Goal: Task Accomplishment & Management: Use online tool/utility

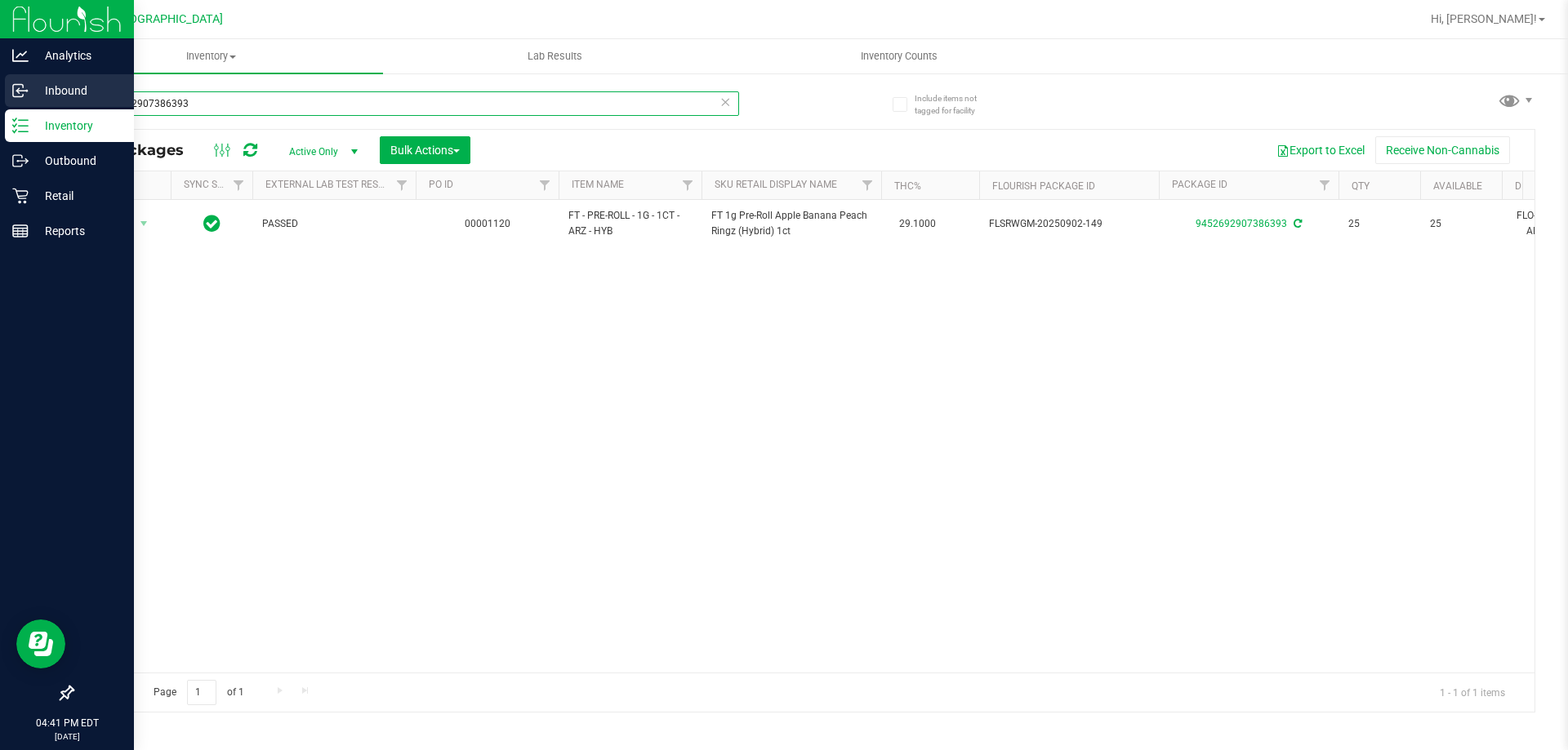
drag, startPoint x: 366, startPoint y: 103, endPoint x: 0, endPoint y: 95, distance: 366.1
click at [0, 103] on div "Analytics Inbound Inventory Outbound Retail Reports 04:41 PM EDT 09/26/2025 09/…" at bounding box center [784, 375] width 1568 height 750
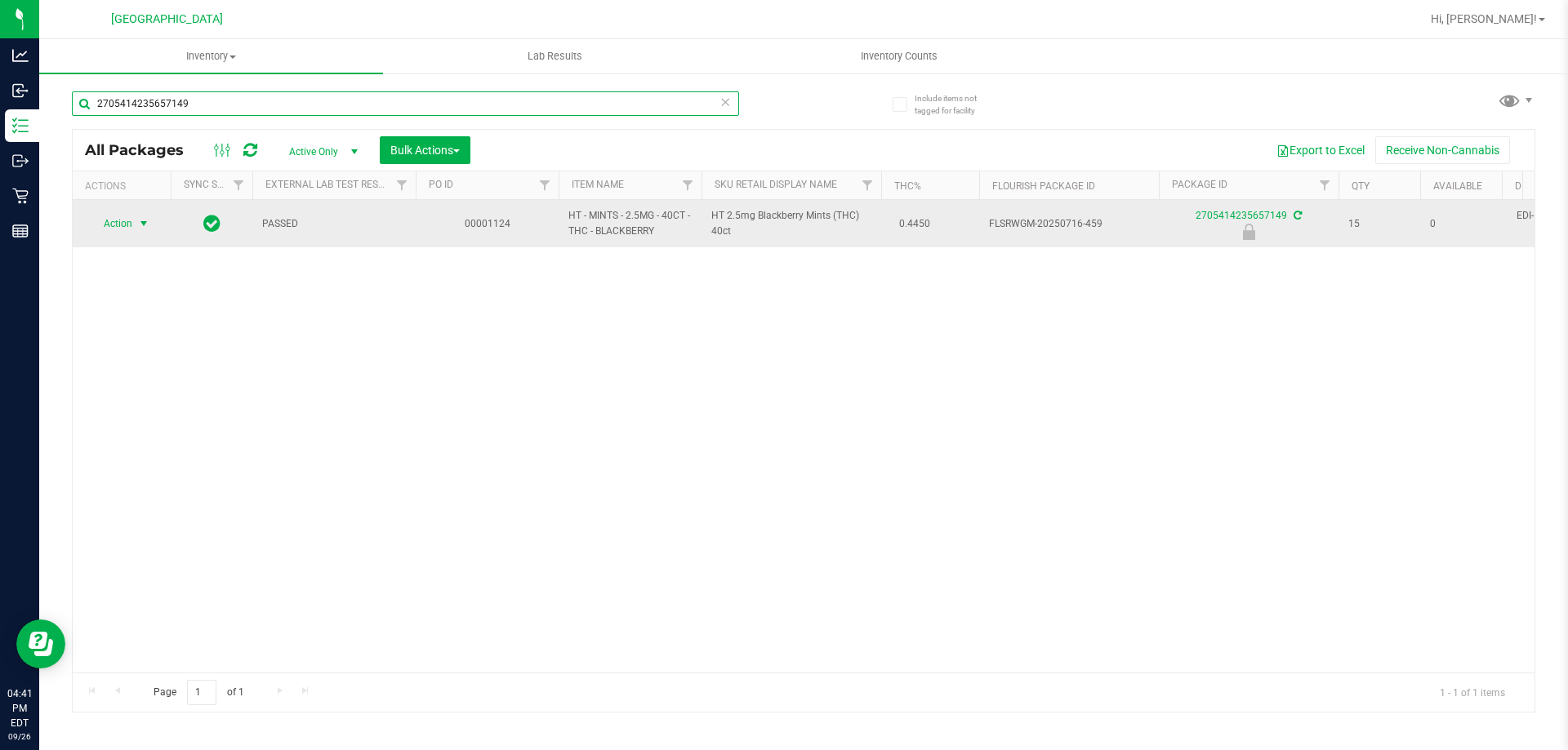
type input "2705414235657149"
click at [130, 223] on span "Action" at bounding box center [110, 223] width 44 height 22
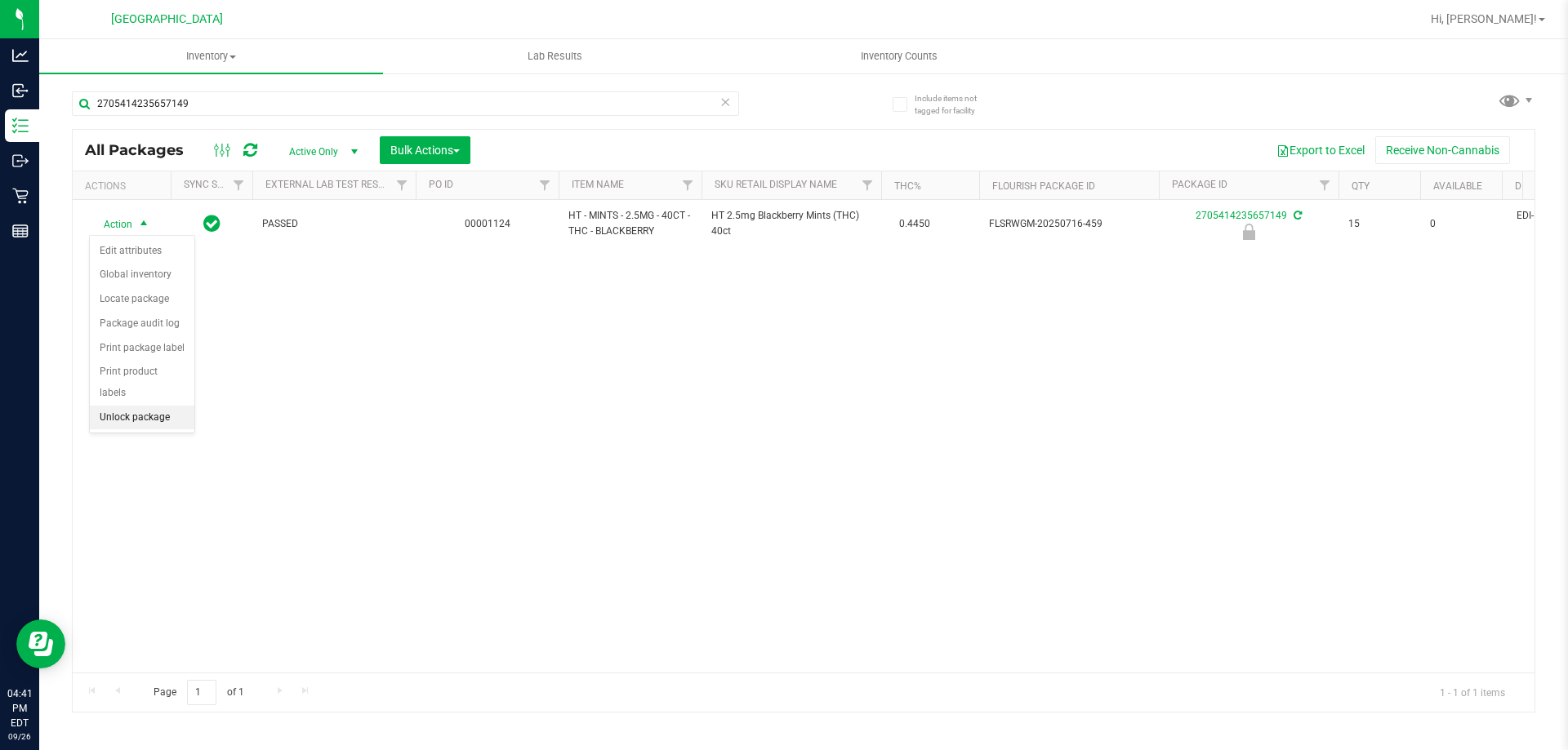
click at [154, 406] on li "Unlock package" at bounding box center [142, 418] width 105 height 24
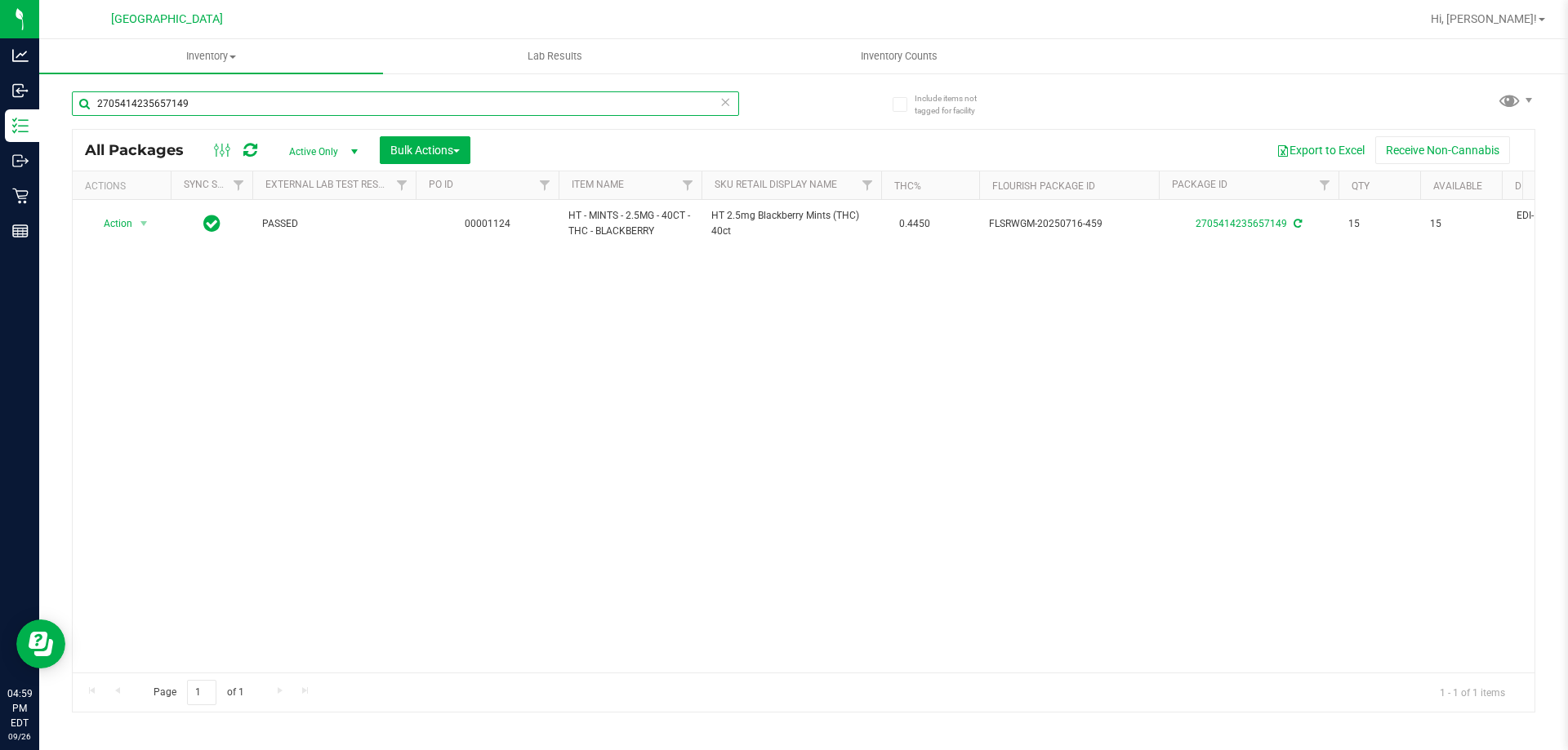
drag, startPoint x: 191, startPoint y: 107, endPoint x: 0, endPoint y: -99, distance: 280.9
click at [0, 0] on html "Analytics Inbound Inventory Outbound Retail Reports 04:59 PM EDT 09/26/2025 09/…" at bounding box center [784, 375] width 1568 height 750
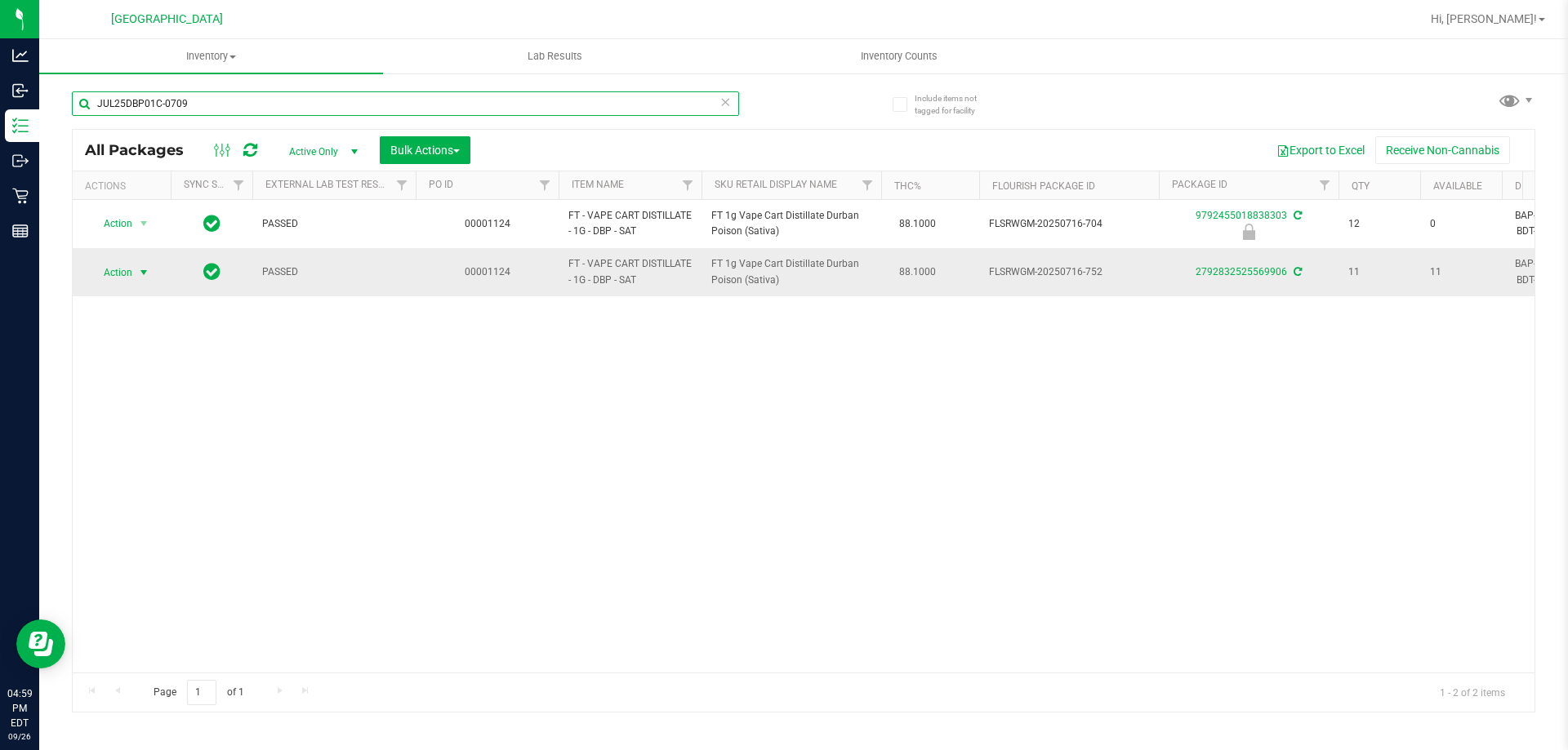
type input "JUL25DBP01C-0709"
click at [143, 268] on span "select" at bounding box center [144, 273] width 13 height 13
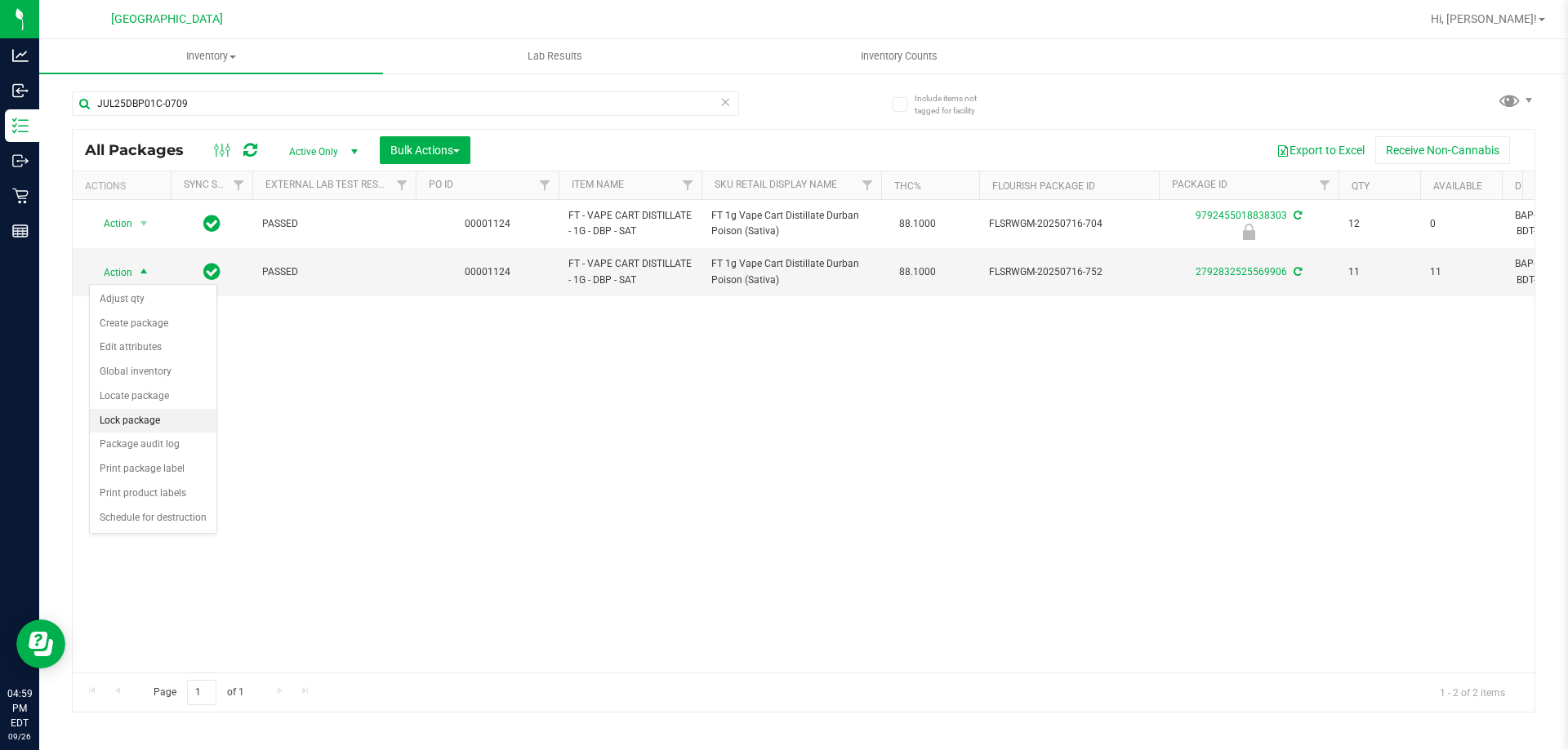
click at [152, 425] on li "Lock package" at bounding box center [153, 421] width 127 height 24
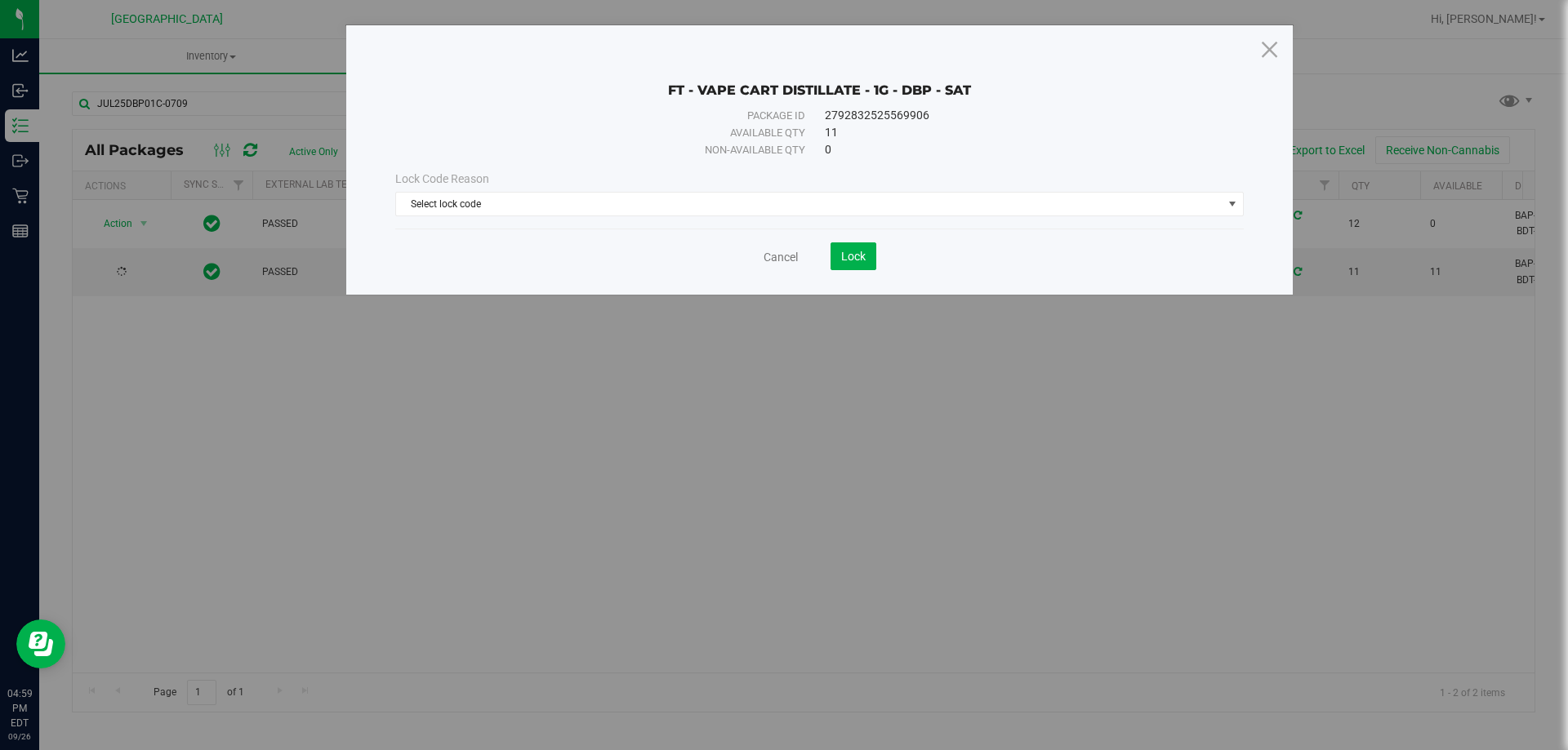
click at [755, 218] on div "Lock Code Reason Select lock code Select lock code Newly Received Administrativ…" at bounding box center [819, 193] width 873 height 70
click at [712, 207] on span "Select lock code" at bounding box center [809, 204] width 826 height 22
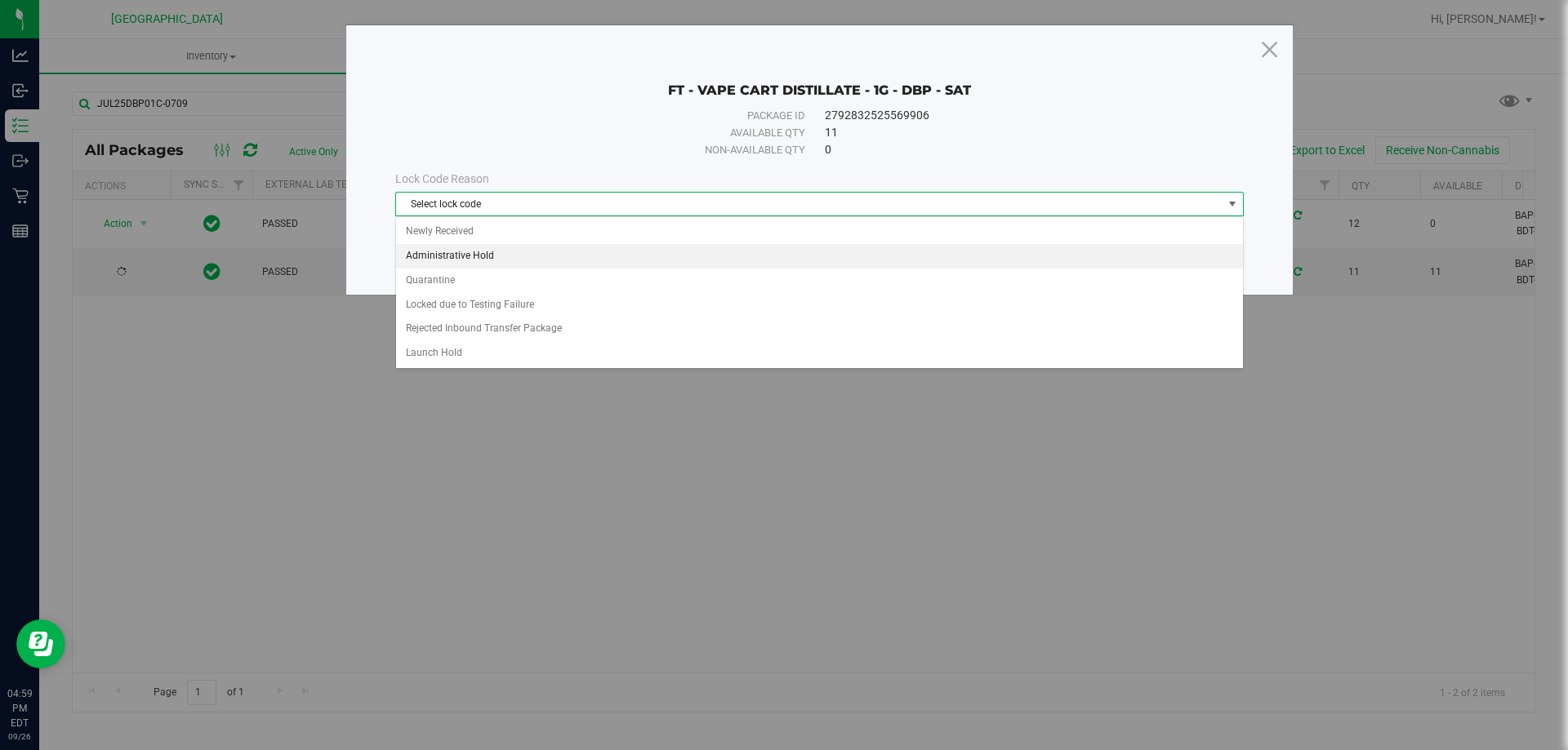
click at [618, 251] on li "Administrative Hold" at bounding box center [819, 256] width 847 height 24
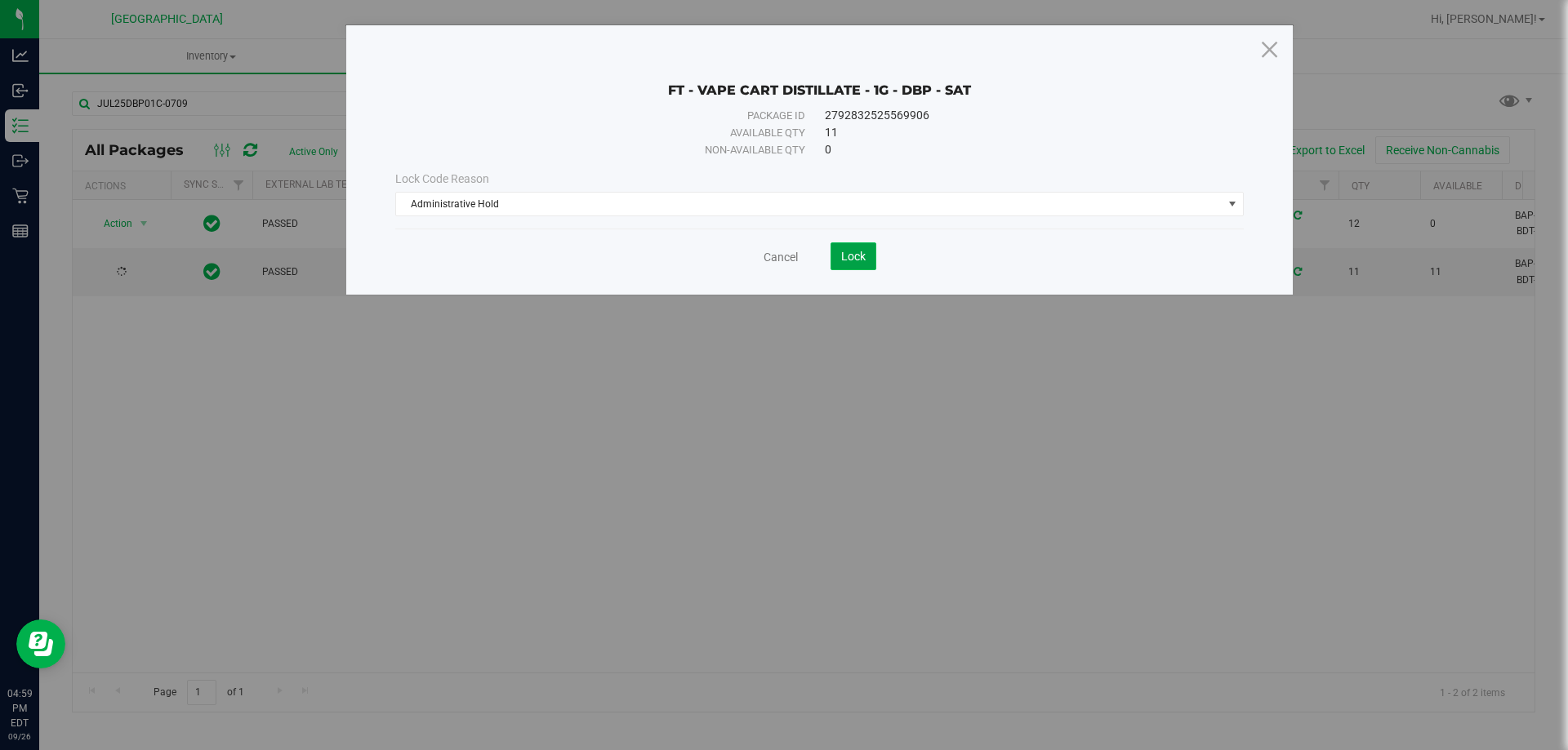
click at [855, 258] on span "Lock" at bounding box center [854, 257] width 24 height 13
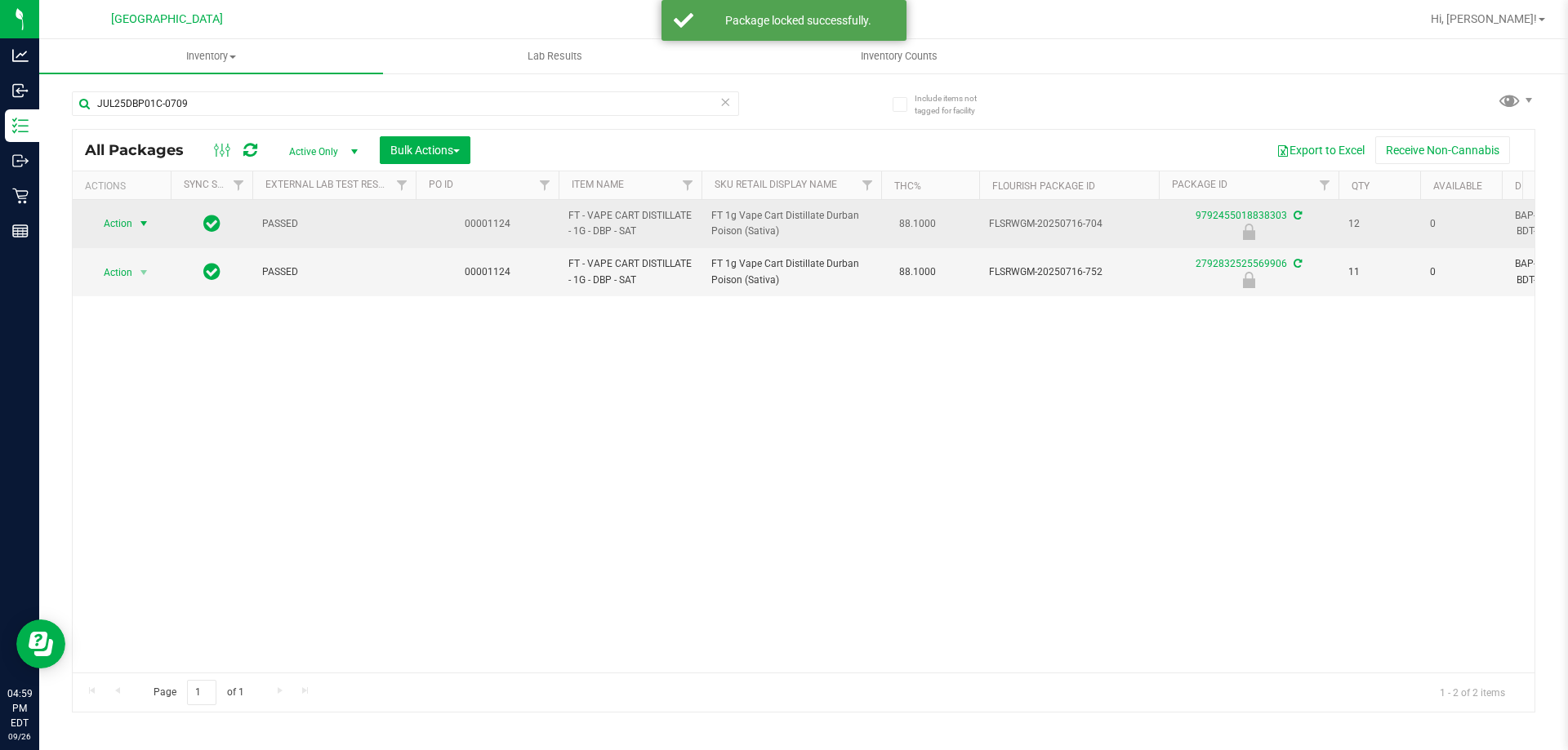
click at [144, 228] on span "select" at bounding box center [144, 224] width 13 height 13
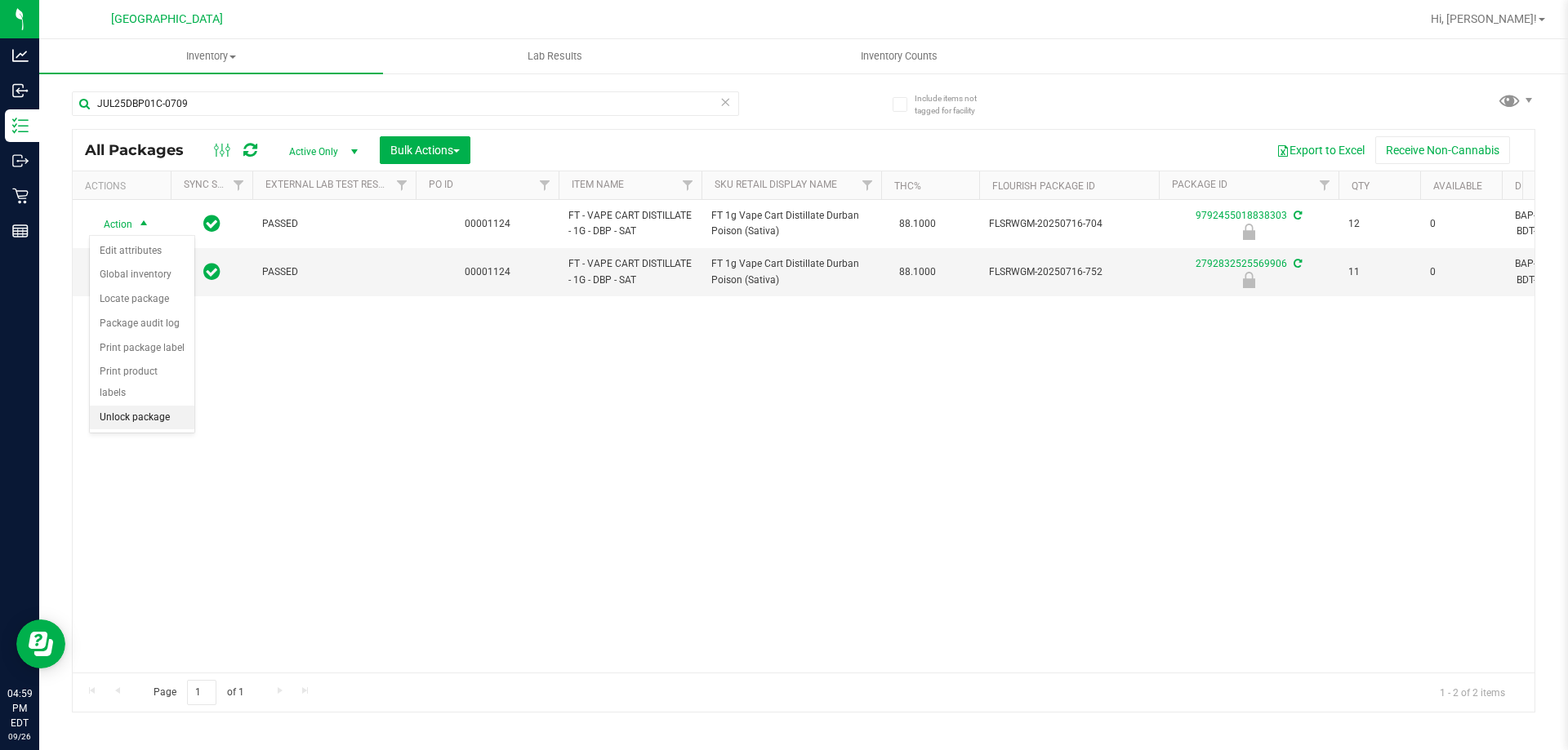
click at [140, 406] on li "Unlock package" at bounding box center [142, 418] width 105 height 24
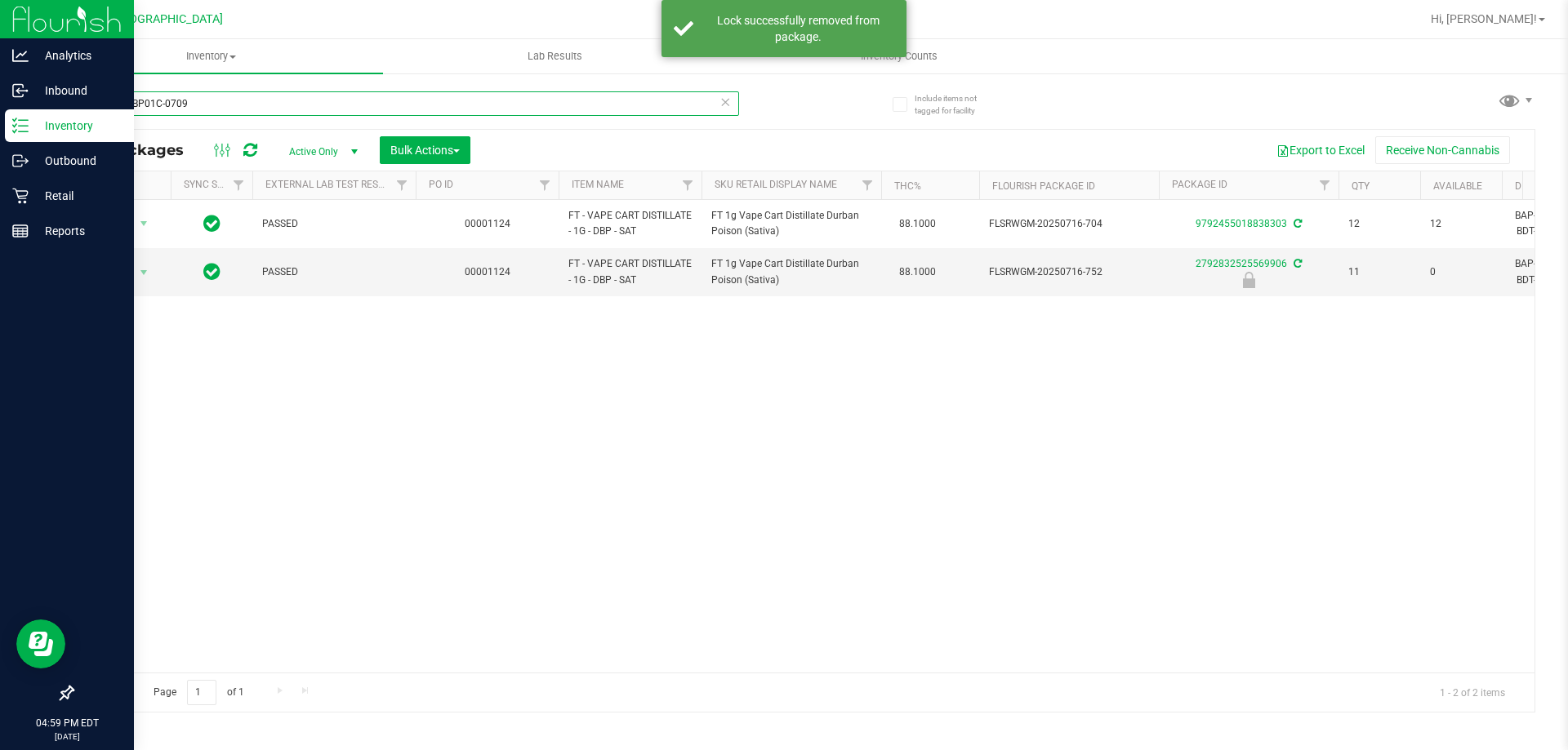
drag, startPoint x: 240, startPoint y: 104, endPoint x: 7, endPoint y: 4, distance: 253.6
click at [0, 55] on div "Analytics Inbound Inventory Outbound Retail Reports 04:59 PM EDT 09/26/2025 09/…" at bounding box center [784, 375] width 1568 height 750
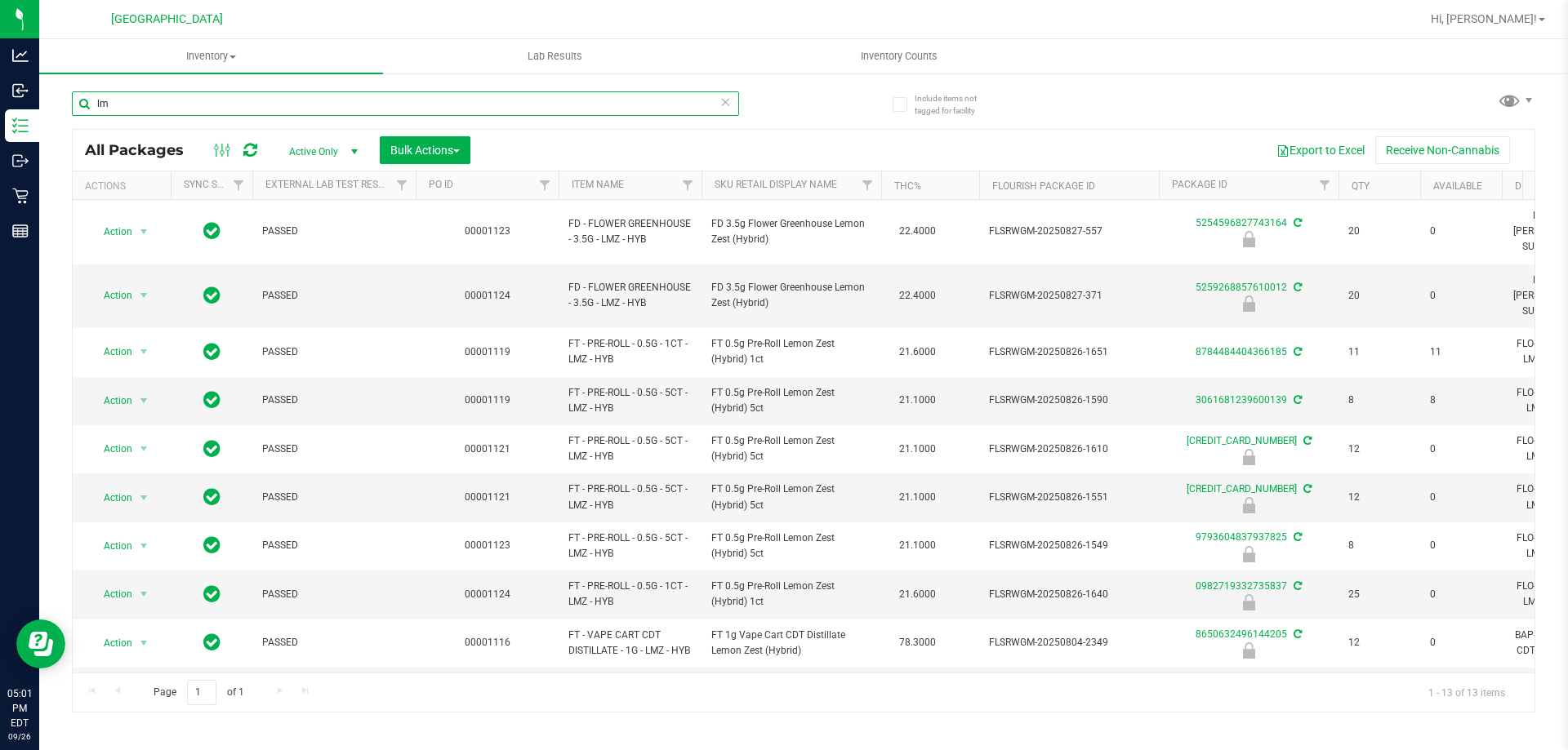
type input "l"
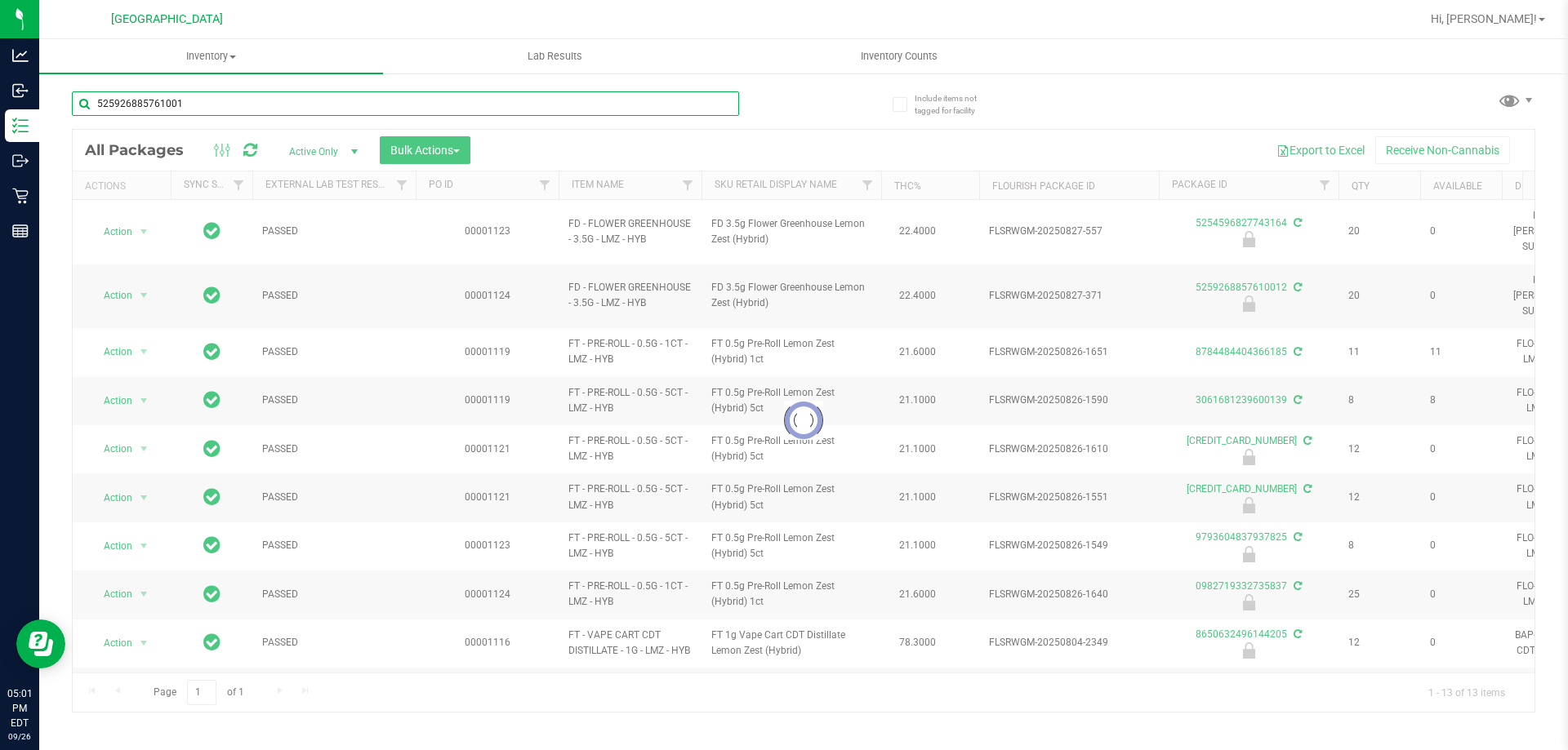
type input "5259268857610012"
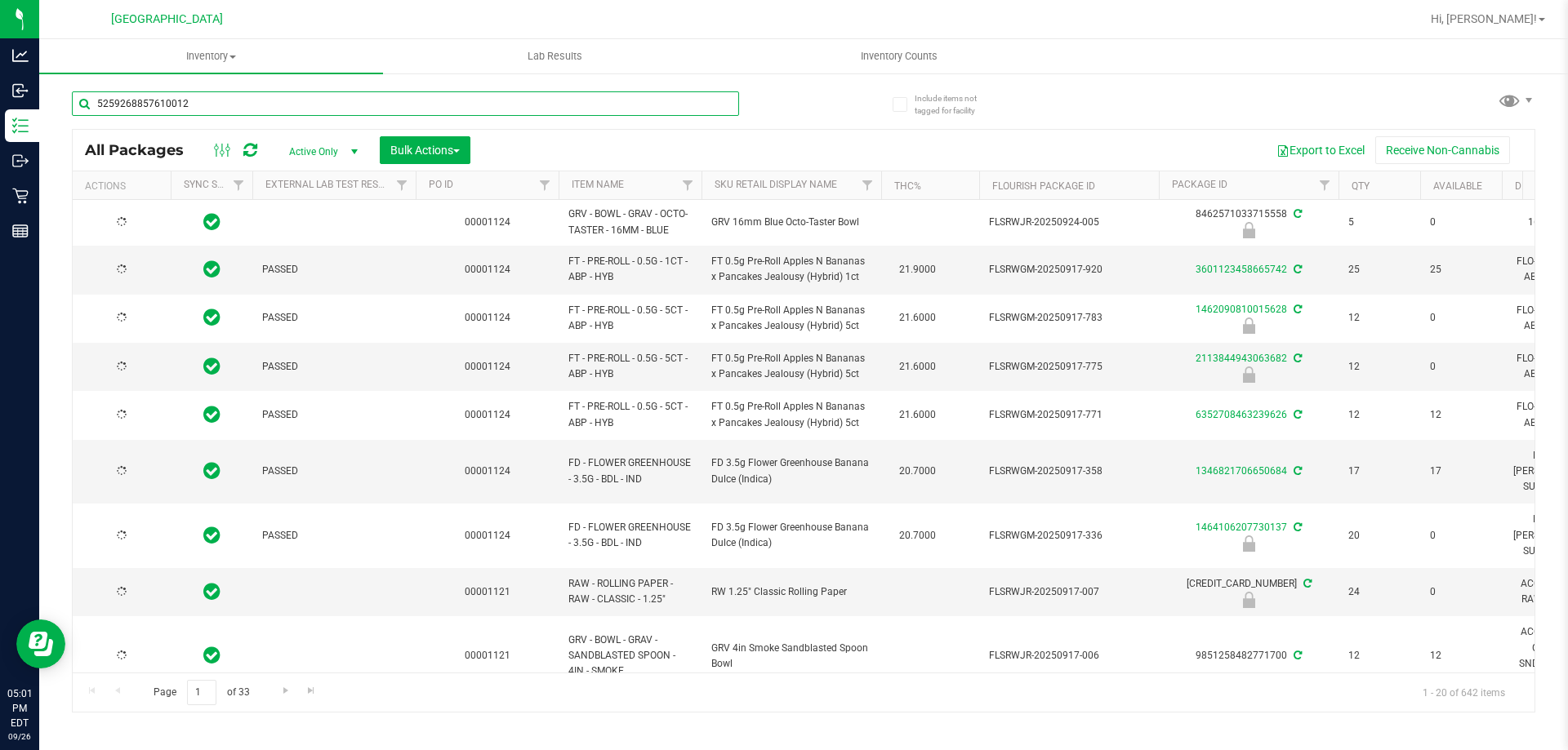
type input "[DATE]"
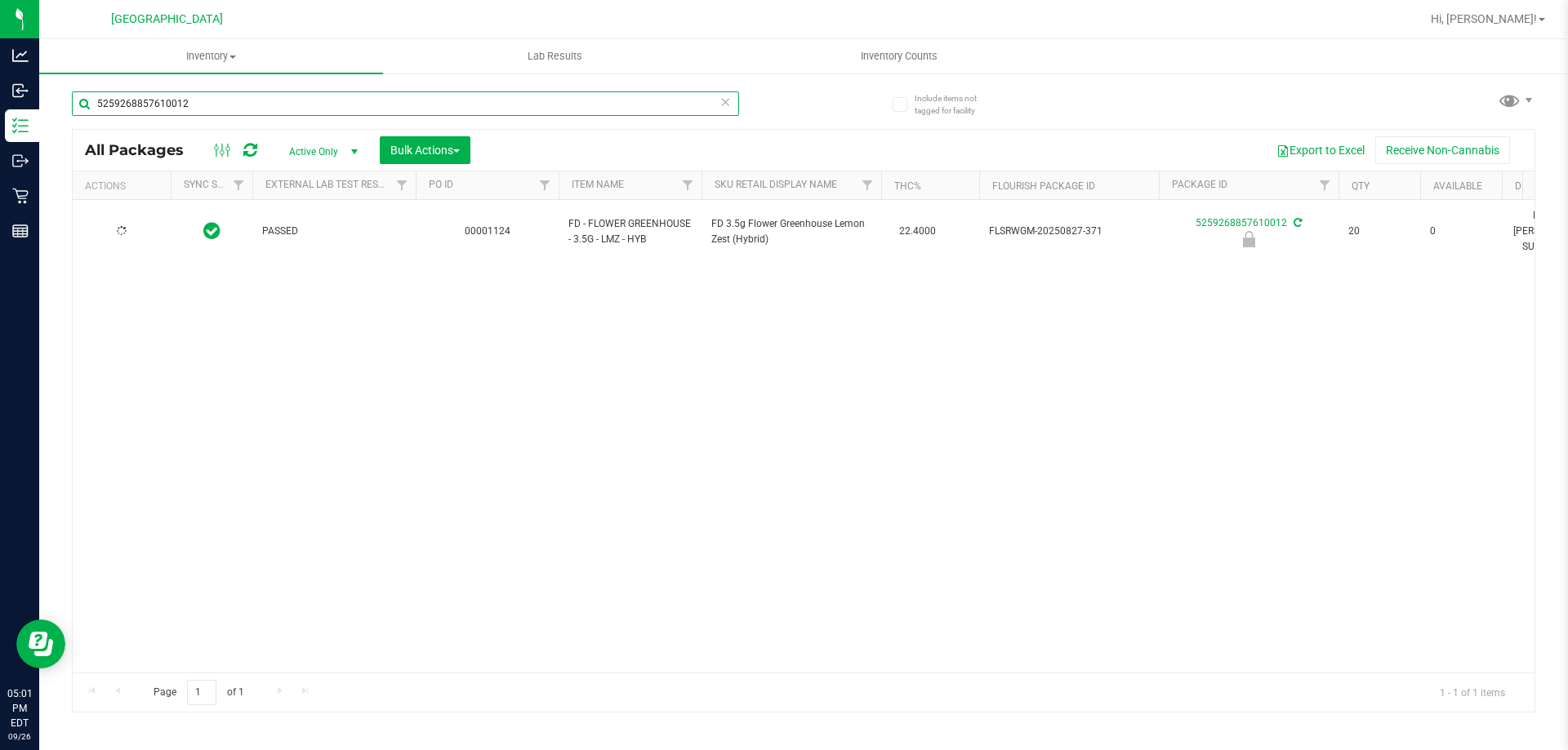
type input "5259268857610012"
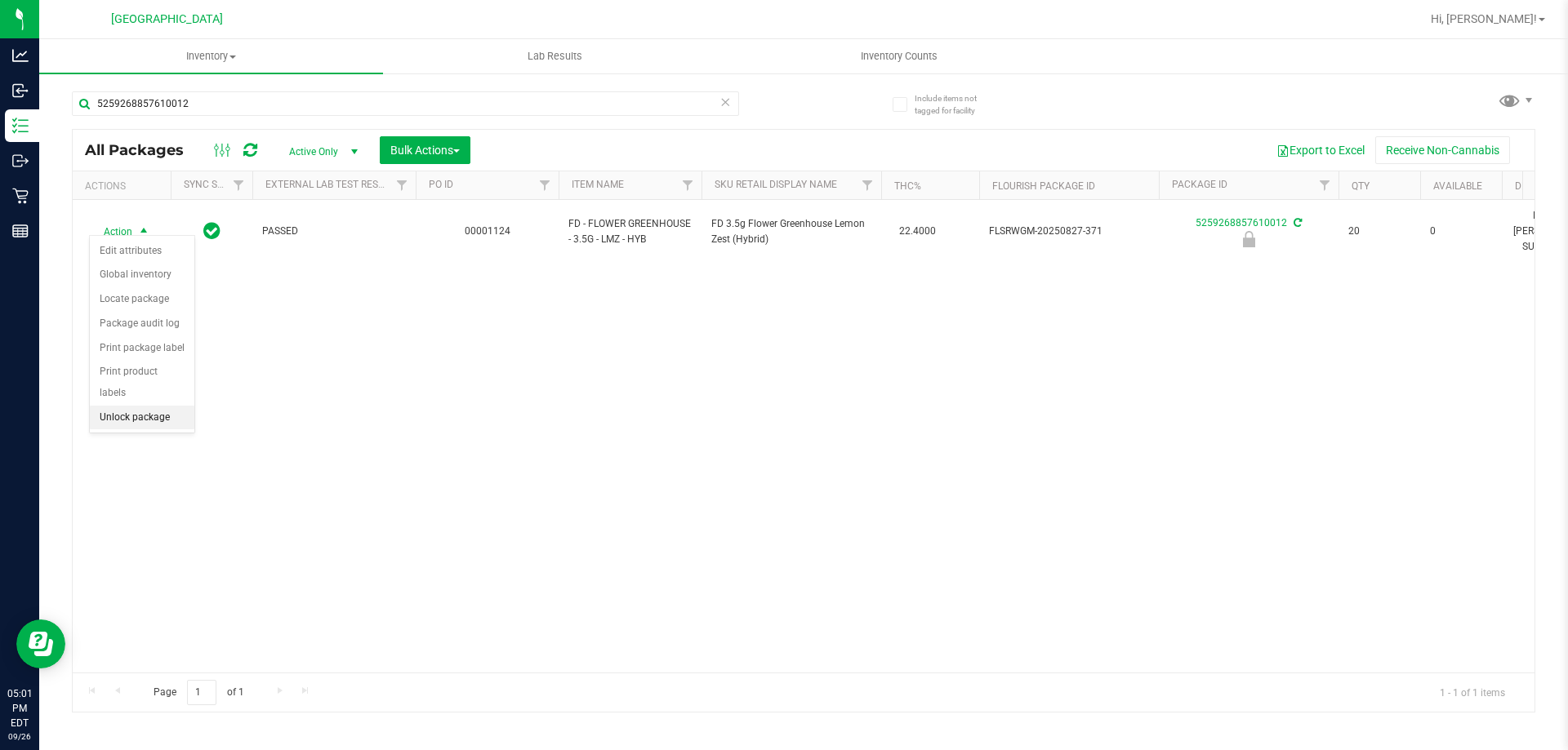
click at [128, 406] on li "Unlock package" at bounding box center [142, 418] width 105 height 24
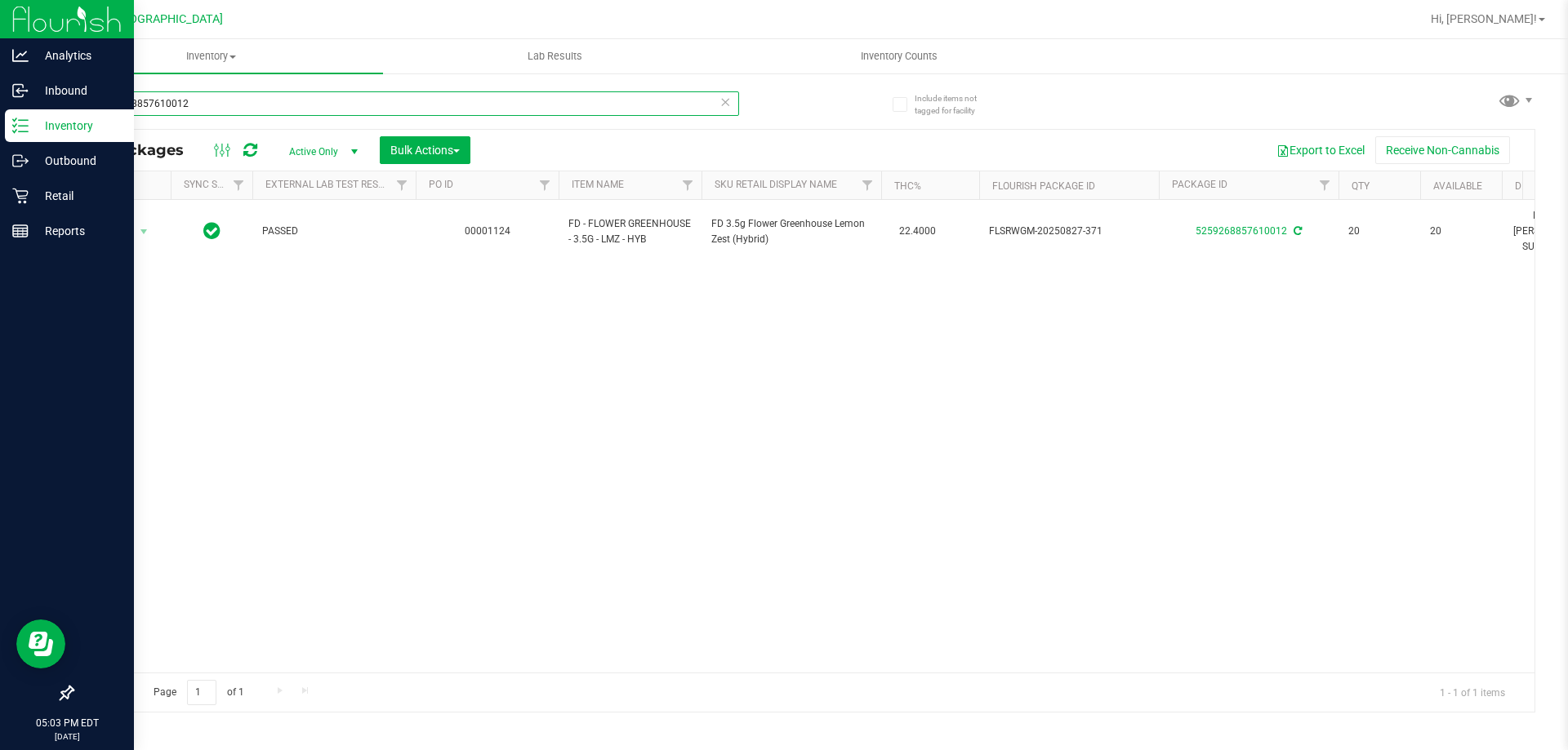
drag, startPoint x: 206, startPoint y: 102, endPoint x: 0, endPoint y: 5, distance: 227.7
click at [0, 59] on div "Analytics Inbound Inventory Outbound Retail Reports 05:03 PM EDT 09/26/2025 09/…" at bounding box center [784, 375] width 1568 height 750
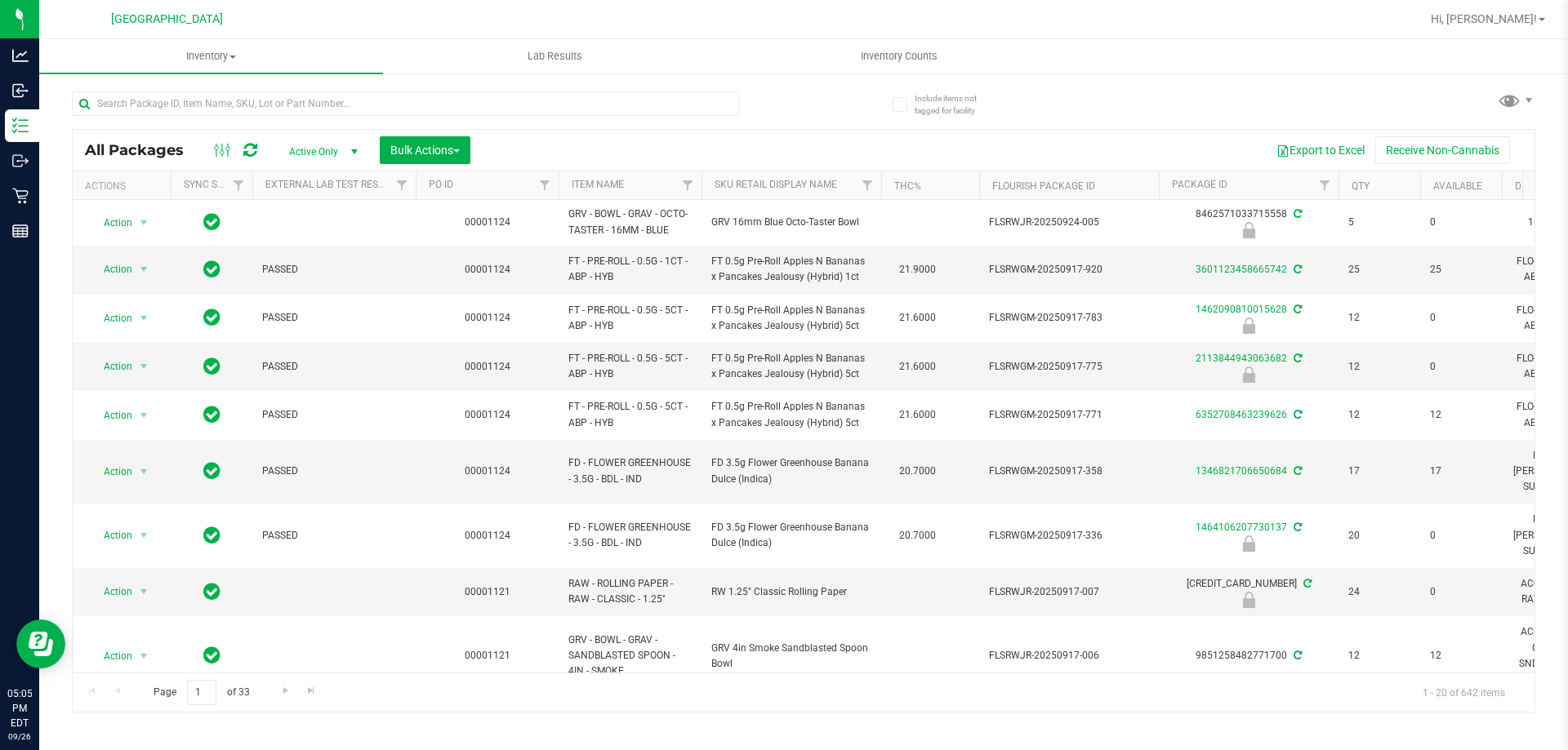
click at [333, 122] on div at bounding box center [405, 110] width 667 height 37
click at [338, 114] on input "text" at bounding box center [405, 104] width 667 height 24
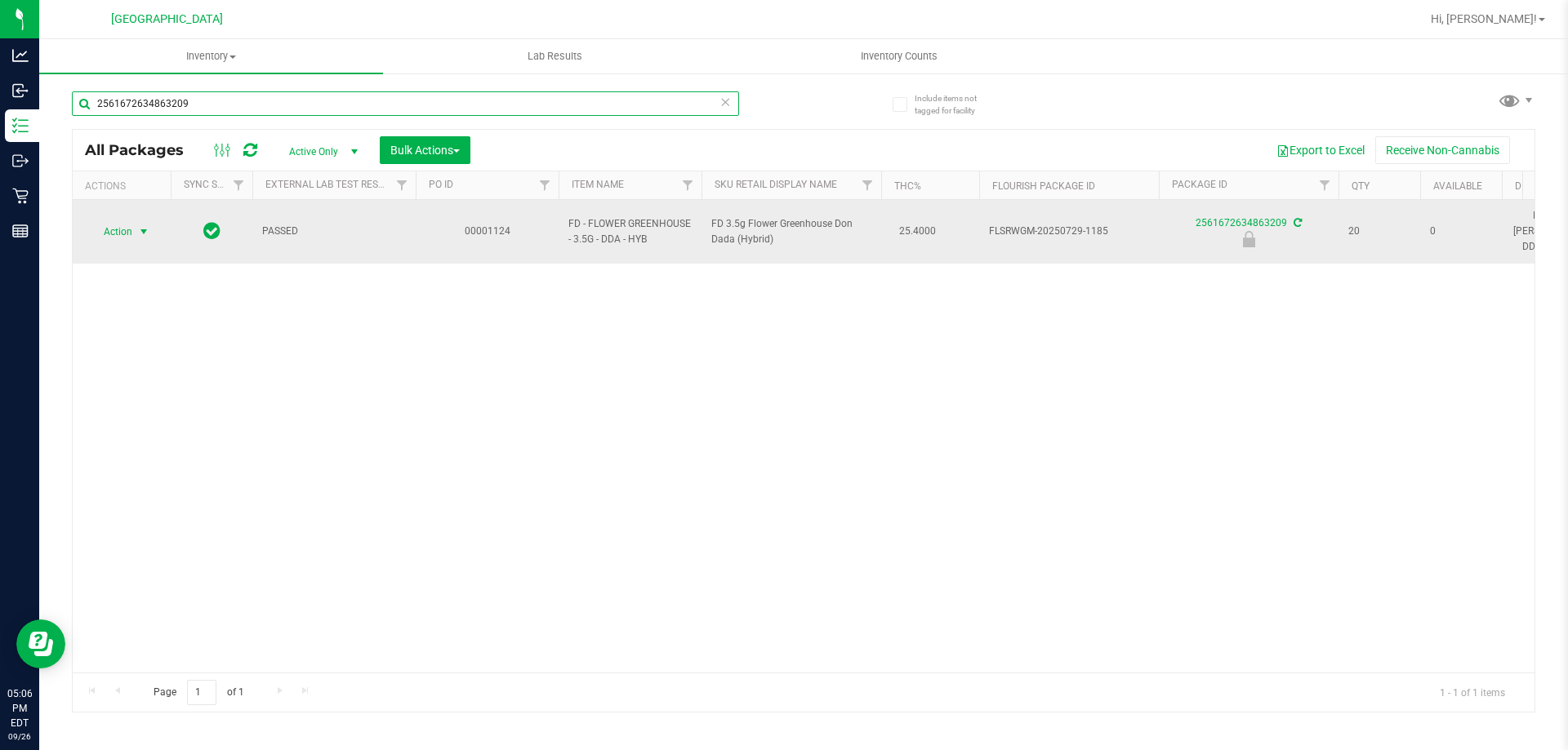
type input "2561672634863209"
click at [140, 233] on span "select" at bounding box center [144, 232] width 21 height 22
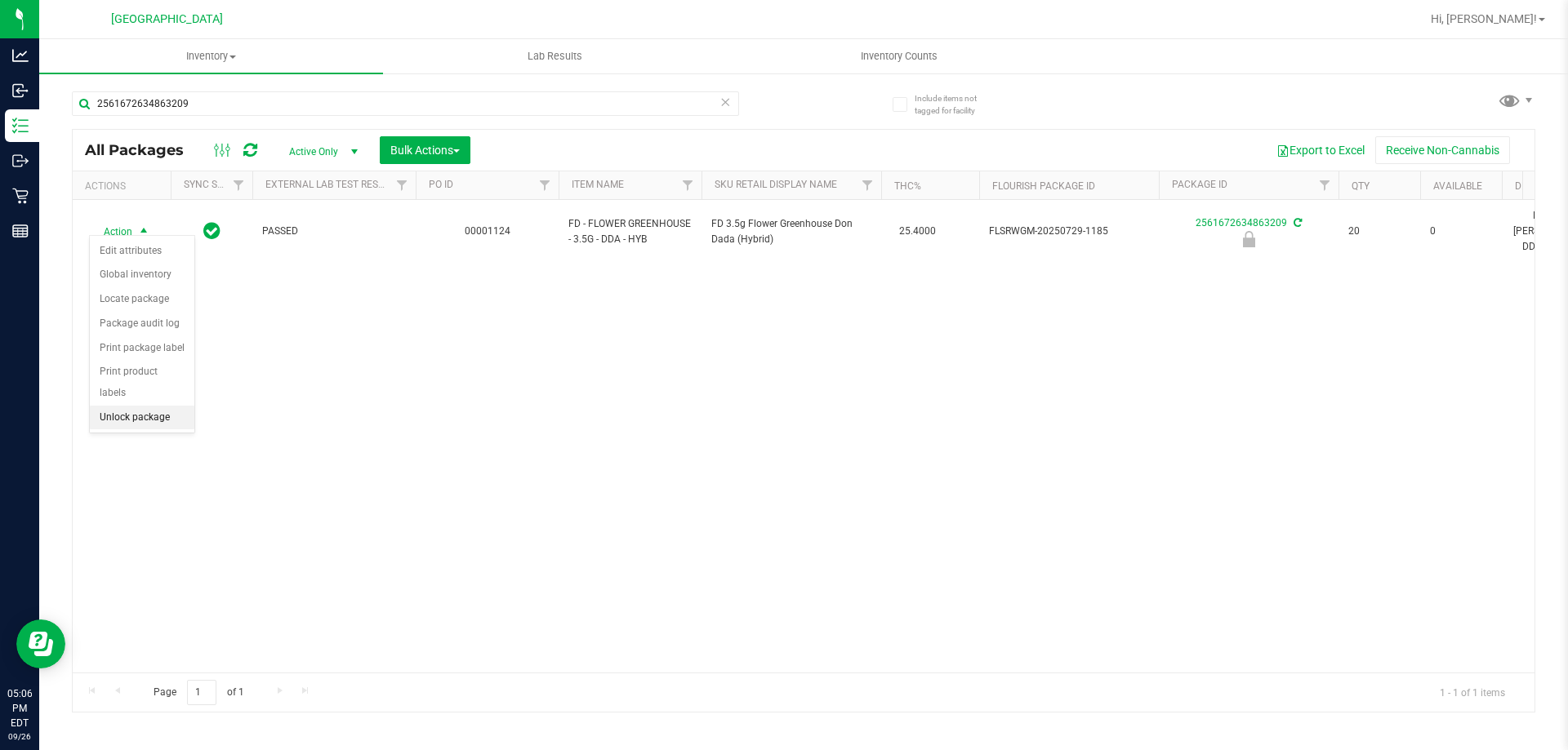
click at [151, 406] on li "Unlock package" at bounding box center [142, 418] width 105 height 24
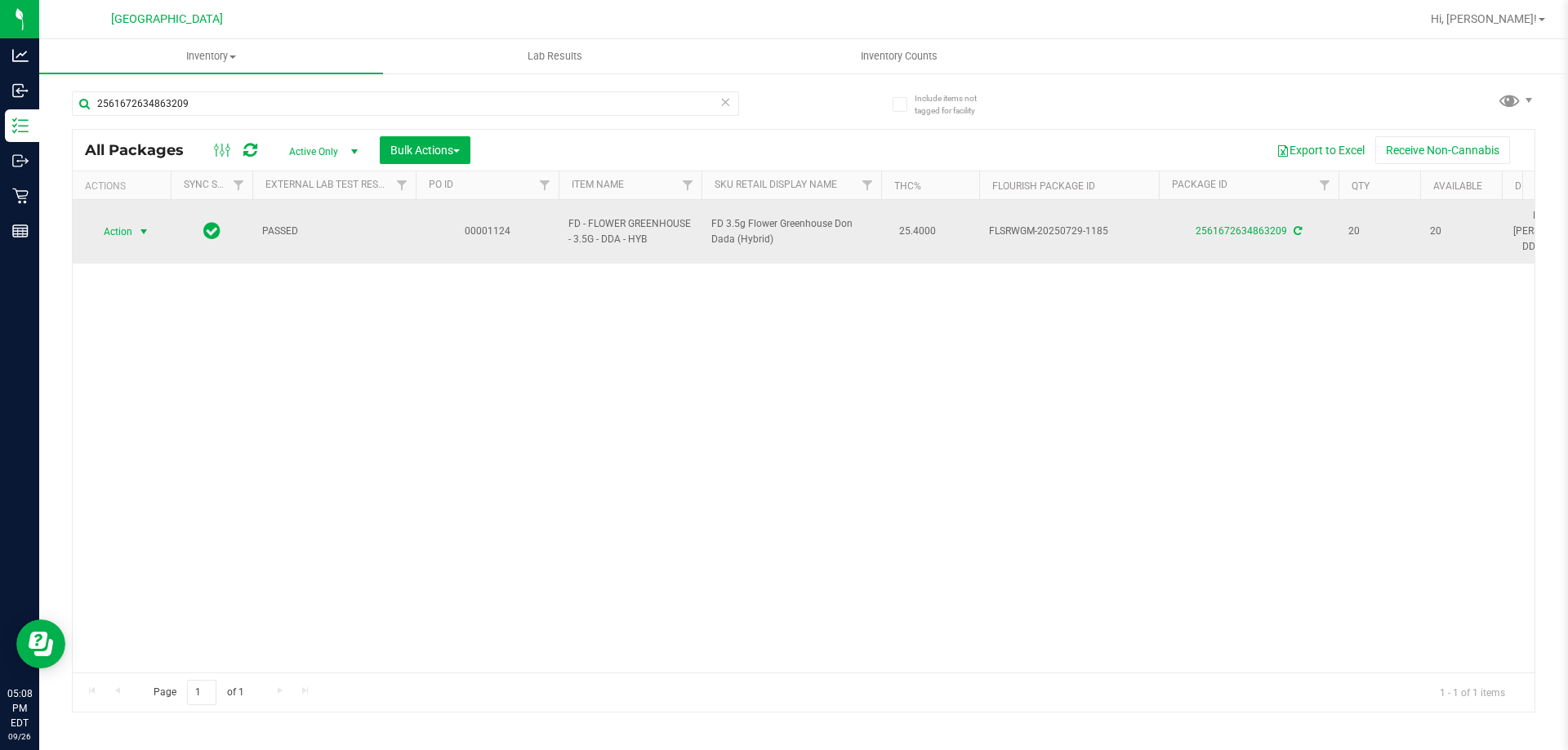
click at [142, 225] on span "select" at bounding box center [144, 232] width 13 height 13
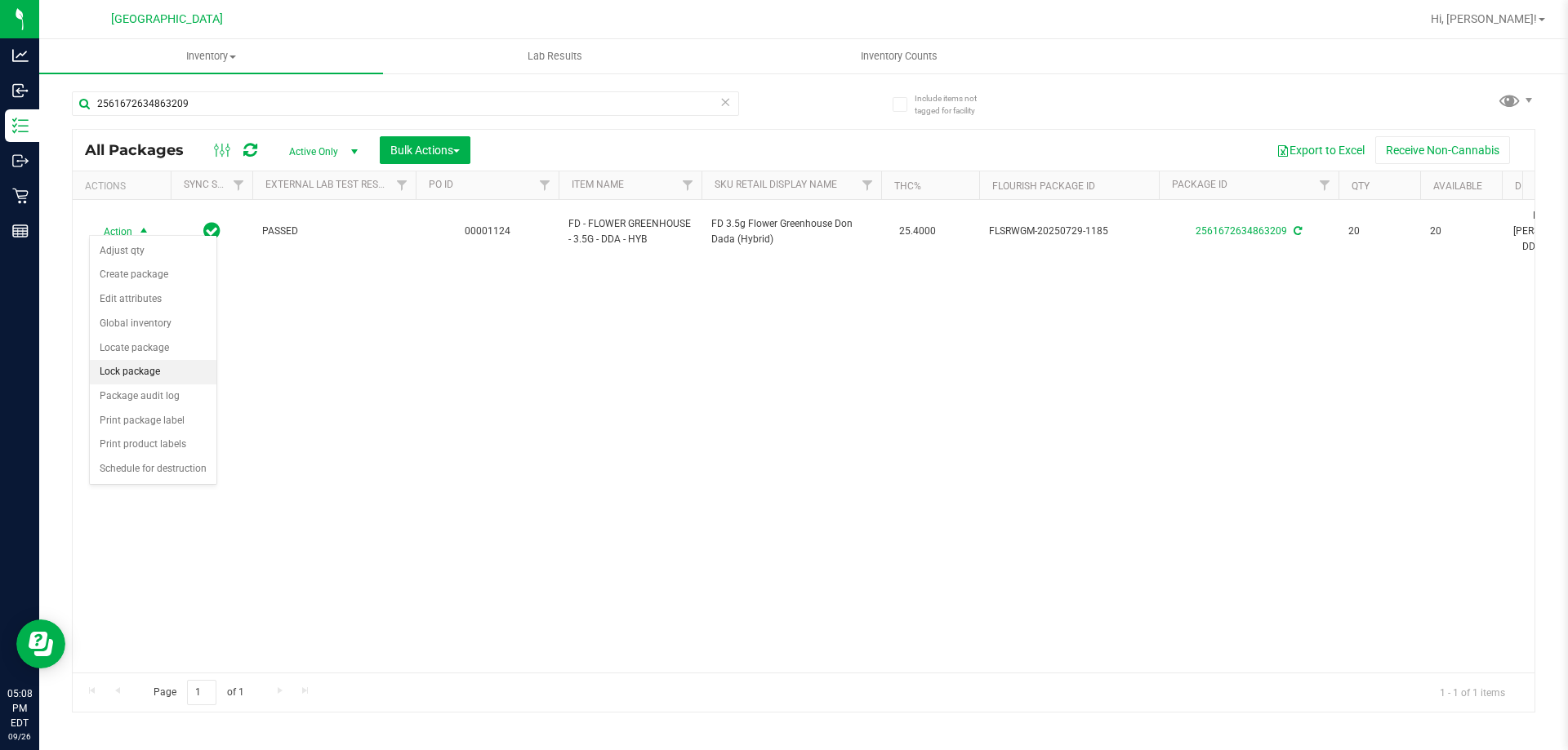
click at [157, 379] on li "Lock package" at bounding box center [153, 373] width 127 height 24
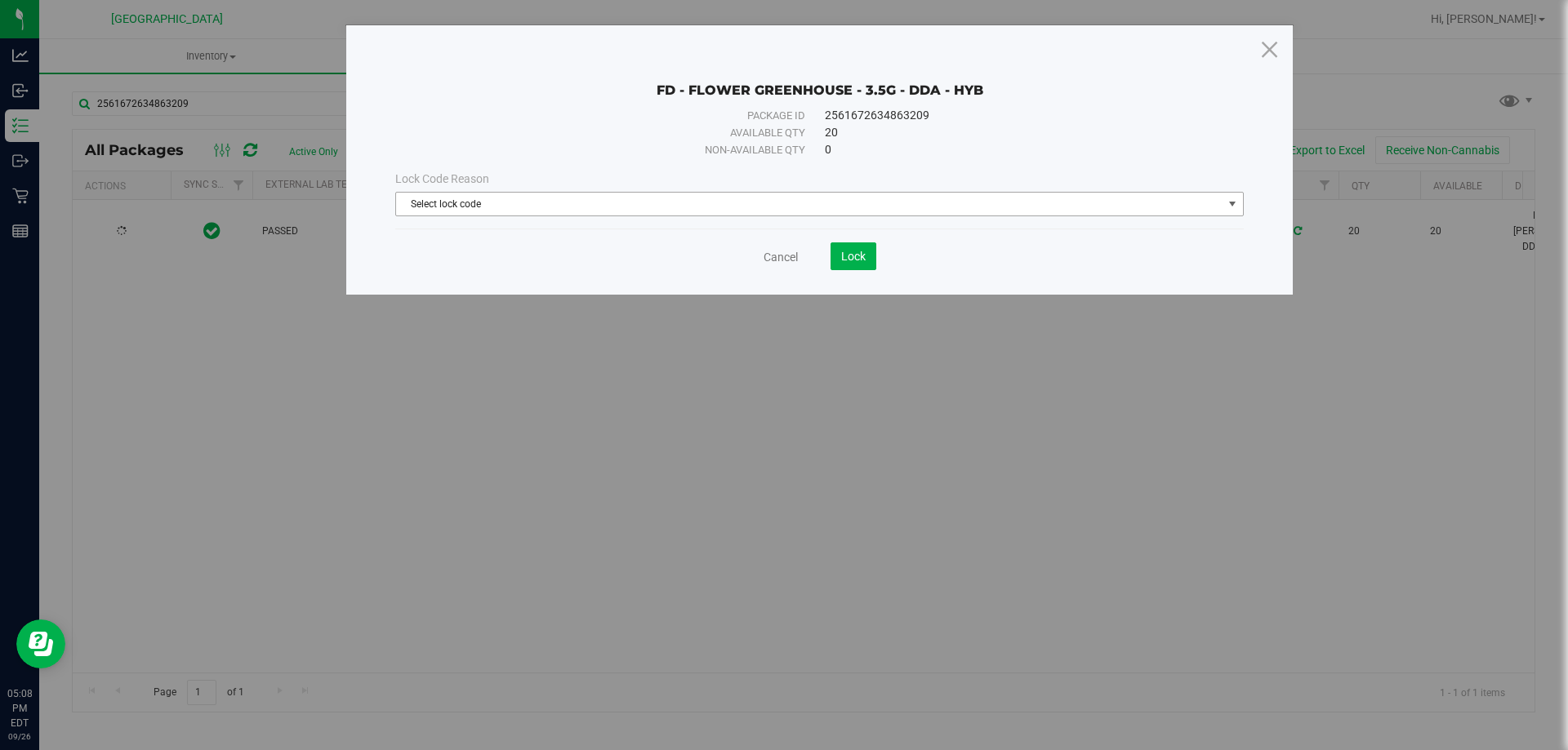
click at [600, 206] on span "Select lock code" at bounding box center [809, 204] width 826 height 22
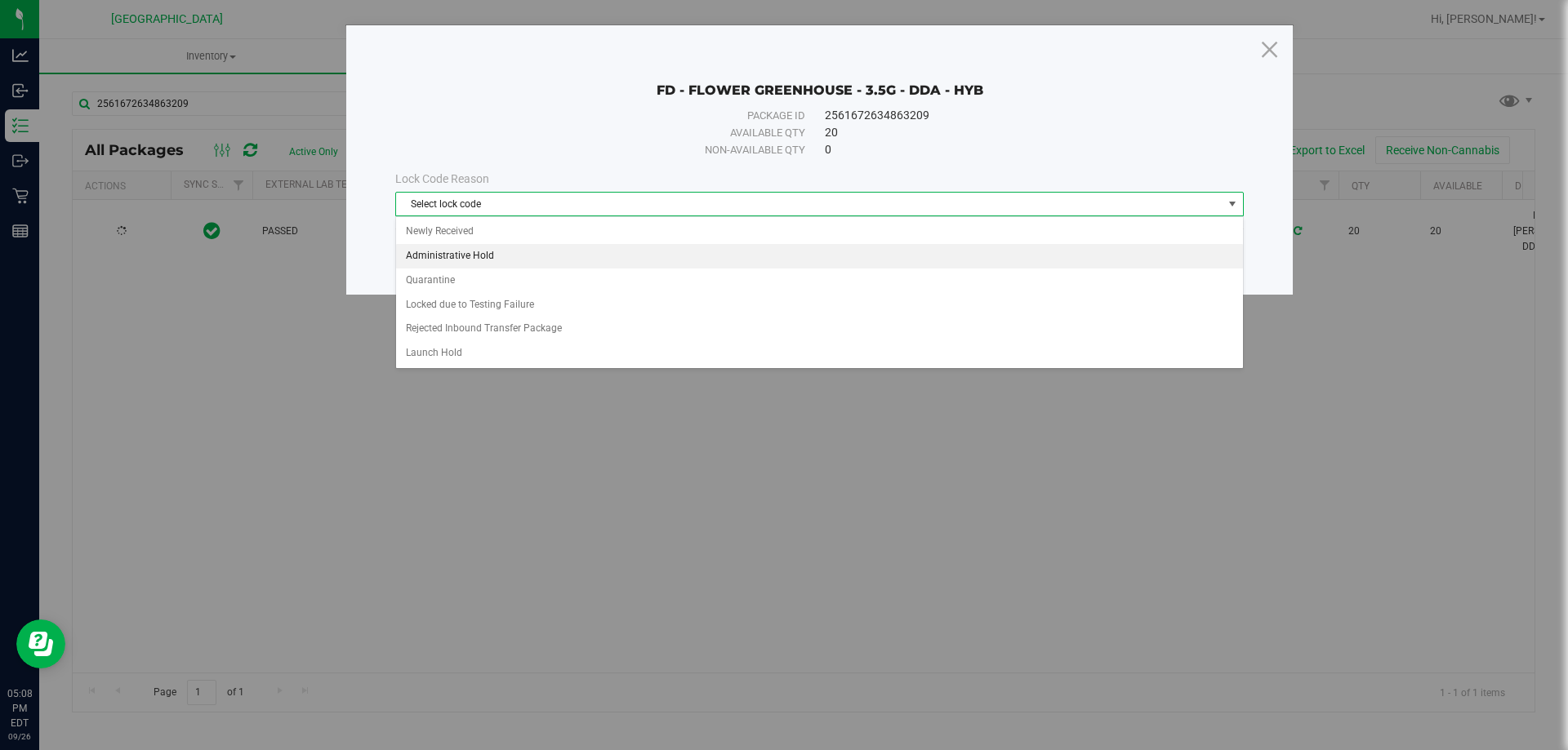
click at [515, 258] on li "Administrative Hold" at bounding box center [819, 256] width 847 height 24
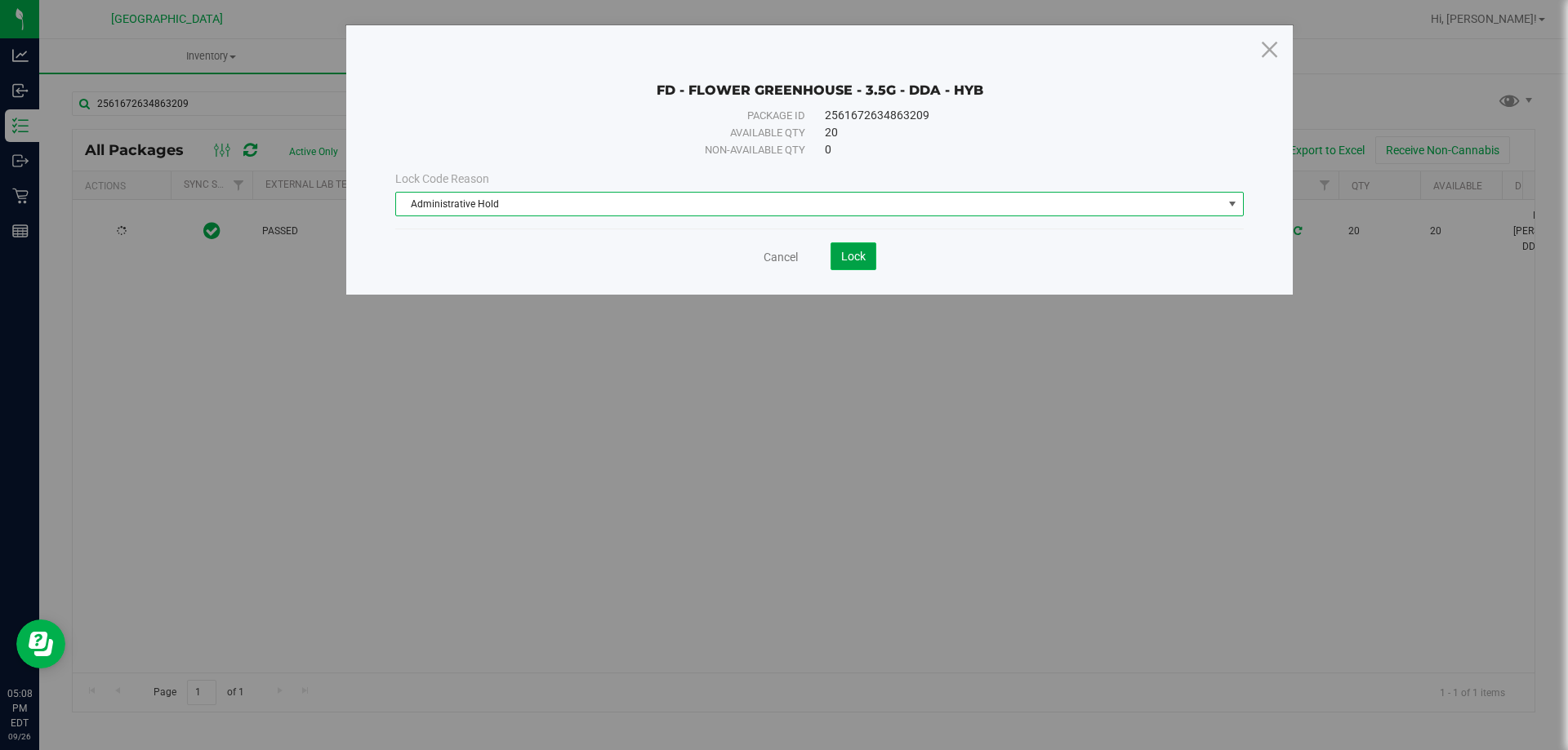
click at [857, 261] on span "Lock" at bounding box center [854, 257] width 24 height 13
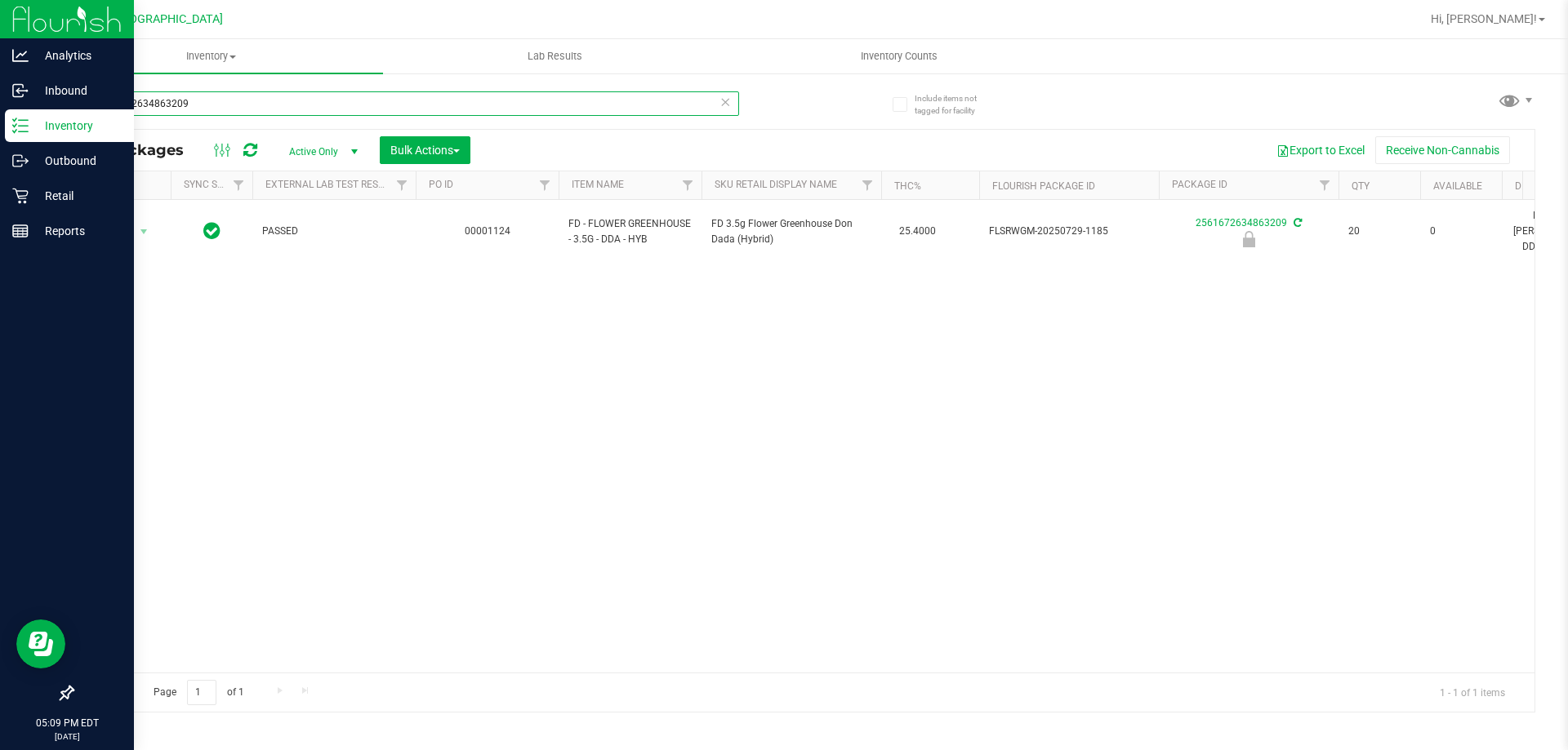
drag, startPoint x: 76, startPoint y: 107, endPoint x: 0, endPoint y: 34, distance: 105.4
click at [0, 43] on div "Analytics Inbound Inventory Outbound Retail Reports 05:09 PM EDT 09/26/2025 09/…" at bounding box center [784, 375] width 1568 height 750
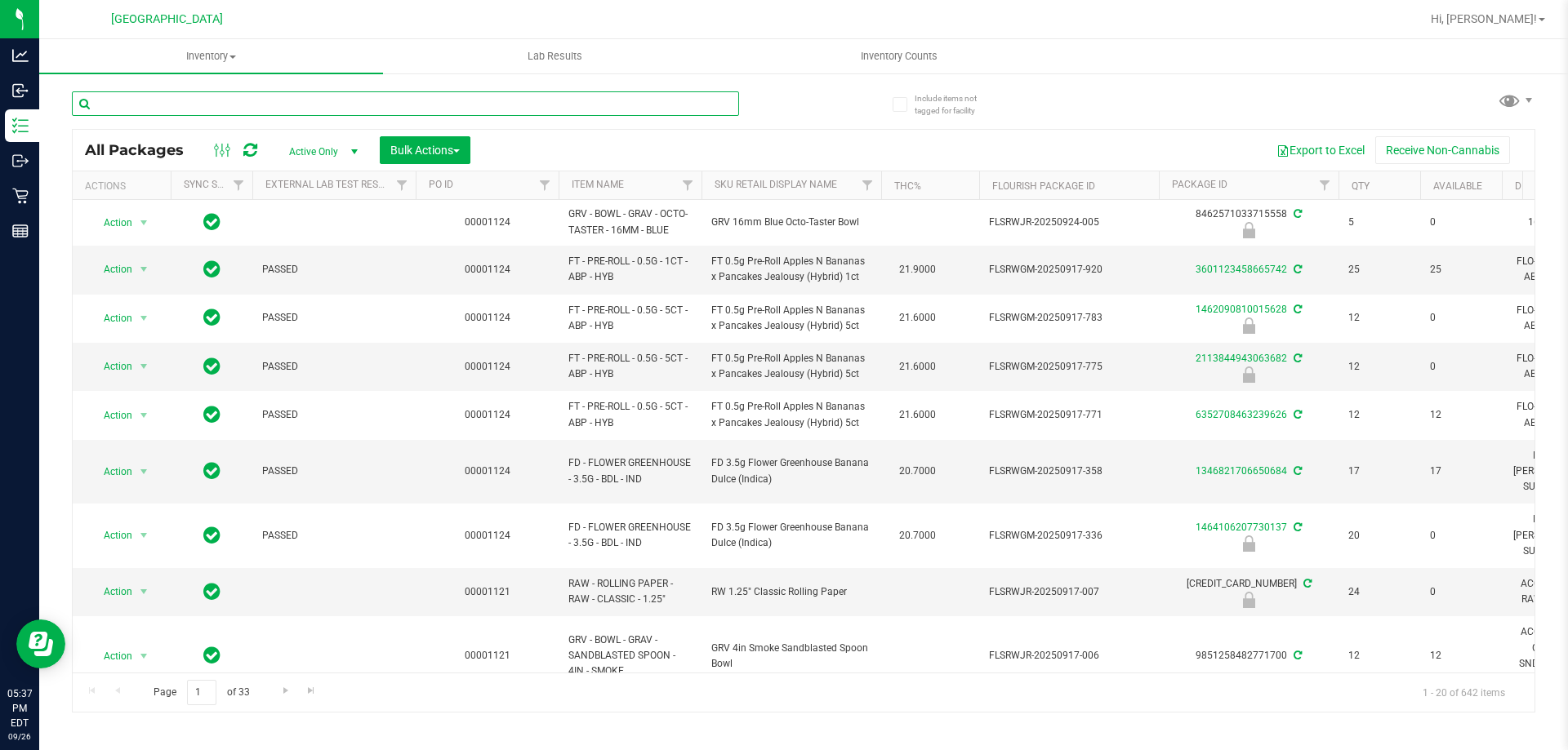
click at [408, 100] on input "text" at bounding box center [405, 104] width 667 height 24
type input "dda"
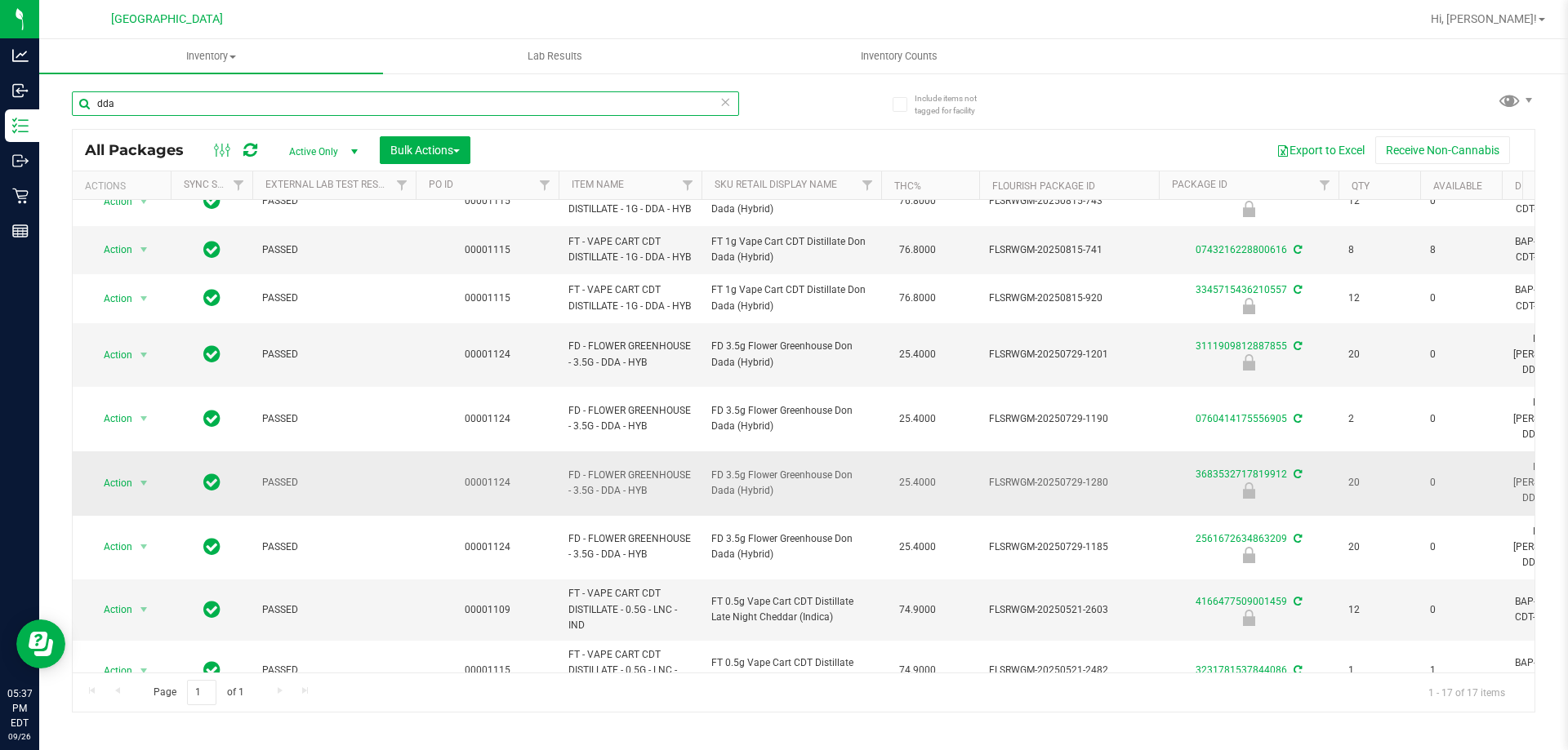
scroll to position [245, 0]
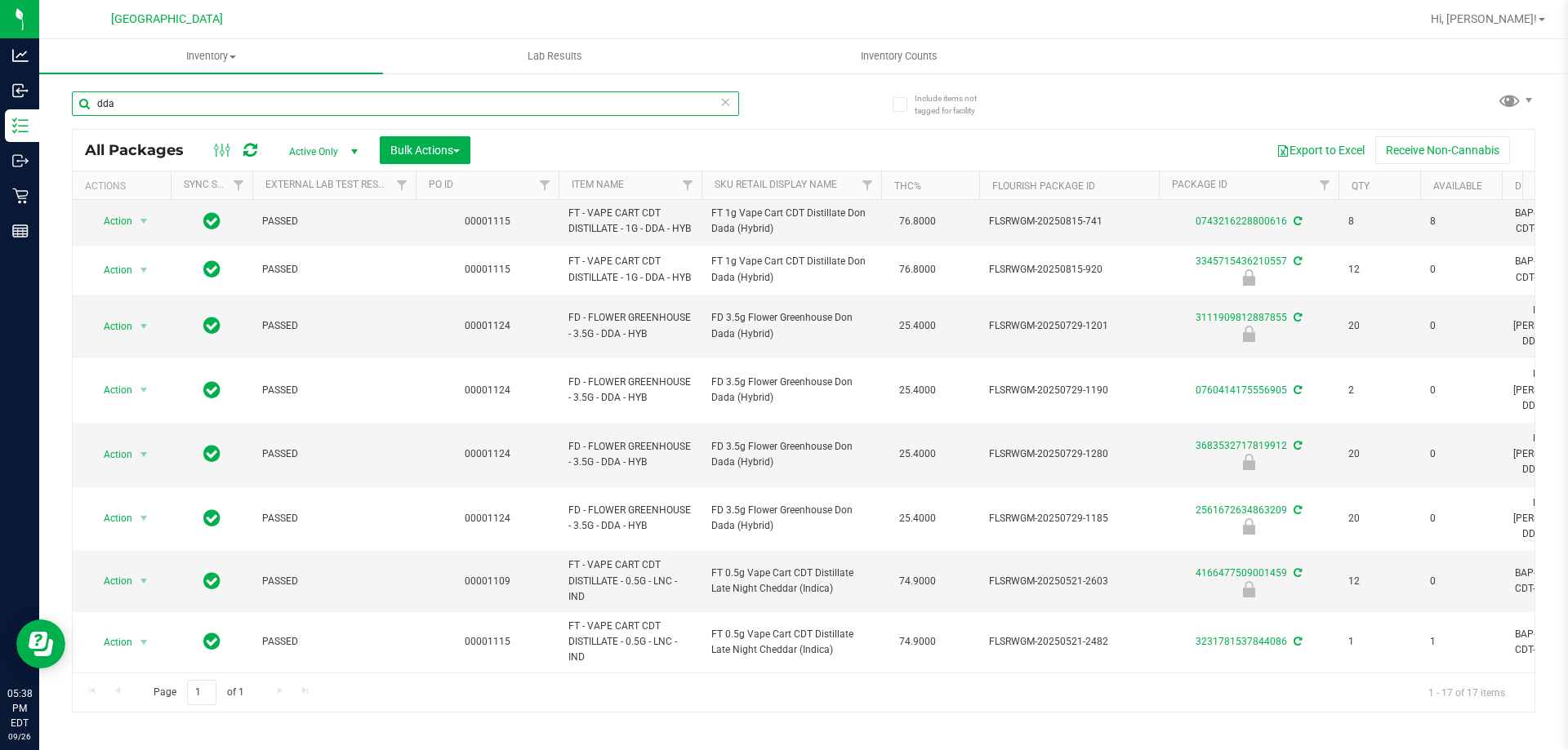
click at [527, 106] on input "dda" at bounding box center [405, 104] width 667 height 24
click at [523, 106] on input "dda" at bounding box center [405, 104] width 667 height 24
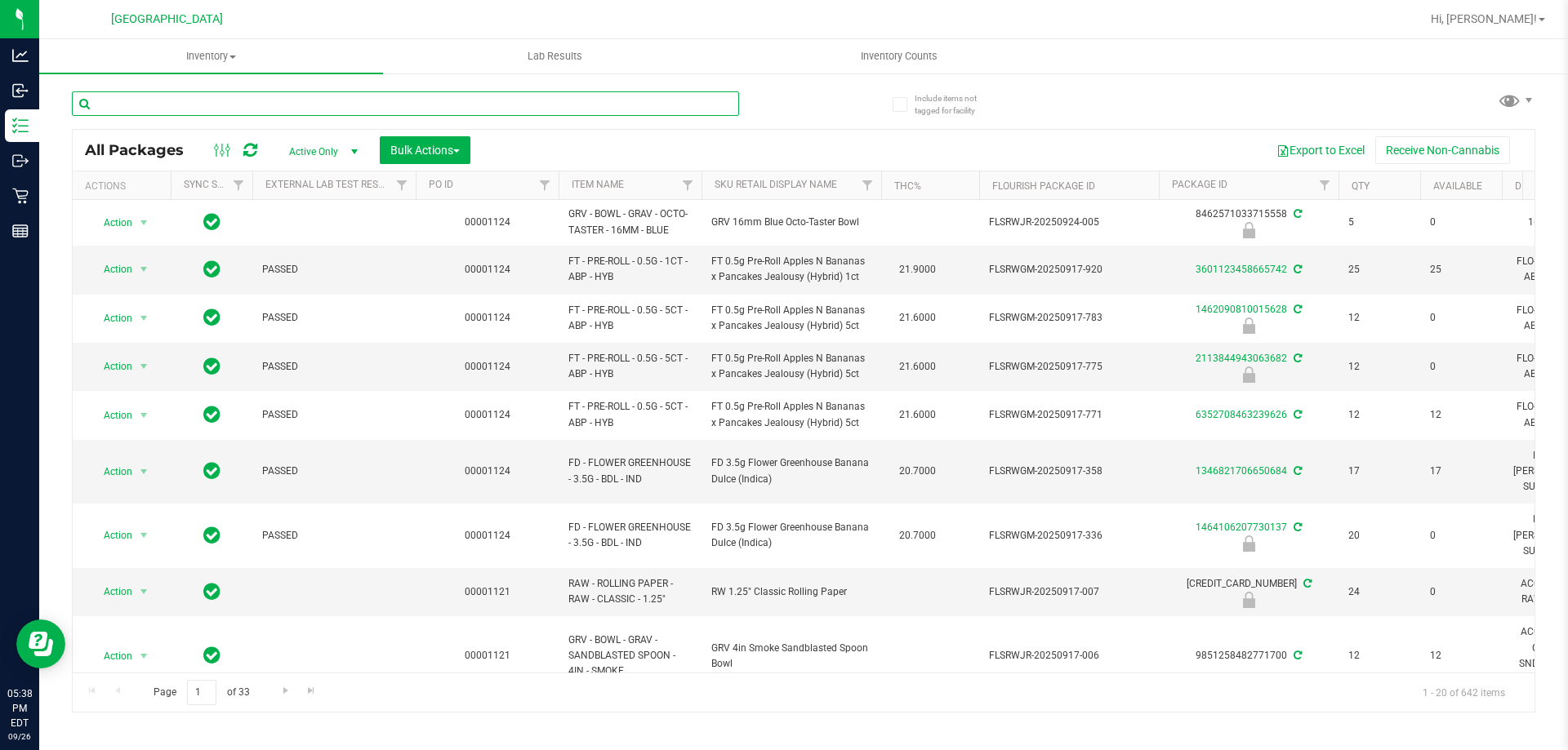
click at [310, 106] on input "text" at bounding box center [405, 104] width 667 height 24
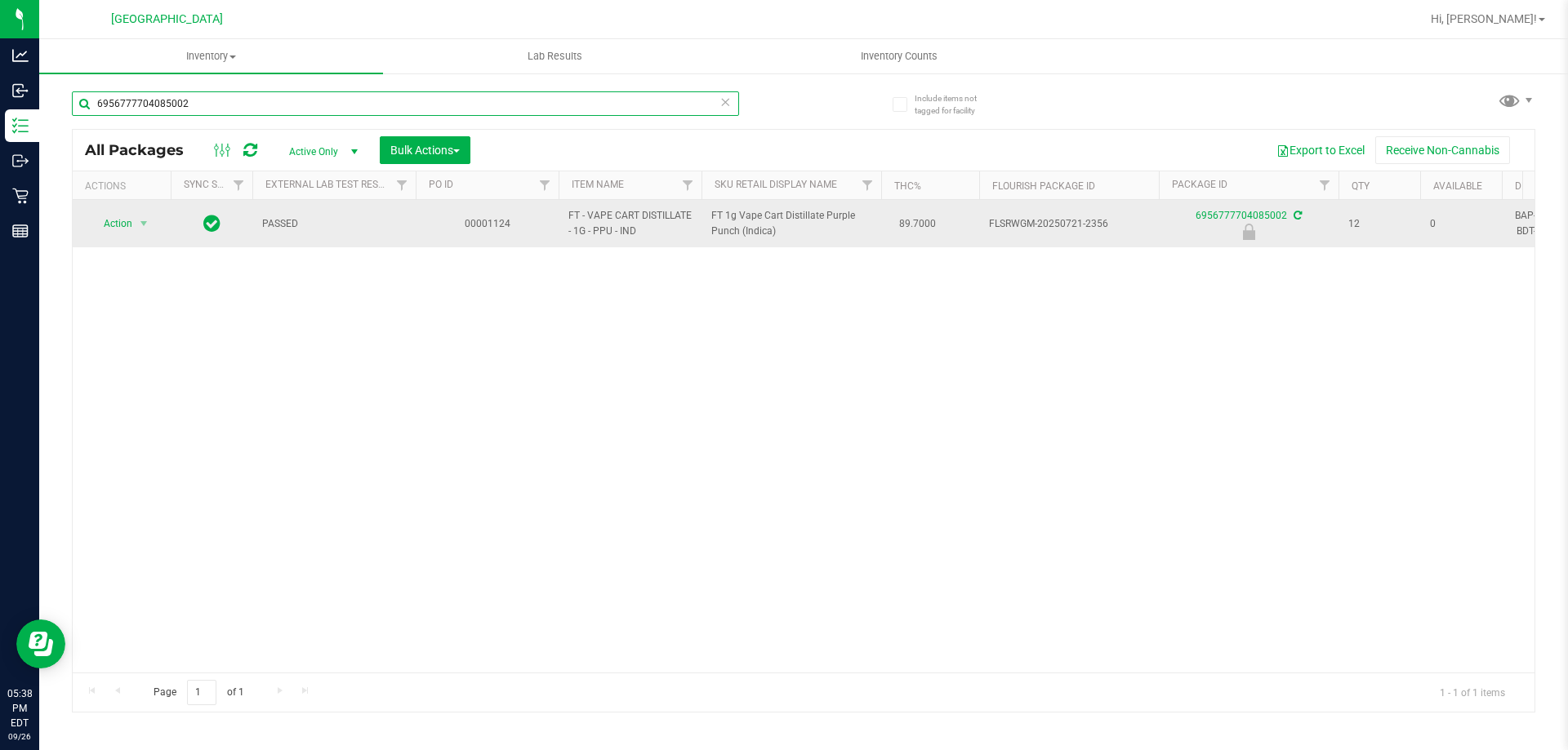
type input "6956777704085002"
click at [125, 220] on span "Action" at bounding box center [110, 223] width 44 height 22
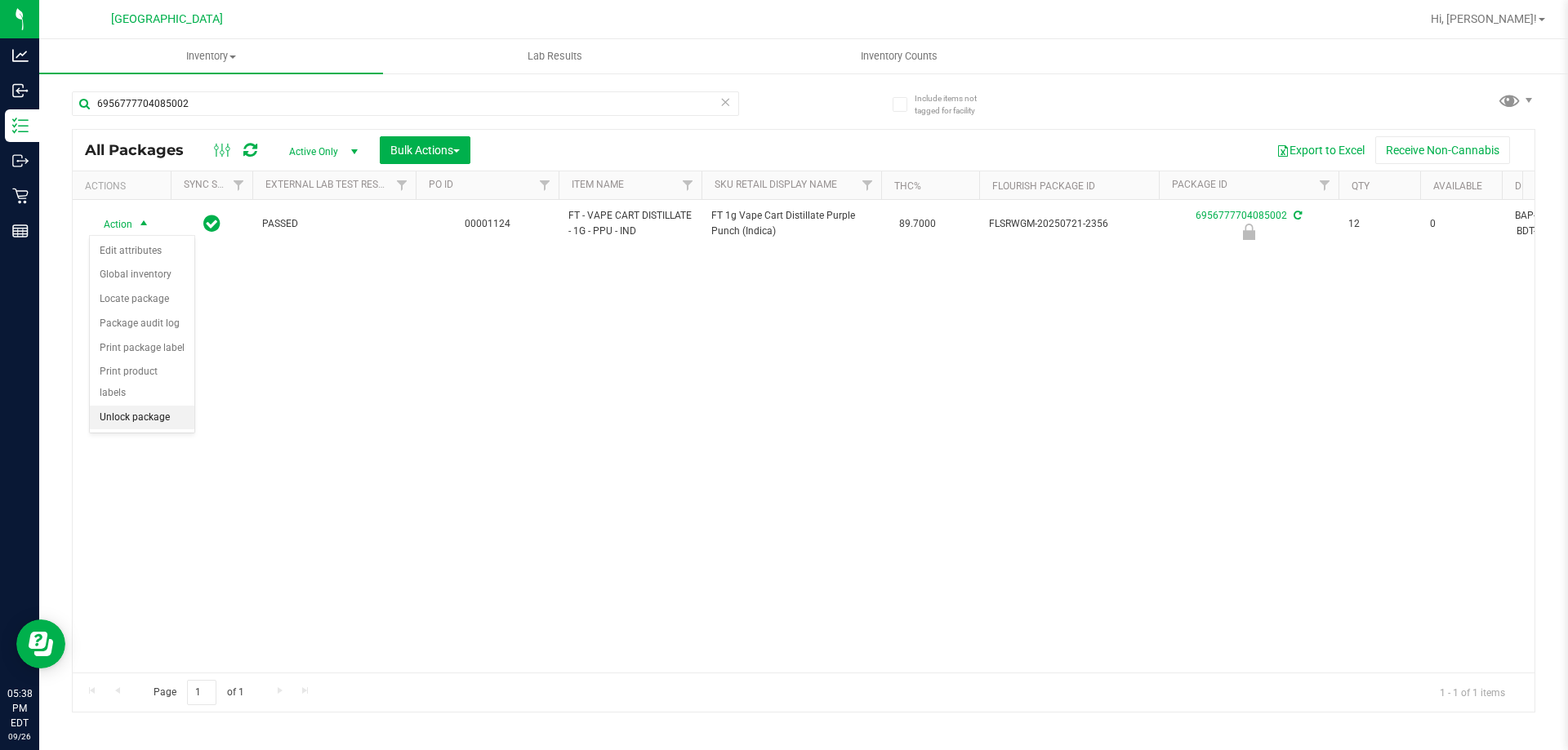
click at [153, 406] on li "Unlock package" at bounding box center [142, 418] width 105 height 24
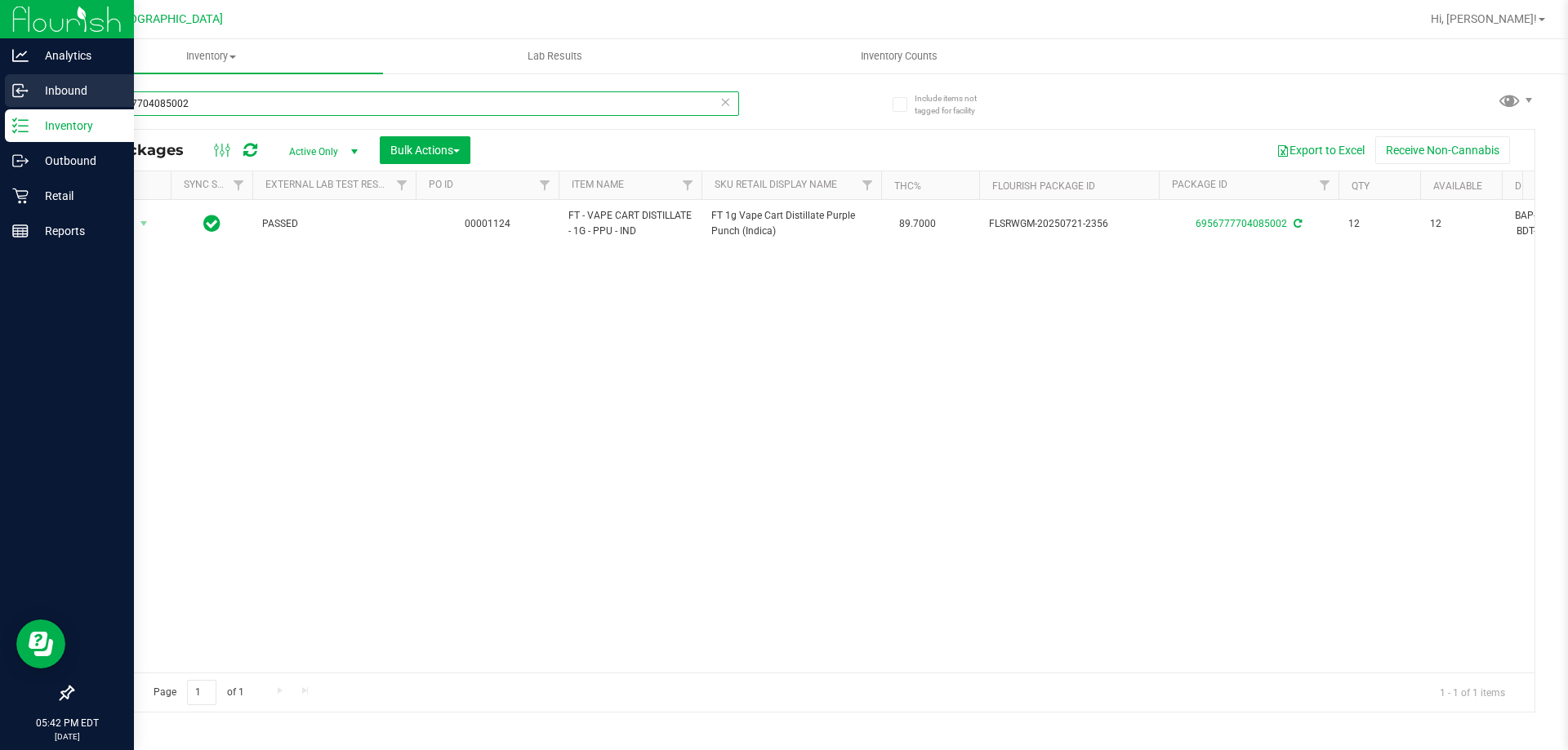
drag, startPoint x: 258, startPoint y: 101, endPoint x: 0, endPoint y: 96, distance: 258.0
click at [0, 120] on div "Analytics Inbound Inventory Outbound Retail Reports 05:42 PM EDT 09/26/2025 09/…" at bounding box center [784, 375] width 1568 height 750
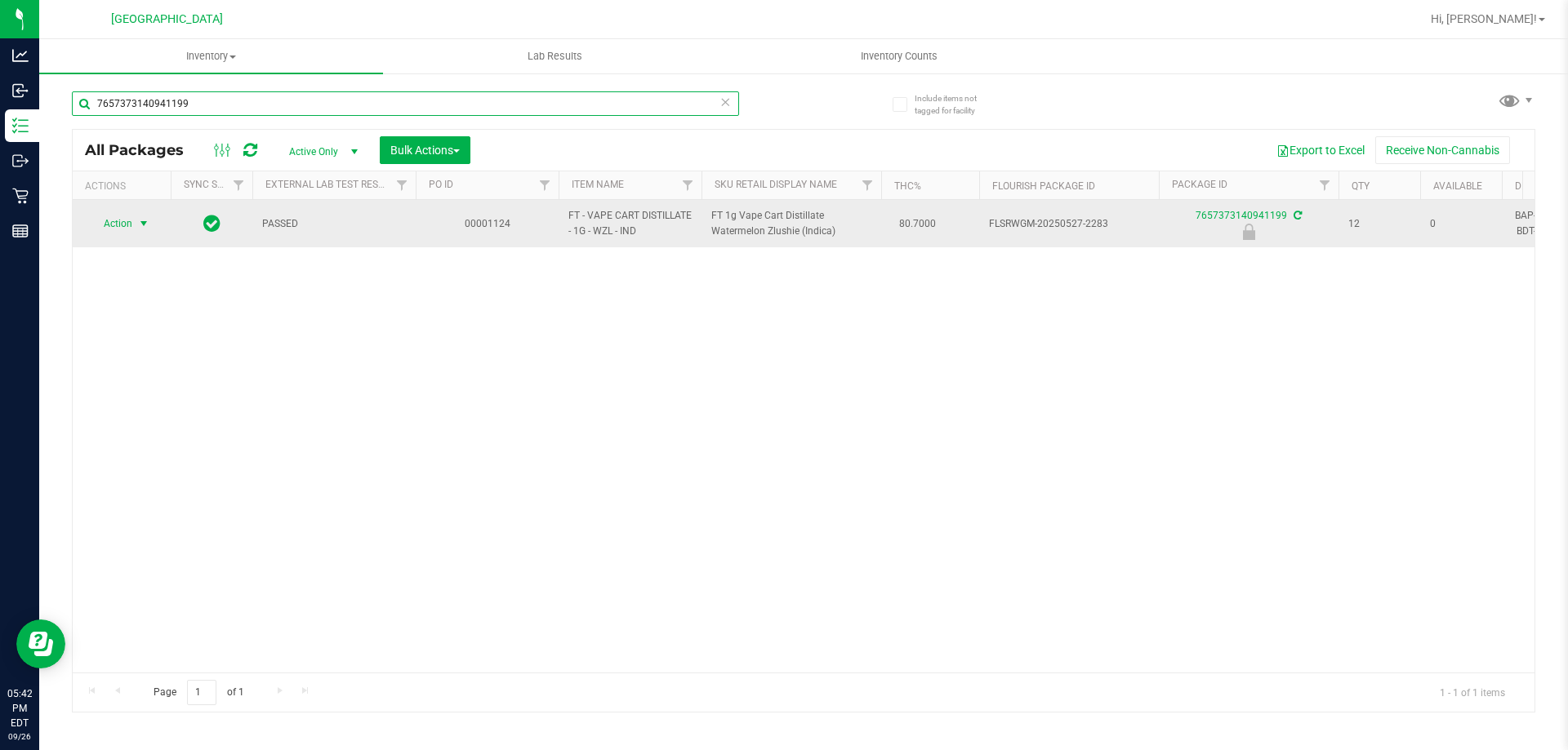
type input "7657373140941199"
click at [134, 224] on span "select" at bounding box center [144, 223] width 21 height 22
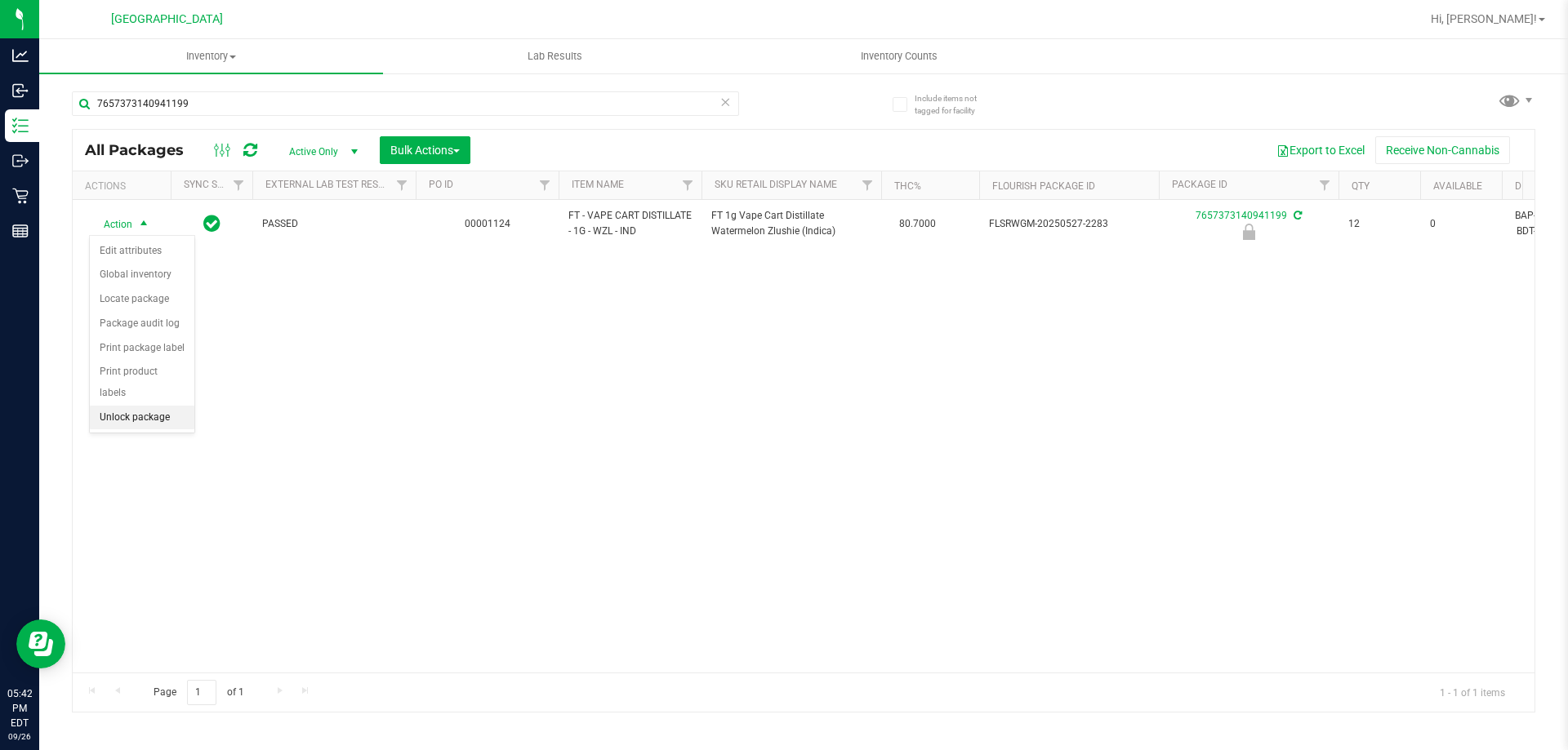
click at [159, 406] on li "Unlock package" at bounding box center [142, 418] width 105 height 24
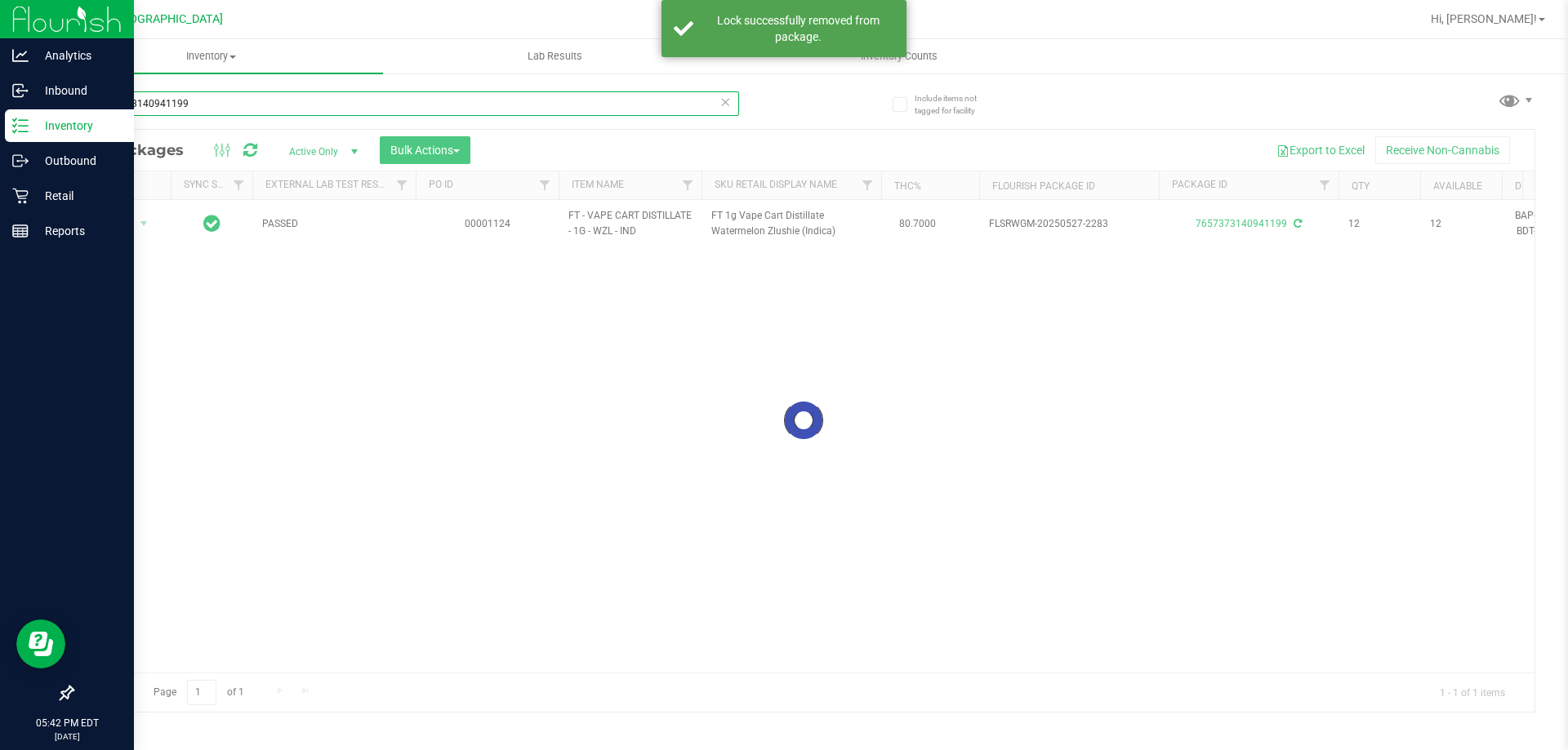
drag, startPoint x: 60, startPoint y: 98, endPoint x: 0, endPoint y: 7, distance: 109.0
click at [0, 103] on div "Analytics Inbound Inventory Outbound Retail Reports 05:42 PM EDT 09/26/2025 09/…" at bounding box center [784, 375] width 1568 height 750
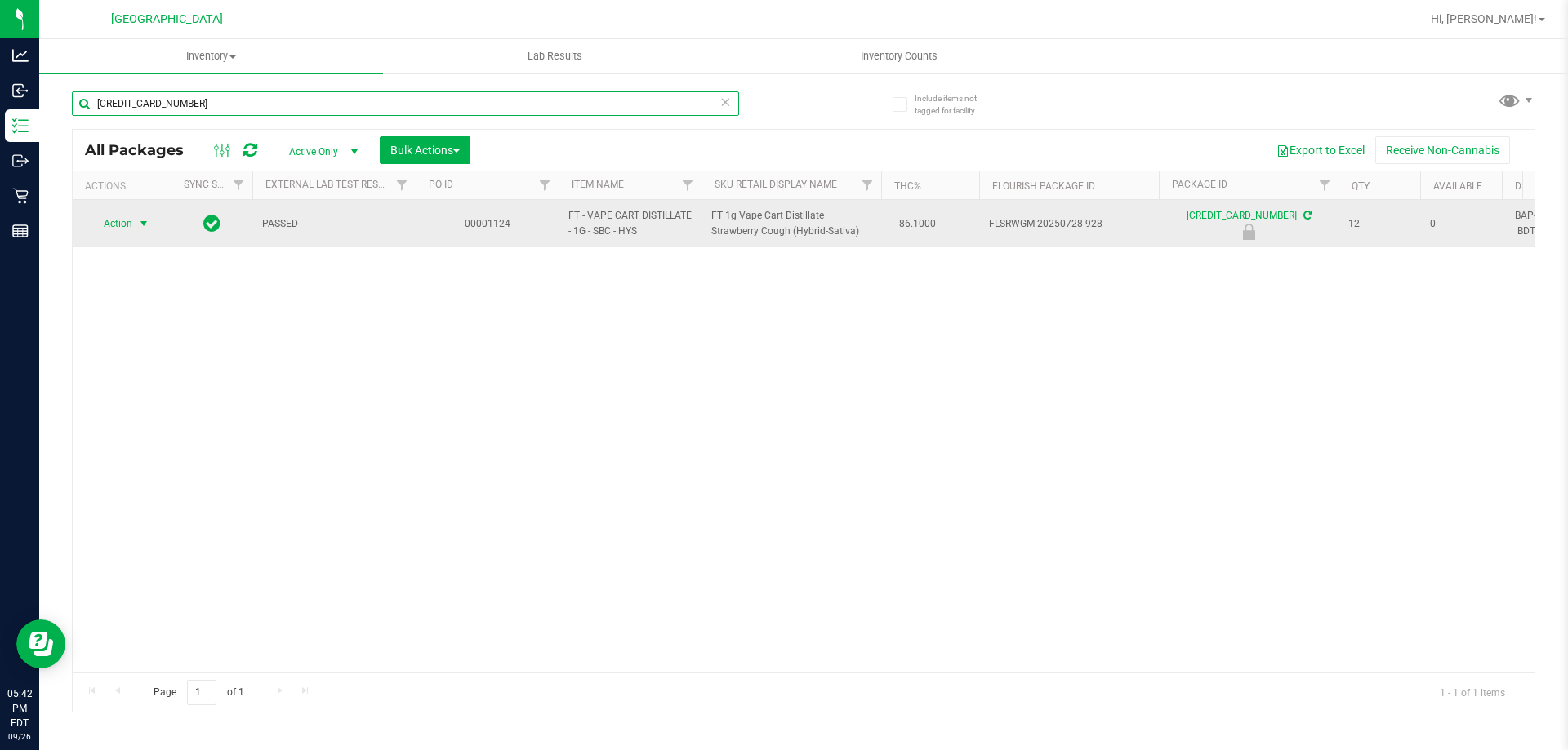
type input "5019136540429651"
click at [140, 224] on span "select" at bounding box center [144, 224] width 13 height 13
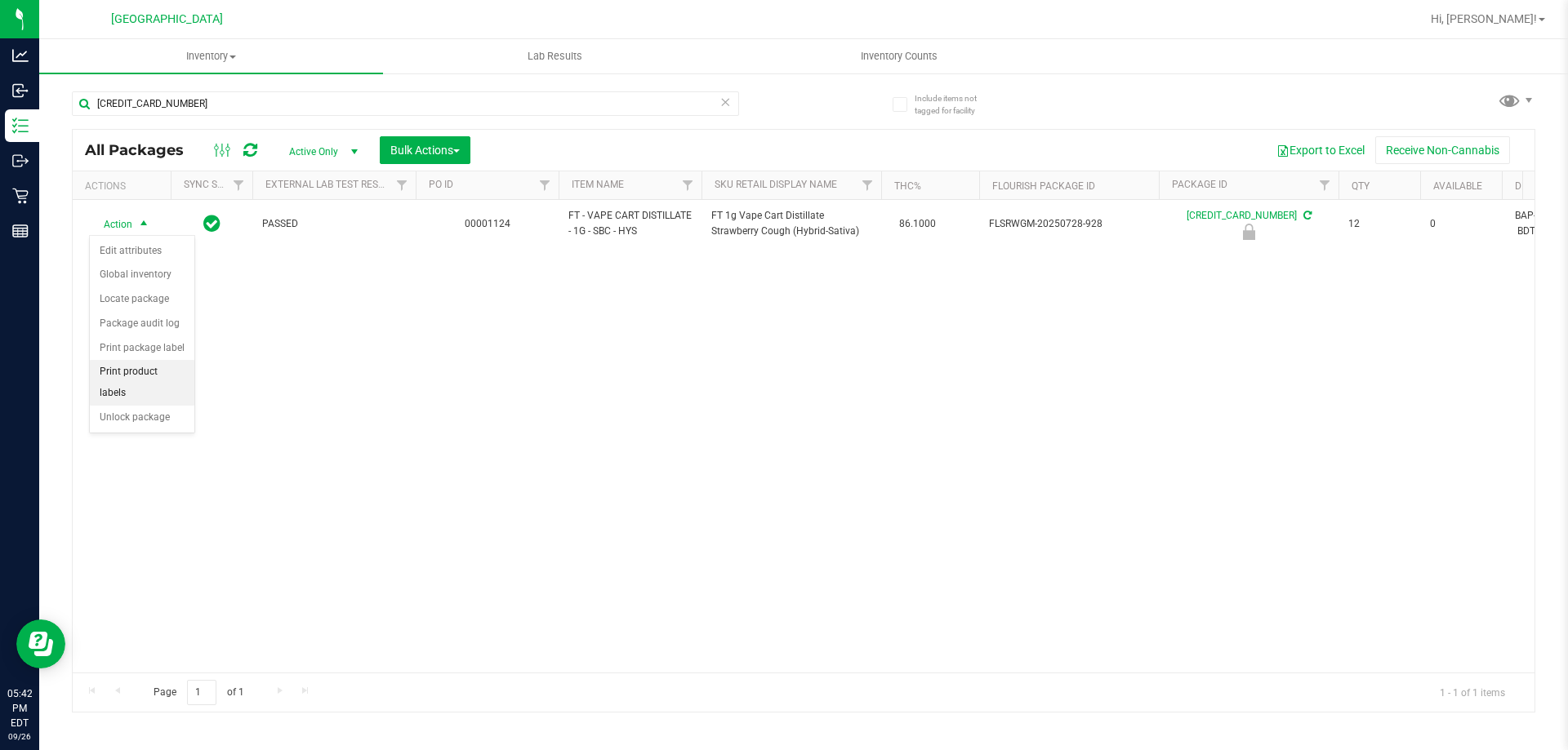
click at [136, 384] on ul "Edit attributes Global inventory Locate package Package audit log Print package…" at bounding box center [142, 334] width 105 height 191
click at [134, 406] on li "Unlock package" at bounding box center [142, 418] width 105 height 24
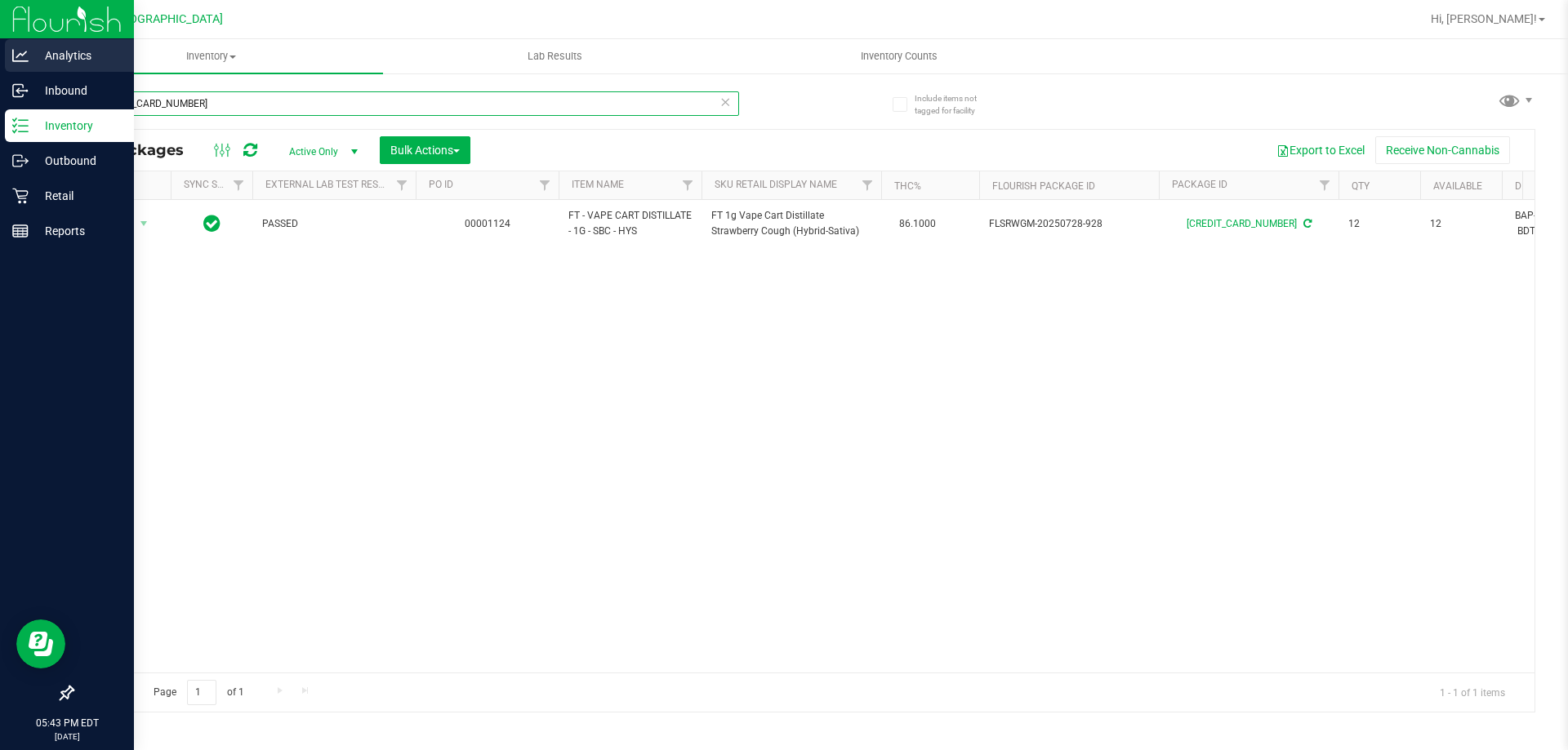
drag, startPoint x: 262, startPoint y: 106, endPoint x: 0, endPoint y: 66, distance: 265.0
click at [0, 66] on div "Analytics Inbound Inventory Outbound Retail Reports 05:43 PM EDT 09/26/2025 09/…" at bounding box center [784, 375] width 1568 height 750
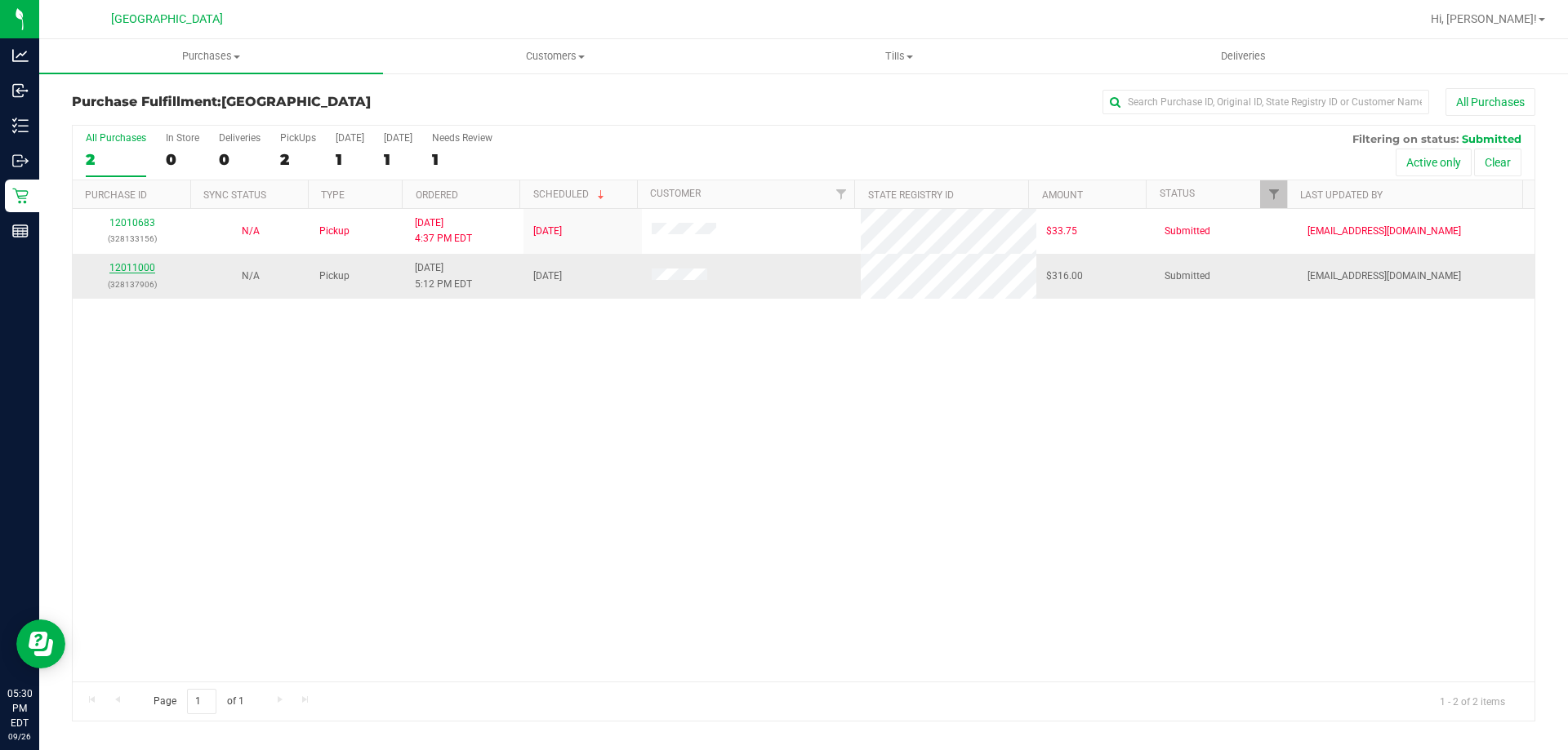
click at [140, 264] on link "12011000" at bounding box center [132, 268] width 46 height 11
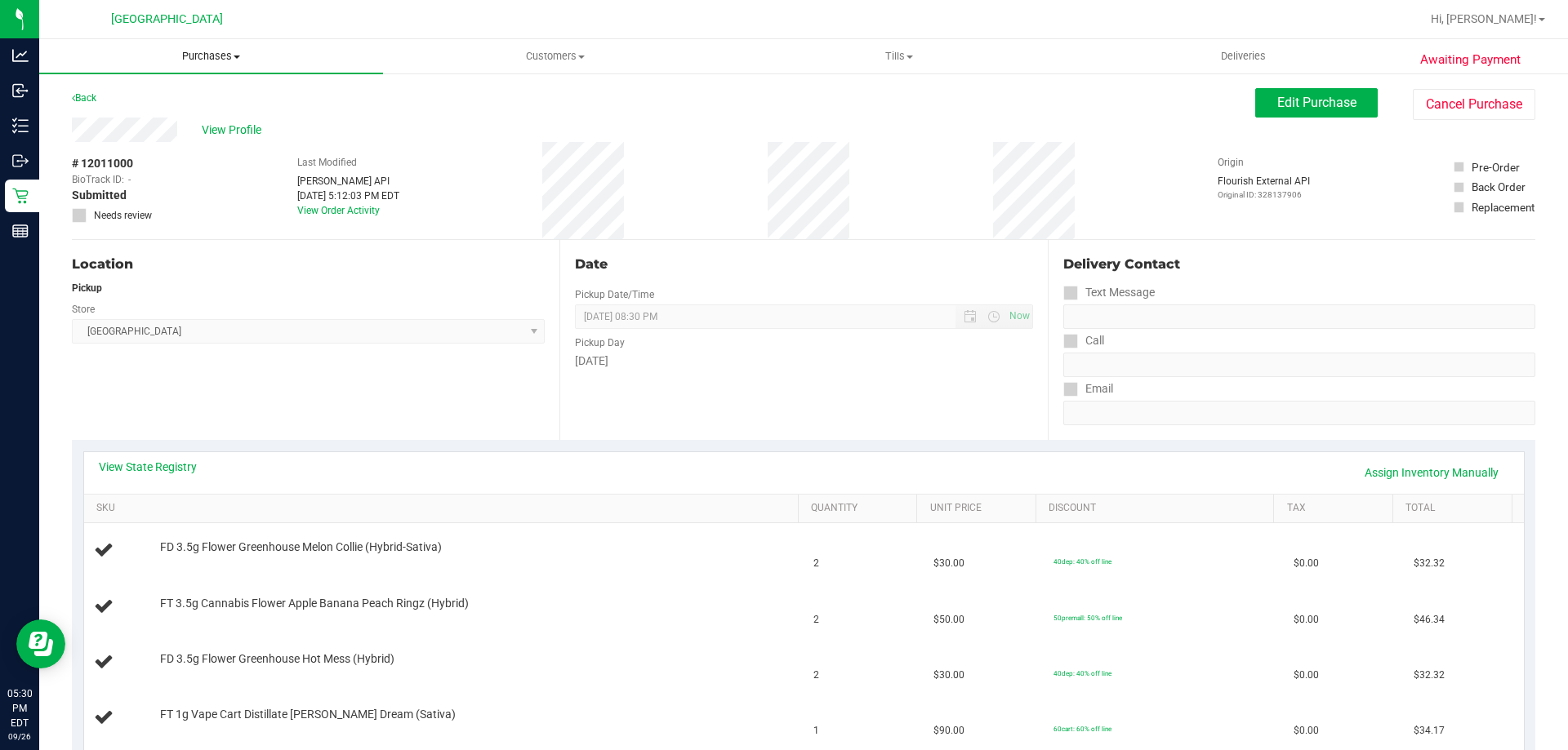
click at [195, 46] on uib-tab-heading "Purchases Summary of purchases Fulfillment All purchases" at bounding box center [211, 56] width 344 height 35
click at [198, 111] on li "Fulfillment" at bounding box center [211, 118] width 344 height 20
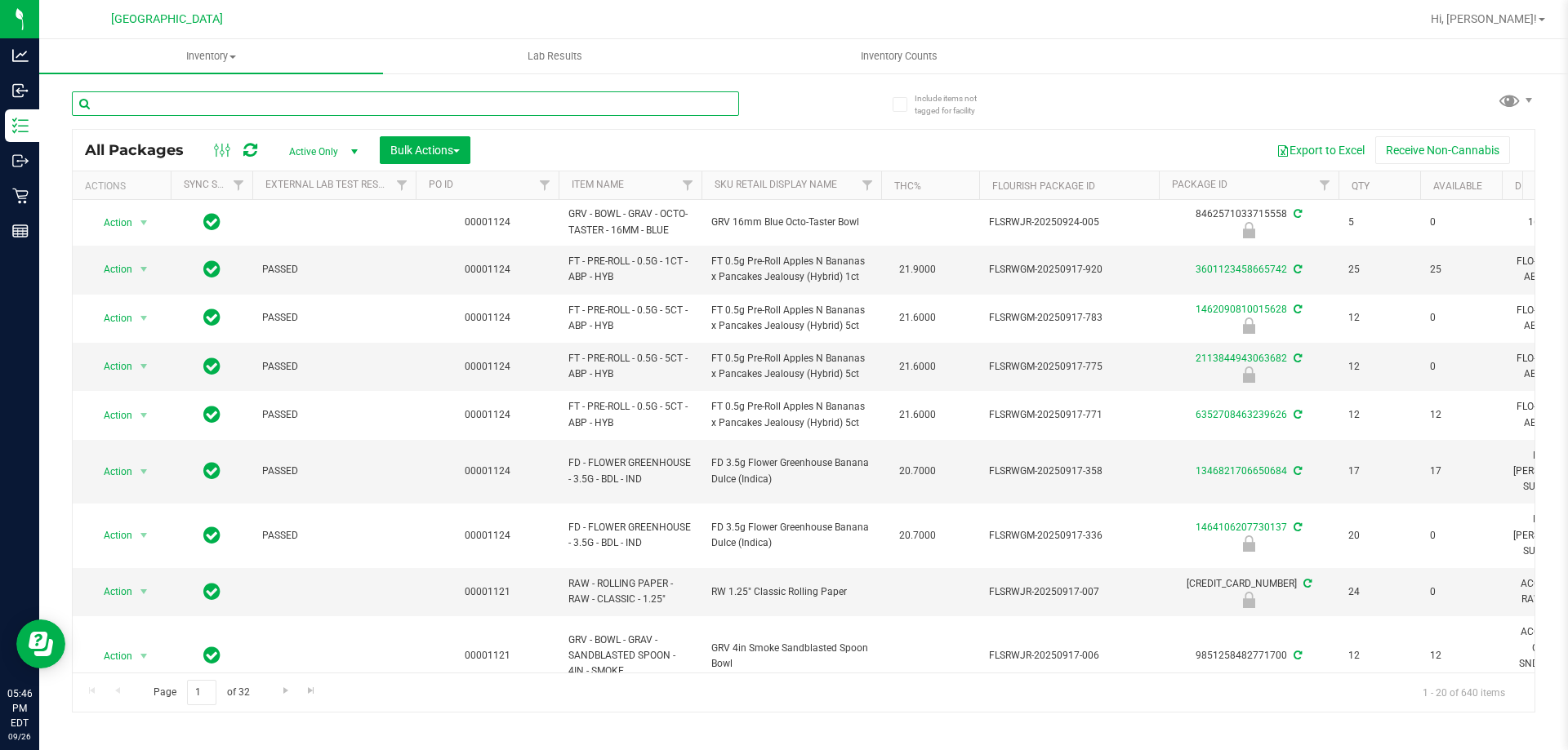
click at [374, 93] on input "text" at bounding box center [405, 104] width 667 height 24
type input "pine"
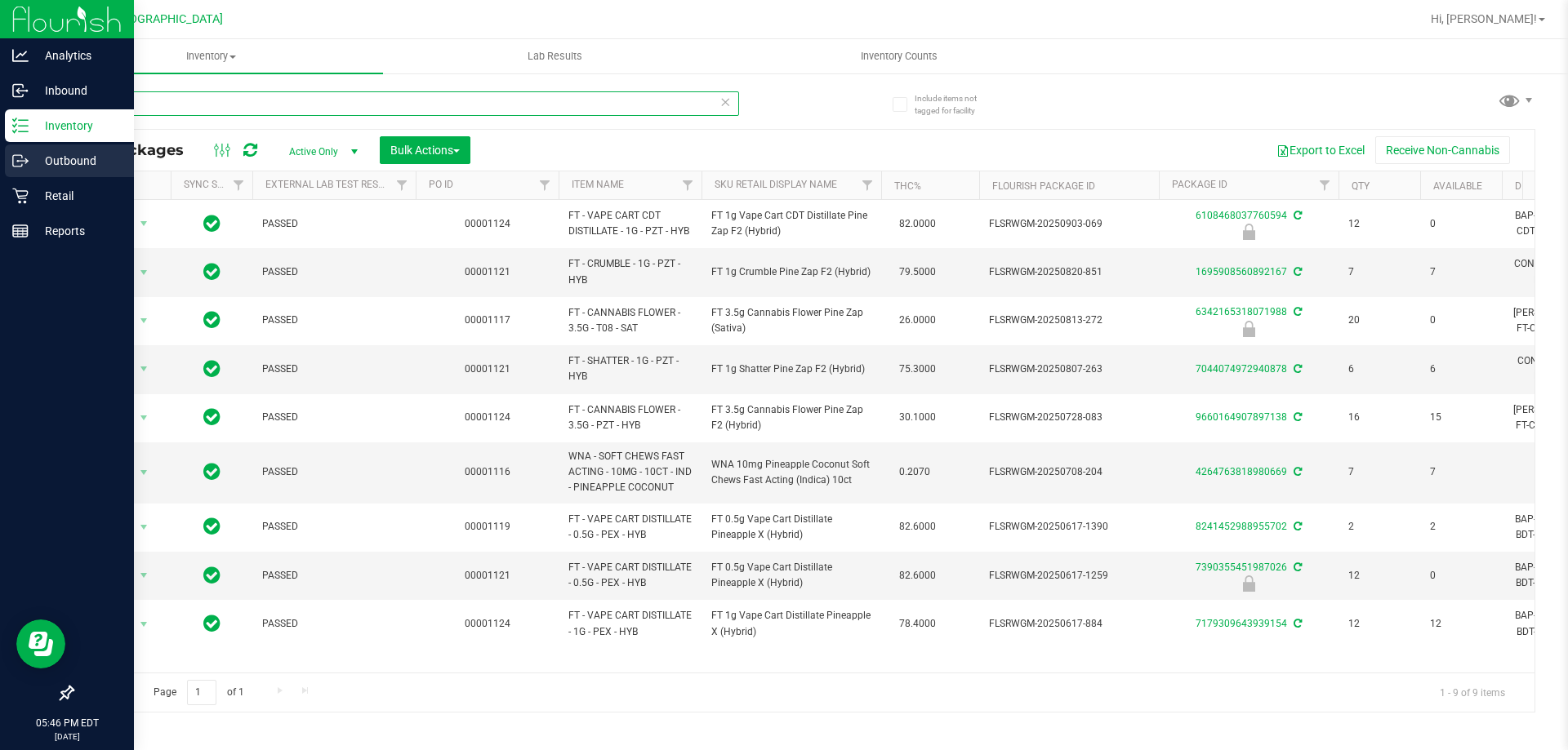
drag, startPoint x: 391, startPoint y: 108, endPoint x: 0, endPoint y: 154, distance: 393.7
click at [0, 154] on div "Analytics Inbound Inventory Outbound Retail Reports 05:46 PM EDT [DATE] 09/26 […" at bounding box center [784, 375] width 1568 height 750
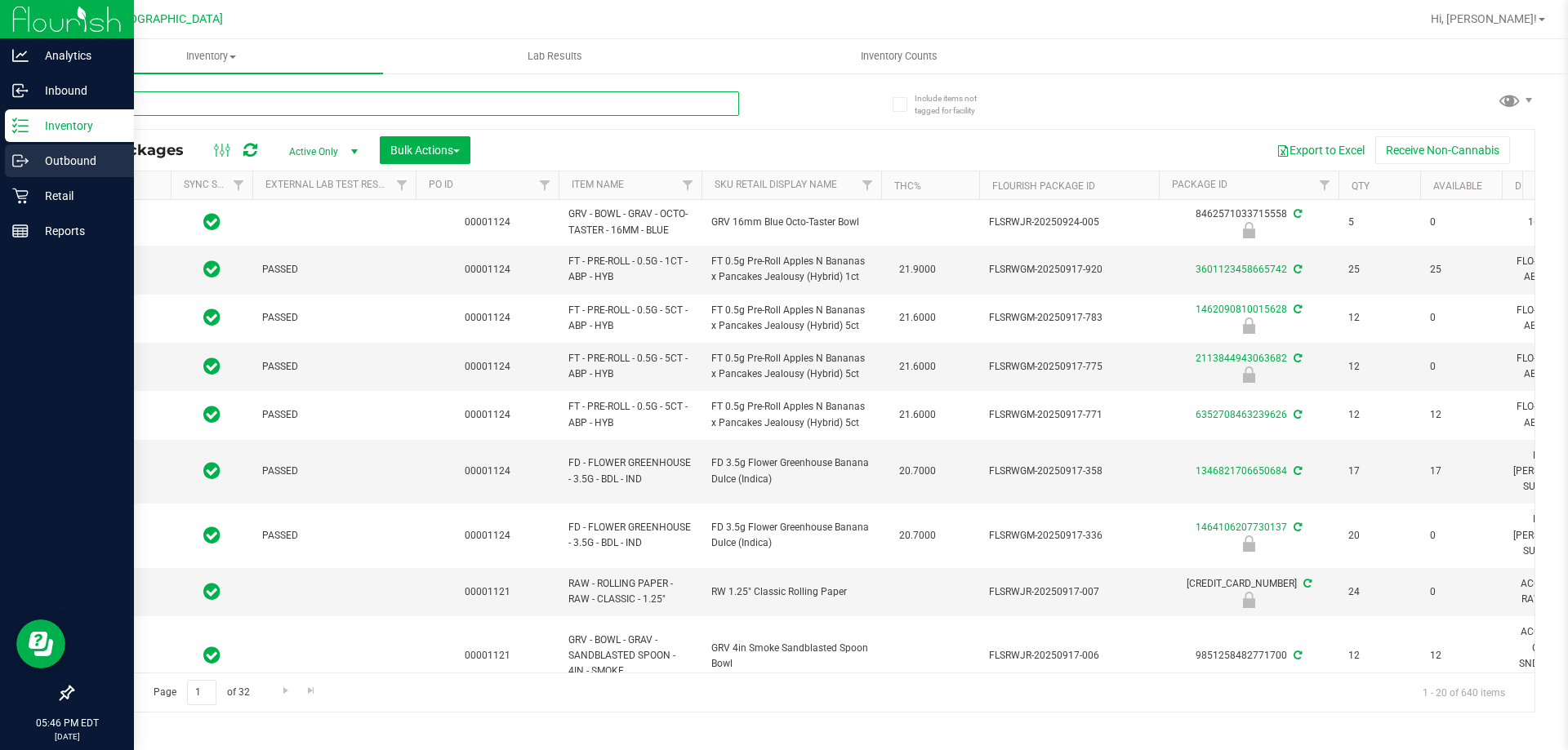
type input "[DATE]"
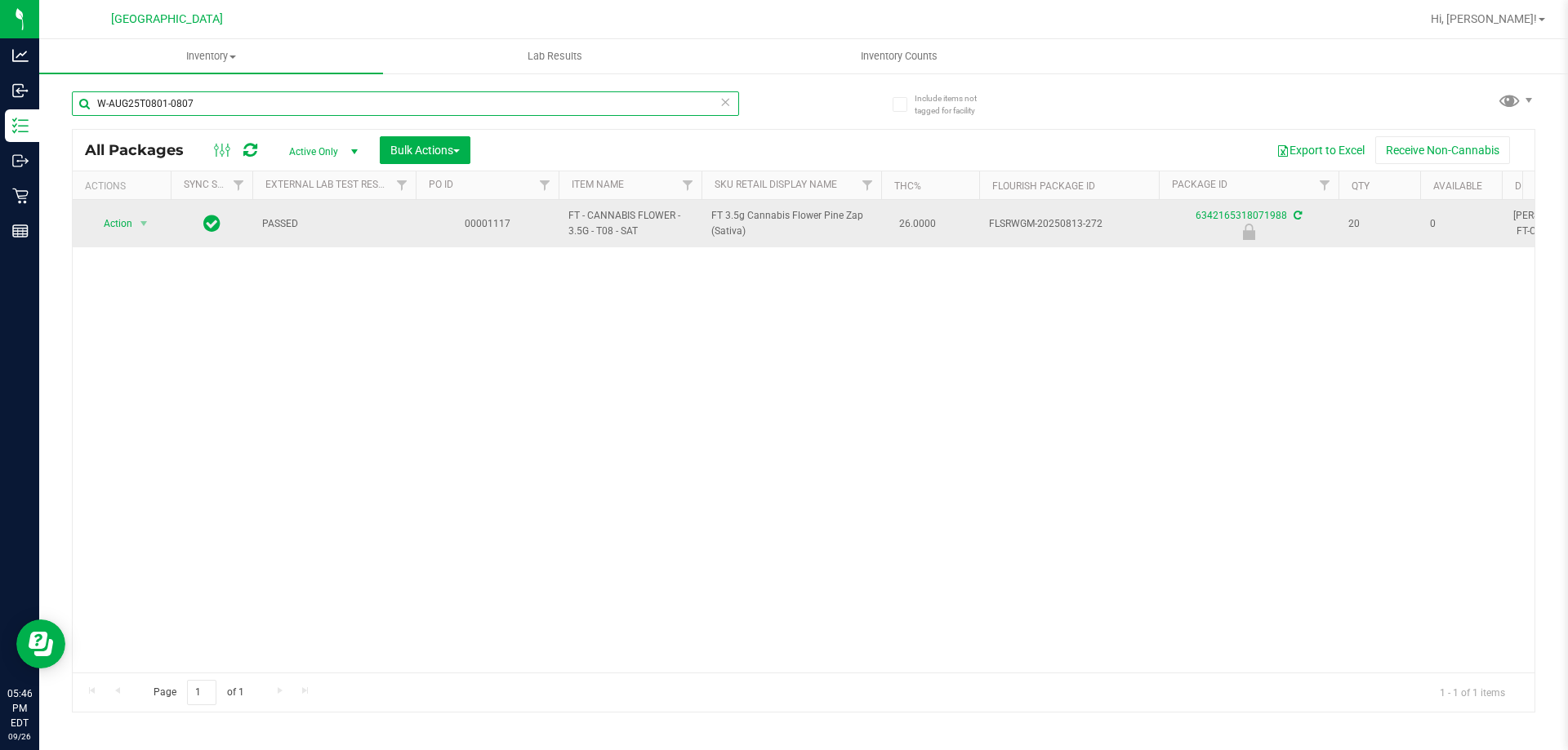
type input "W-AUG25T0801-0807"
click at [143, 231] on span "select" at bounding box center [144, 223] width 21 height 22
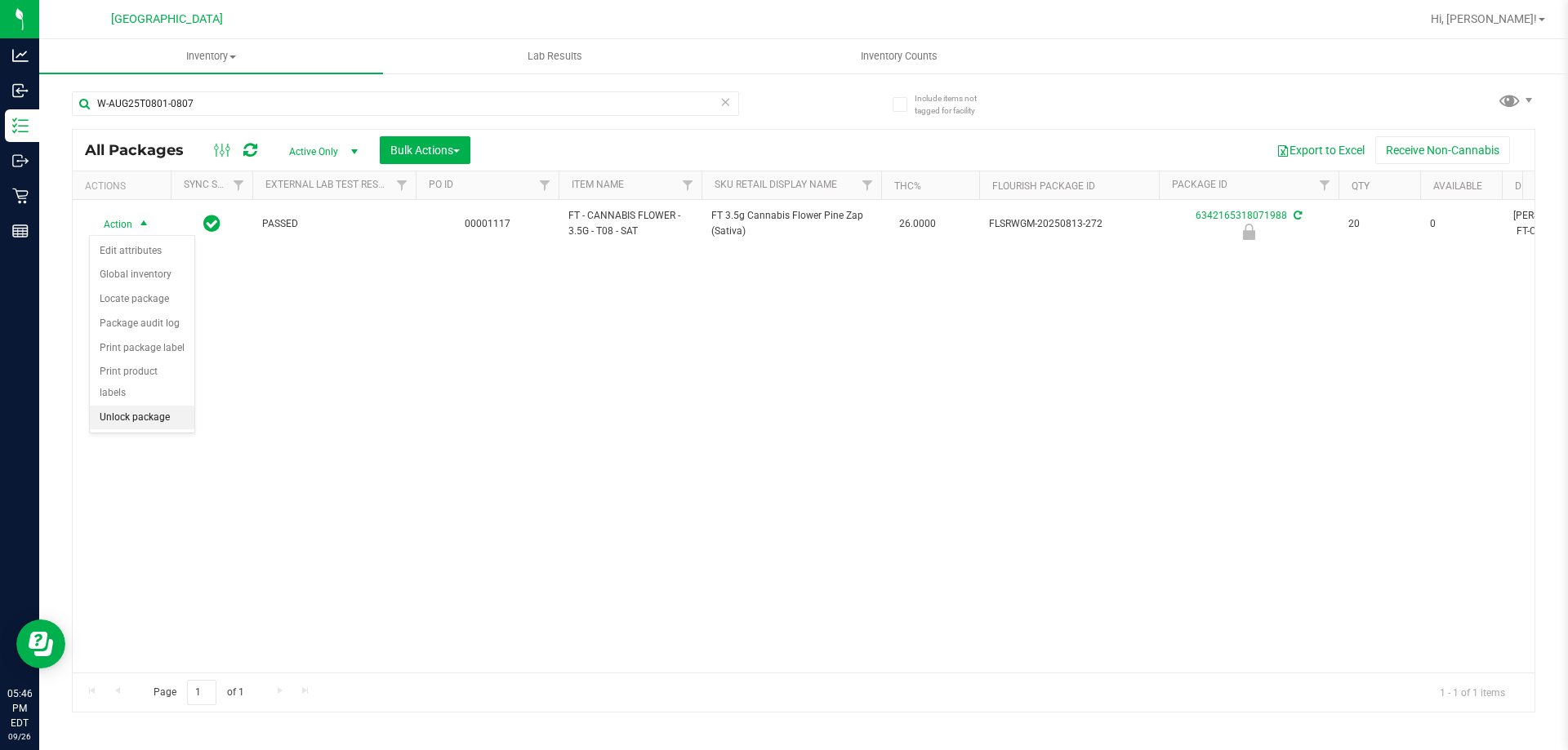
click at [152, 406] on li "Unlock package" at bounding box center [142, 418] width 105 height 24
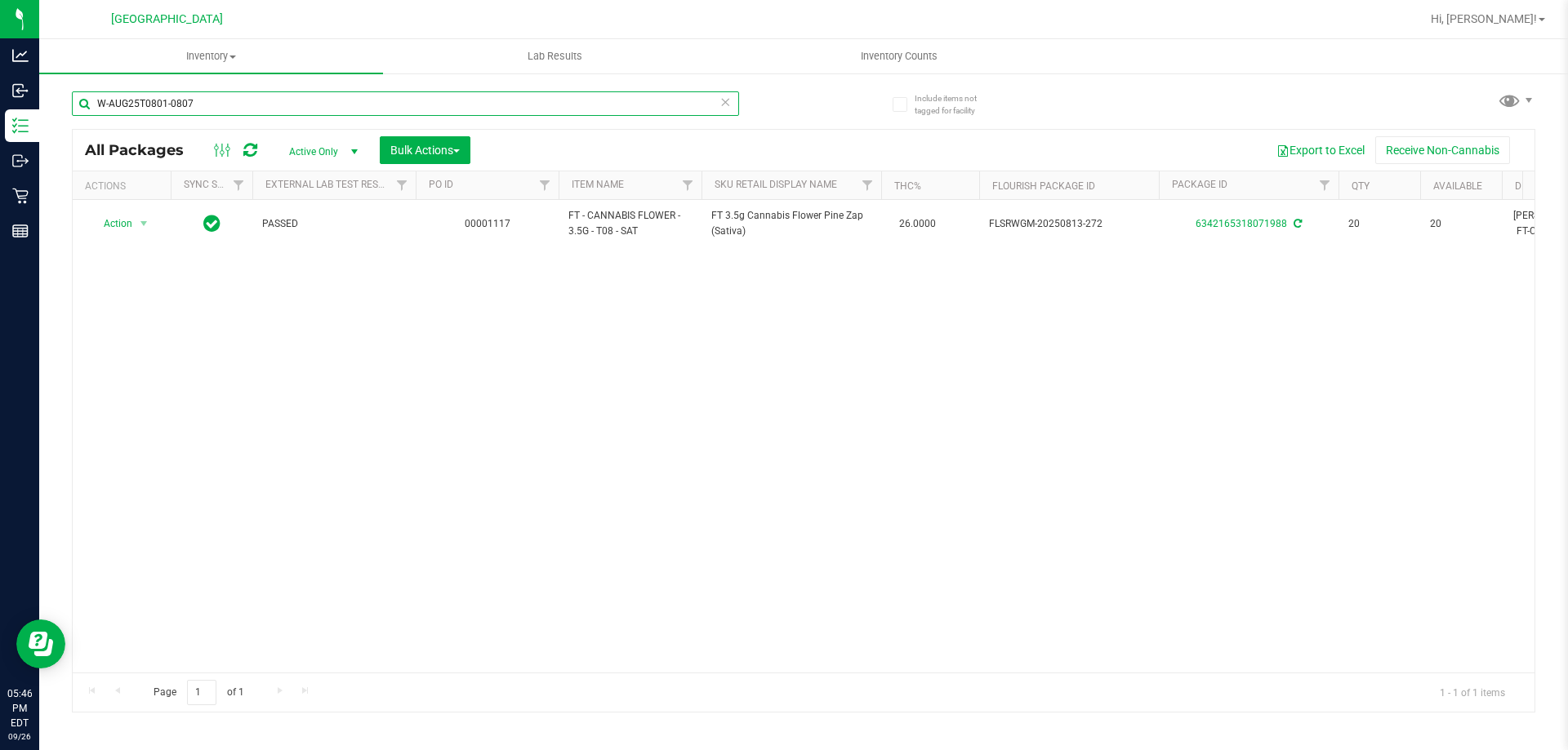
click at [215, 101] on input "W-AUG25T0801-0807" at bounding box center [405, 104] width 667 height 24
click at [238, 95] on input "W-AUG25T0801-0807" at bounding box center [405, 104] width 667 height 24
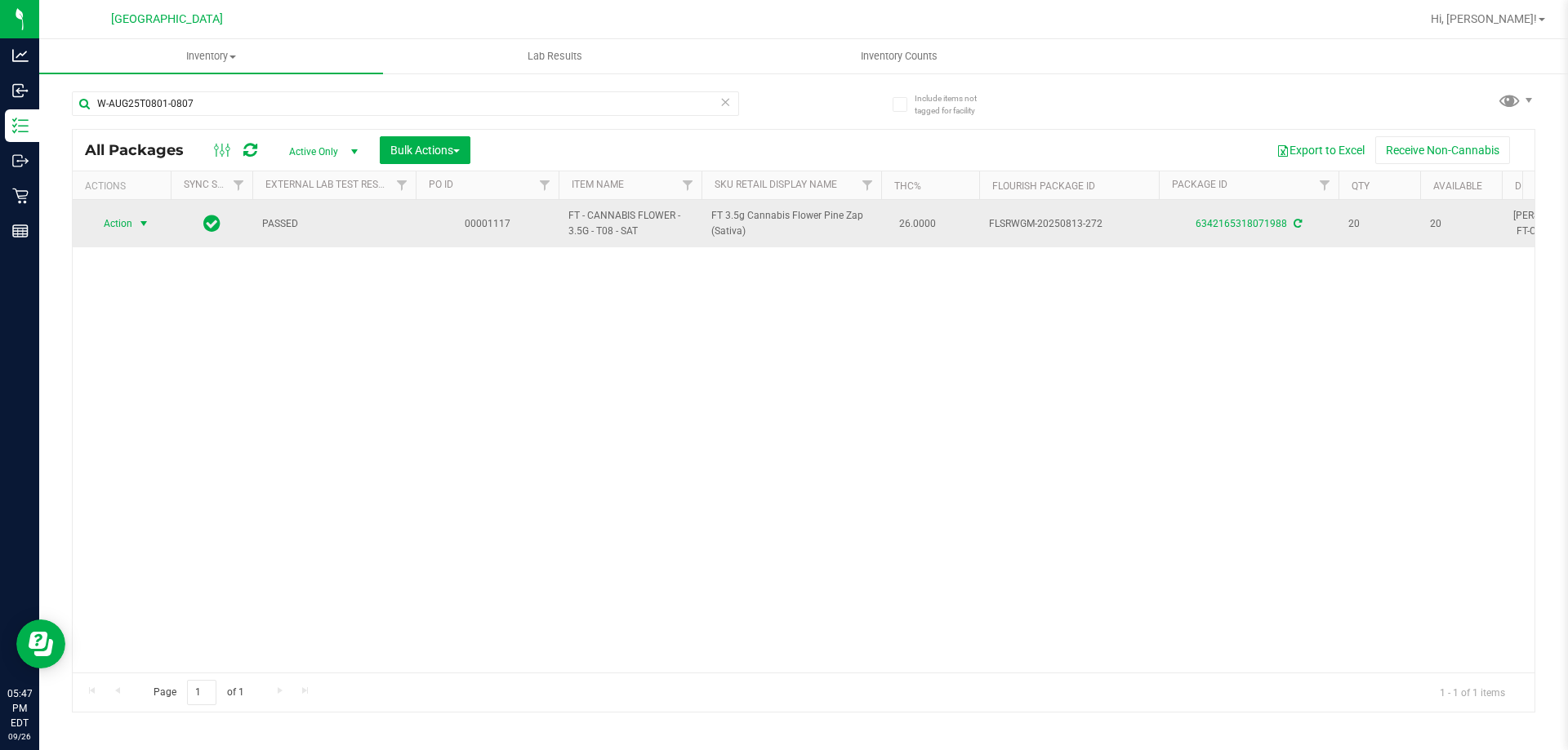
click at [138, 217] on span "select" at bounding box center [144, 223] width 21 height 22
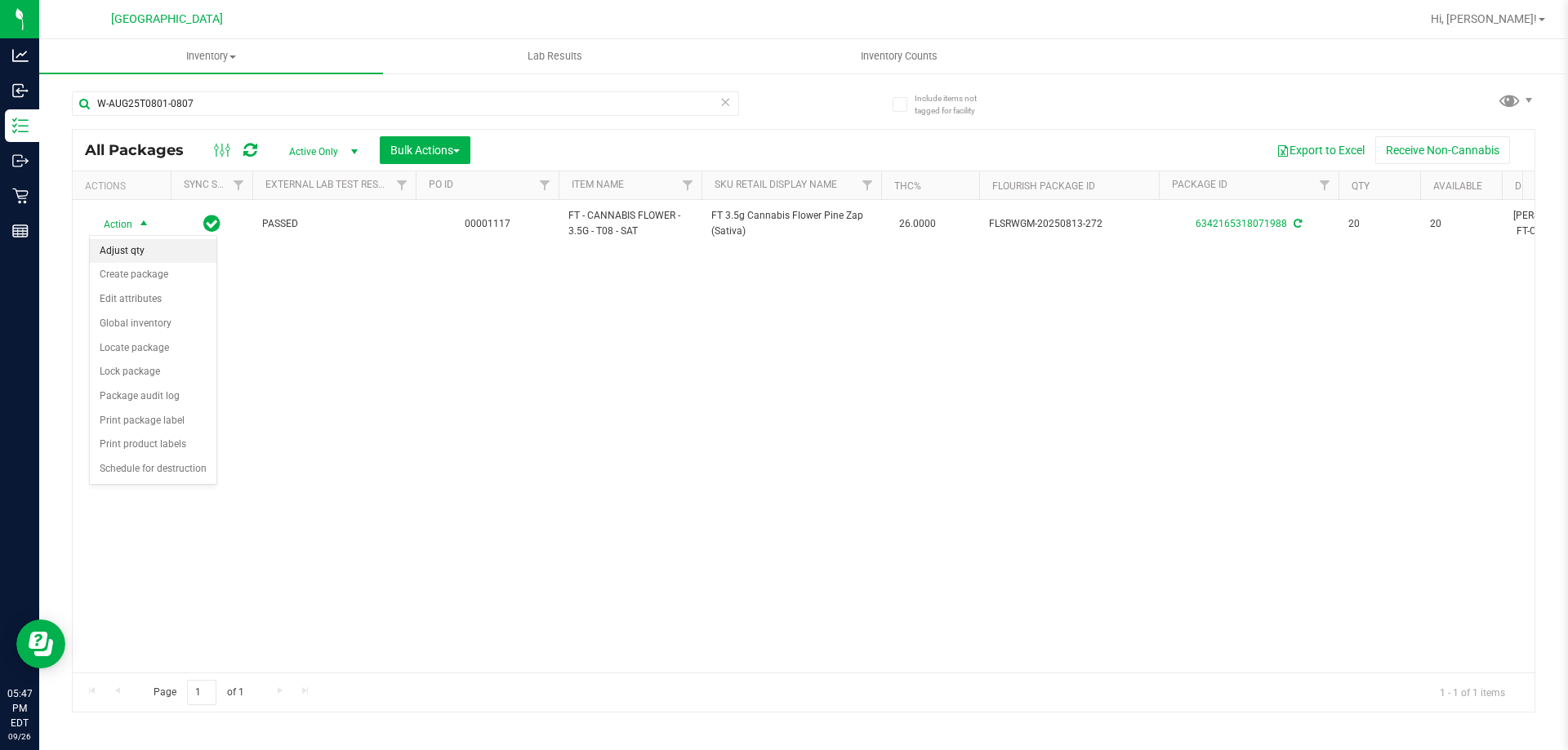
click at [161, 248] on li "Adjust qty" at bounding box center [153, 251] width 127 height 24
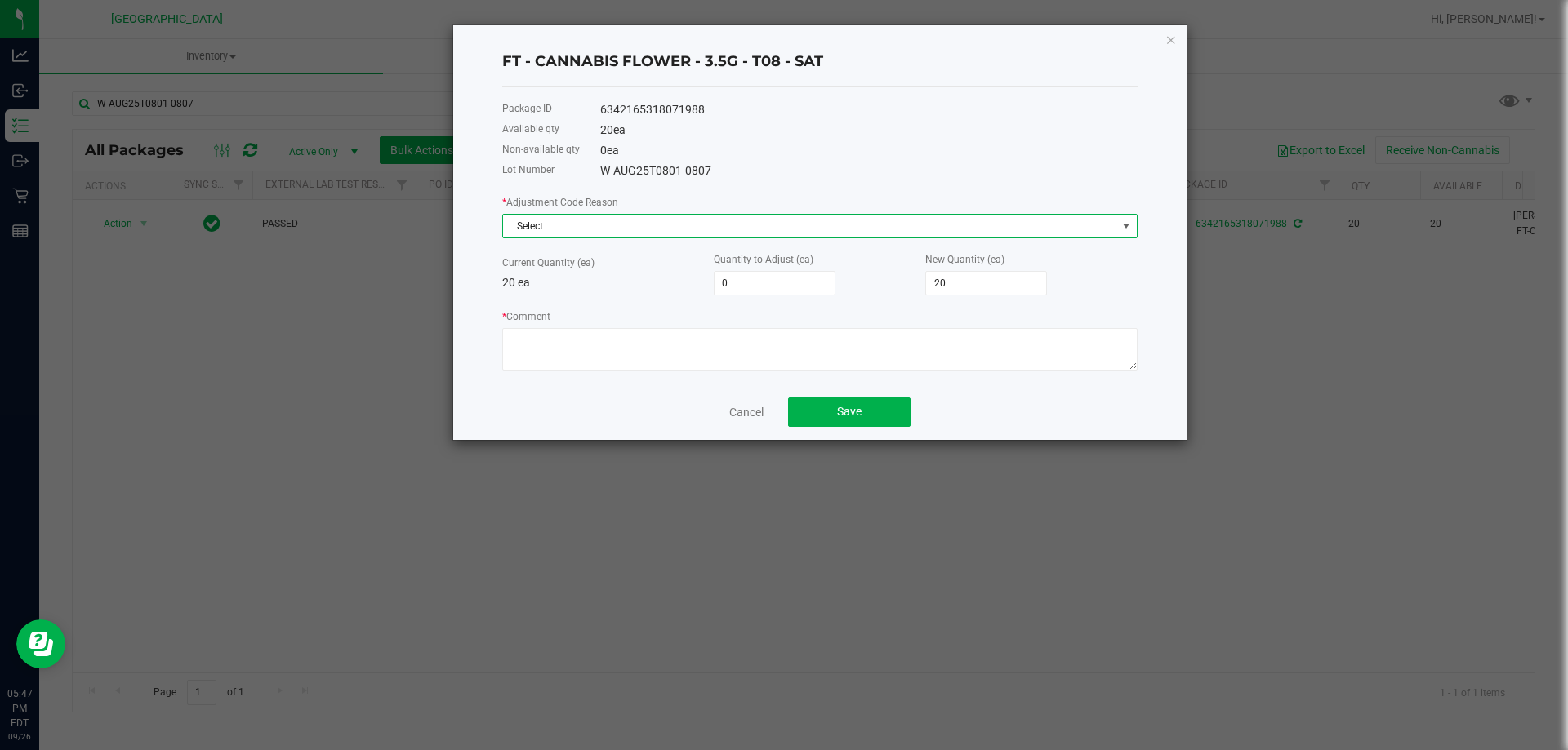
click at [602, 225] on span "Select" at bounding box center [810, 226] width 614 height 22
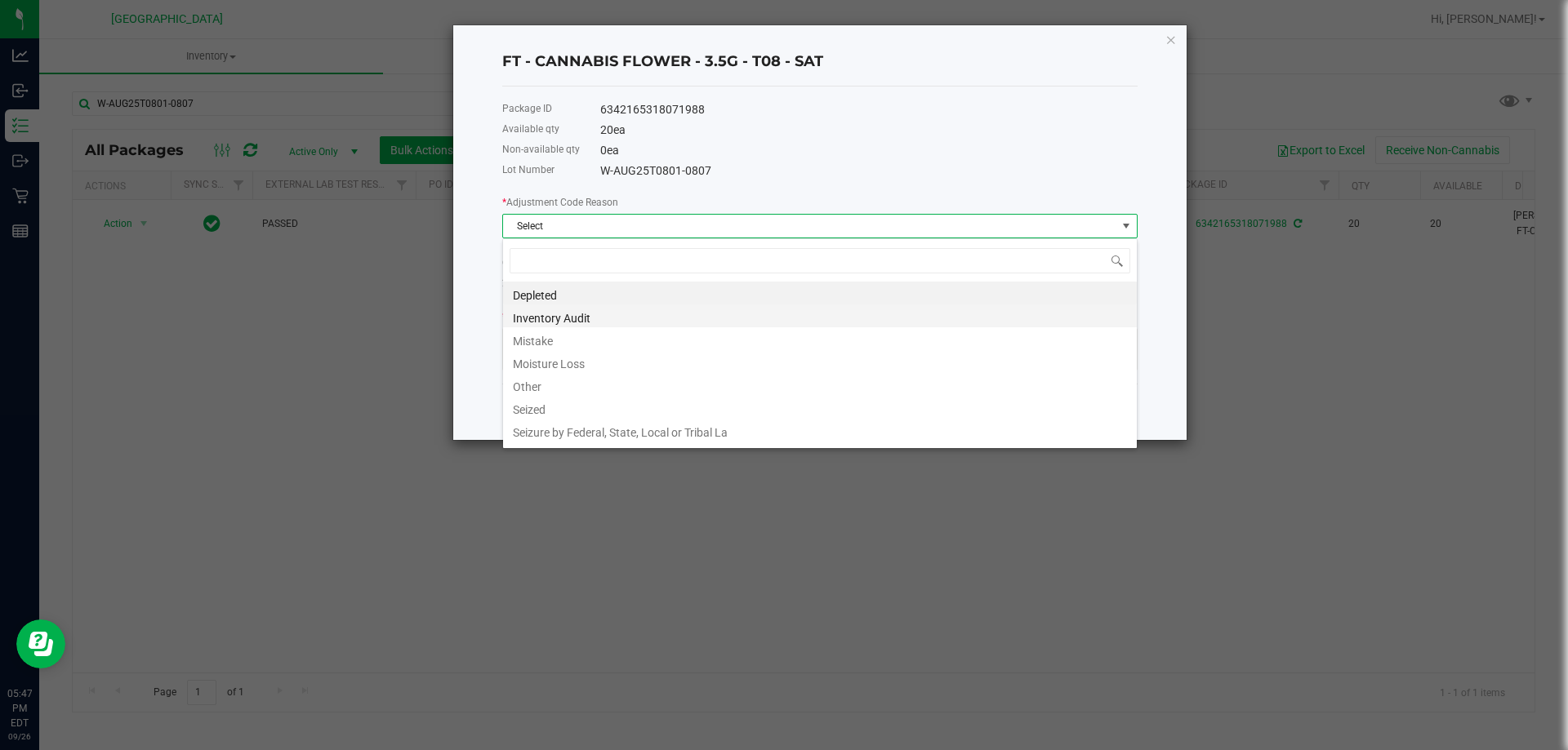
scroll to position [24, 635]
click at [576, 334] on li "Mistake" at bounding box center [820, 339] width 633 height 22
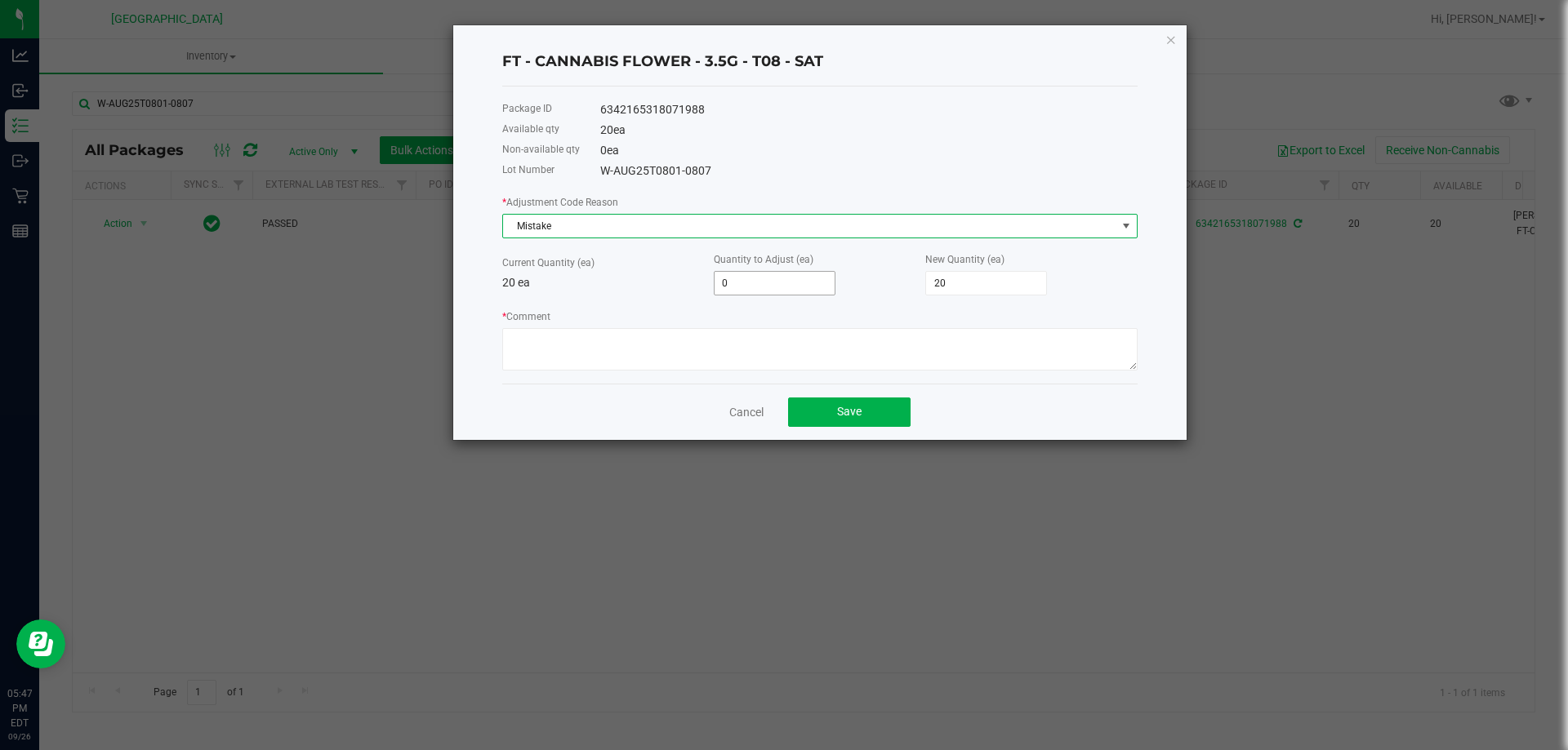
click at [764, 276] on input "0" at bounding box center [774, 283] width 120 height 22
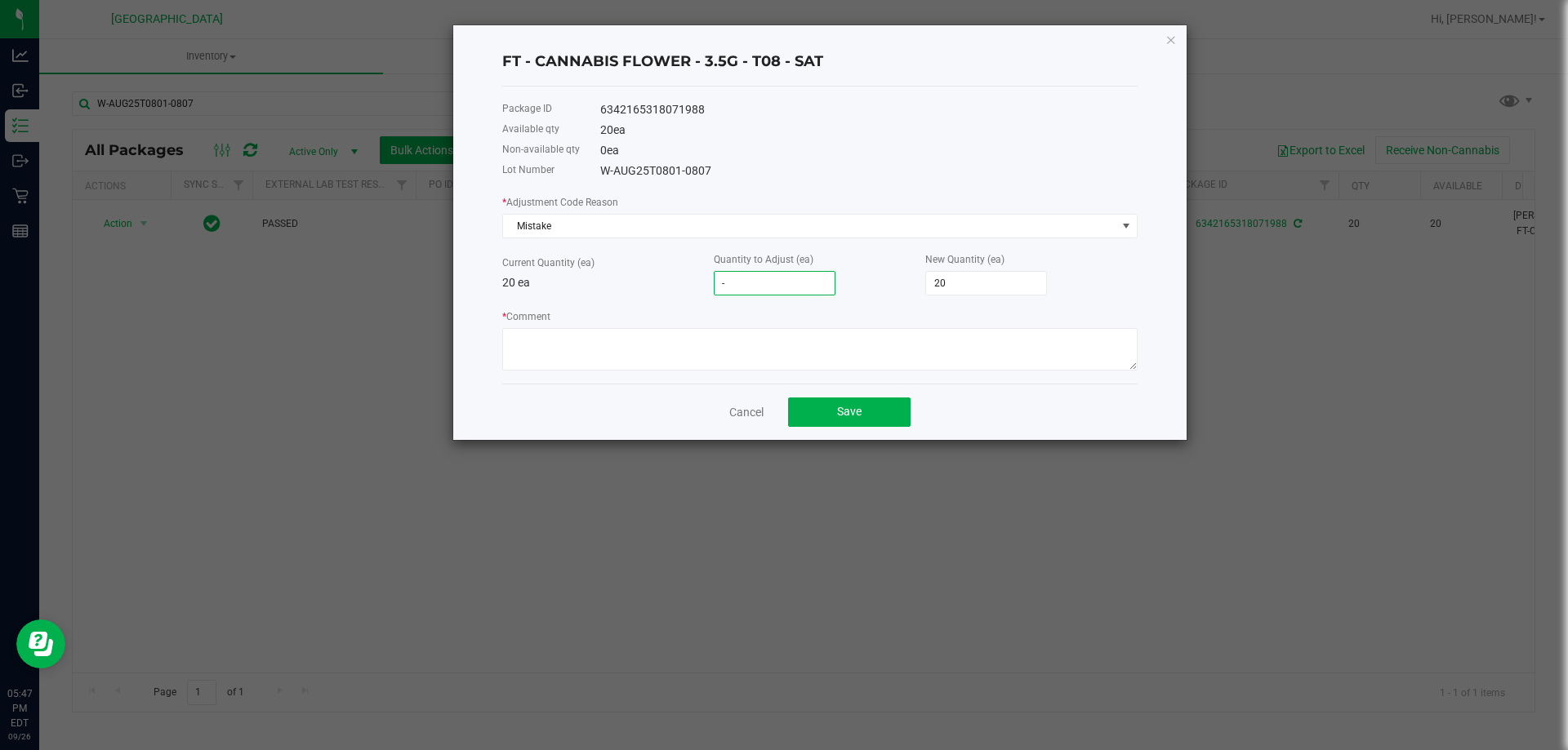
type input "-3"
type input "17"
type input "-3"
click at [607, 291] on p "20 ea" at bounding box center [608, 283] width 211 height 17
click at [744, 415] on link "Cancel" at bounding box center [746, 412] width 35 height 16
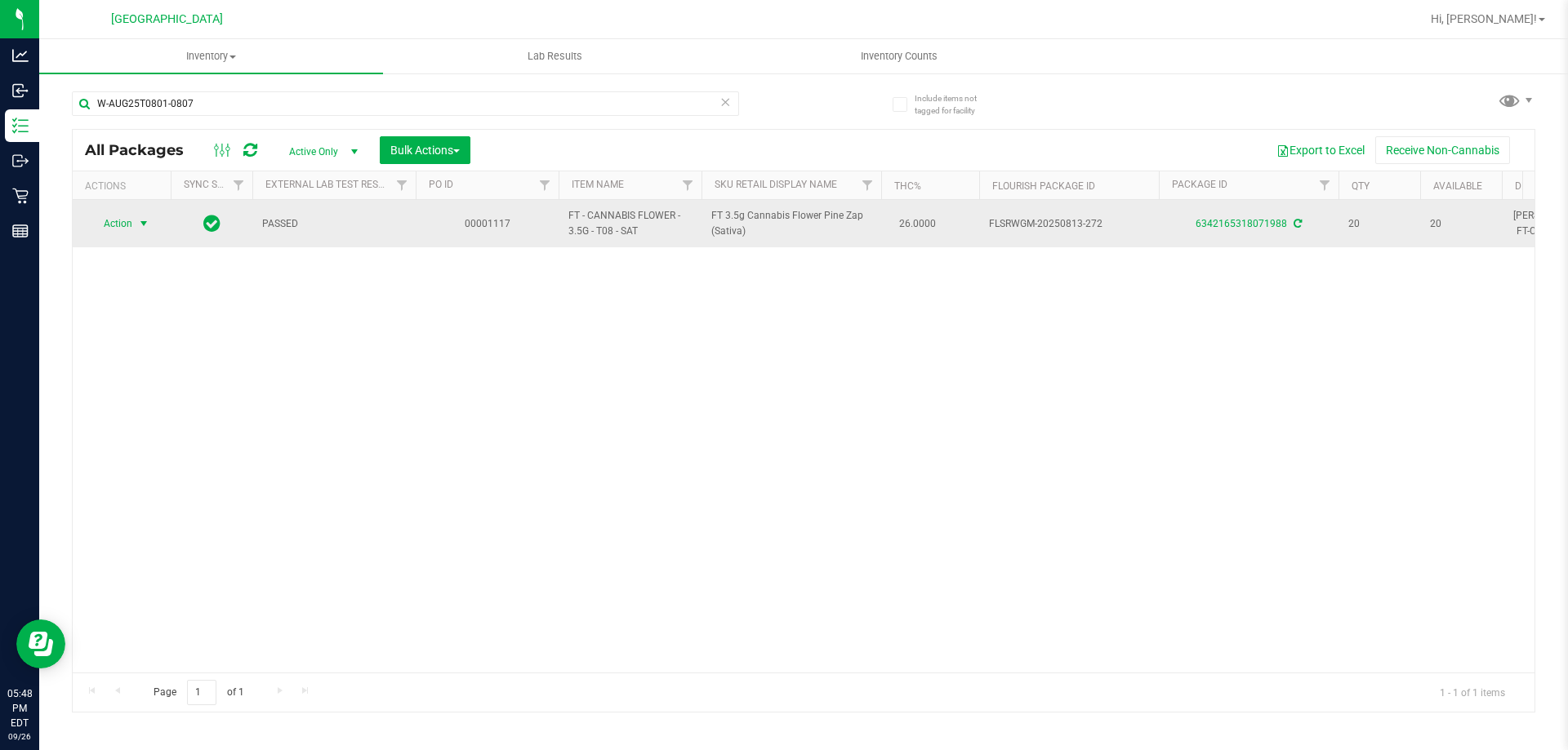
click at [127, 217] on span "Action" at bounding box center [110, 223] width 44 height 22
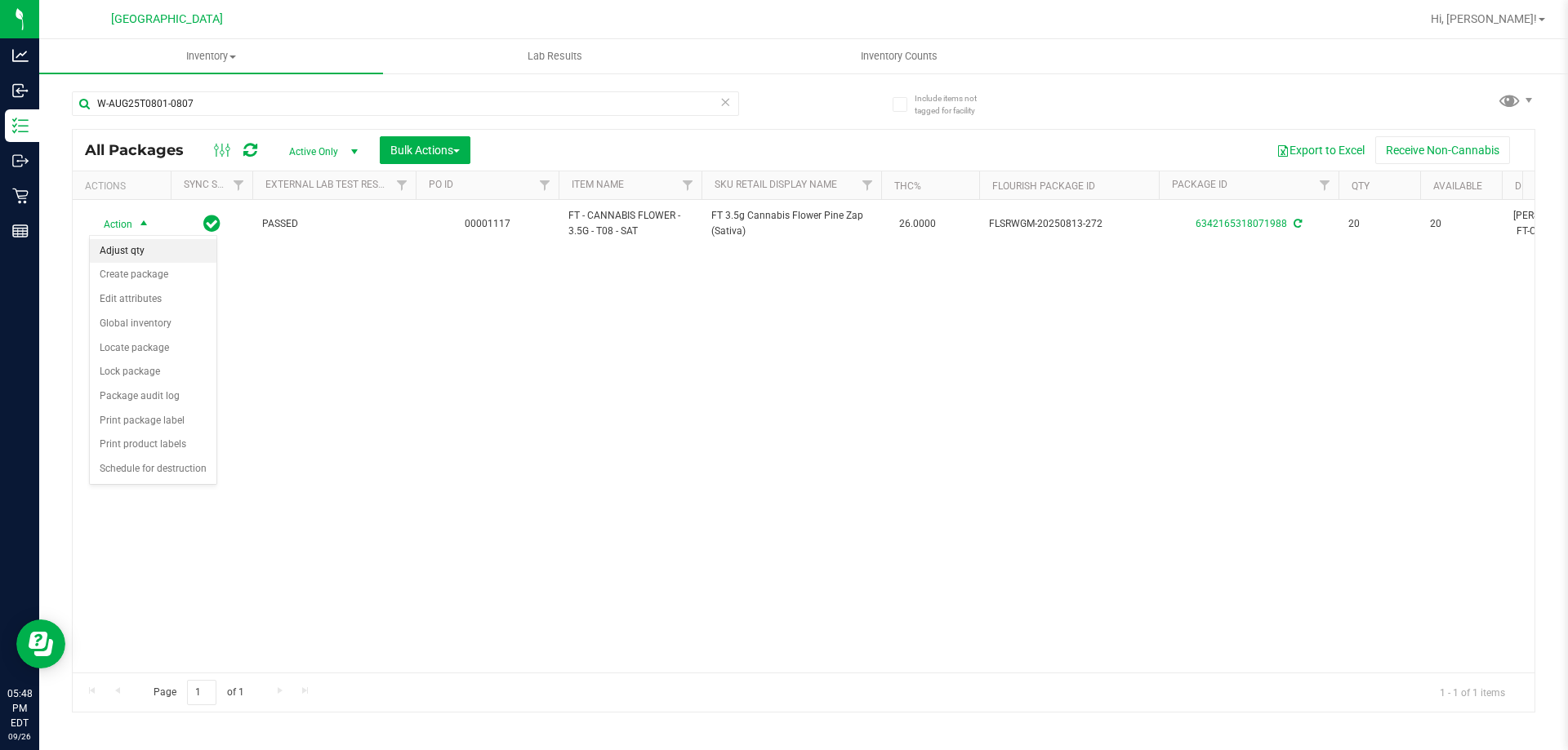
click at [134, 252] on li "Adjust qty" at bounding box center [153, 251] width 127 height 24
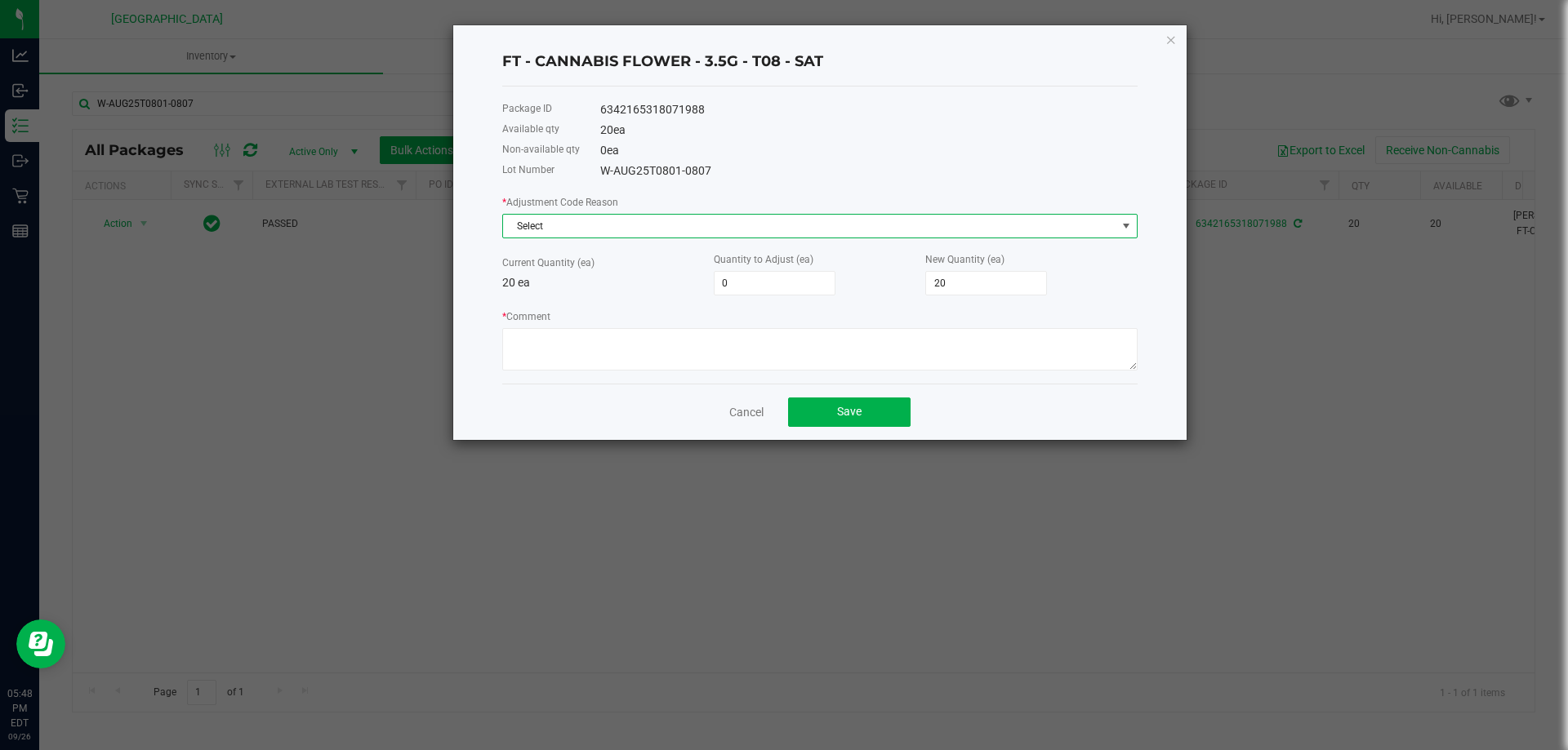
click at [827, 230] on span "Select" at bounding box center [810, 226] width 614 height 22
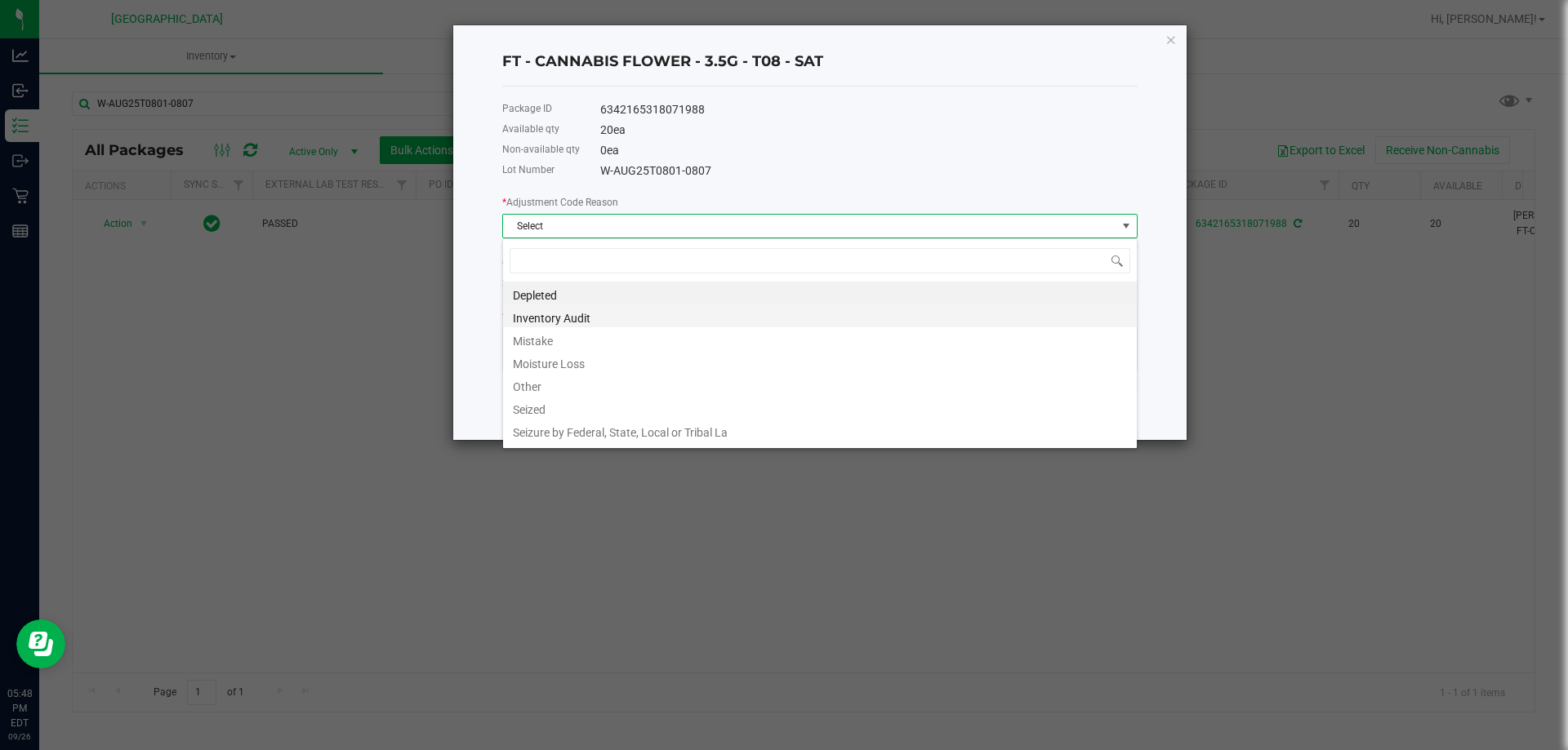
click at [578, 319] on li "Inventory Audit" at bounding box center [820, 316] width 633 height 22
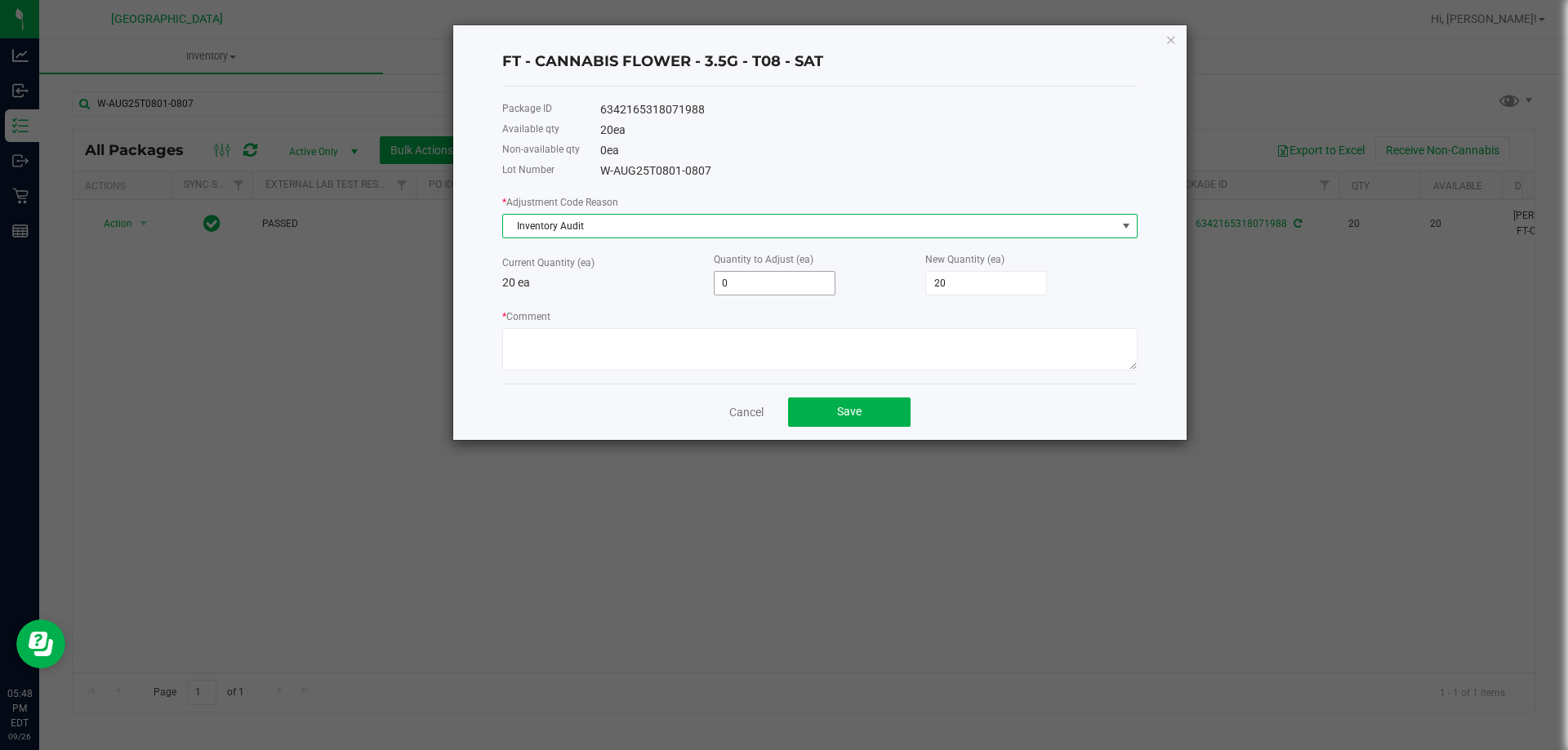
click at [747, 281] on input "0" at bounding box center [774, 283] width 120 height 22
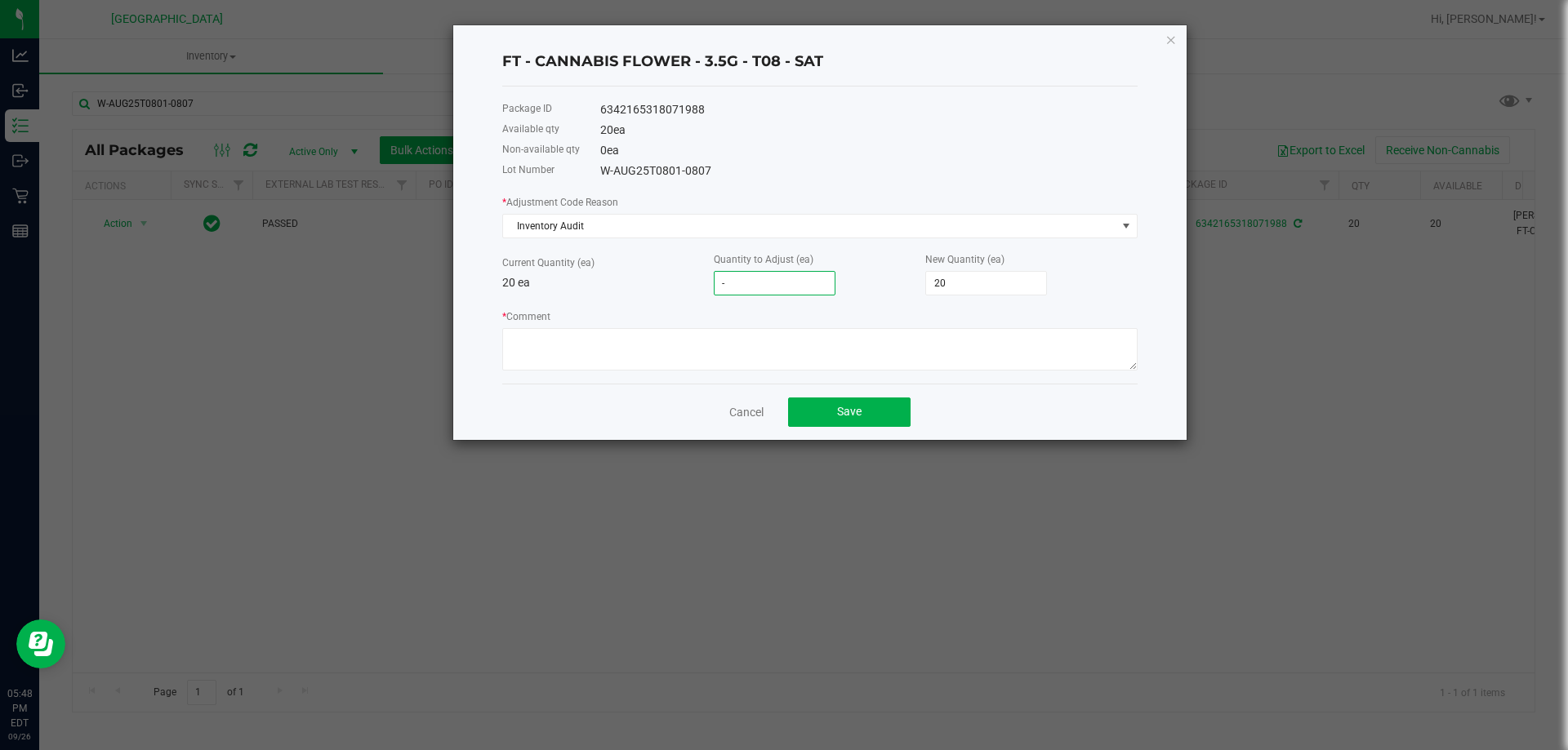
type input "-3"
type input "17"
type input "-3"
click at [752, 353] on textarea "* Comment" at bounding box center [820, 348] width 635 height 42
click at [836, 343] on textarea "* Comment" at bounding box center [820, 348] width 635 height 42
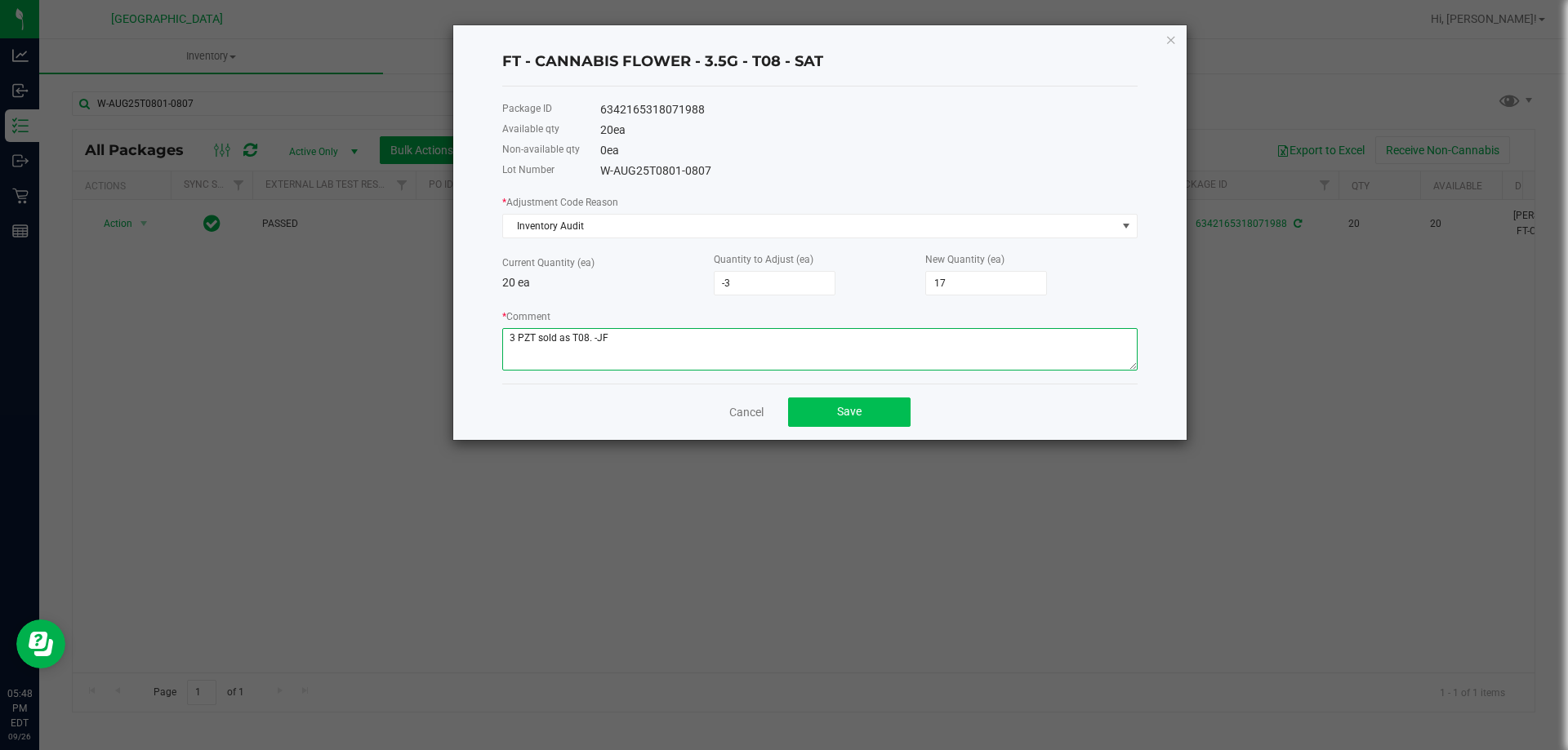
type textarea "3 PZT sold as T08. -JF"
click at [859, 418] on span "Save" at bounding box center [849, 412] width 24 height 13
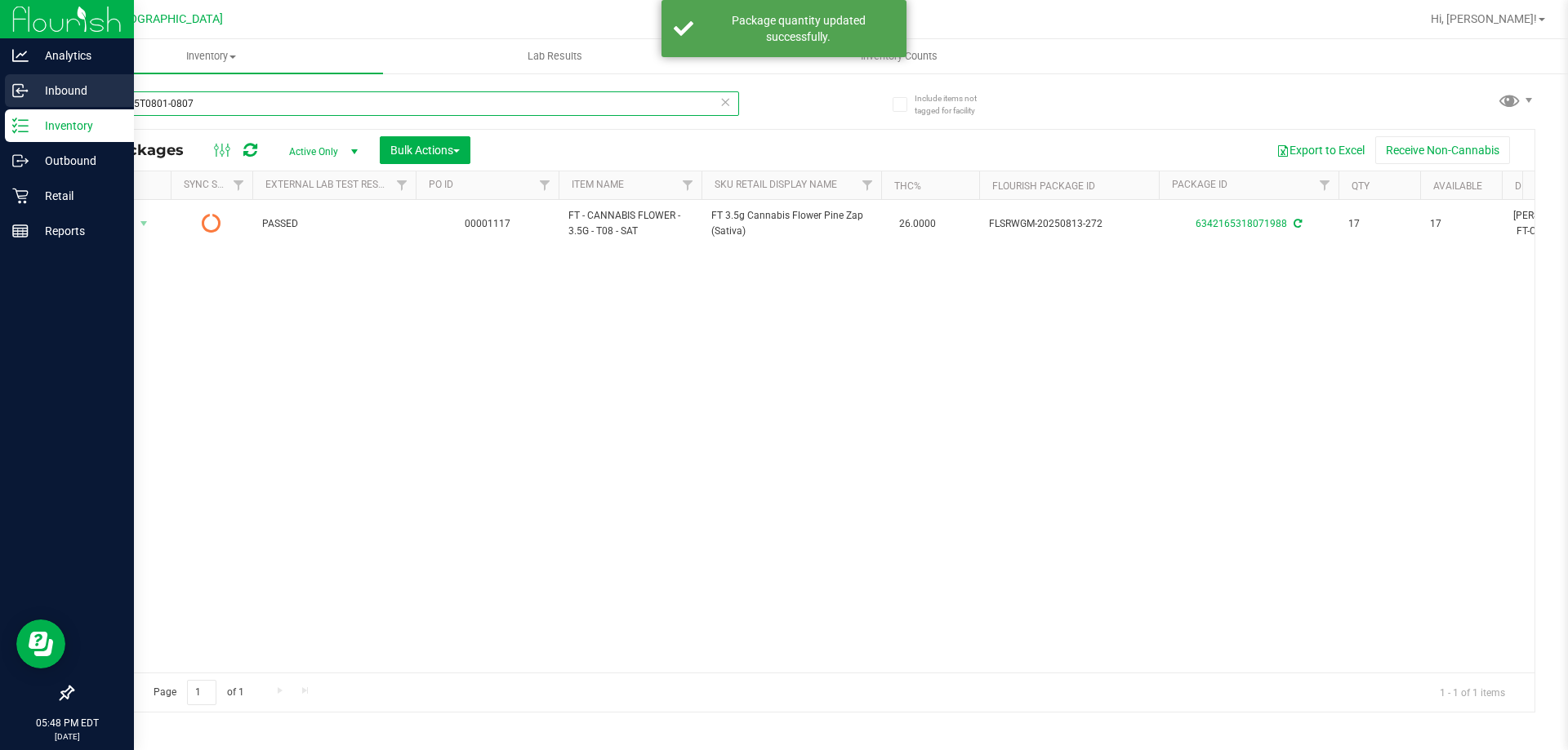
drag, startPoint x: 98, startPoint y: 92, endPoint x: 0, endPoint y: 78, distance: 99.0
click at [0, 87] on div "Analytics Inbound Inventory Outbound Retail Reports 05:48 PM EDT 09/26/2025 09/…" at bounding box center [784, 375] width 1568 height 750
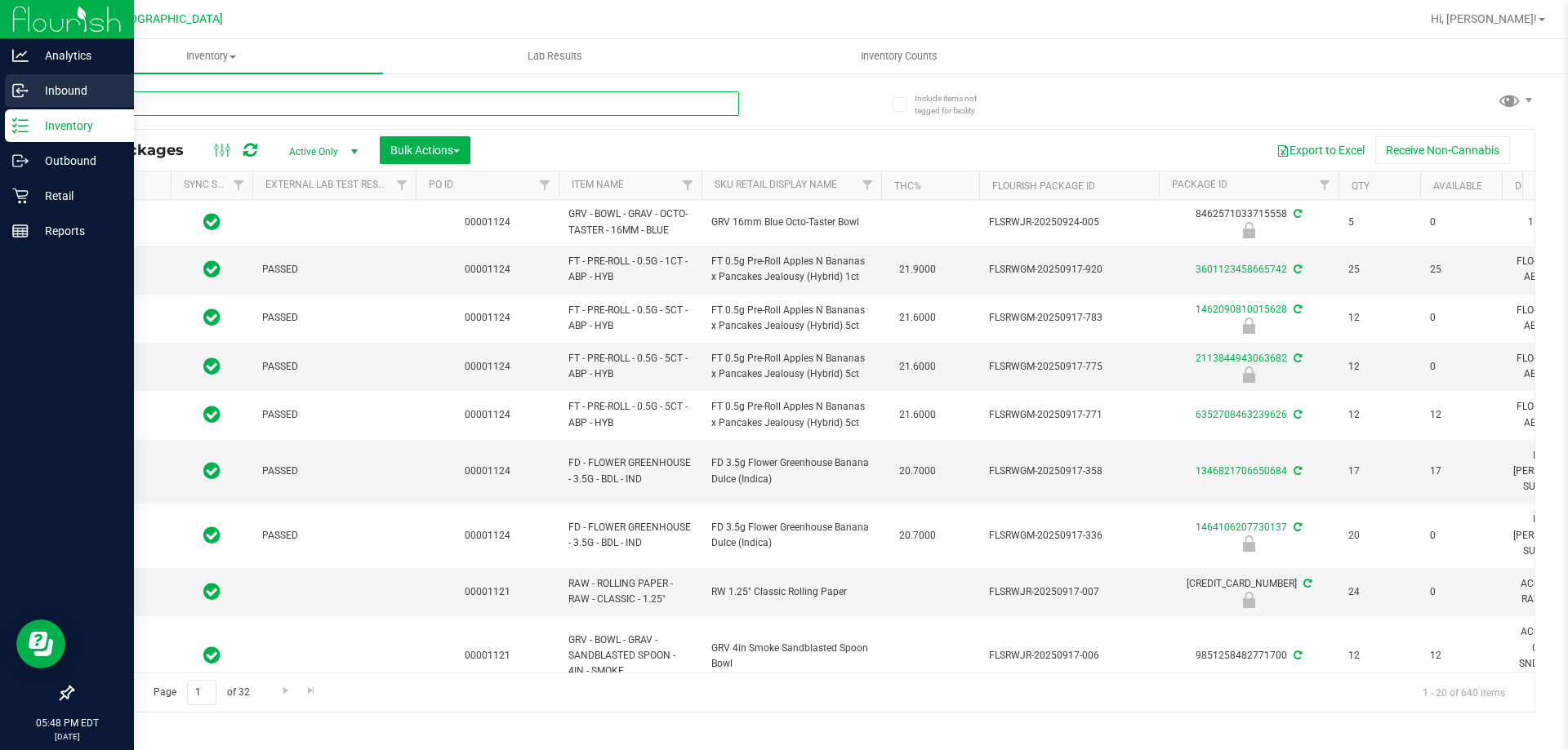
type input "2026-03-16"
type input "W-JUL25PZT02-0722"
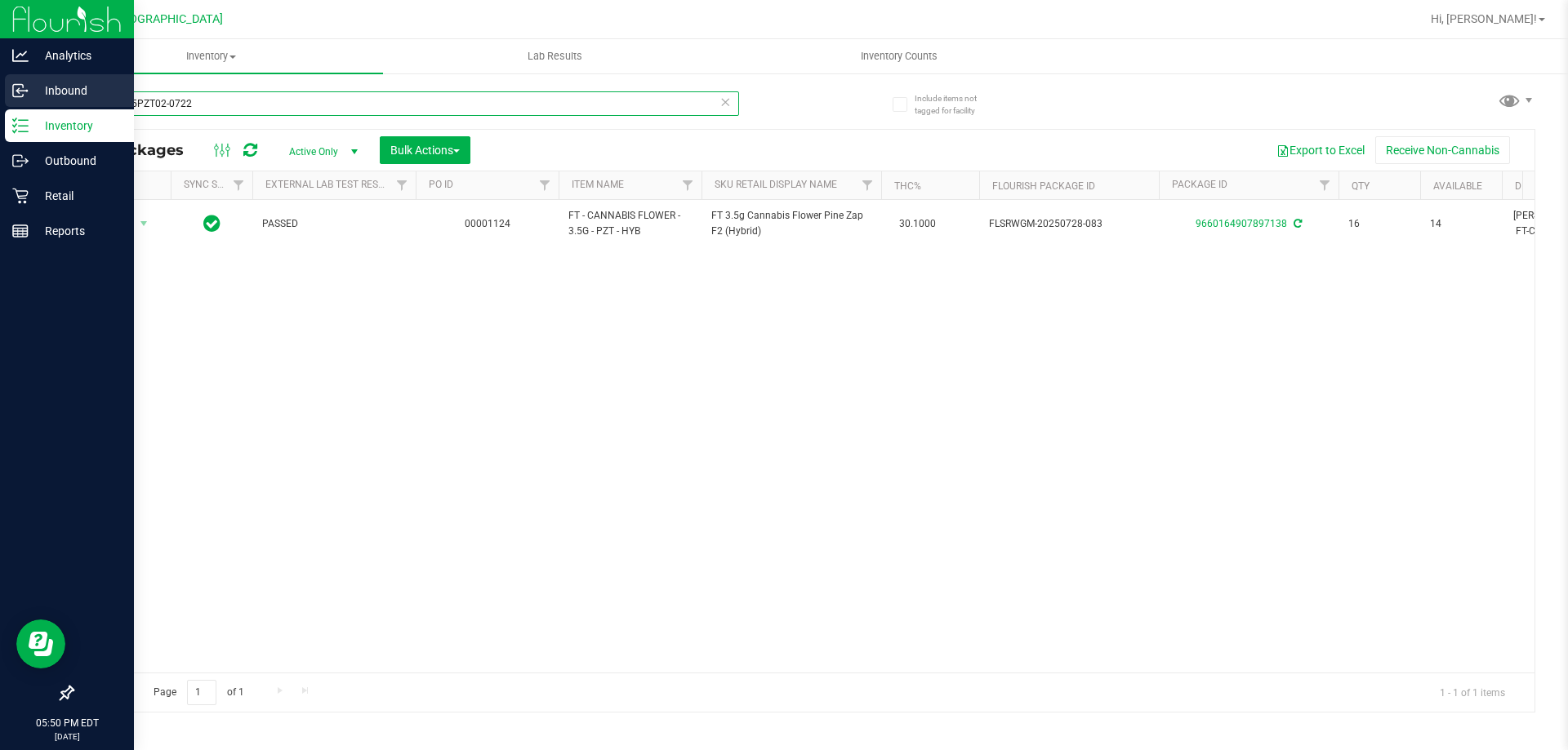
drag, startPoint x: 289, startPoint y: 114, endPoint x: 0, endPoint y: 90, distance: 290.0
click at [0, 90] on div "Analytics Inbound Inventory Outbound Retail Reports 05:50 PM EDT 09/26/2025 09/…" at bounding box center [784, 375] width 1568 height 750
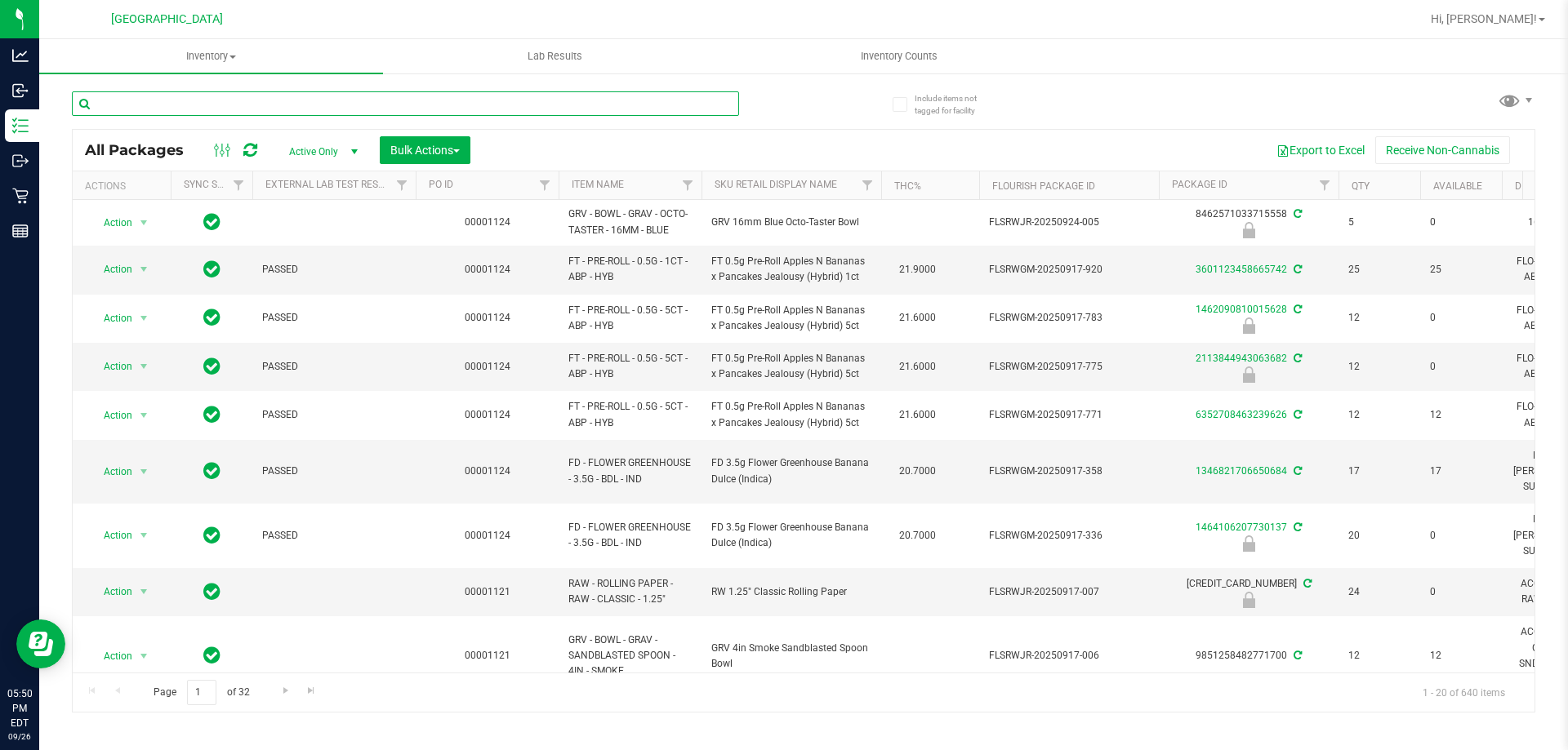
click at [127, 109] on input "text" at bounding box center [405, 104] width 667 height 24
type input "pzt"
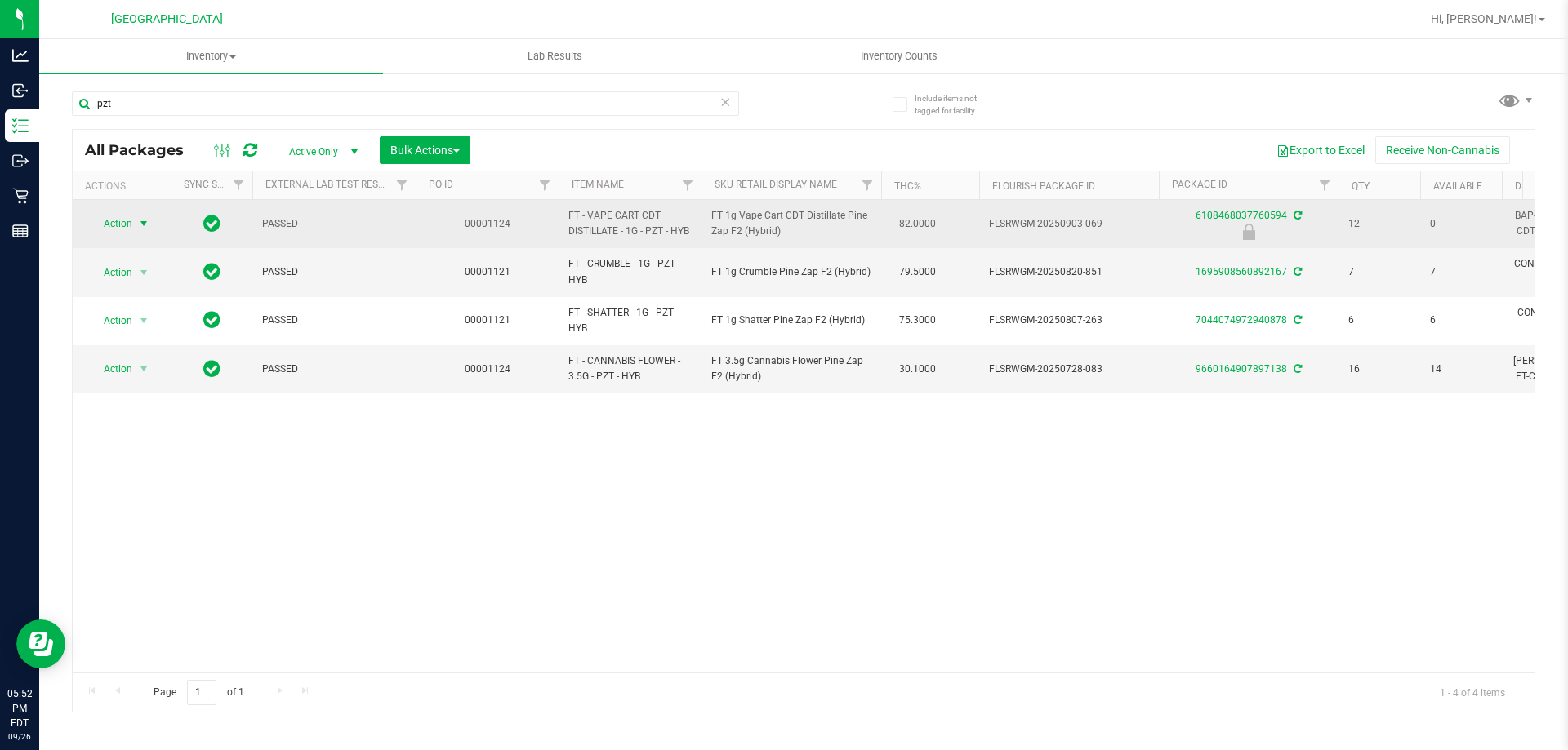
click at [134, 227] on span "select" at bounding box center [144, 223] width 21 height 22
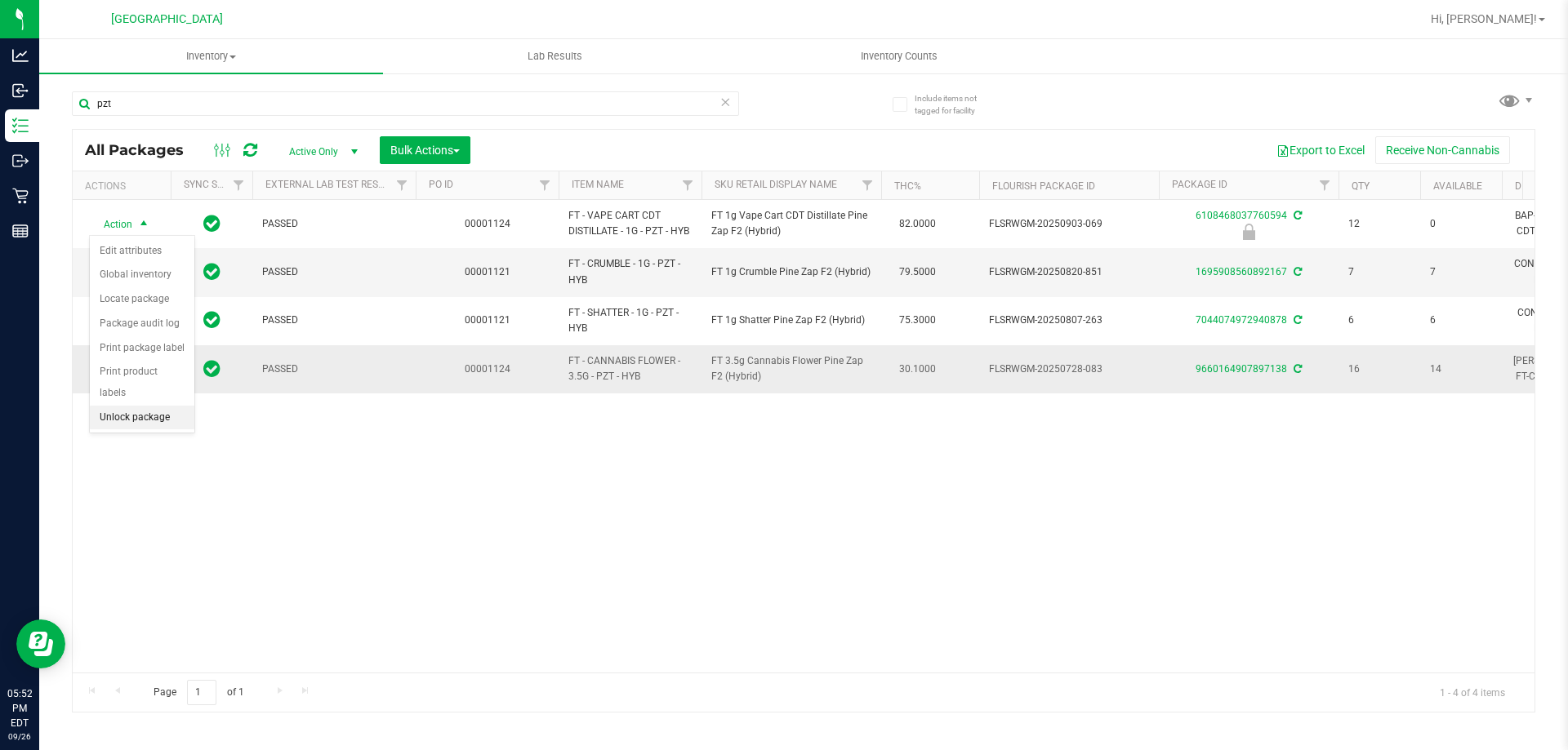
click at [138, 406] on li "Unlock package" at bounding box center [142, 418] width 105 height 24
click at [134, 365] on span "select" at bounding box center [144, 369] width 21 height 22
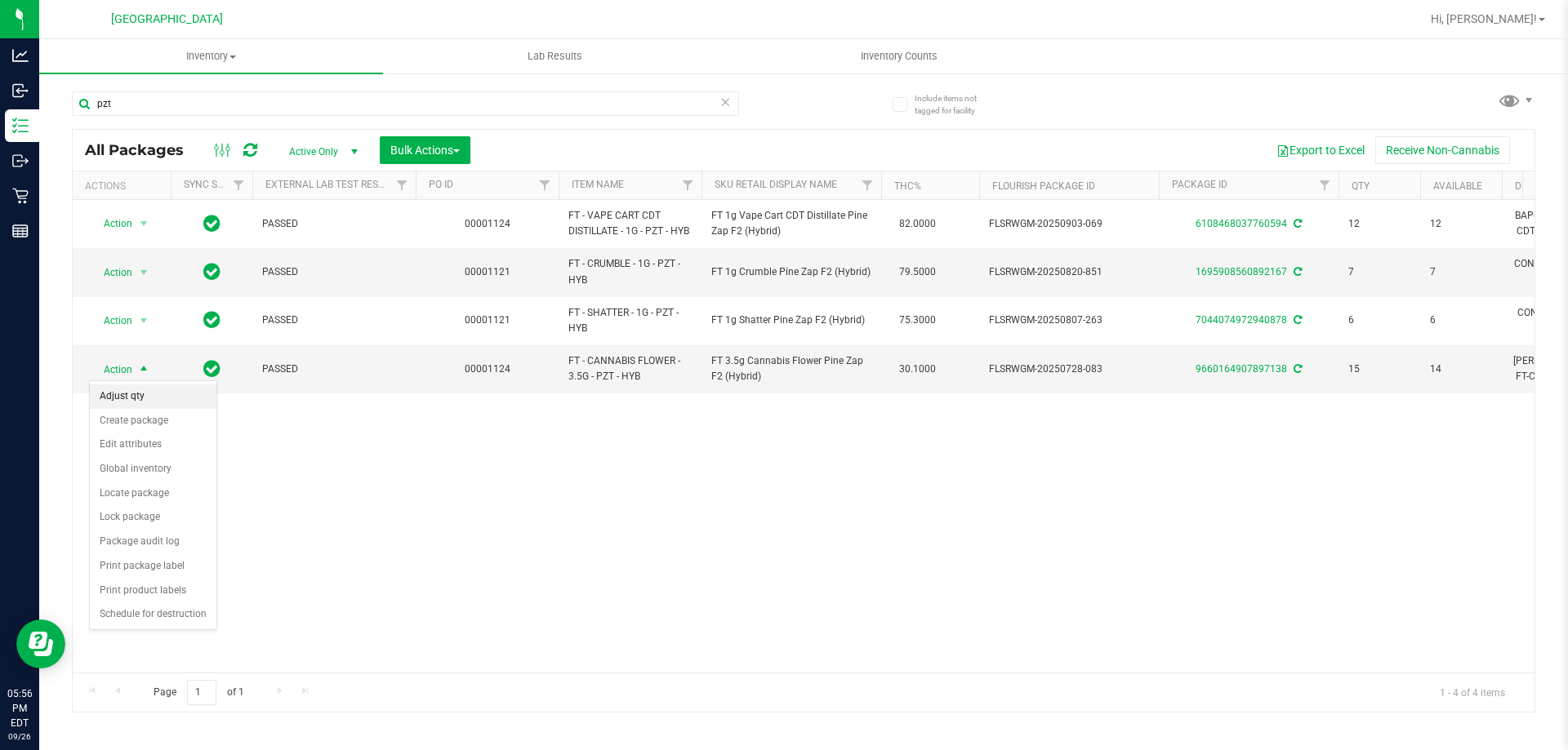
click at [153, 398] on li "Adjust qty" at bounding box center [153, 397] width 127 height 24
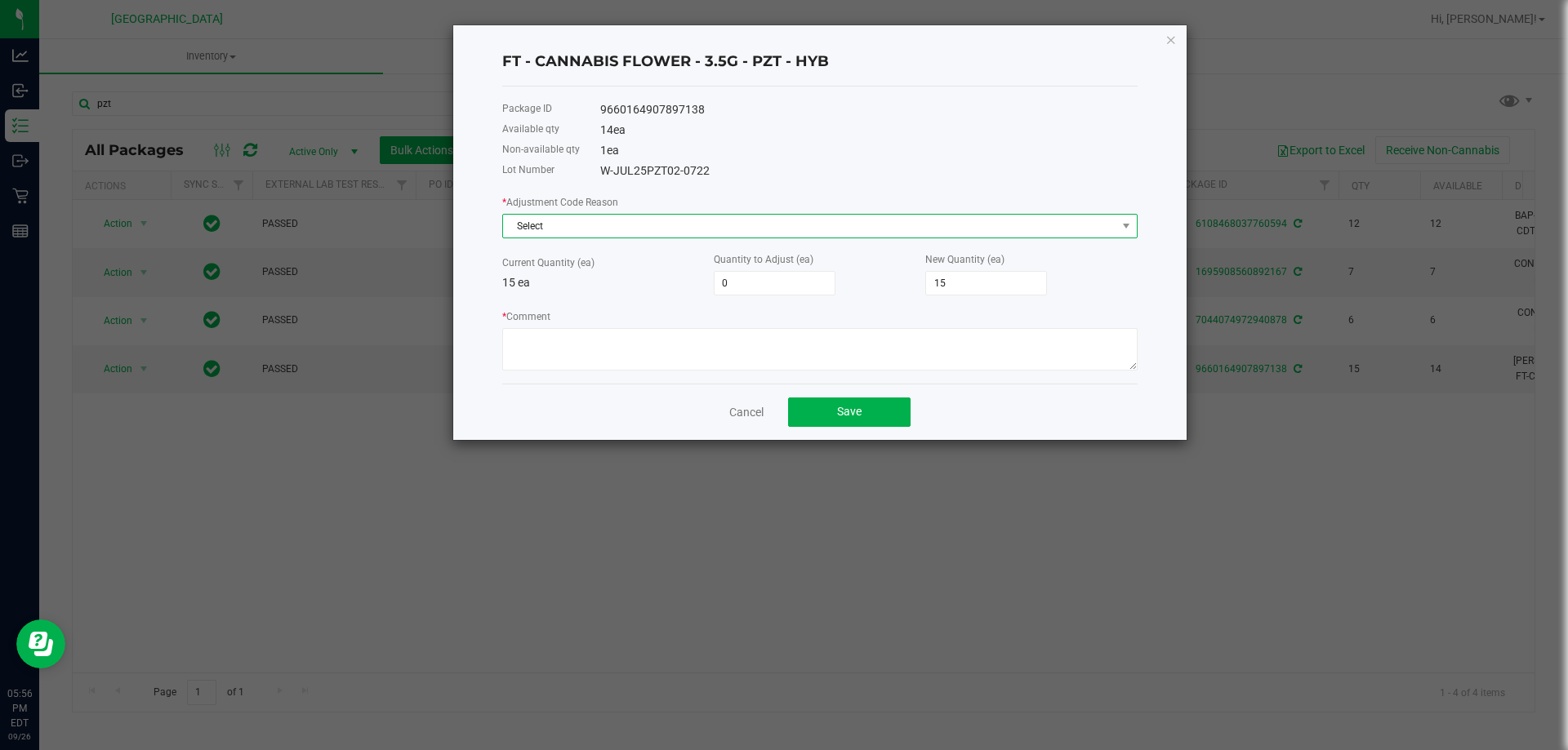
click at [637, 229] on span "Select" at bounding box center [810, 226] width 614 height 22
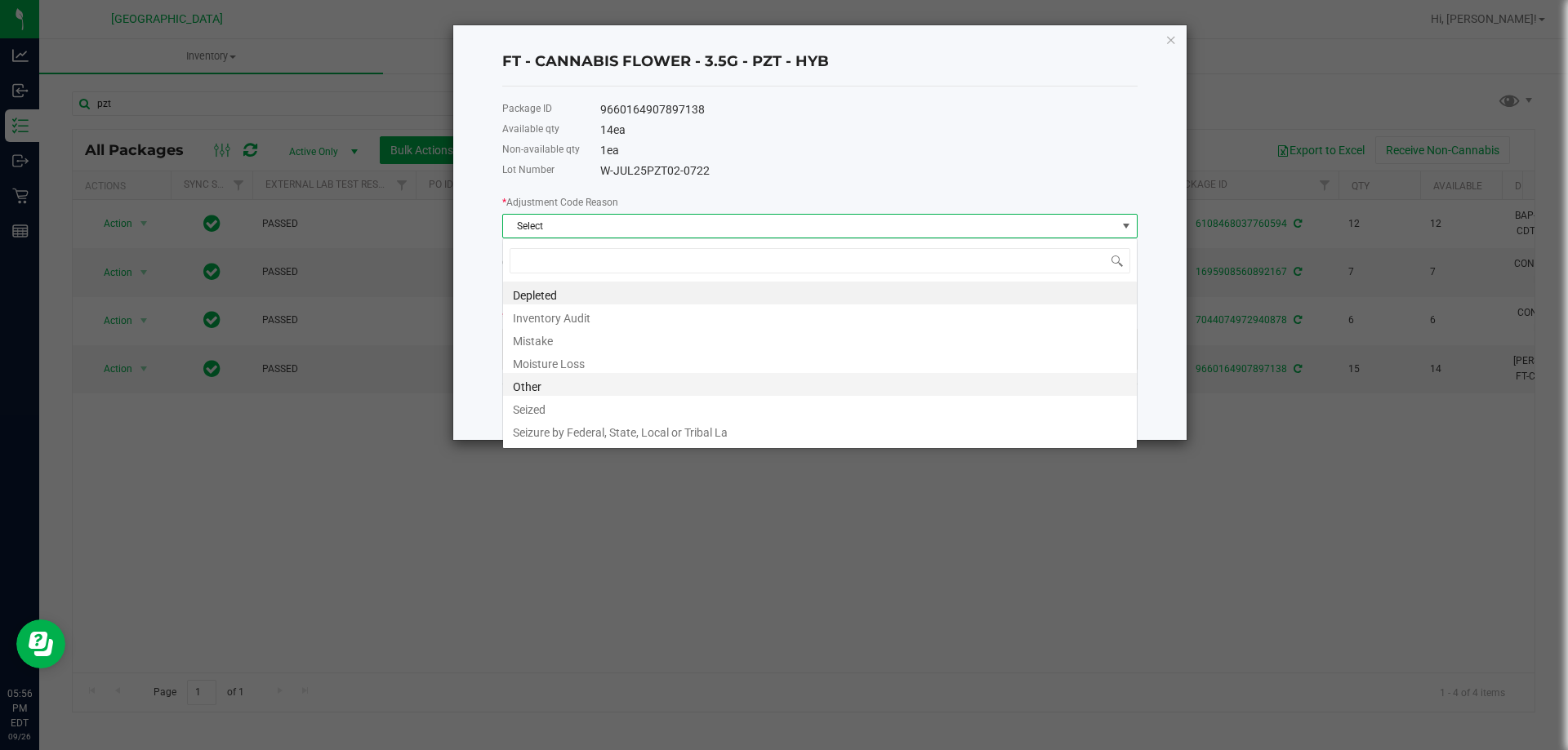
scroll to position [24, 635]
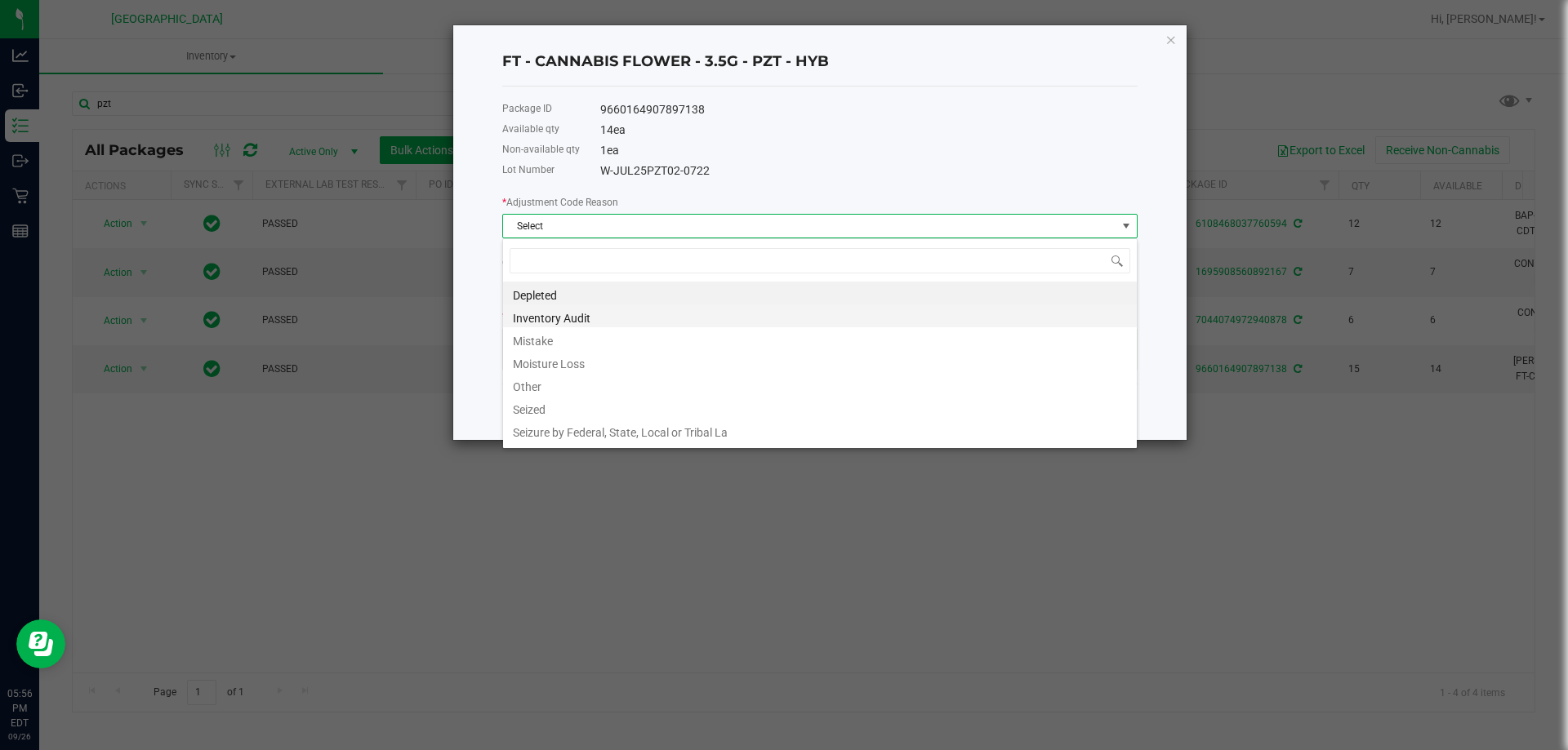
click at [577, 321] on li "Inventory Audit" at bounding box center [820, 316] width 633 height 22
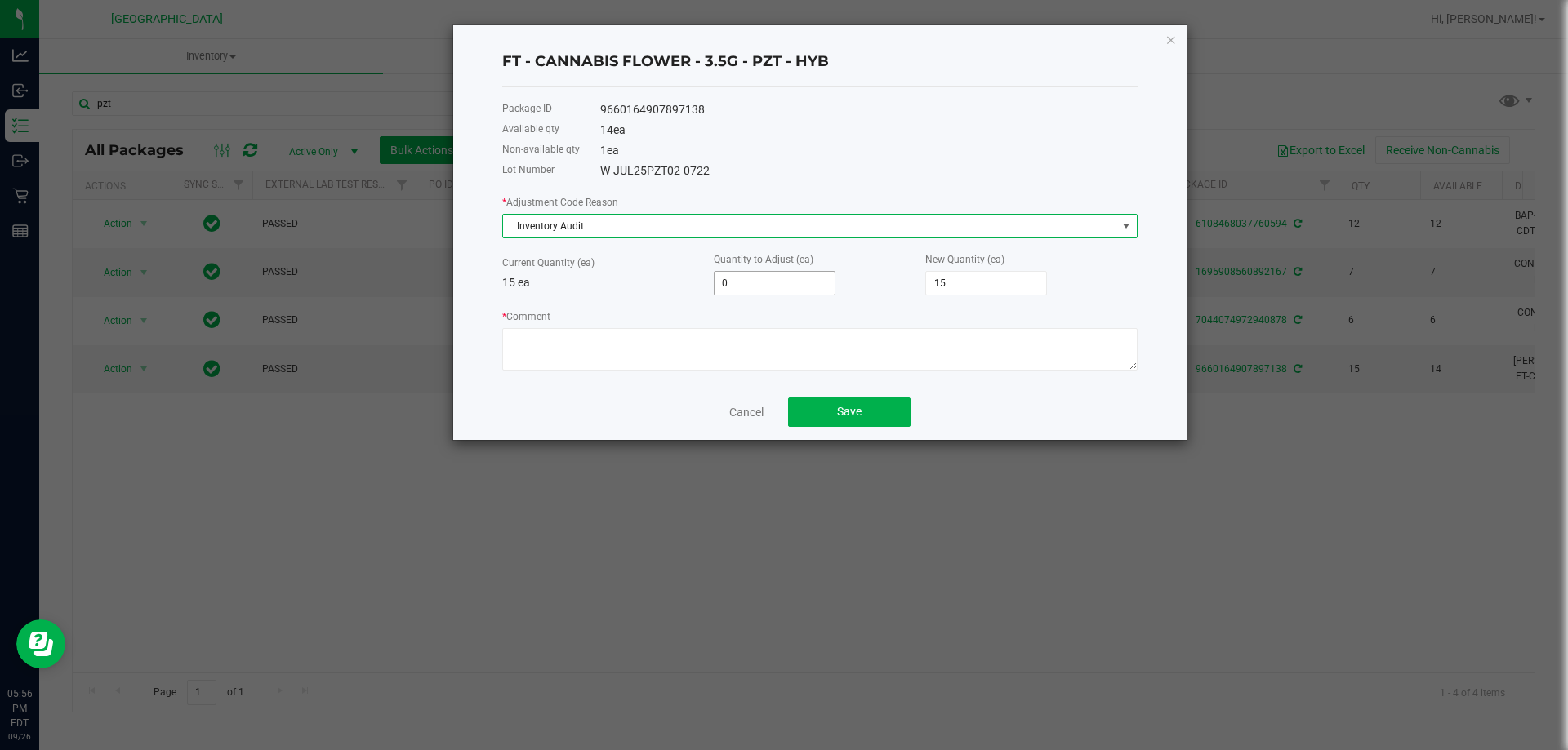
click at [751, 286] on input "0" at bounding box center [774, 283] width 120 height 22
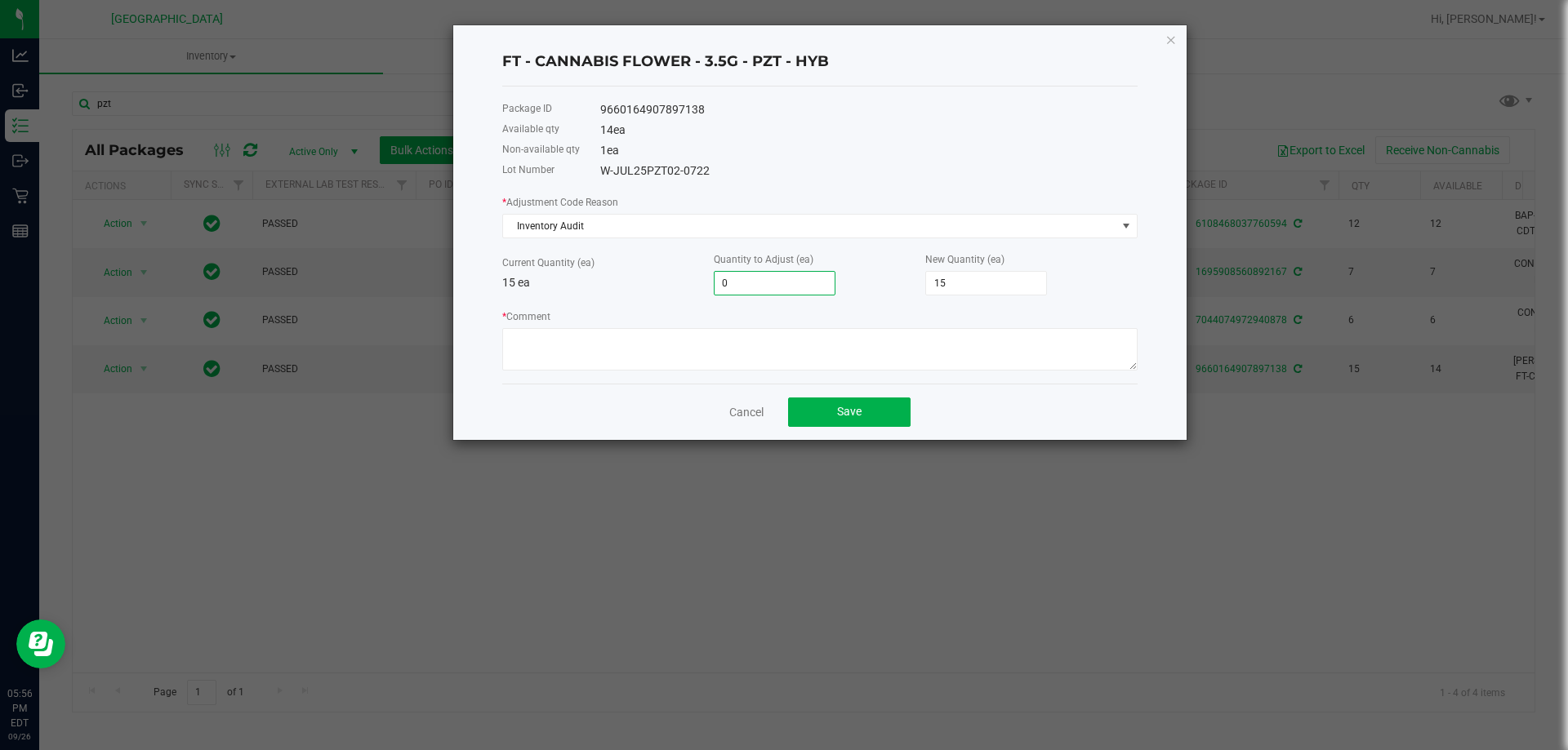
type input "2"
type input "17"
type input "2"
click at [726, 347] on textarea "* Comment" at bounding box center [820, 348] width 635 height 42
type textarea "It appears 2 PIne Zap were sold as PZT. -JF"
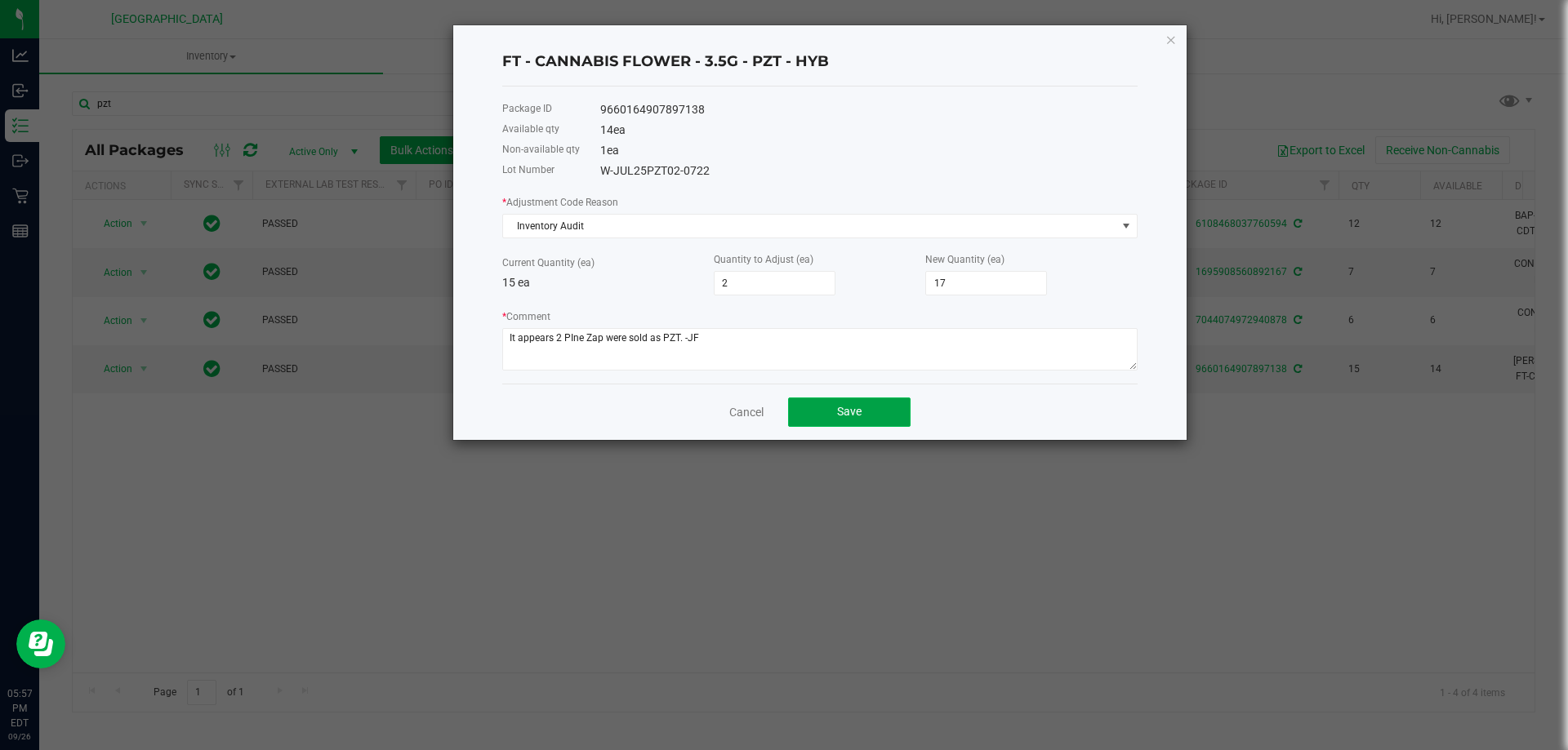
click at [859, 415] on span "Save" at bounding box center [849, 412] width 24 height 13
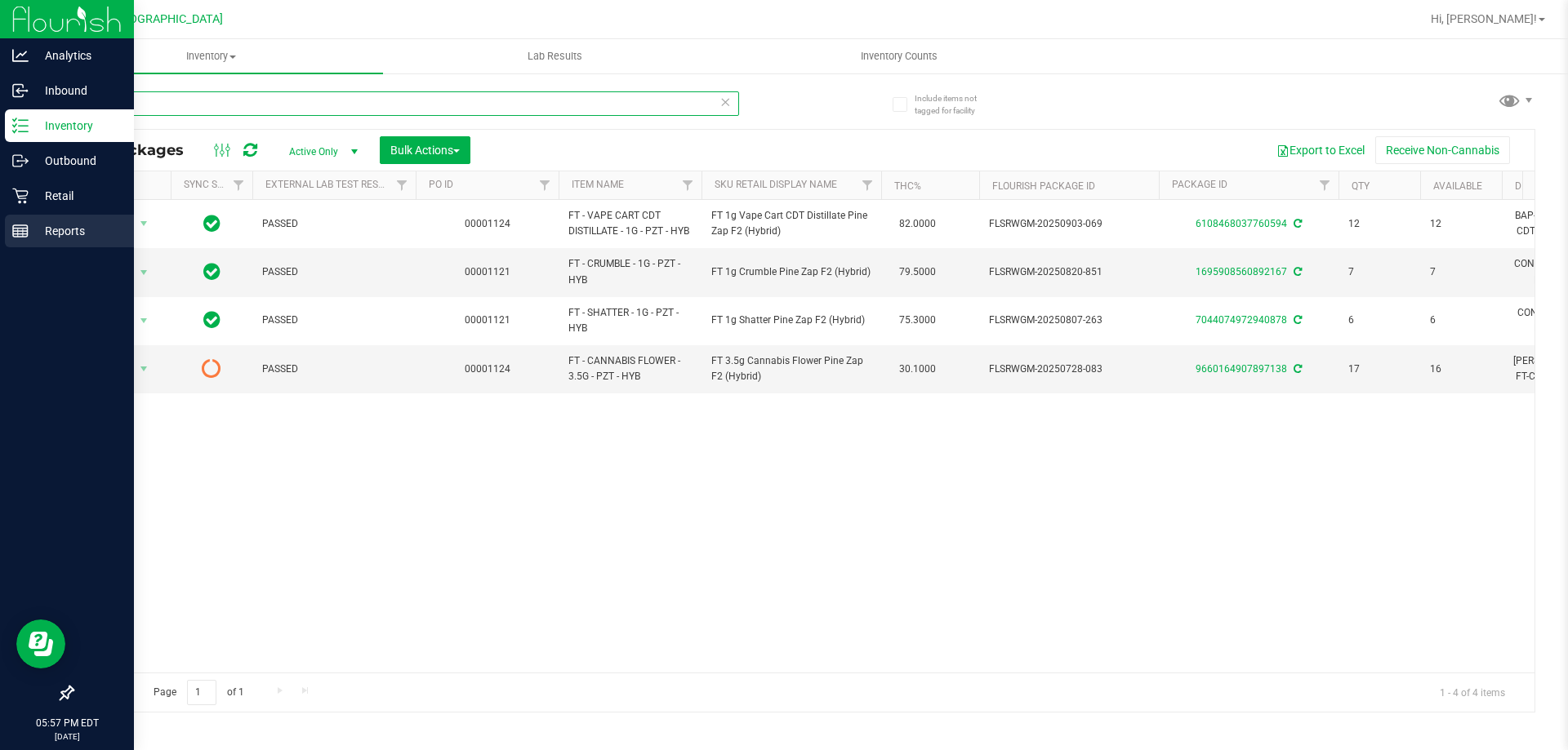
drag, startPoint x: 423, startPoint y: 103, endPoint x: 0, endPoint y: 249, distance: 447.5
click at [0, 249] on div "Analytics Inbound Inventory Outbound Retail Reports 05:57 PM EDT 09/26/2025 09/…" at bounding box center [784, 375] width 1568 height 750
type input "t08"
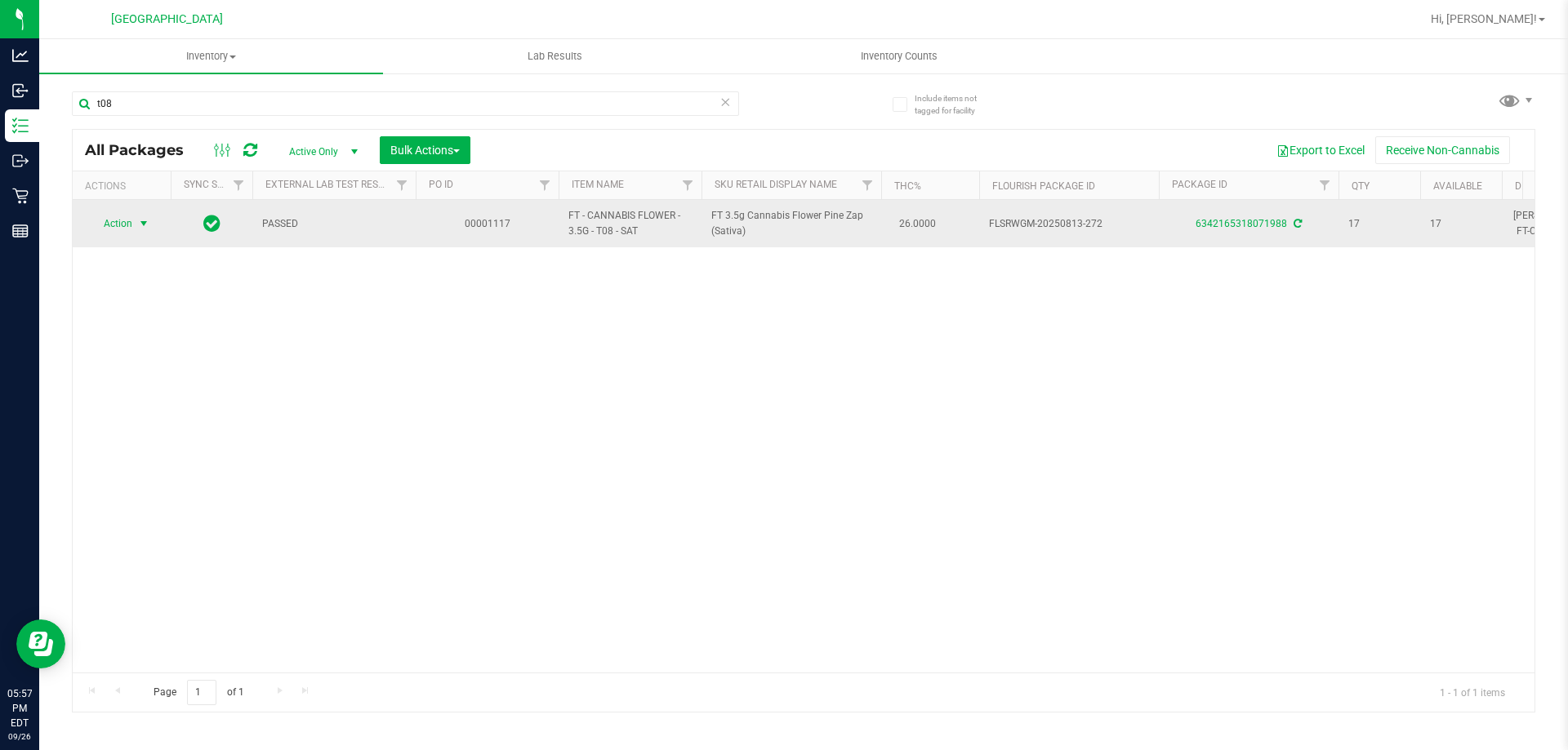
click at [146, 219] on span "select" at bounding box center [144, 224] width 13 height 13
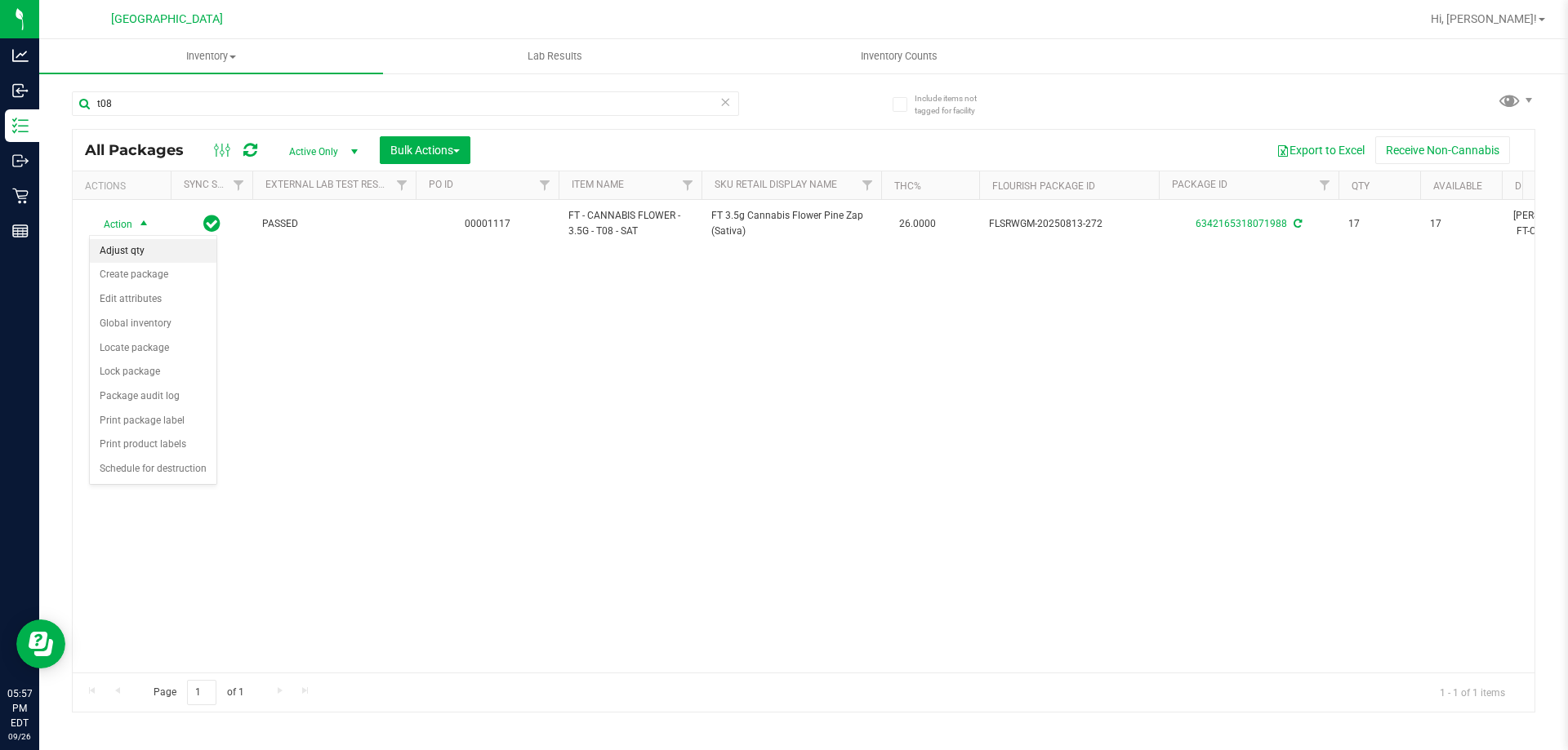
click at [142, 251] on li "Adjust qty" at bounding box center [153, 251] width 127 height 24
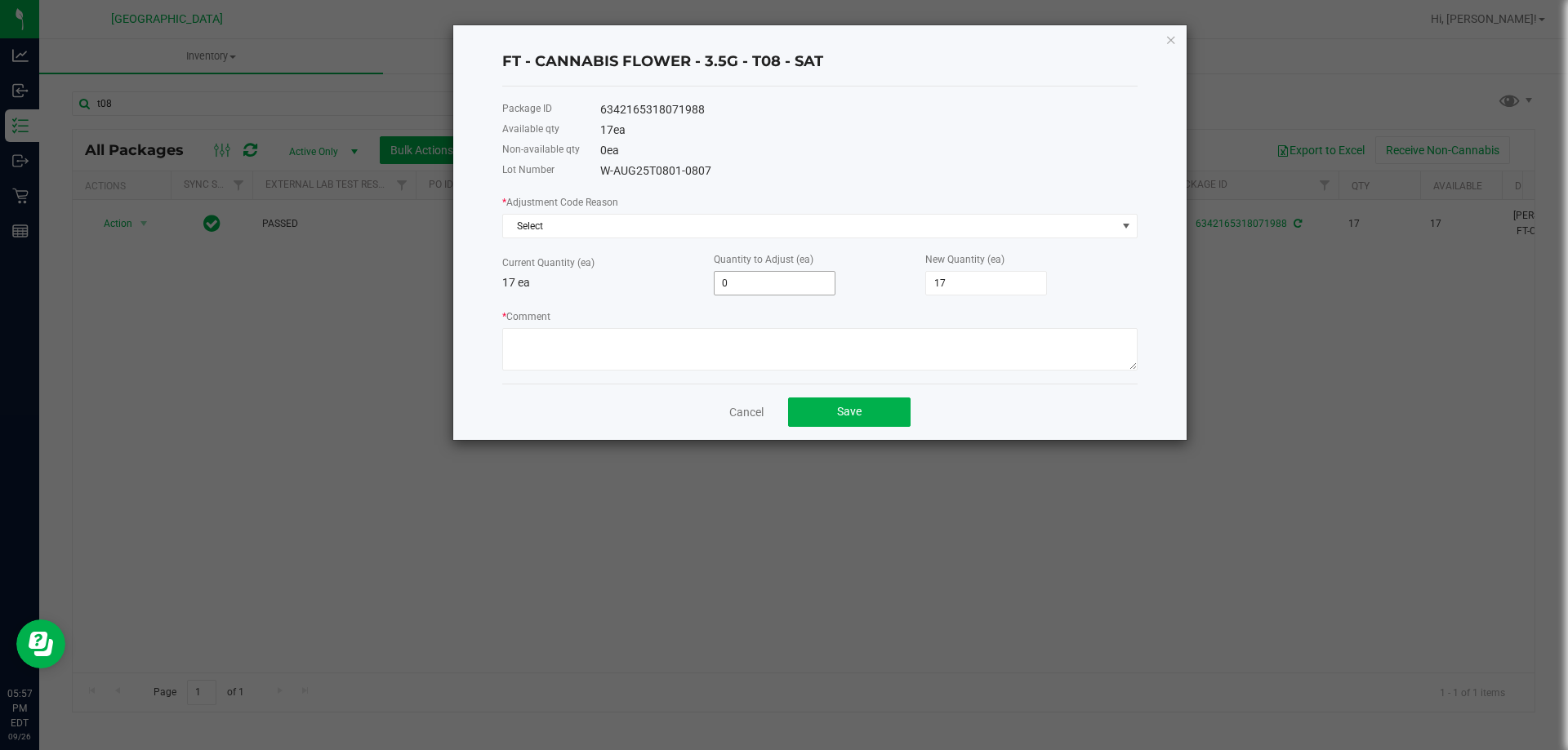
click at [766, 287] on input "0" at bounding box center [774, 283] width 120 height 22
type input "1"
type input "18"
type input "1"
click at [761, 359] on textarea "* Comment" at bounding box center [820, 348] width 635 height 42
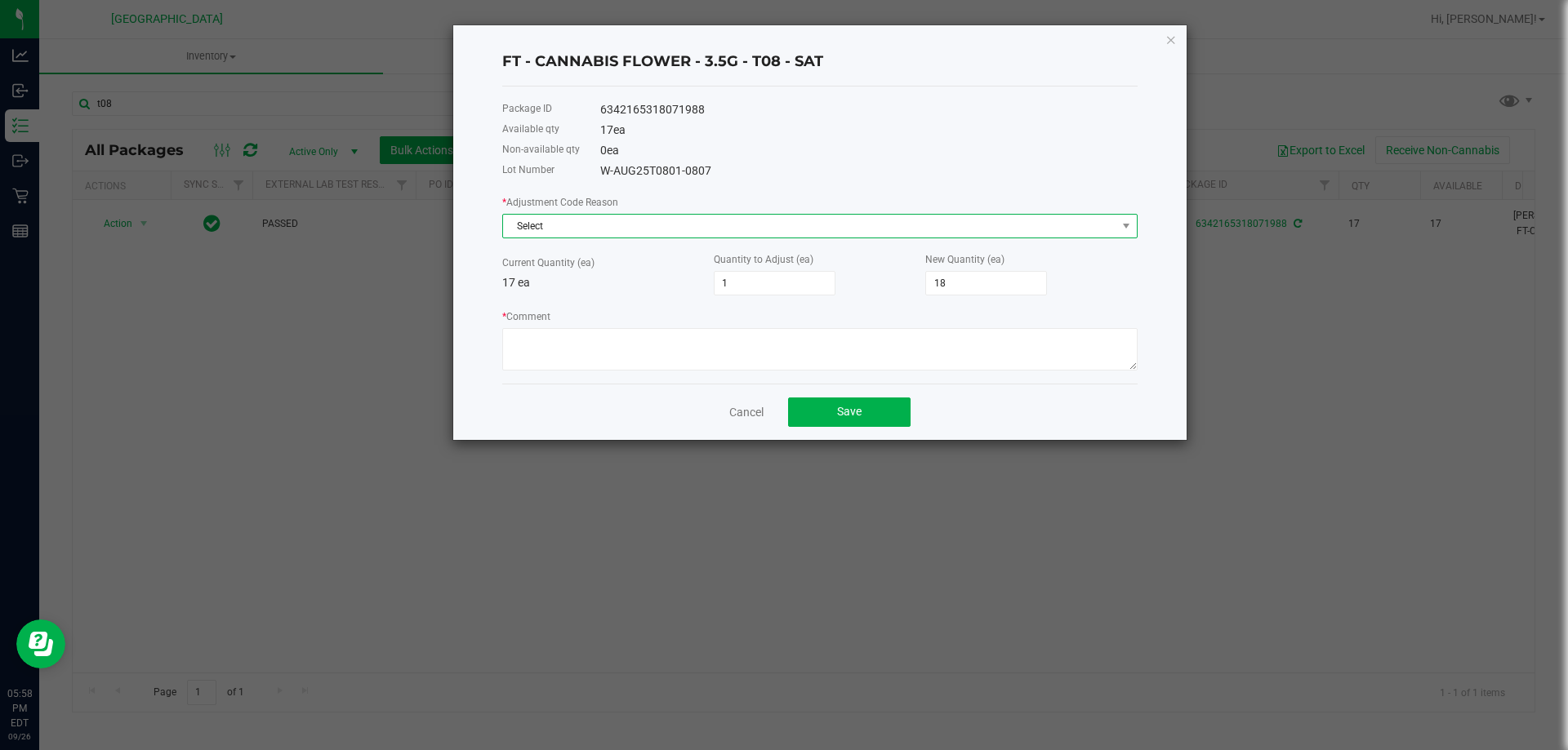
click at [721, 218] on span "Select" at bounding box center [810, 226] width 614 height 22
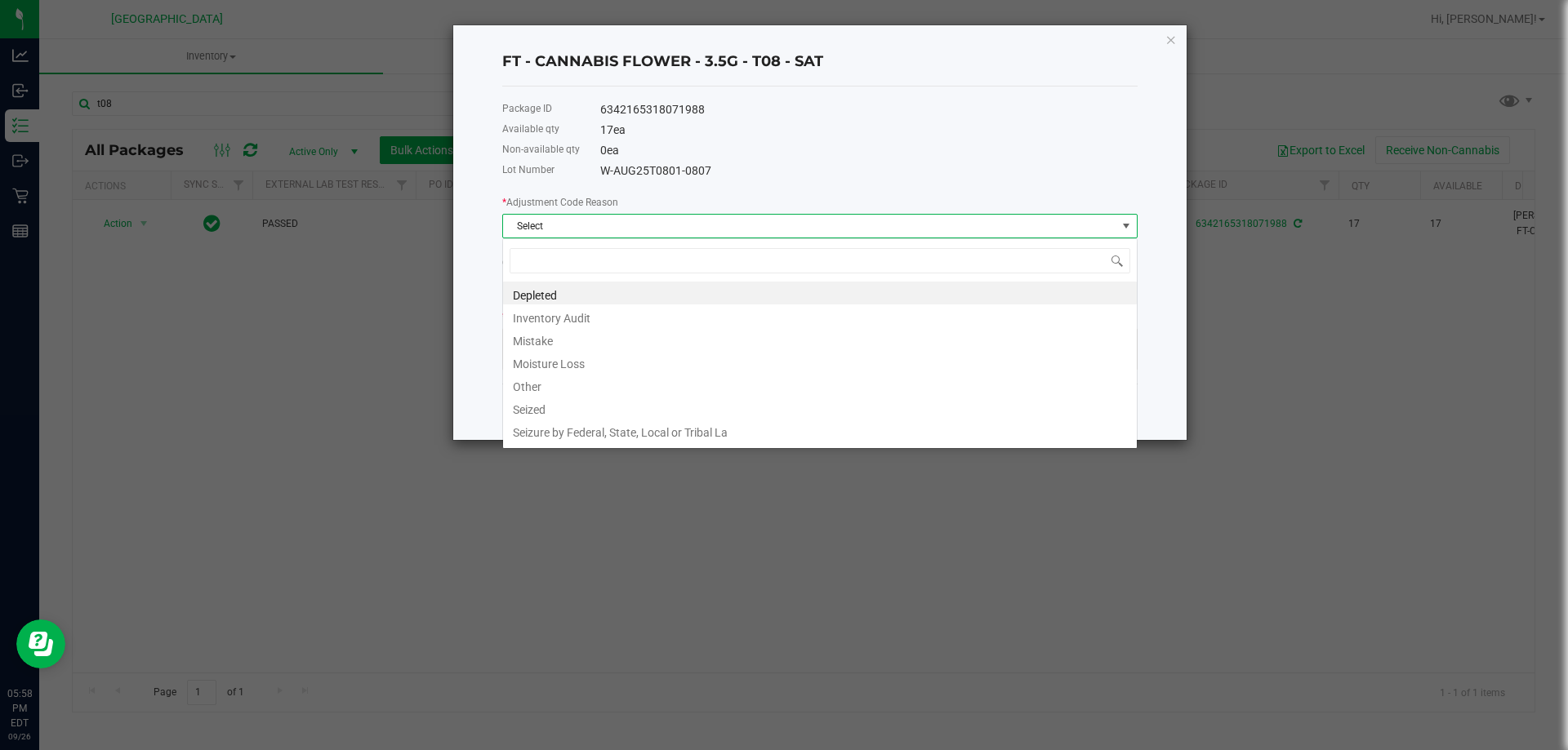
scroll to position [24, 635]
click at [641, 323] on li "Inventory Audit" at bounding box center [820, 316] width 633 height 22
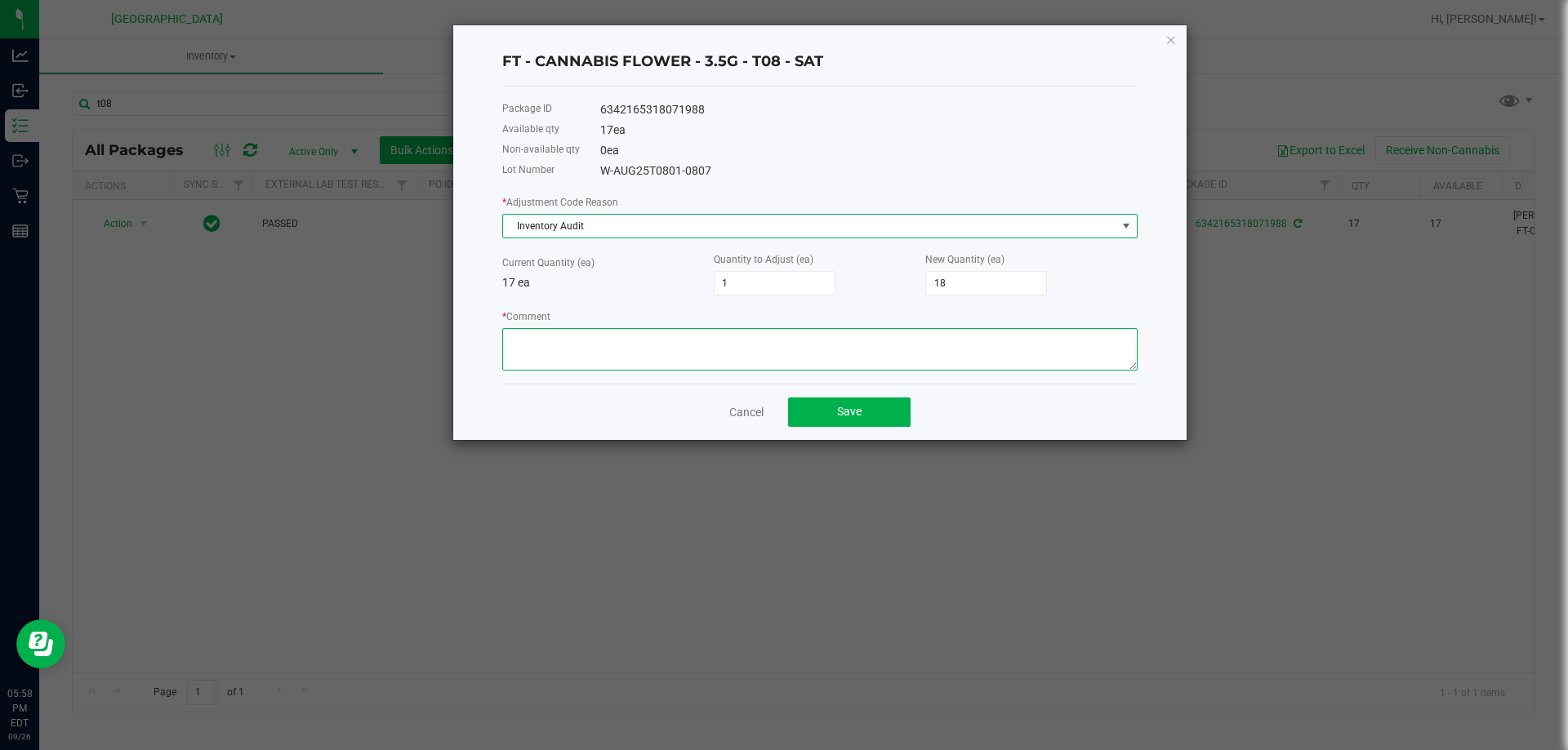
click at [651, 342] on textarea "* Comment" at bounding box center [820, 348] width 635 height 42
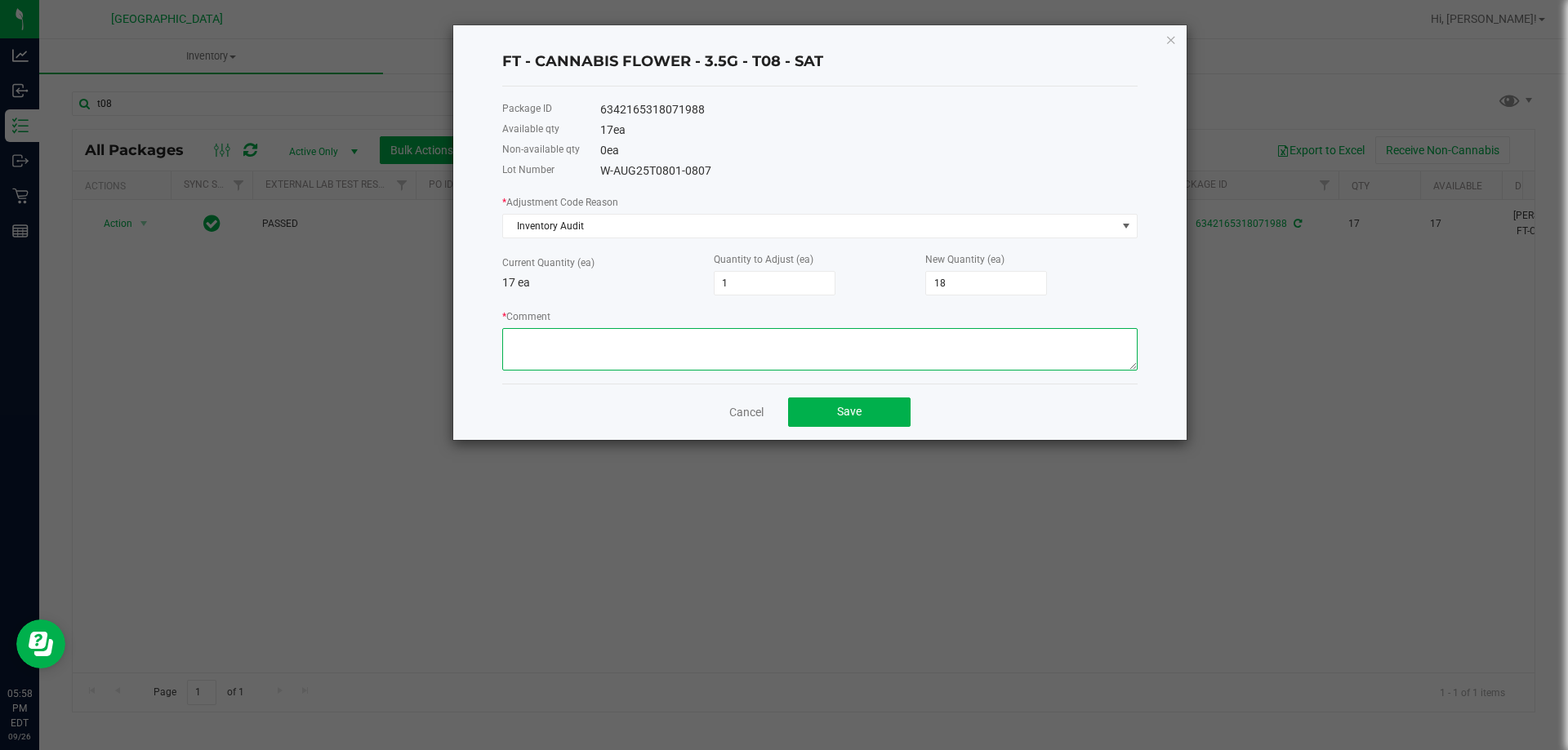
click at [672, 344] on textarea "* Comment" at bounding box center [820, 348] width 635 height 42
type textarea "Located misplaced product. -JF"
click at [860, 409] on span "Save" at bounding box center [849, 412] width 24 height 13
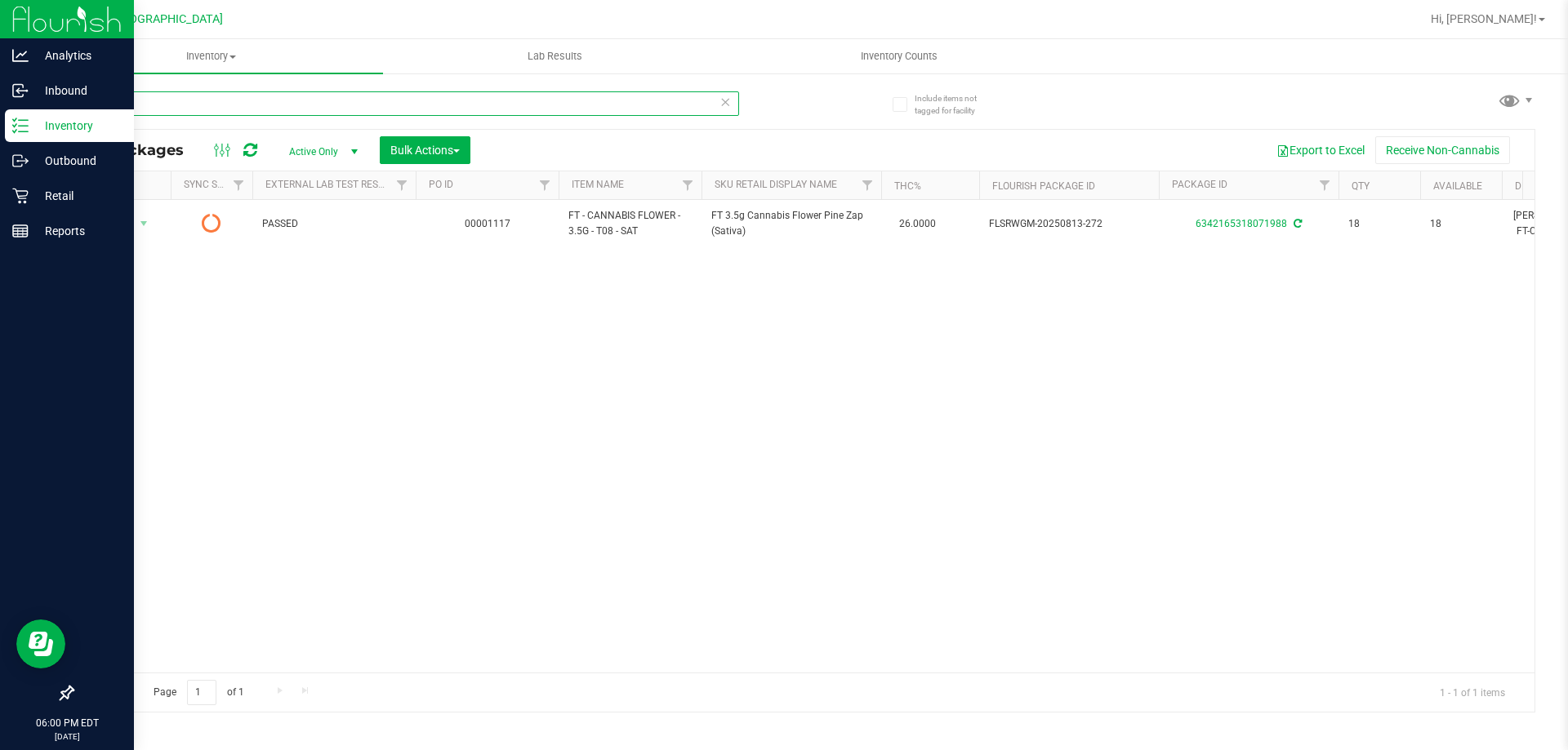
drag, startPoint x: 182, startPoint y: 114, endPoint x: 0, endPoint y: 16, distance: 206.7
click at [0, 136] on div "Analytics Inbound Inventory Outbound Retail Reports 06:00 PM EDT 09/26/2025 09/…" at bounding box center [784, 375] width 1568 height 750
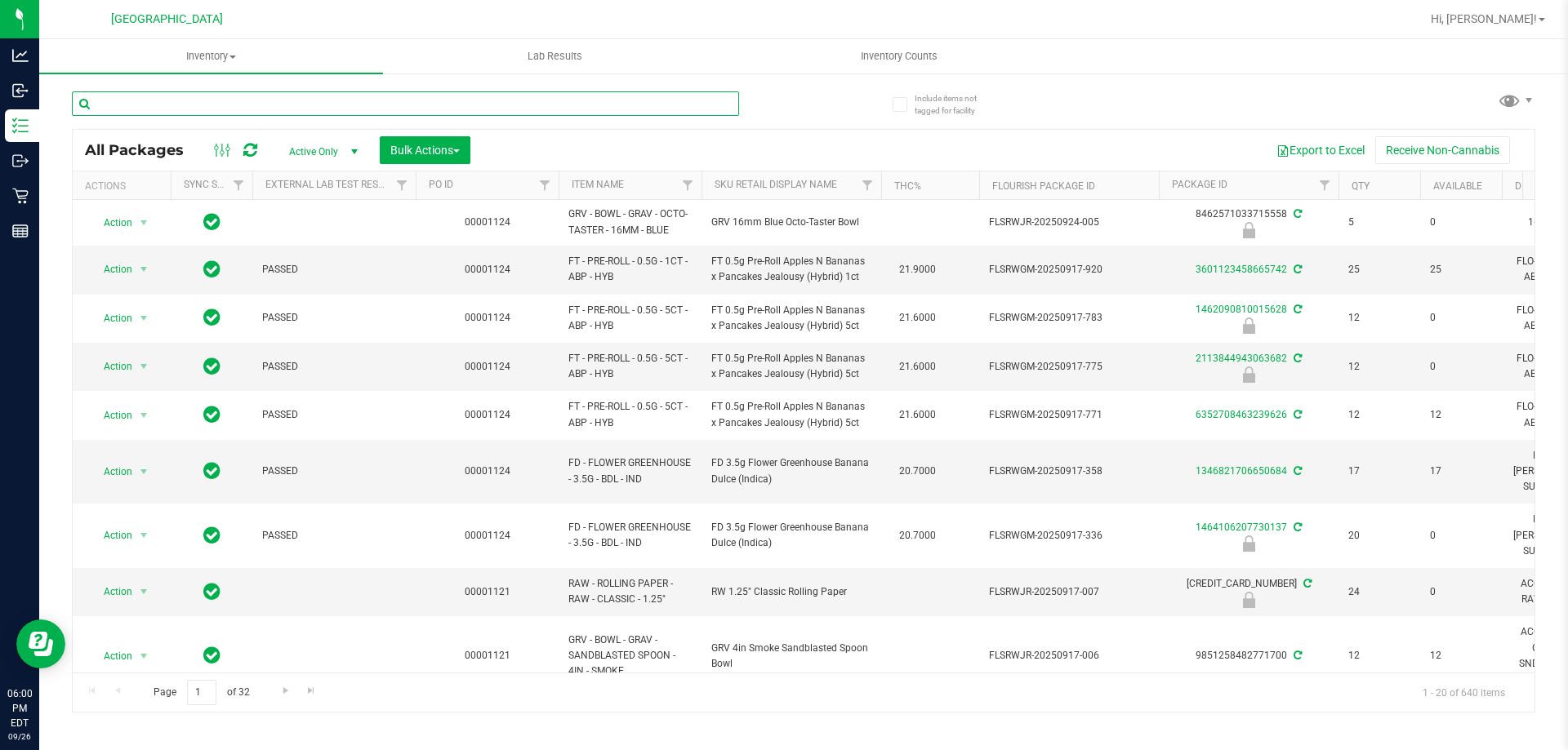
click at [145, 106] on input "text" at bounding box center [405, 104] width 667 height 24
type input "t08"
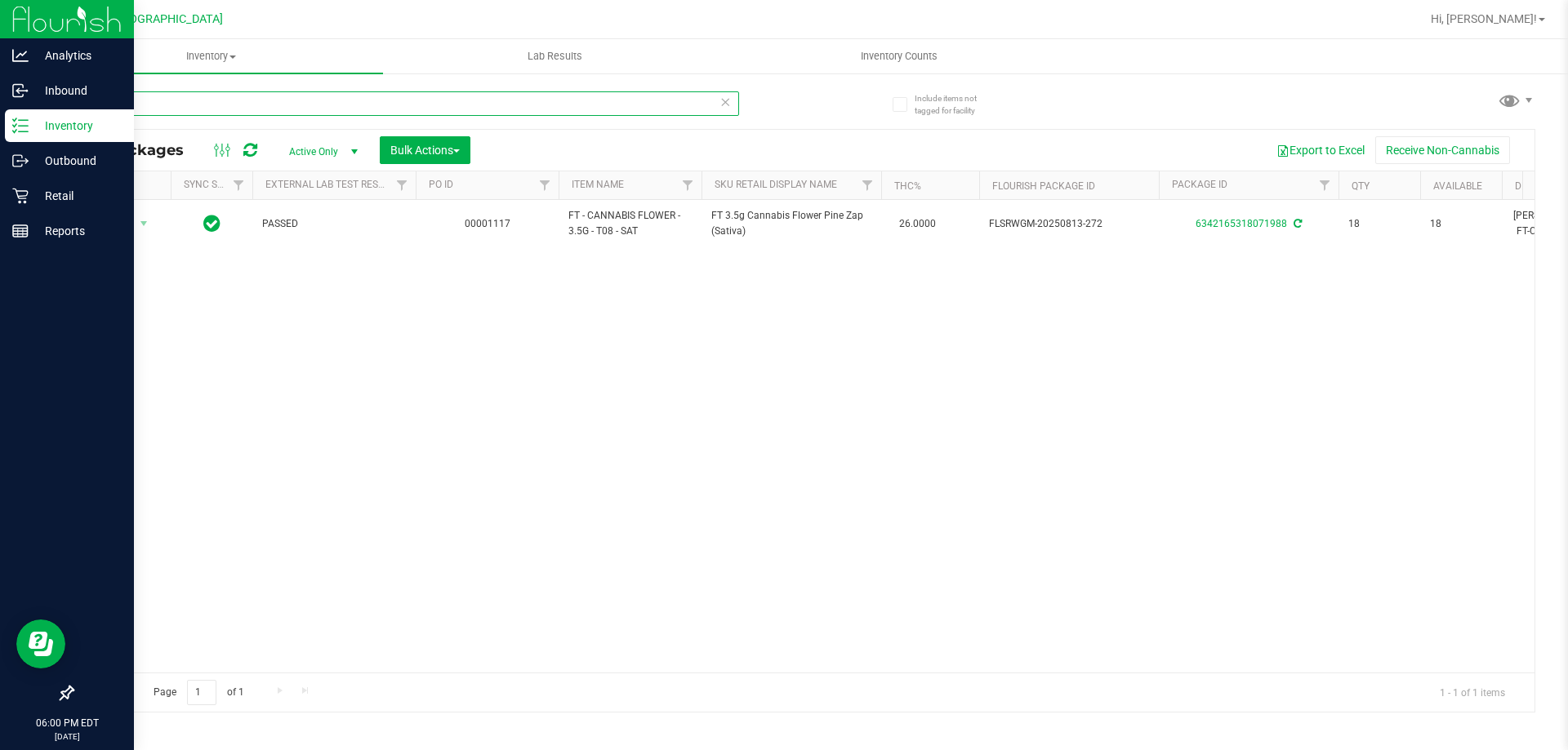
drag, startPoint x: 125, startPoint y: 101, endPoint x: 0, endPoint y: 6, distance: 157.0
click at [0, 51] on div "Analytics Inbound Inventory Outbound Retail Reports 06:00 PM EDT 09/26/2025 09/…" at bounding box center [784, 375] width 1568 height 750
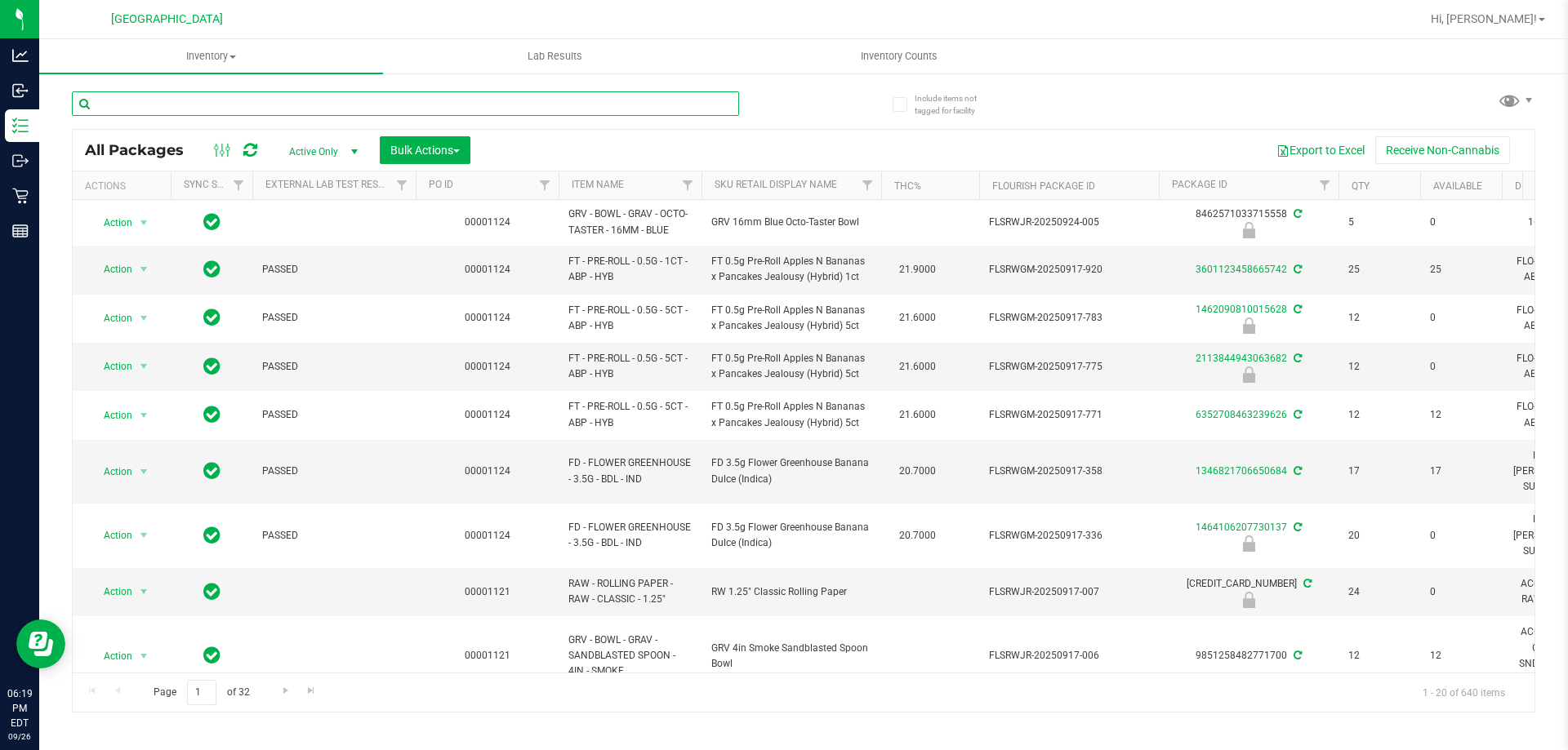
click at [451, 101] on input "text" at bounding box center [405, 104] width 667 height 24
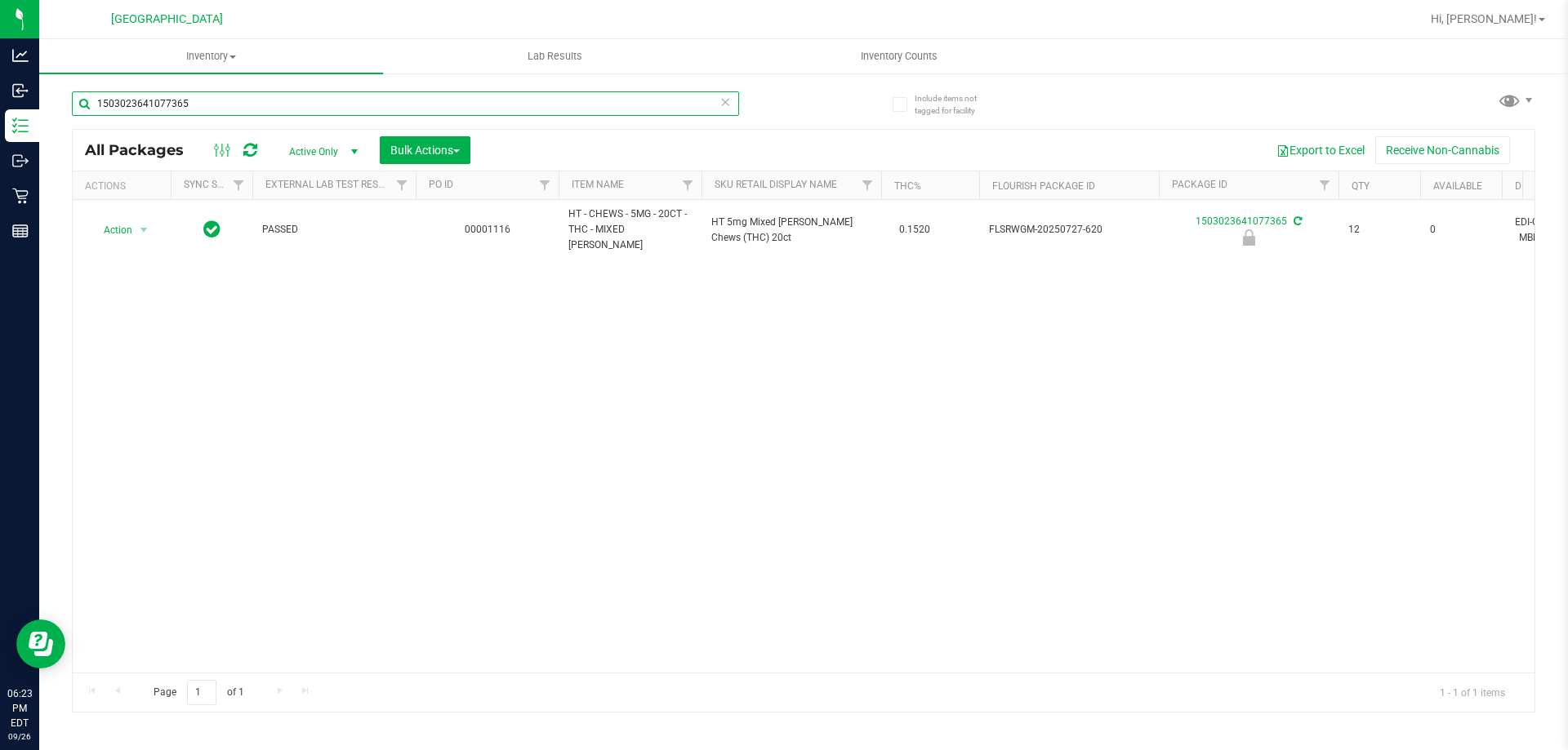
type input "1503023641077365"
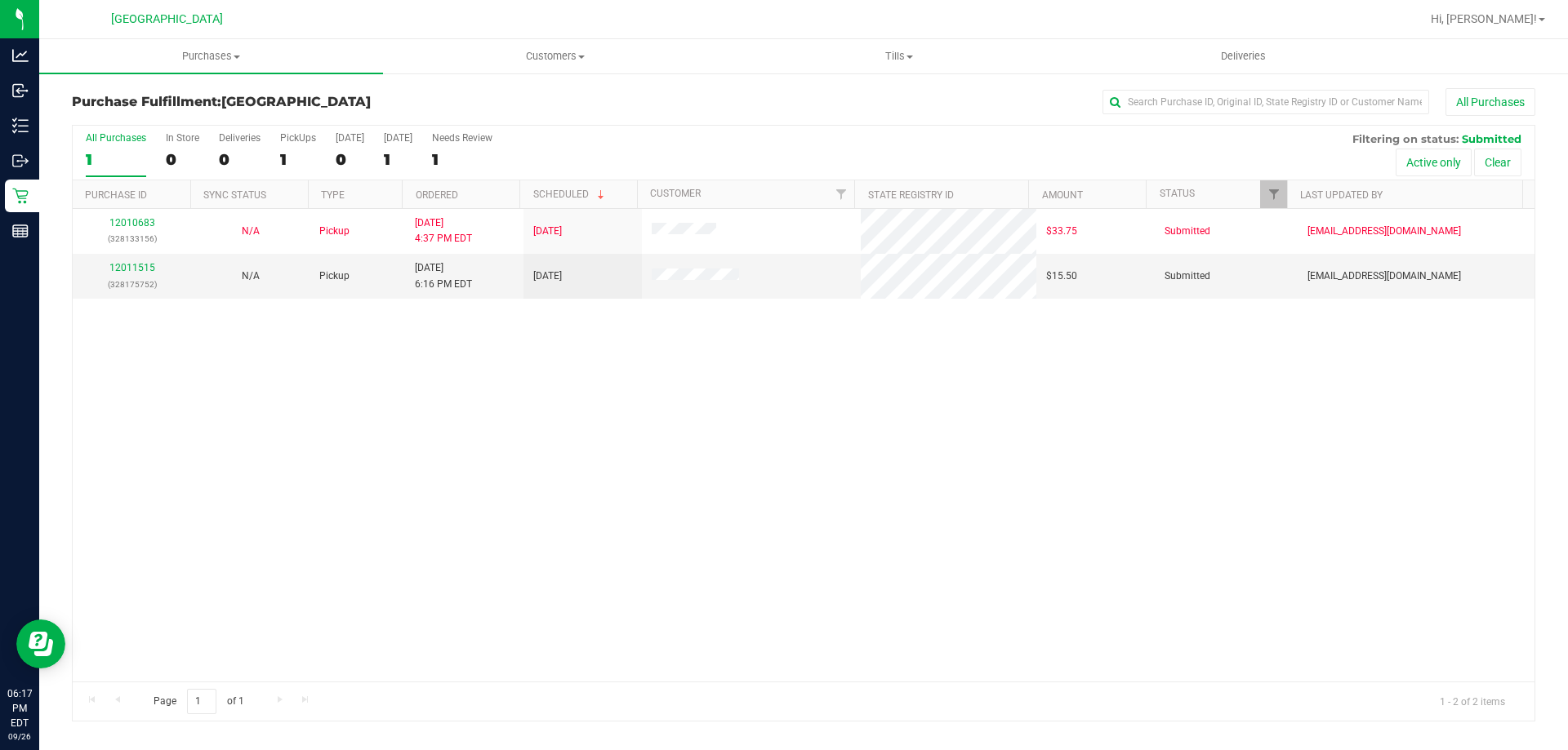
click at [183, 305] on div "12010683 (328133156) N/A Pickup [DATE] 4:37 PM EDT 9/27/2025 $33.75 Submitted […" at bounding box center [803, 446] width 1462 height 473
click at [130, 274] on div "12011515 (328175752)" at bounding box center [132, 276] width 99 height 31
click at [135, 262] on link "12011515" at bounding box center [132, 268] width 46 height 11
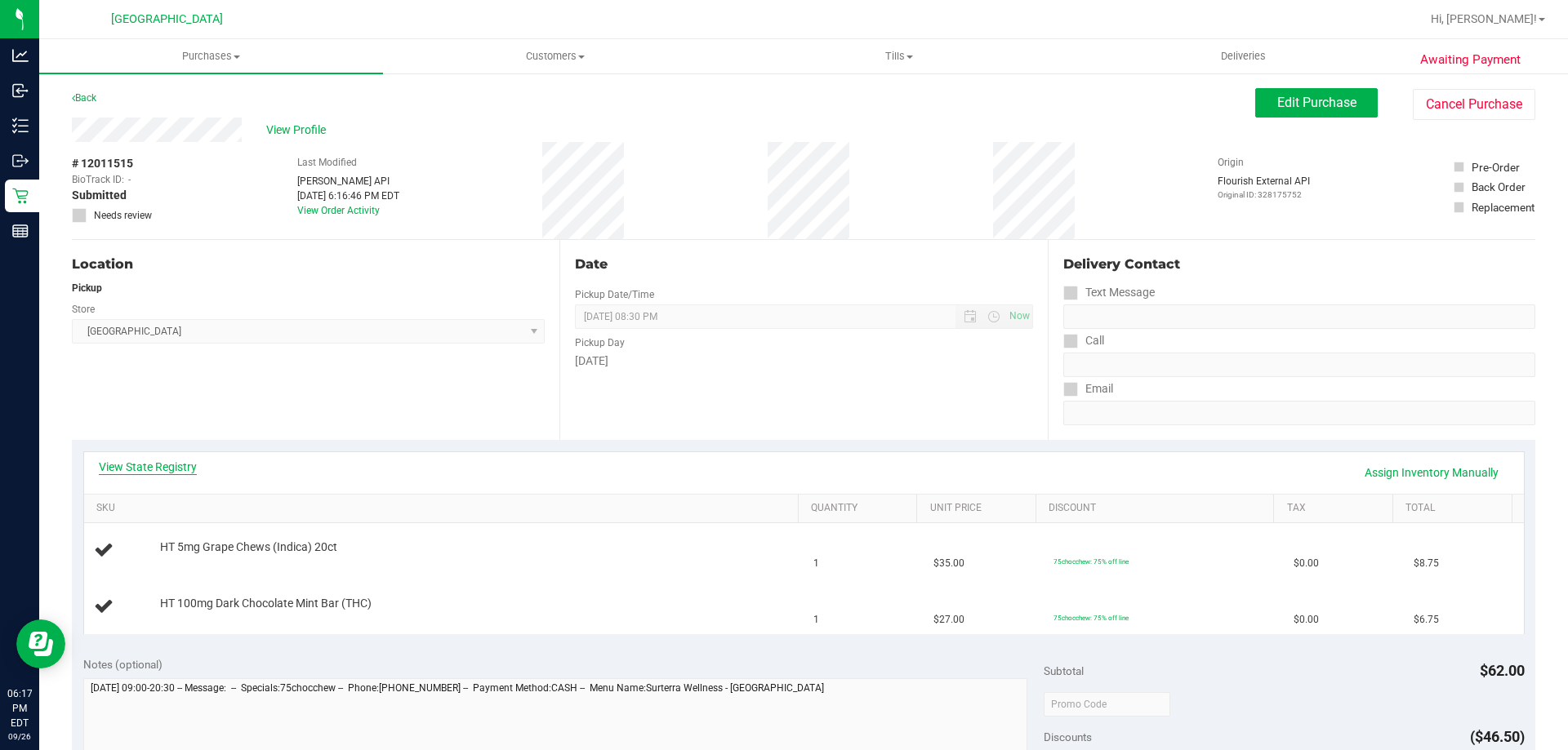
click at [175, 469] on link "View State Registry" at bounding box center [148, 466] width 98 height 16
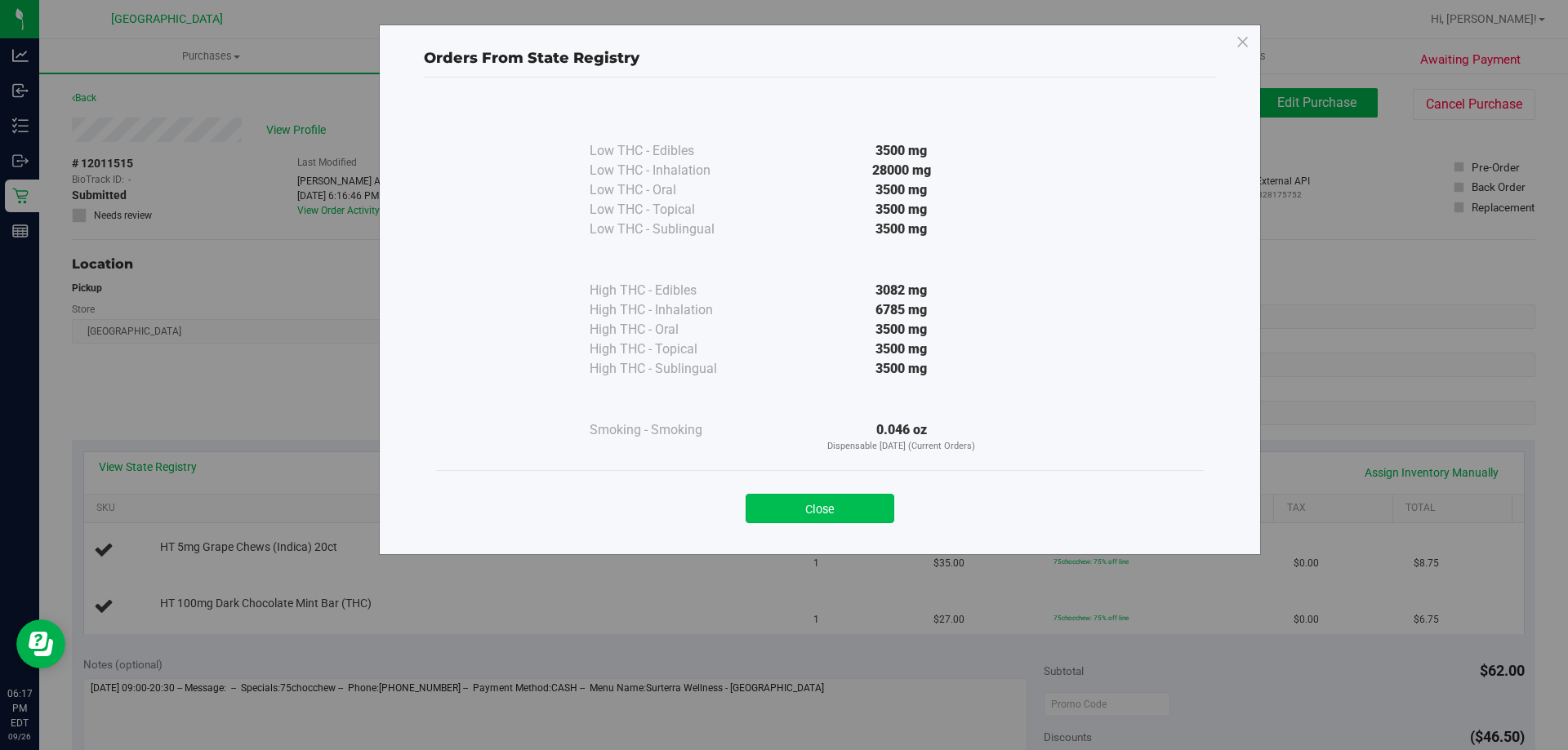
click at [835, 495] on button "Close" at bounding box center [819, 508] width 148 height 29
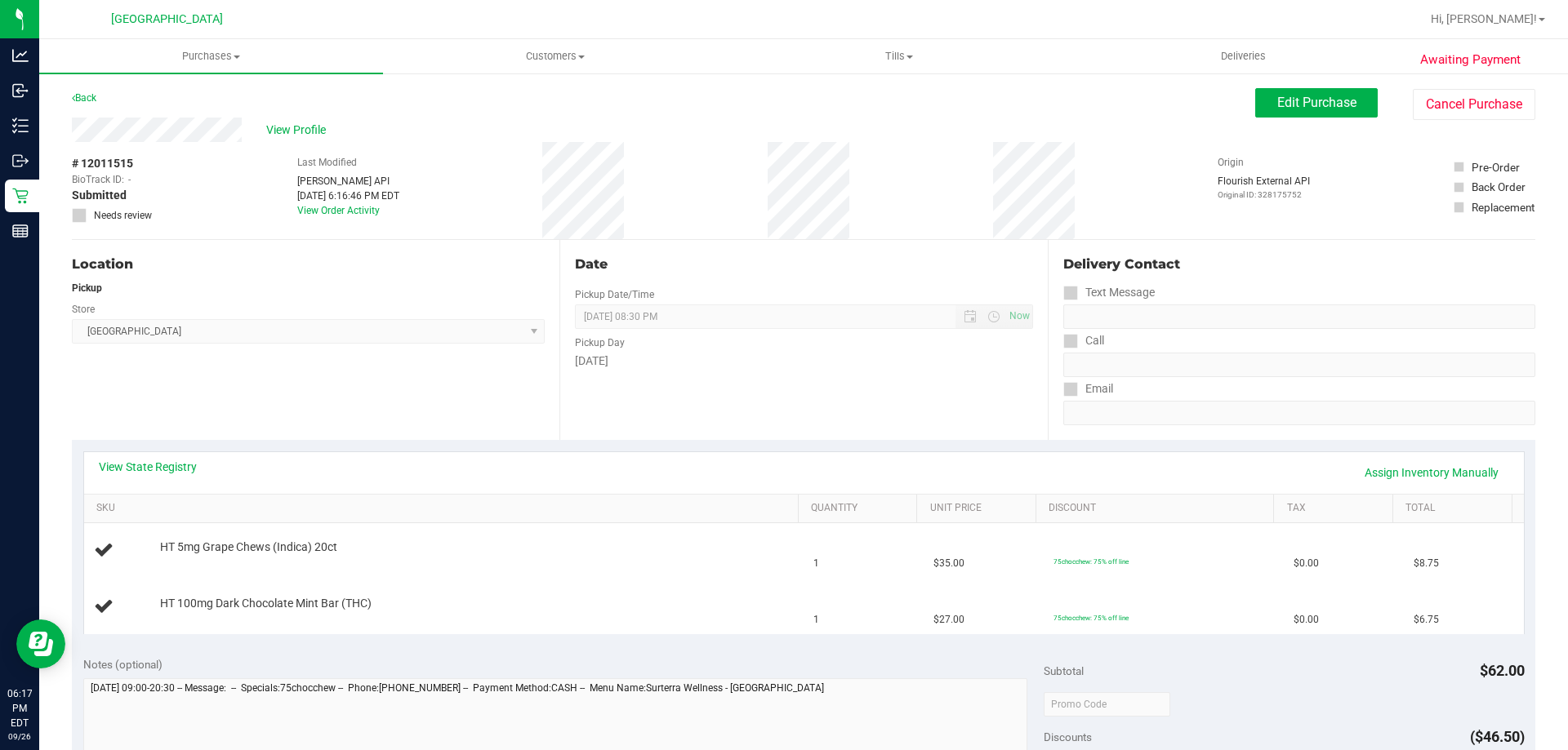
scroll to position [490, 0]
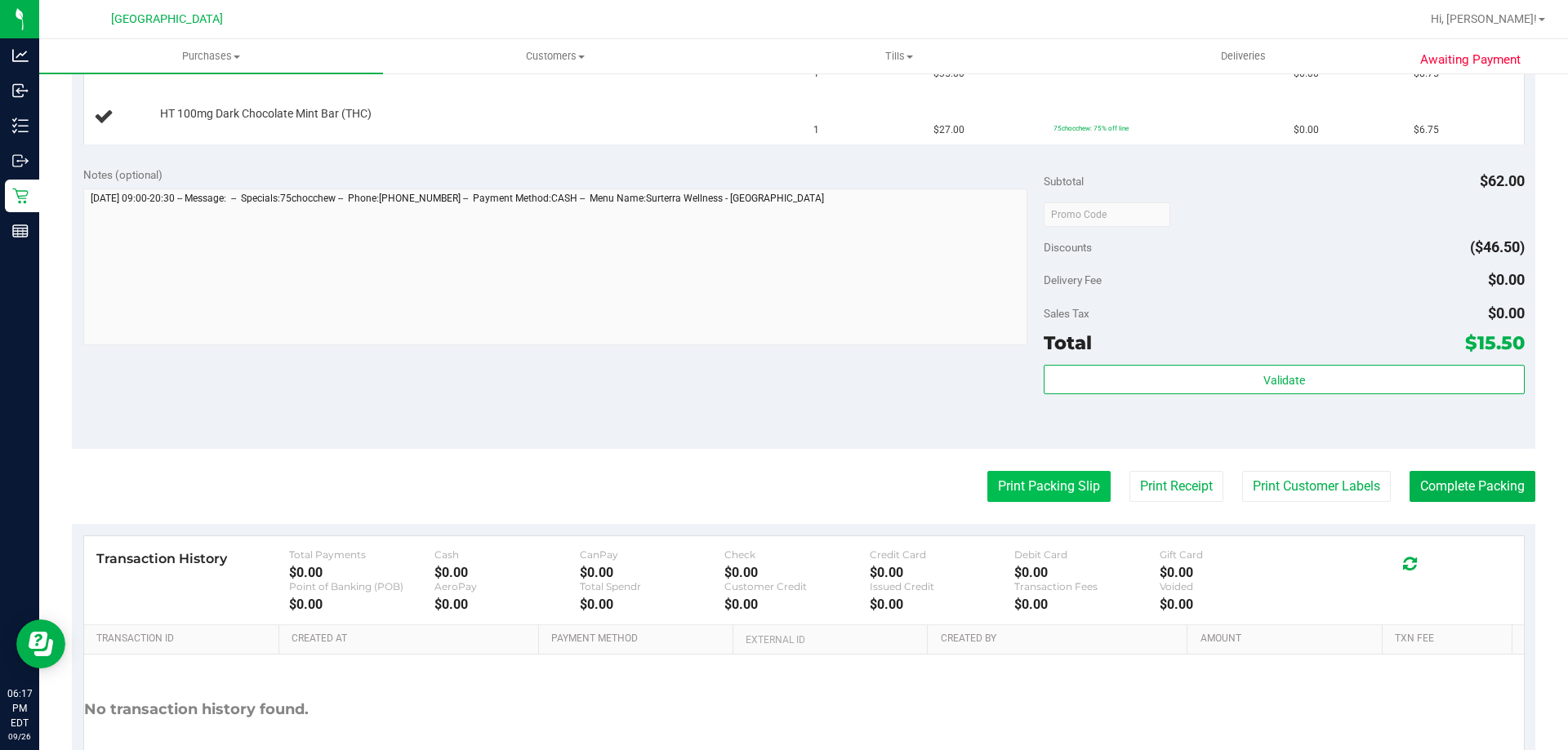
click at [1023, 500] on button "Print Packing Slip" at bounding box center [1049, 486] width 123 height 31
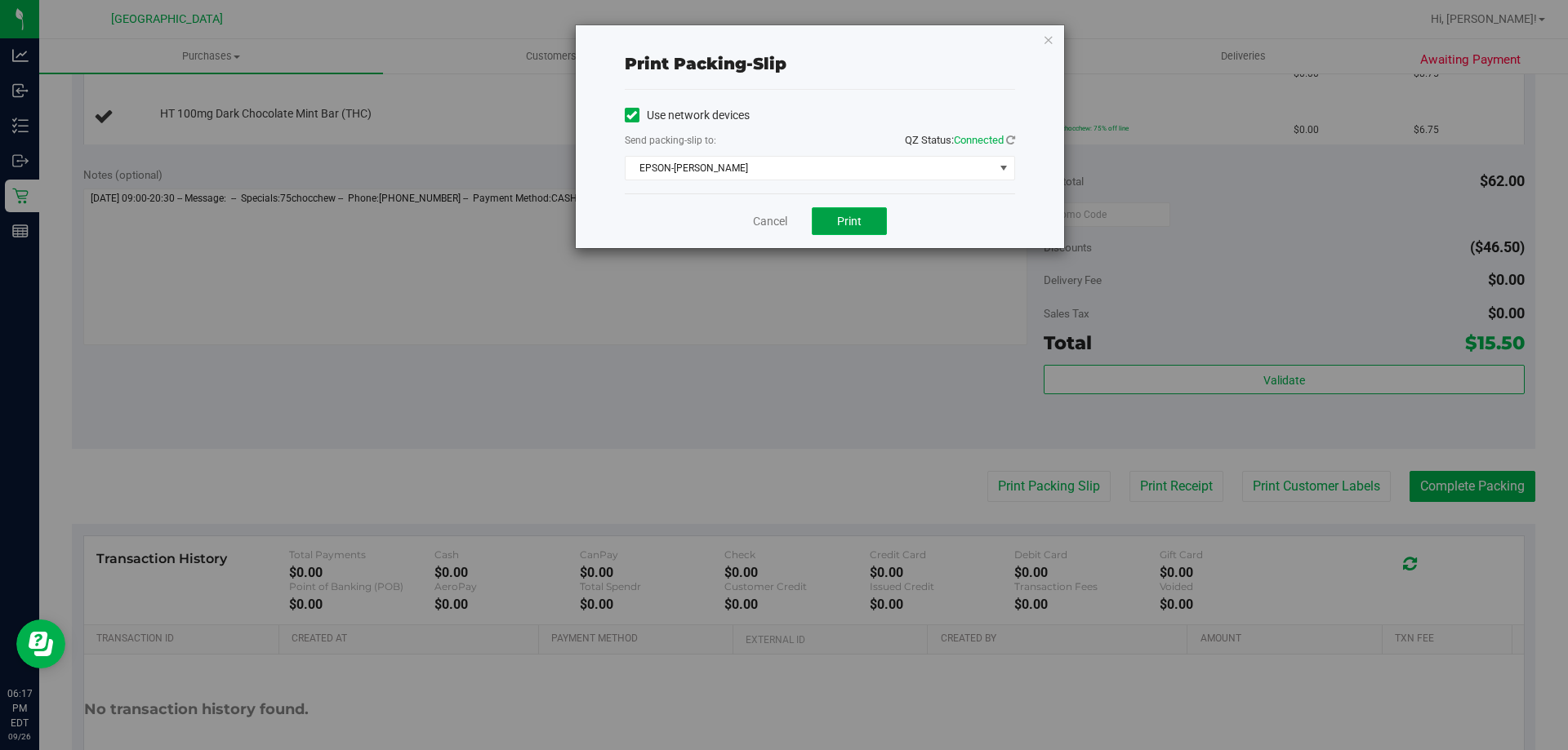
click at [843, 215] on span "Print" at bounding box center [849, 221] width 24 height 13
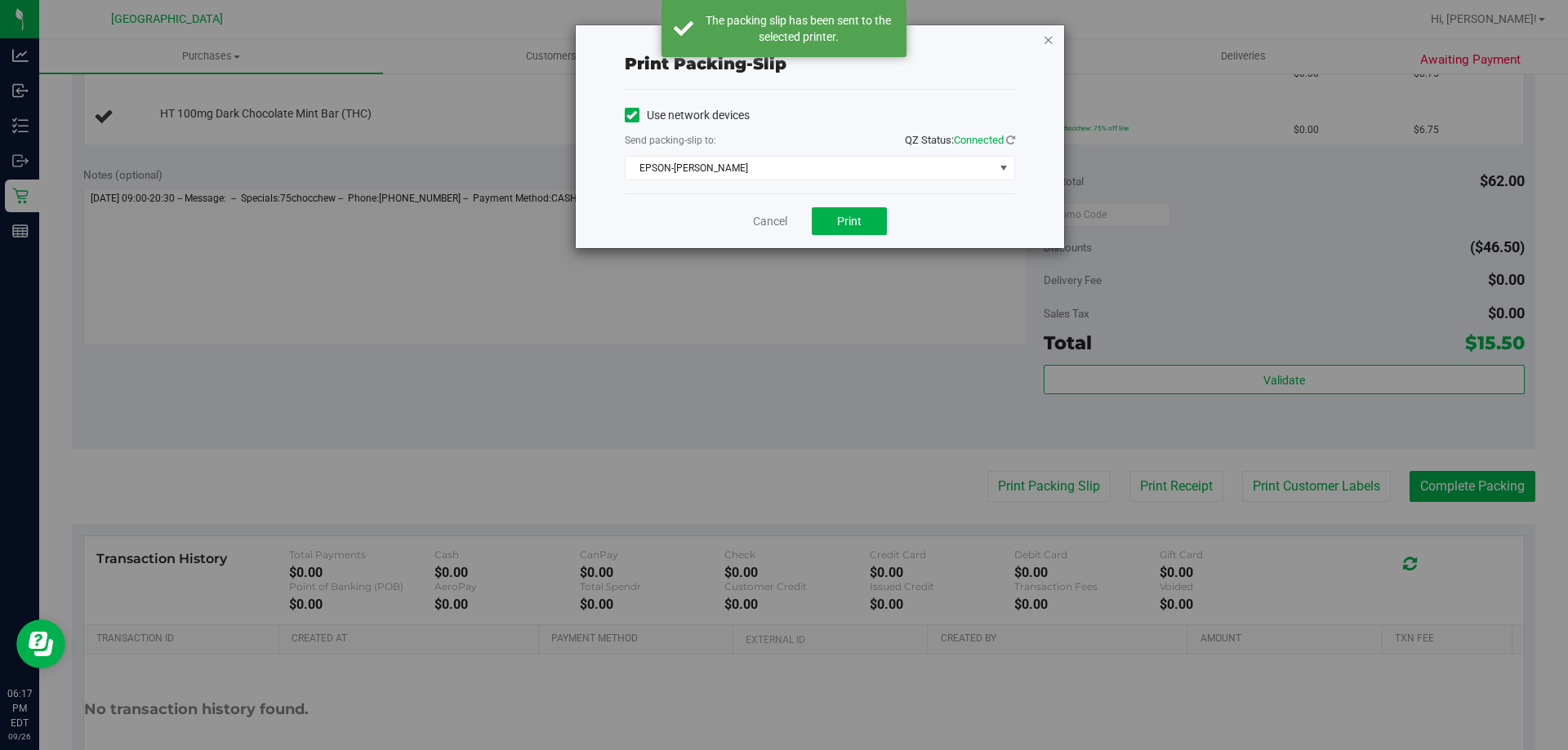
click at [1044, 35] on icon "button" at bounding box center [1048, 38] width 11 height 20
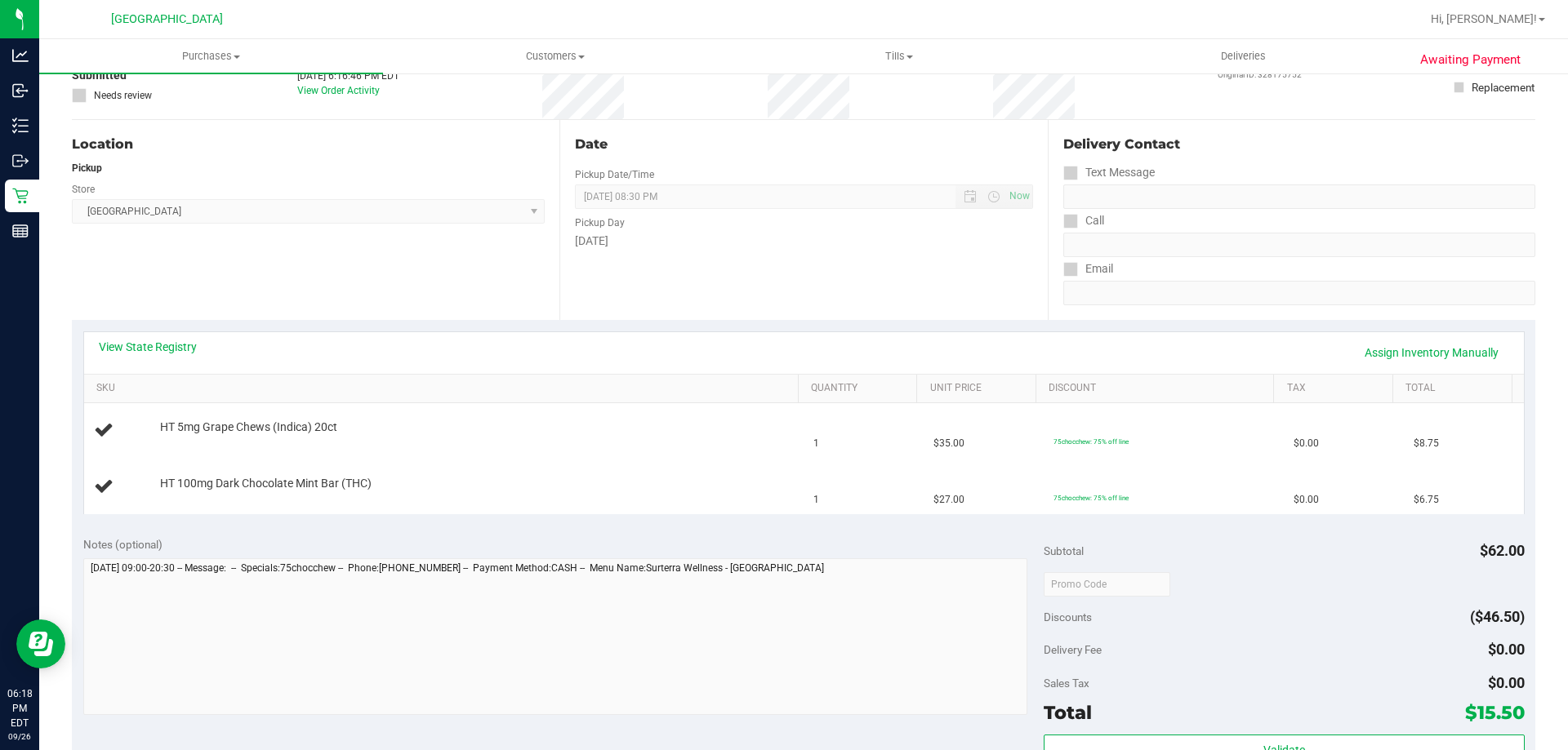
scroll to position [0, 0]
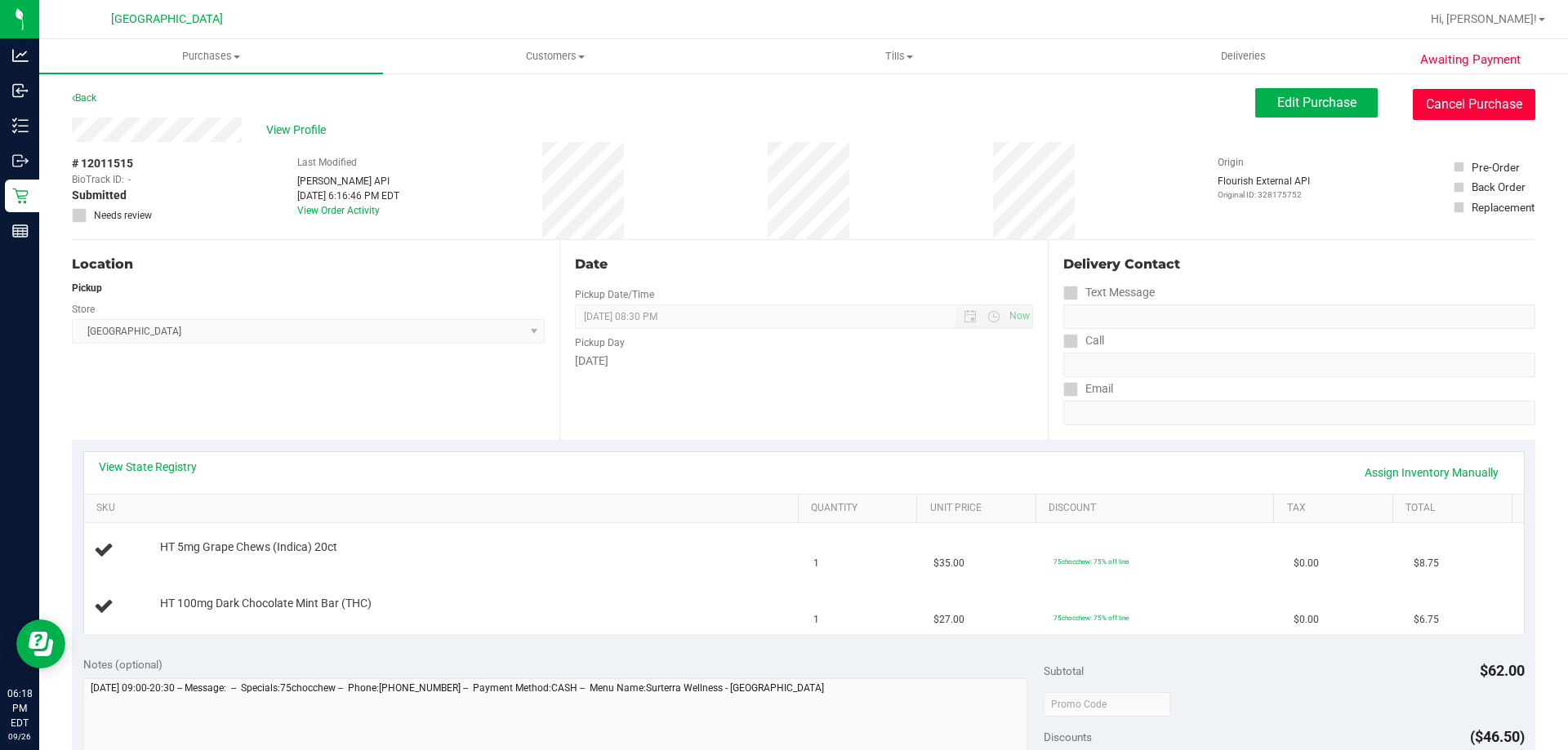
click at [1481, 103] on button "Cancel Purchase" at bounding box center [1473, 104] width 122 height 31
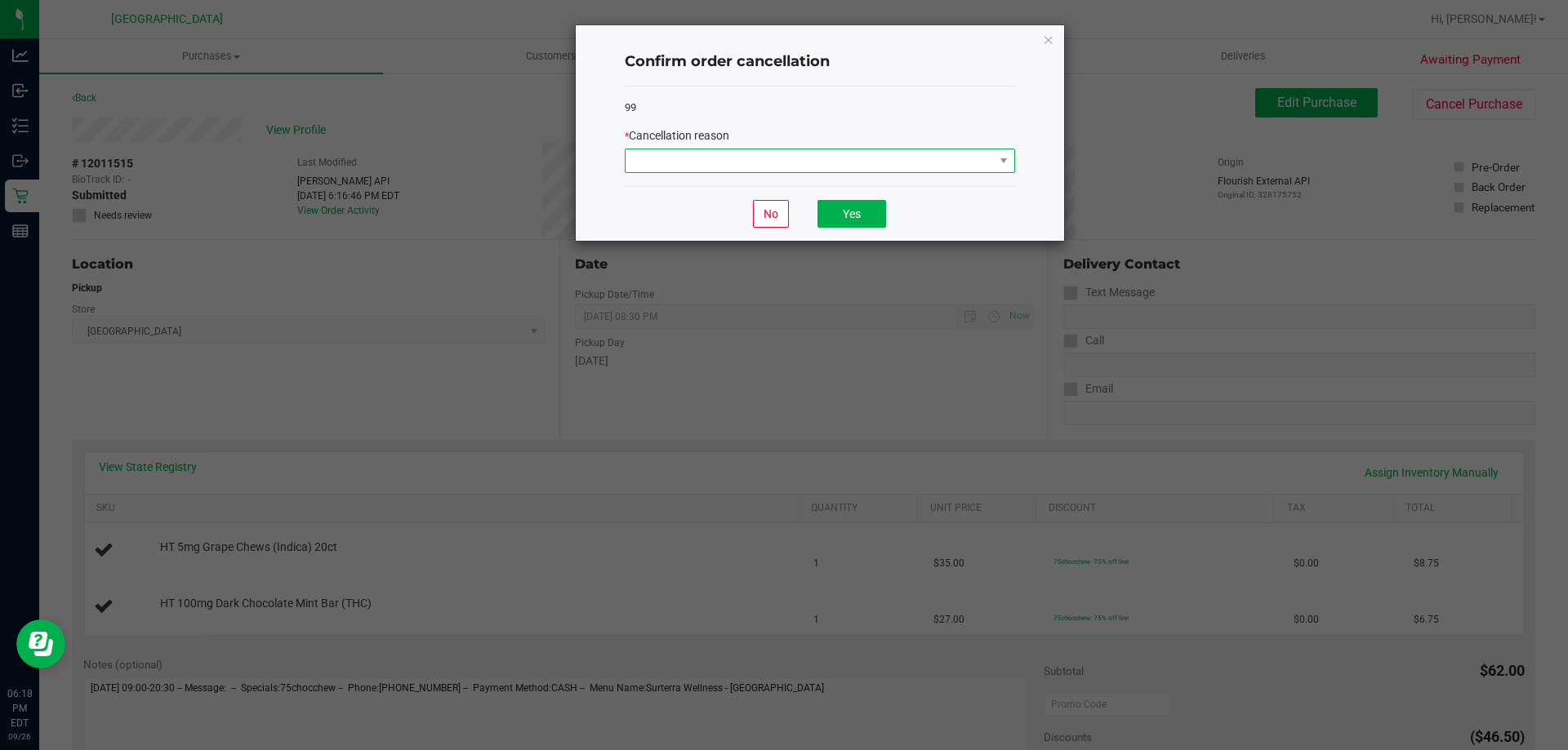
click at [959, 169] on span at bounding box center [810, 161] width 368 height 22
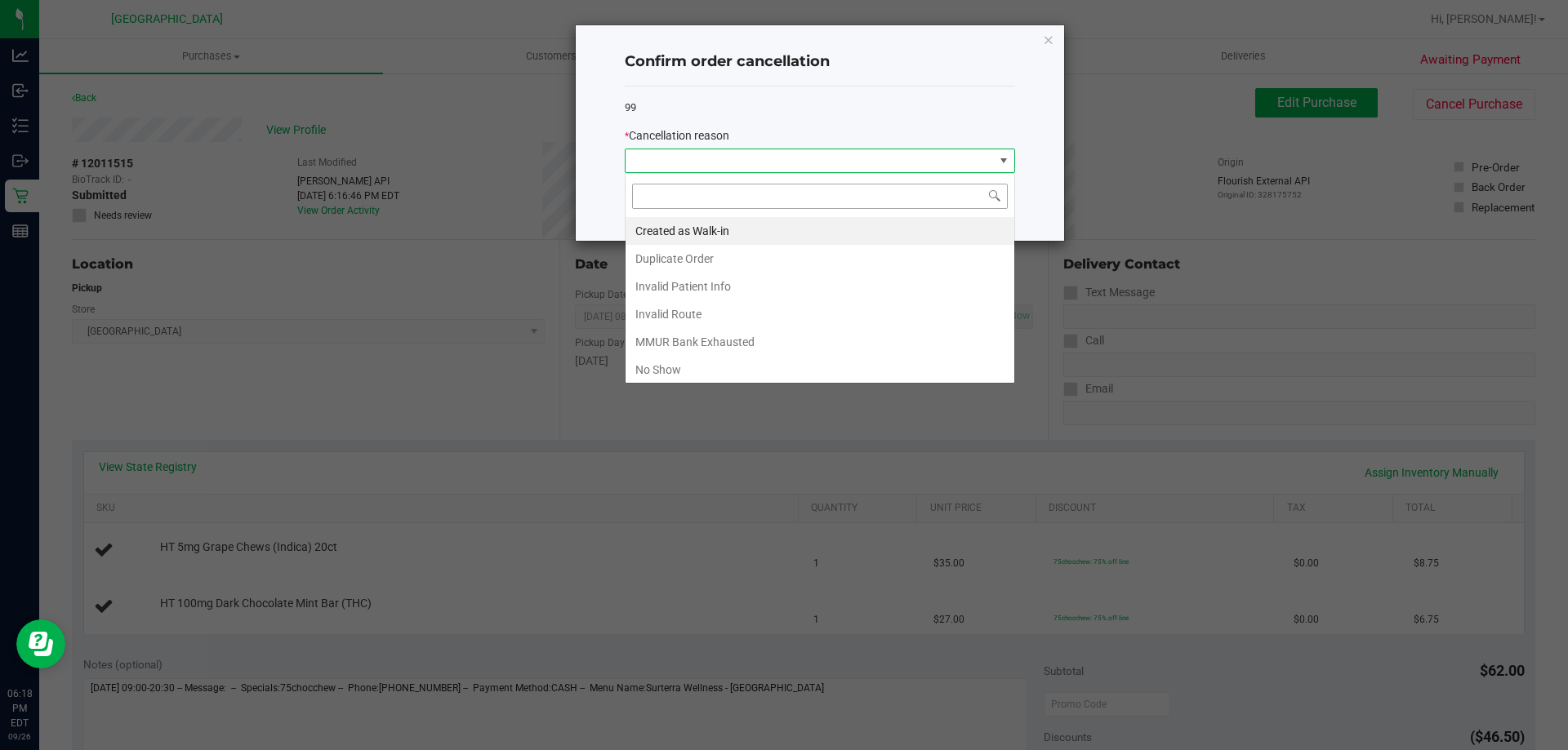
scroll to position [24, 390]
click at [719, 250] on li "Duplicate Order" at bounding box center [820, 259] width 388 height 28
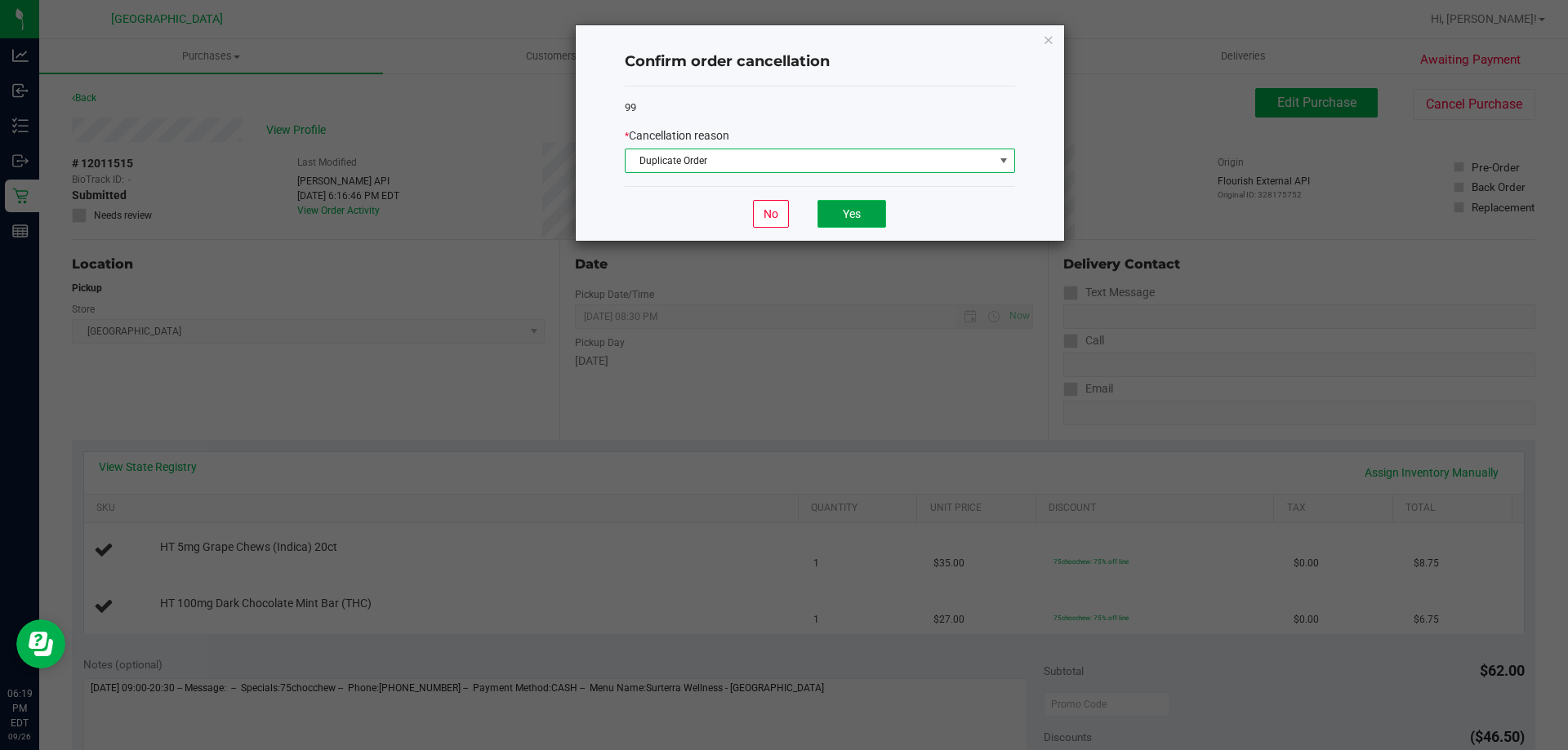
click at [847, 210] on button "Yes" at bounding box center [851, 214] width 68 height 28
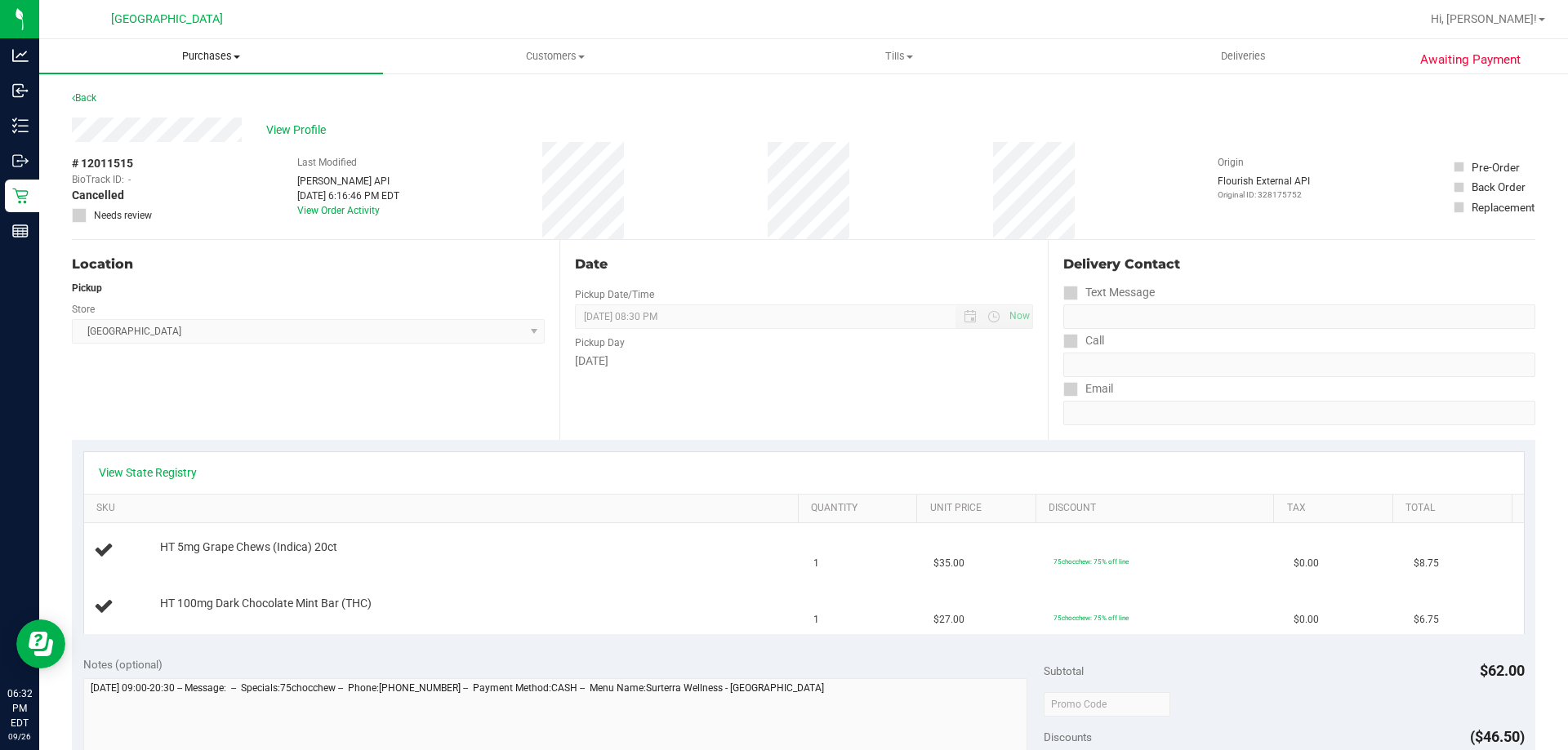
click at [217, 54] on span "Purchases" at bounding box center [211, 56] width 344 height 15
click at [175, 114] on li "Fulfillment" at bounding box center [211, 118] width 344 height 20
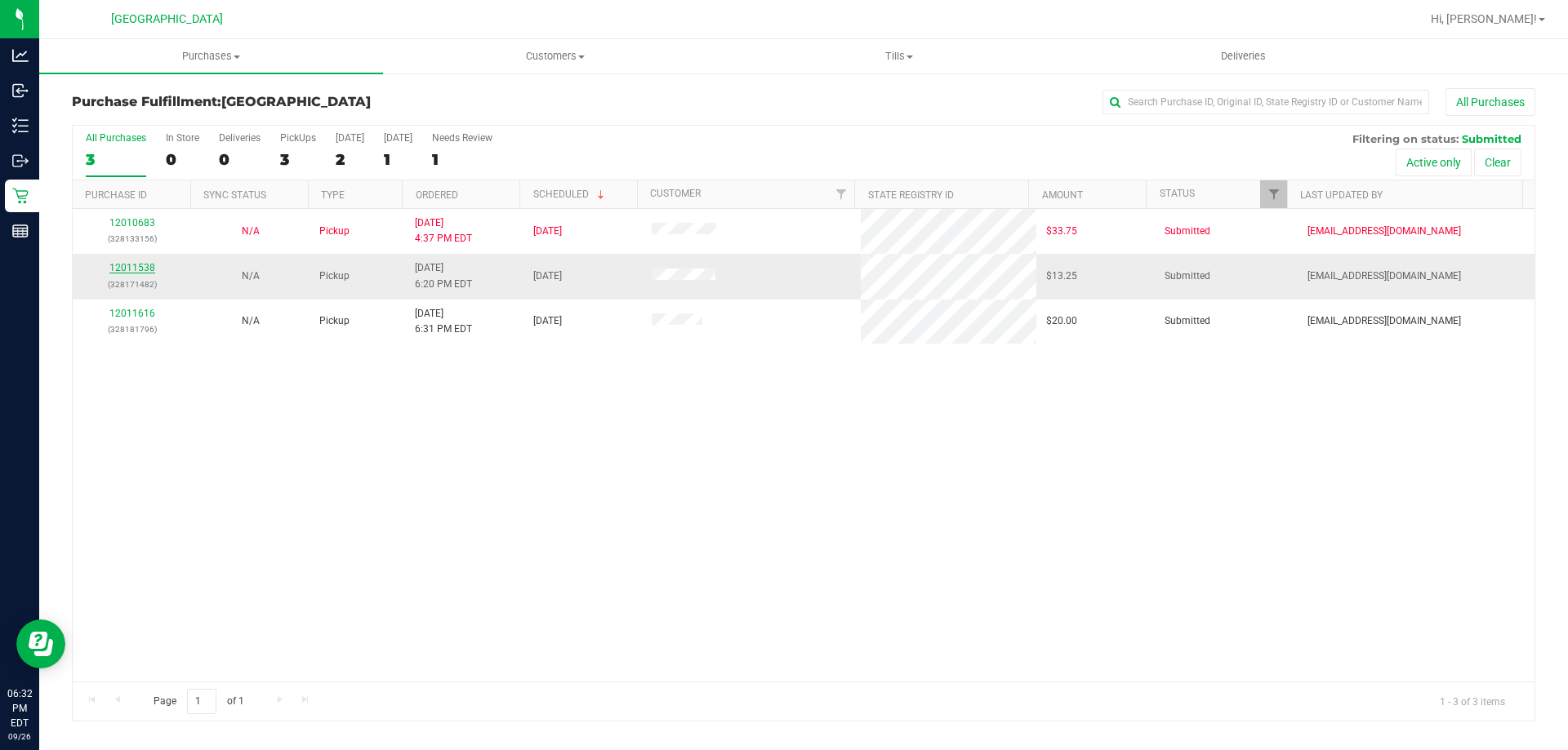
click at [138, 267] on link "12011538" at bounding box center [132, 268] width 46 height 11
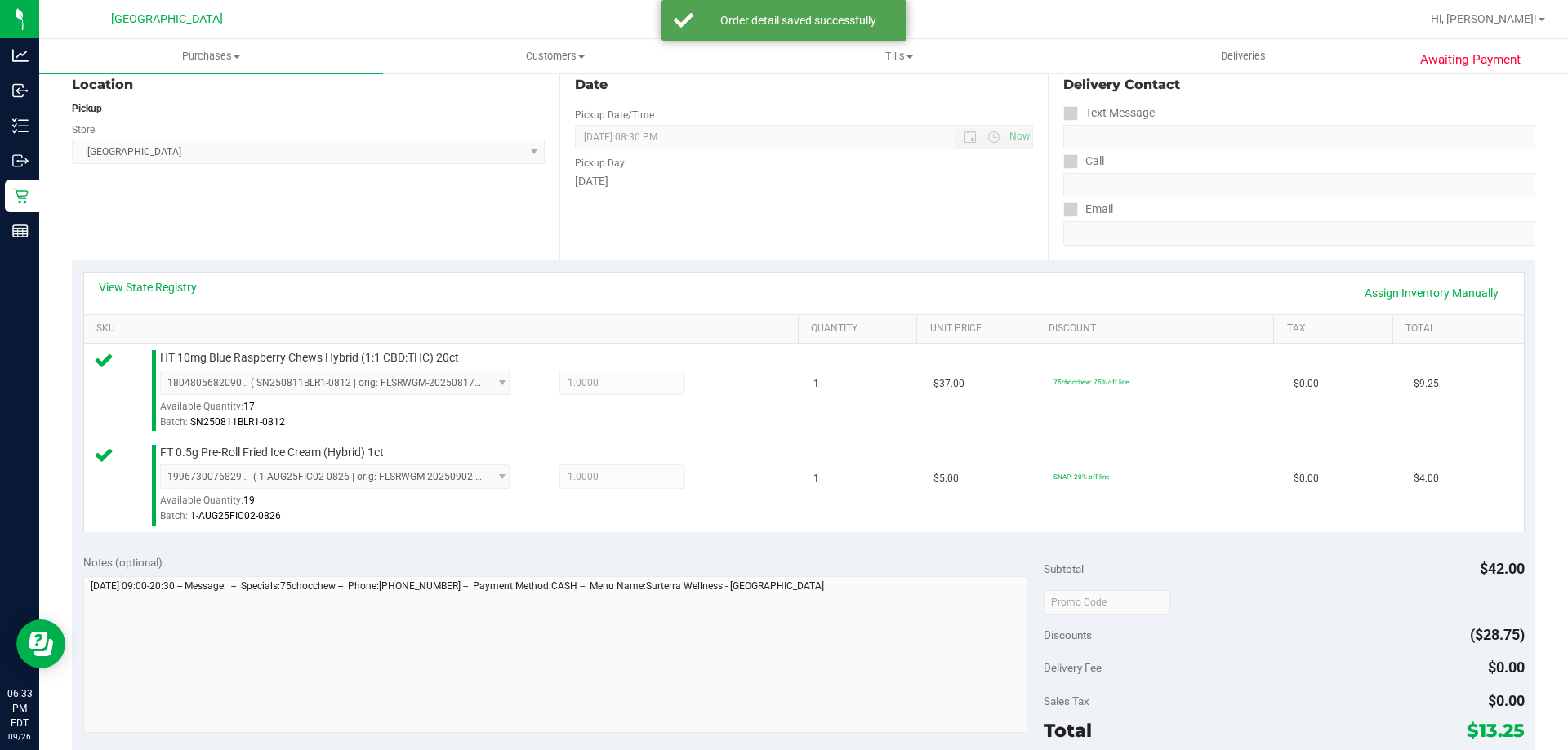
scroll to position [490, 0]
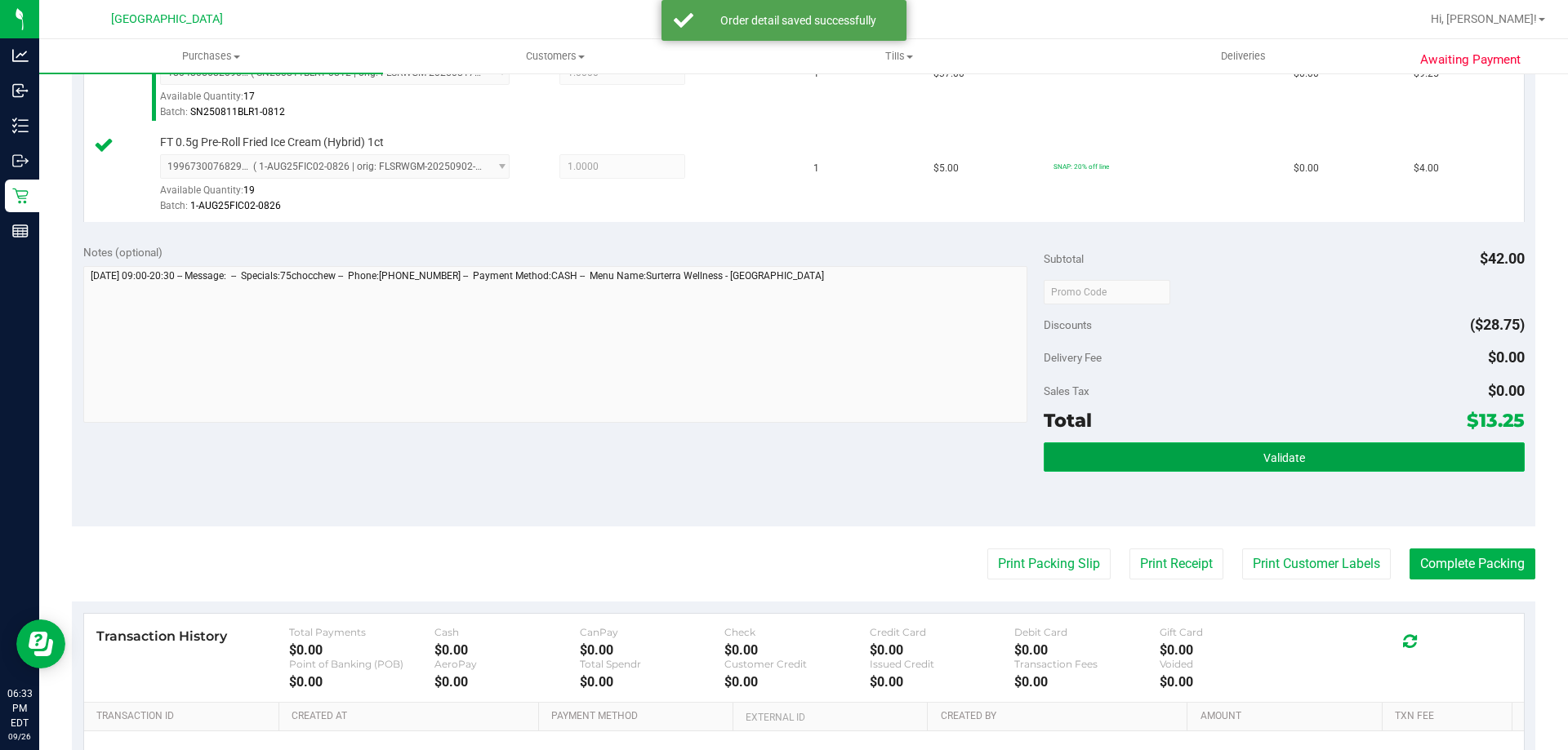
click at [1224, 471] on button "Validate" at bounding box center [1283, 457] width 480 height 29
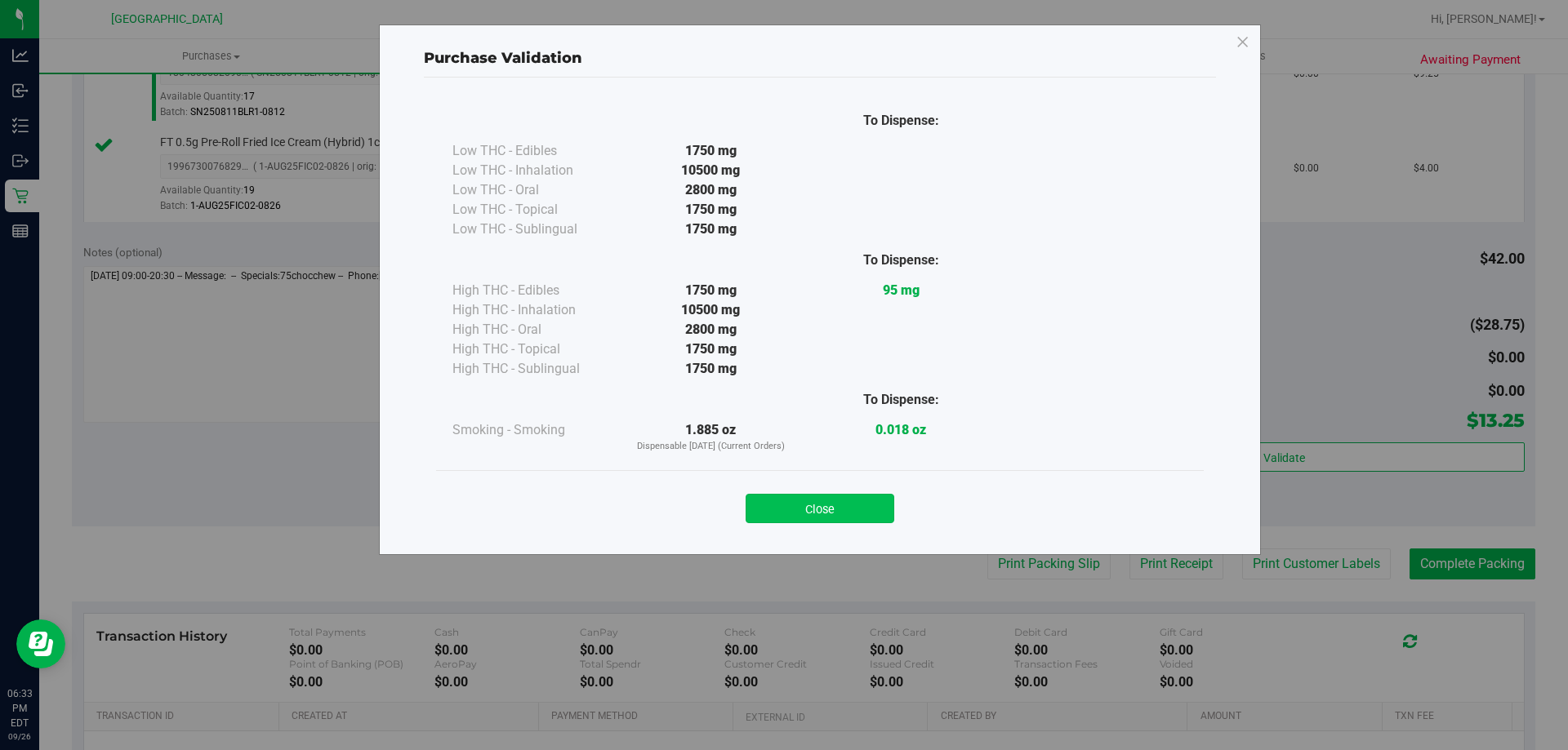
click at [839, 517] on button "Close" at bounding box center [819, 508] width 148 height 29
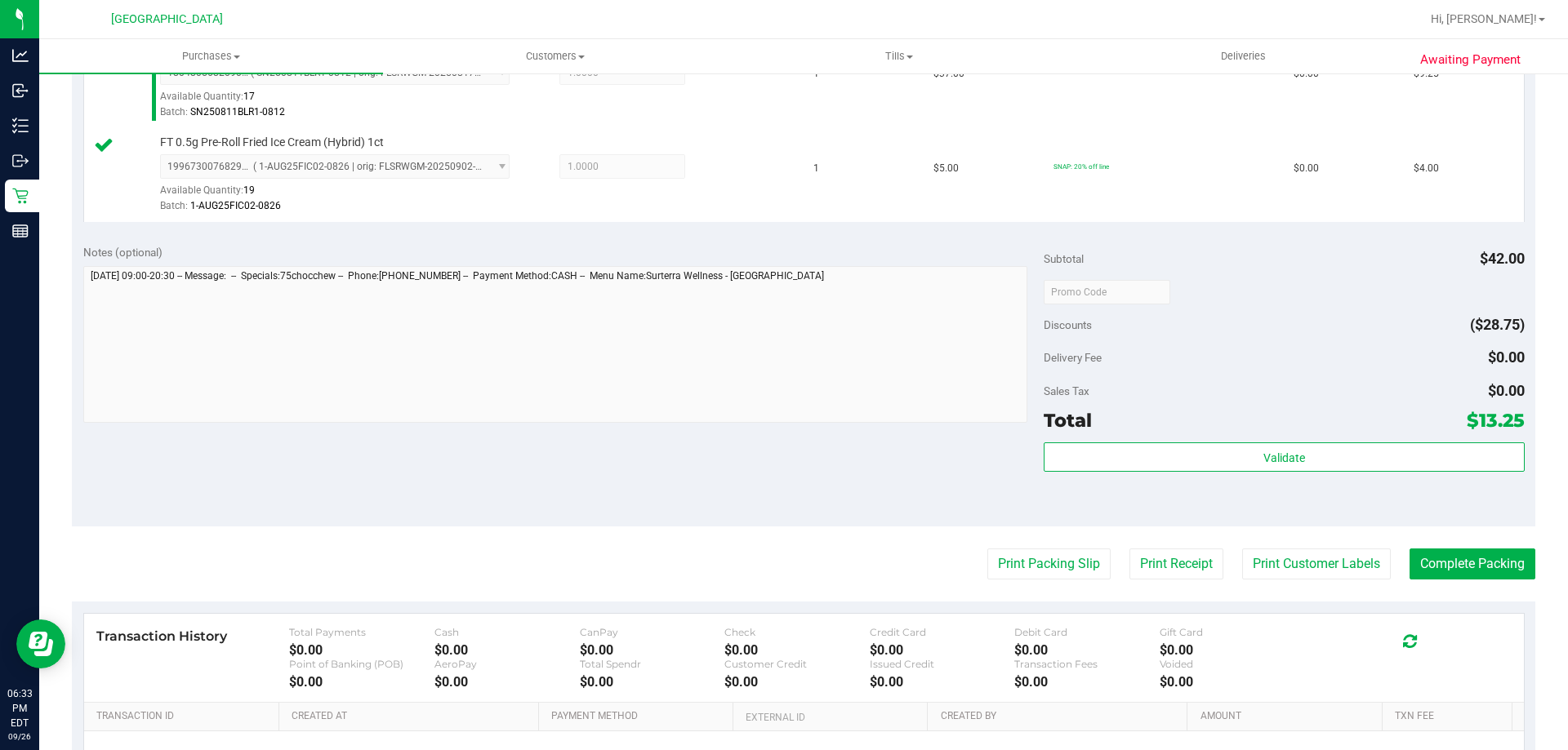
drag, startPoint x: 1499, startPoint y: 584, endPoint x: 1488, endPoint y: 579, distance: 12.1
click at [1498, 584] on purchase-details "Back Edit Purchase Cancel Purchase View Profile # 12011538 BioTrack ID: - Submi…" at bounding box center [803, 252] width 1463 height 1309
drag, startPoint x: 1483, startPoint y: 574, endPoint x: 724, endPoint y: 85, distance: 902.9
click at [1482, 574] on button "Complete Packing" at bounding box center [1472, 564] width 126 height 31
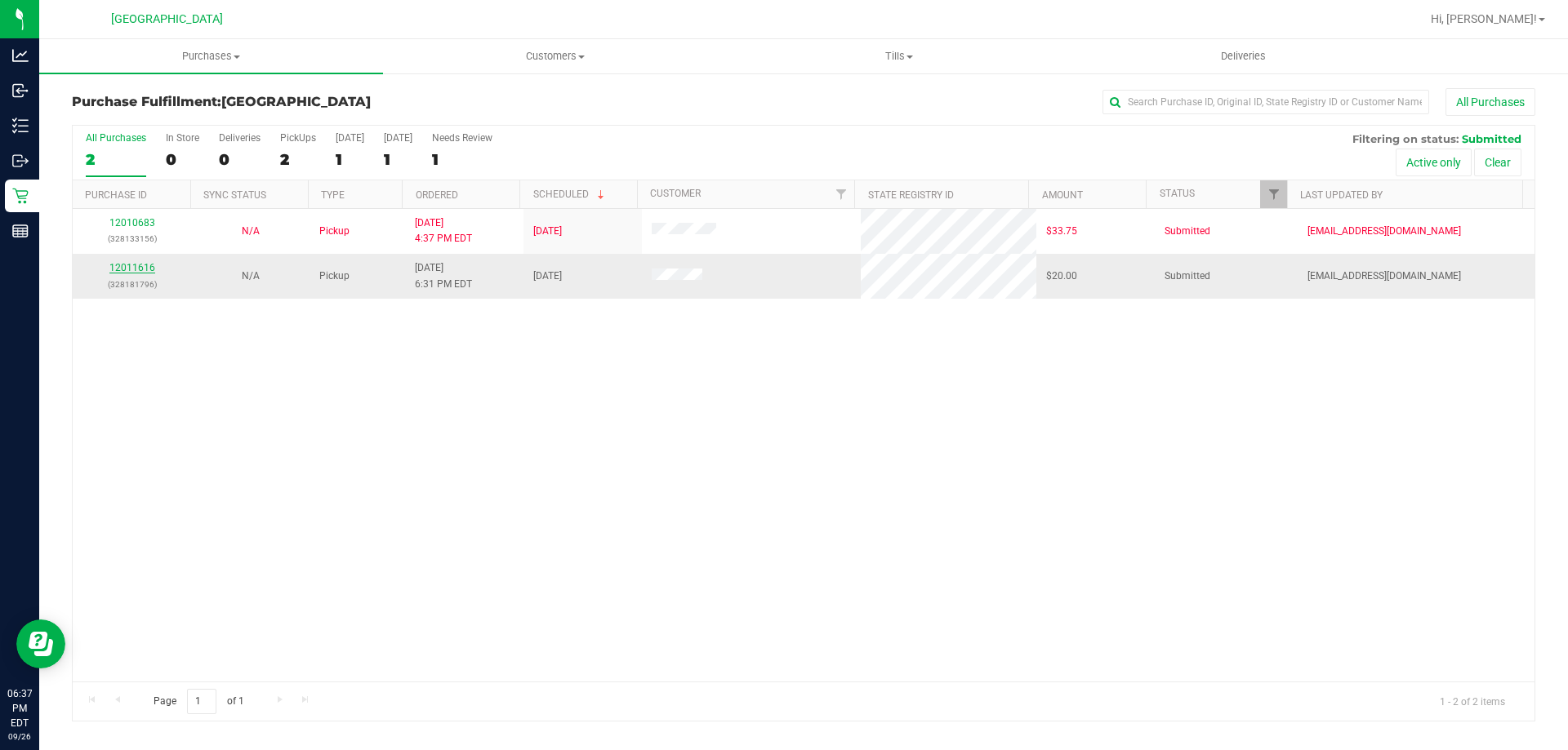
click at [133, 270] on link "12011616" at bounding box center [132, 268] width 46 height 11
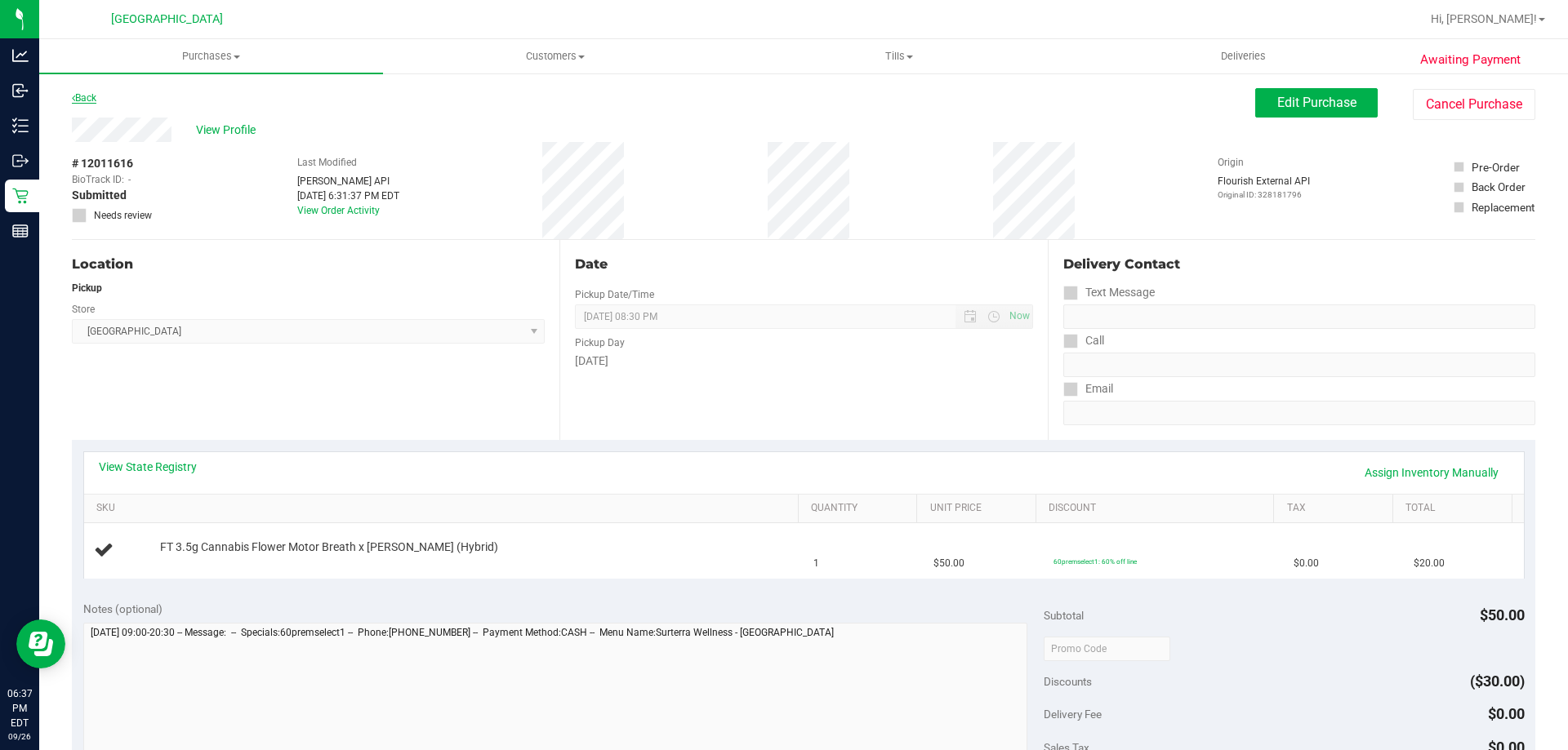
click at [86, 95] on link "Back" at bounding box center [84, 98] width 24 height 11
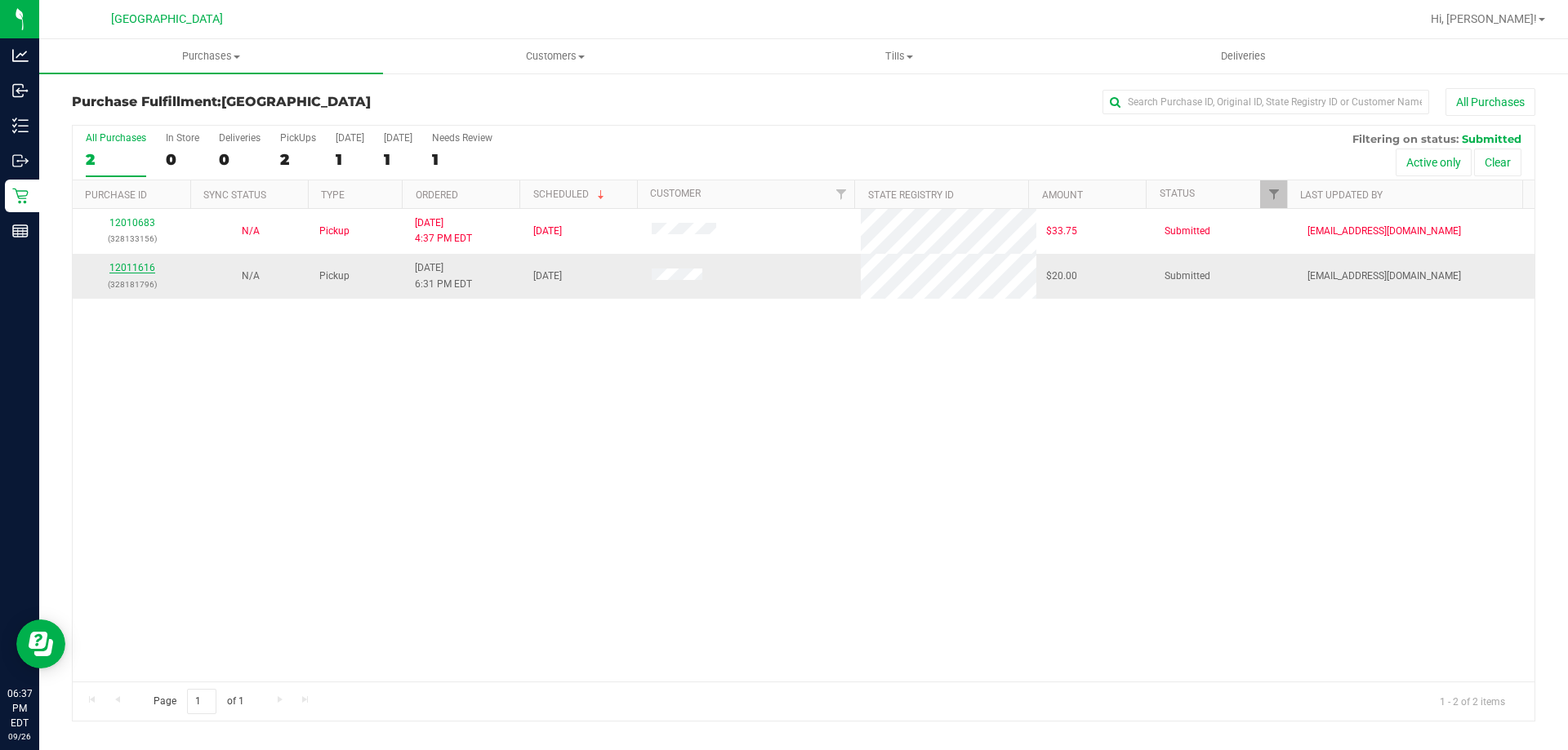
click at [134, 267] on link "12011616" at bounding box center [132, 268] width 46 height 11
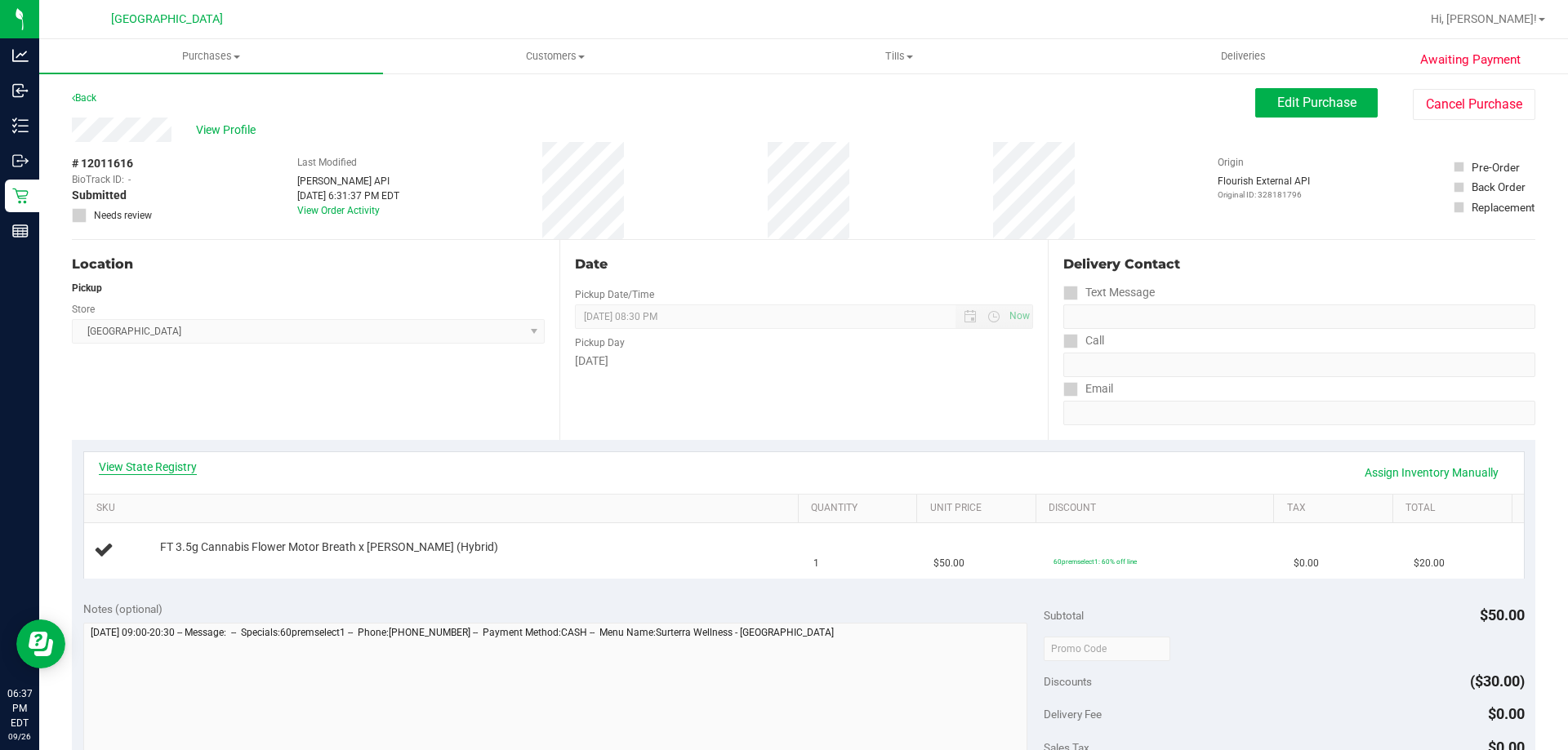
click at [167, 465] on link "View State Registry" at bounding box center [148, 466] width 98 height 16
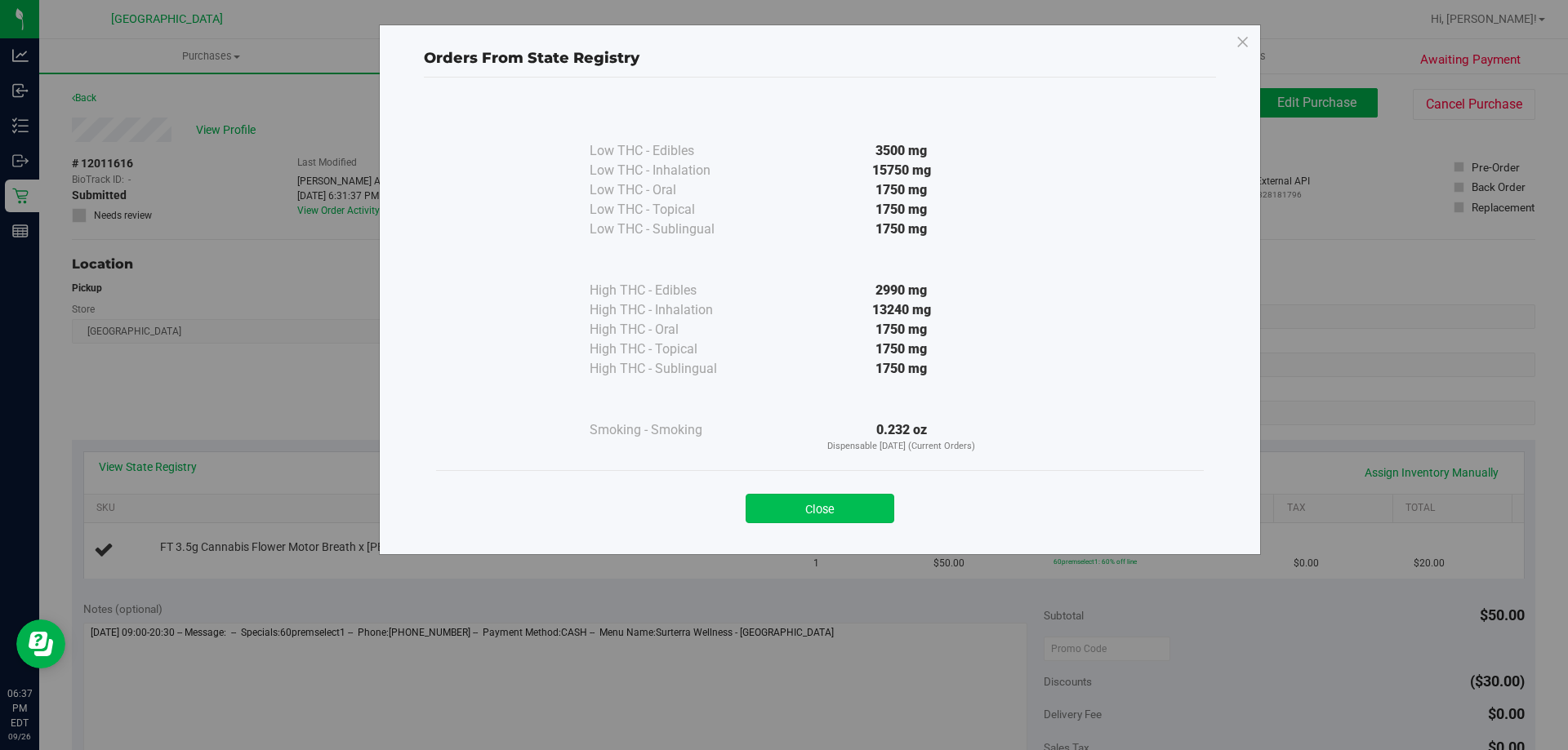
click at [824, 519] on button "Close" at bounding box center [819, 508] width 148 height 29
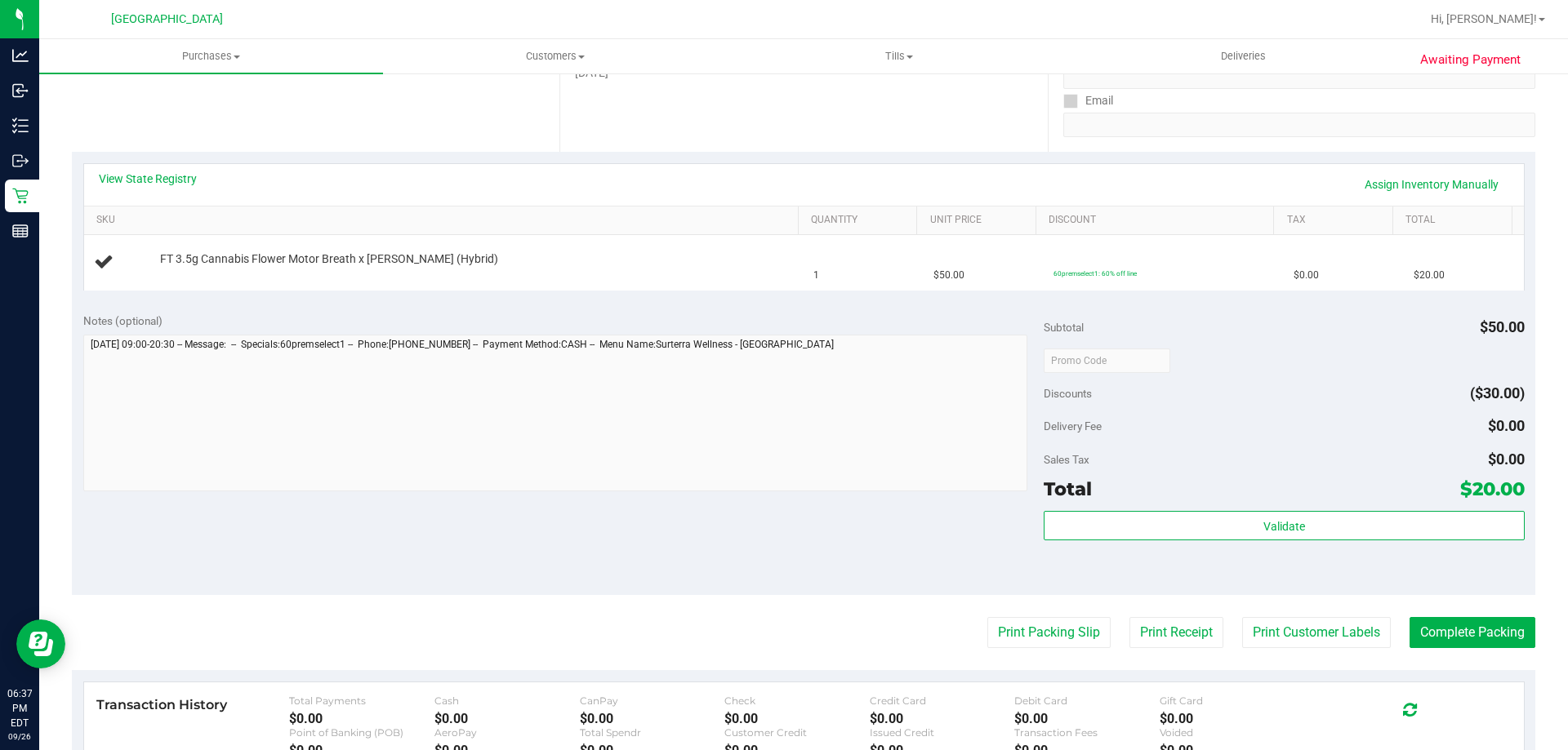
scroll to position [327, 0]
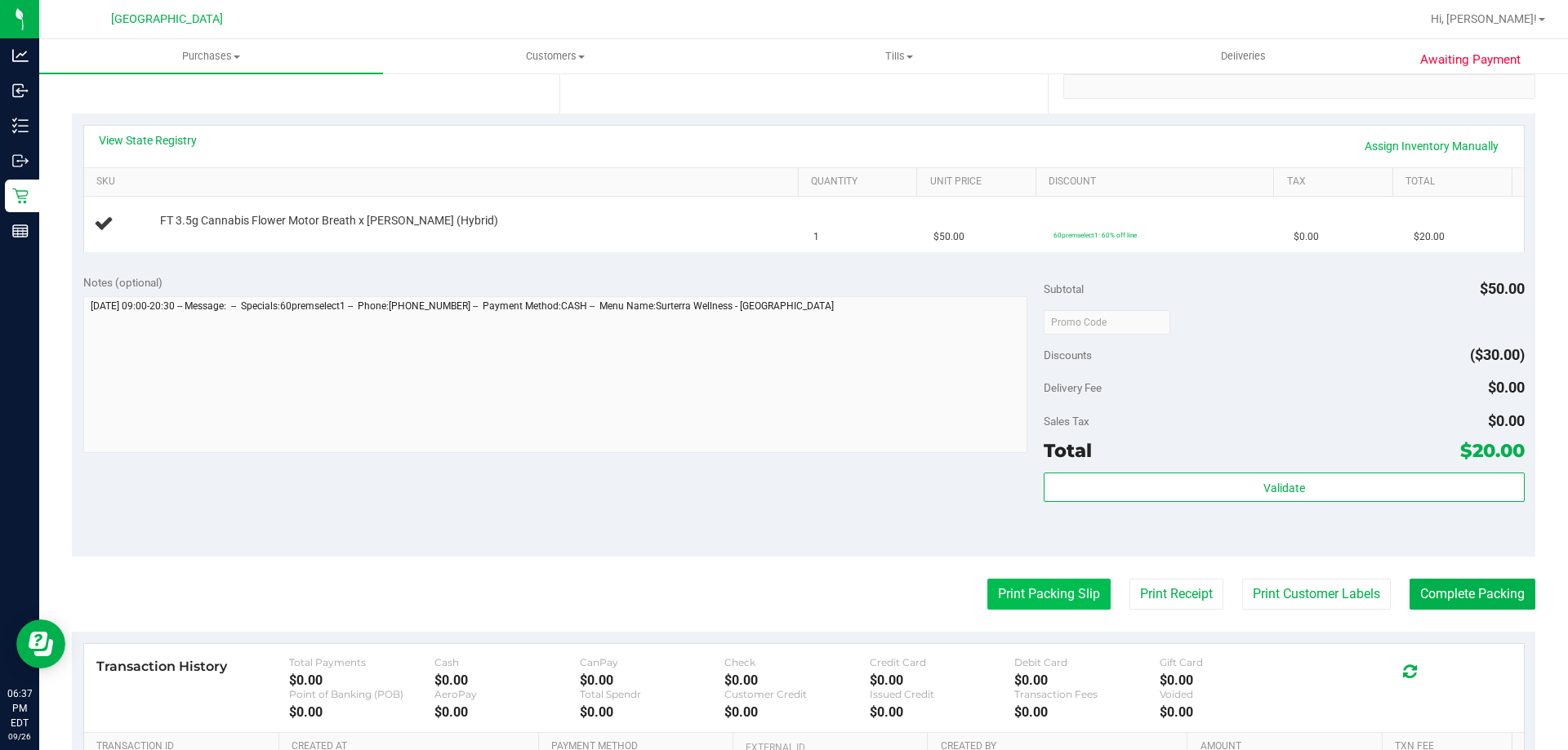
click at [1019, 593] on button "Print Packing Slip" at bounding box center [1049, 594] width 123 height 31
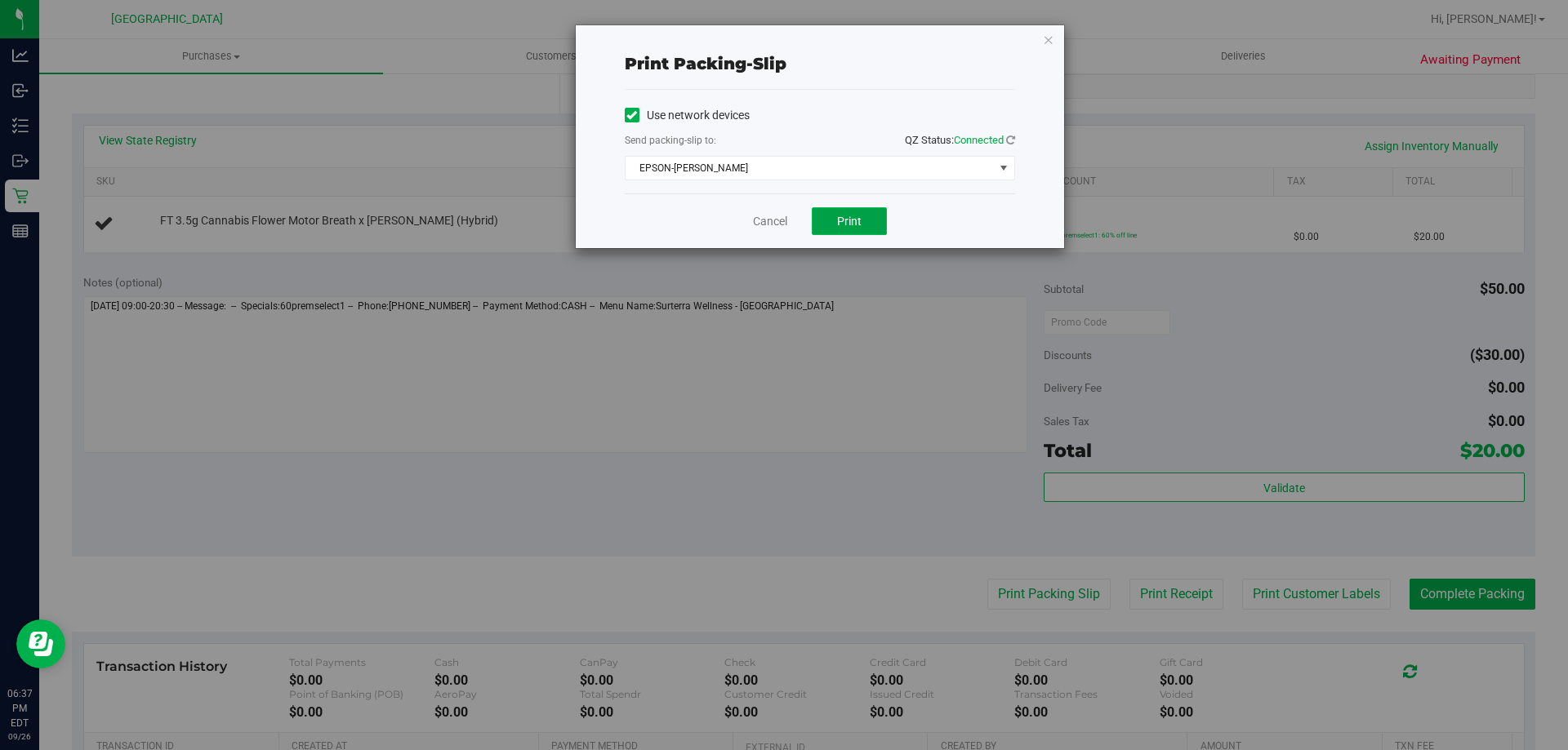
click at [846, 228] on button "Print" at bounding box center [849, 221] width 75 height 28
click at [1047, 36] on icon "button" at bounding box center [1048, 38] width 11 height 20
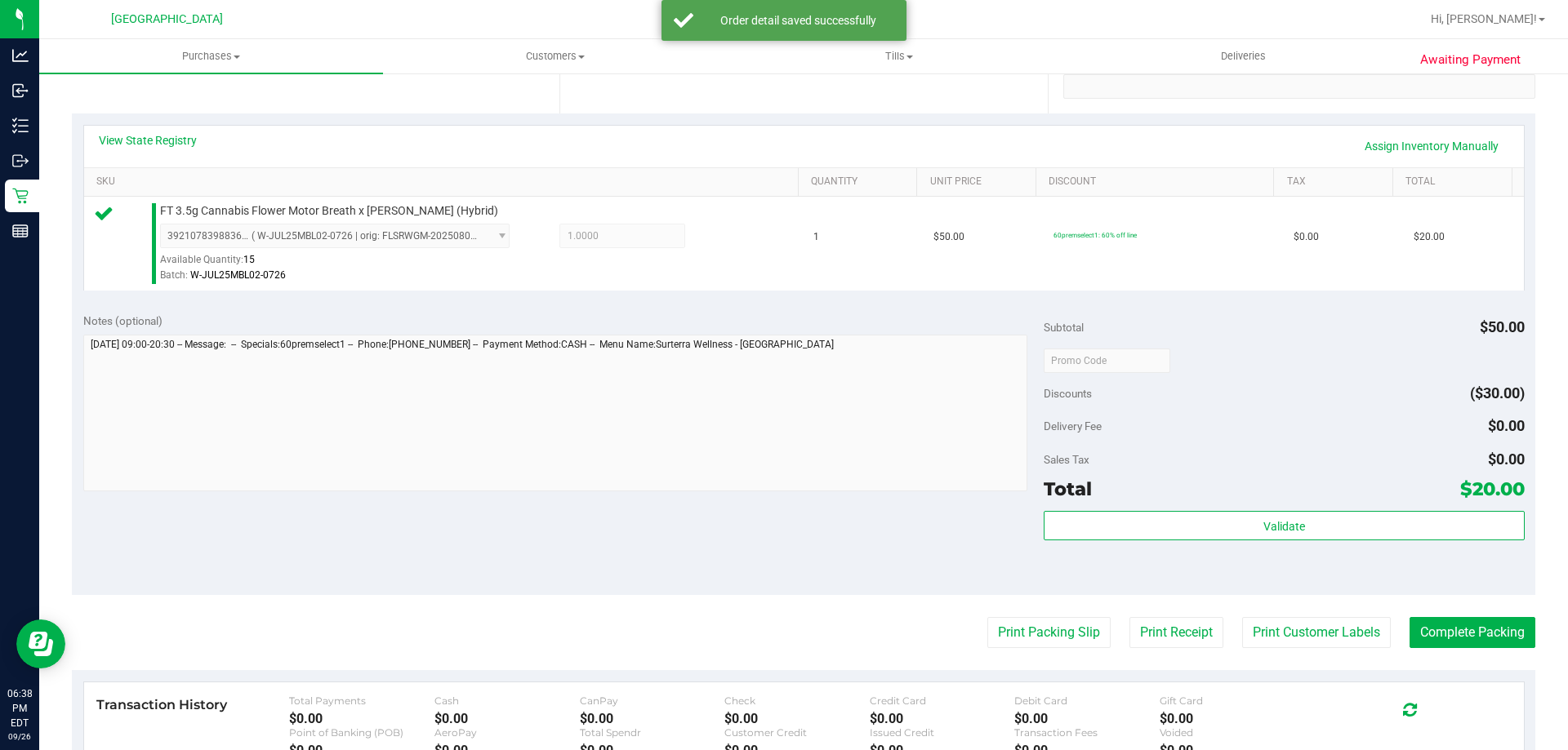
click at [1317, 498] on div "Total $20.00" at bounding box center [1283, 488] width 480 height 29
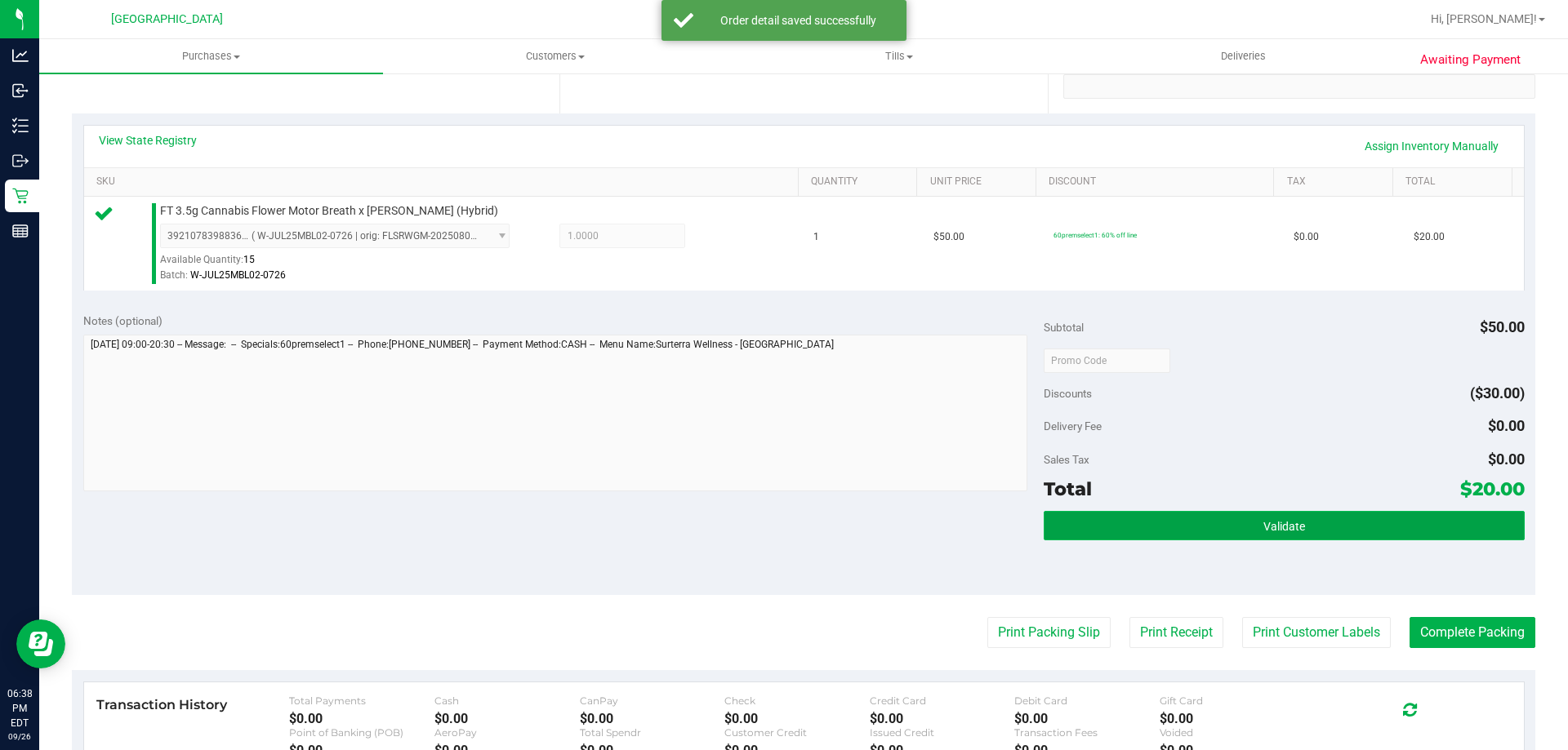
click at [1315, 512] on button "Validate" at bounding box center [1283, 525] width 480 height 29
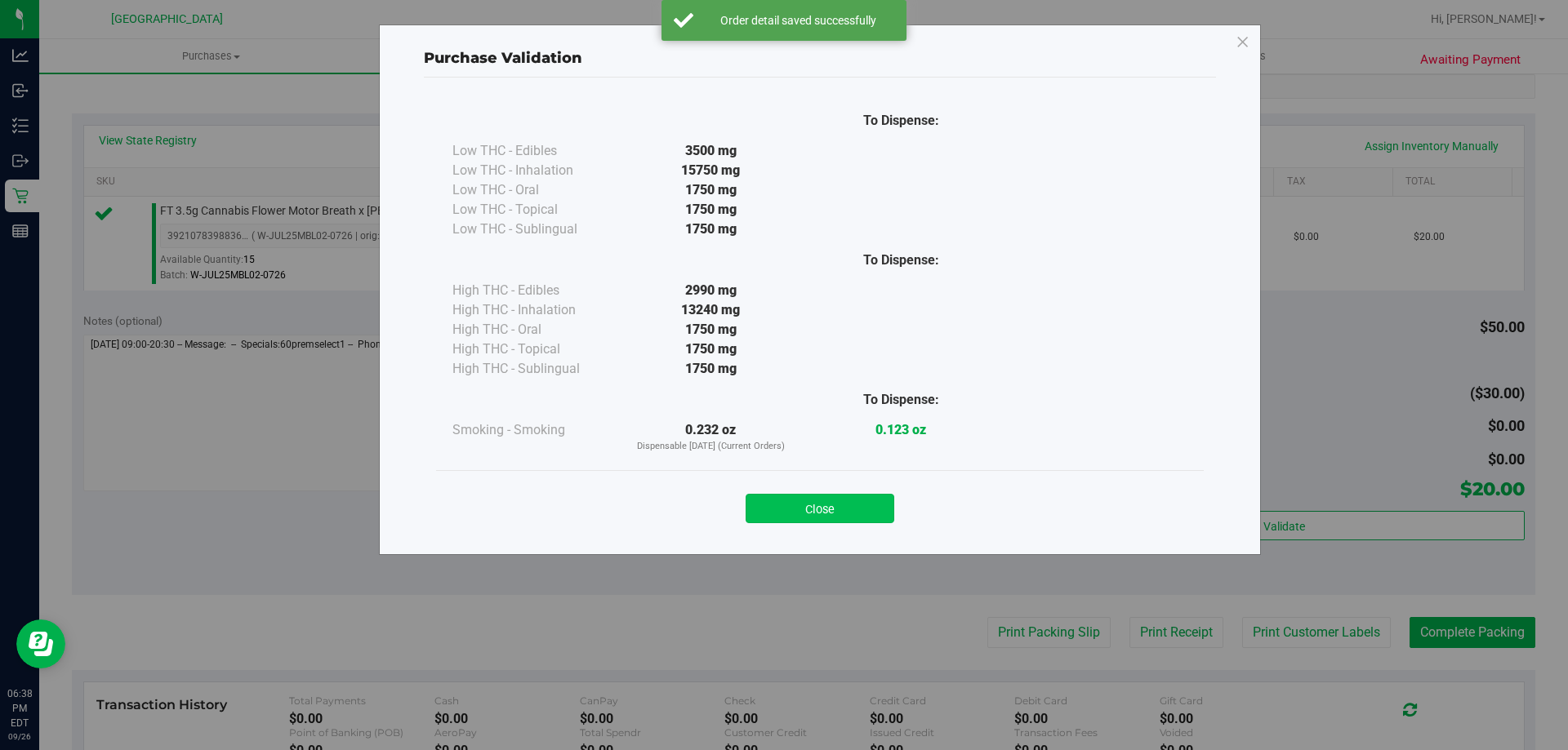
click at [855, 513] on button "Close" at bounding box center [819, 508] width 148 height 29
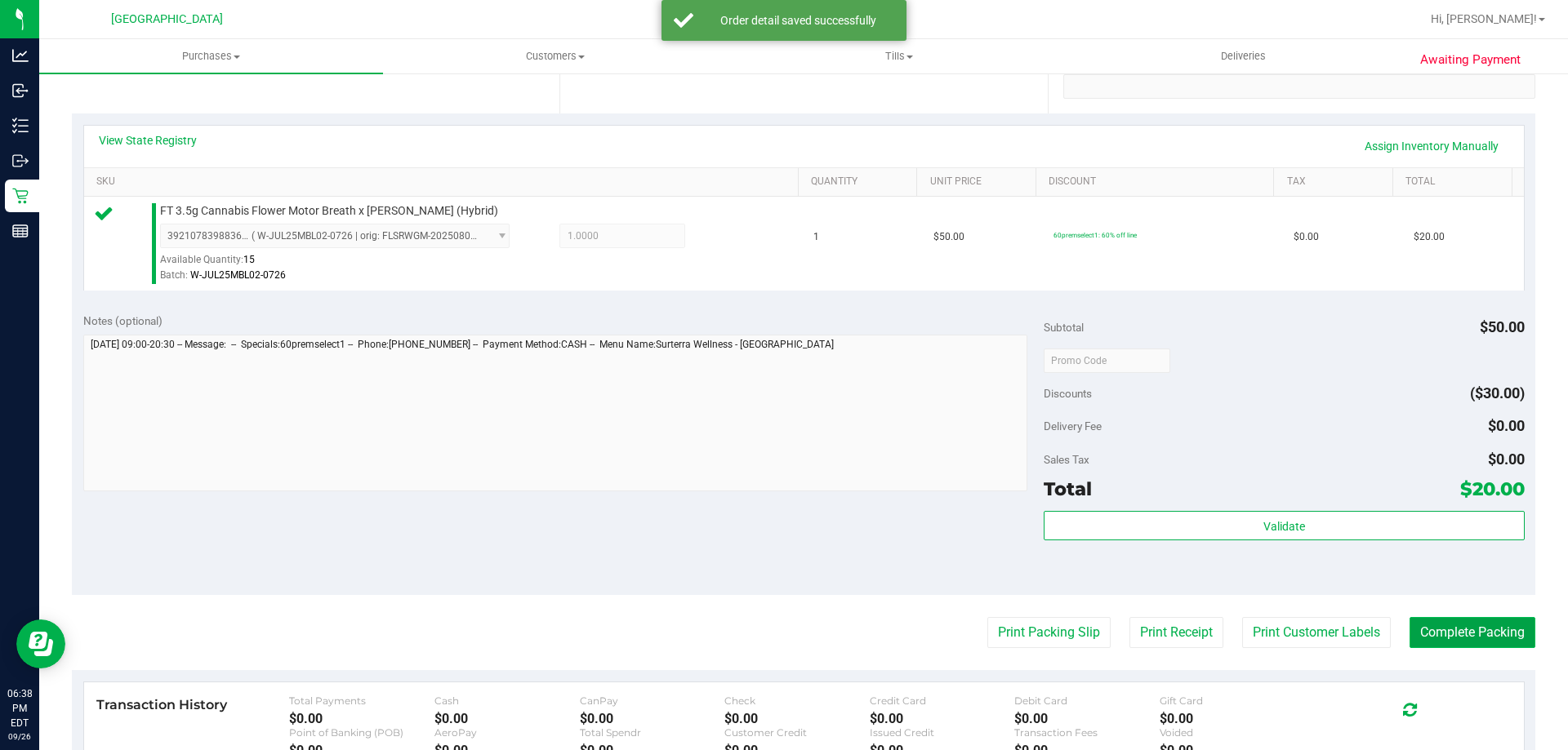
click at [1476, 630] on button "Complete Packing" at bounding box center [1472, 632] width 126 height 31
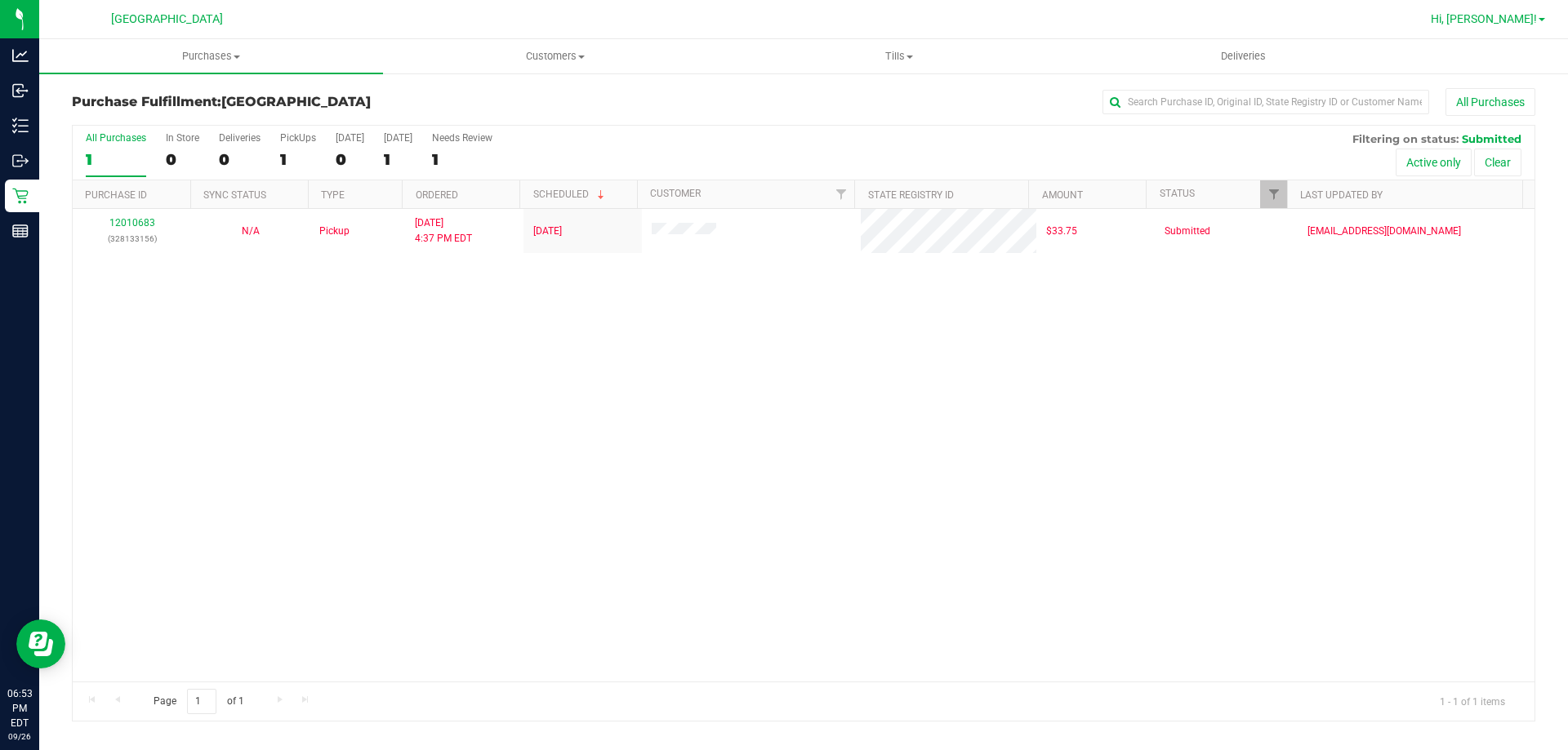
click at [1536, 19] on span "Hi, [PERSON_NAME]!" at bounding box center [1484, 19] width 106 height 13
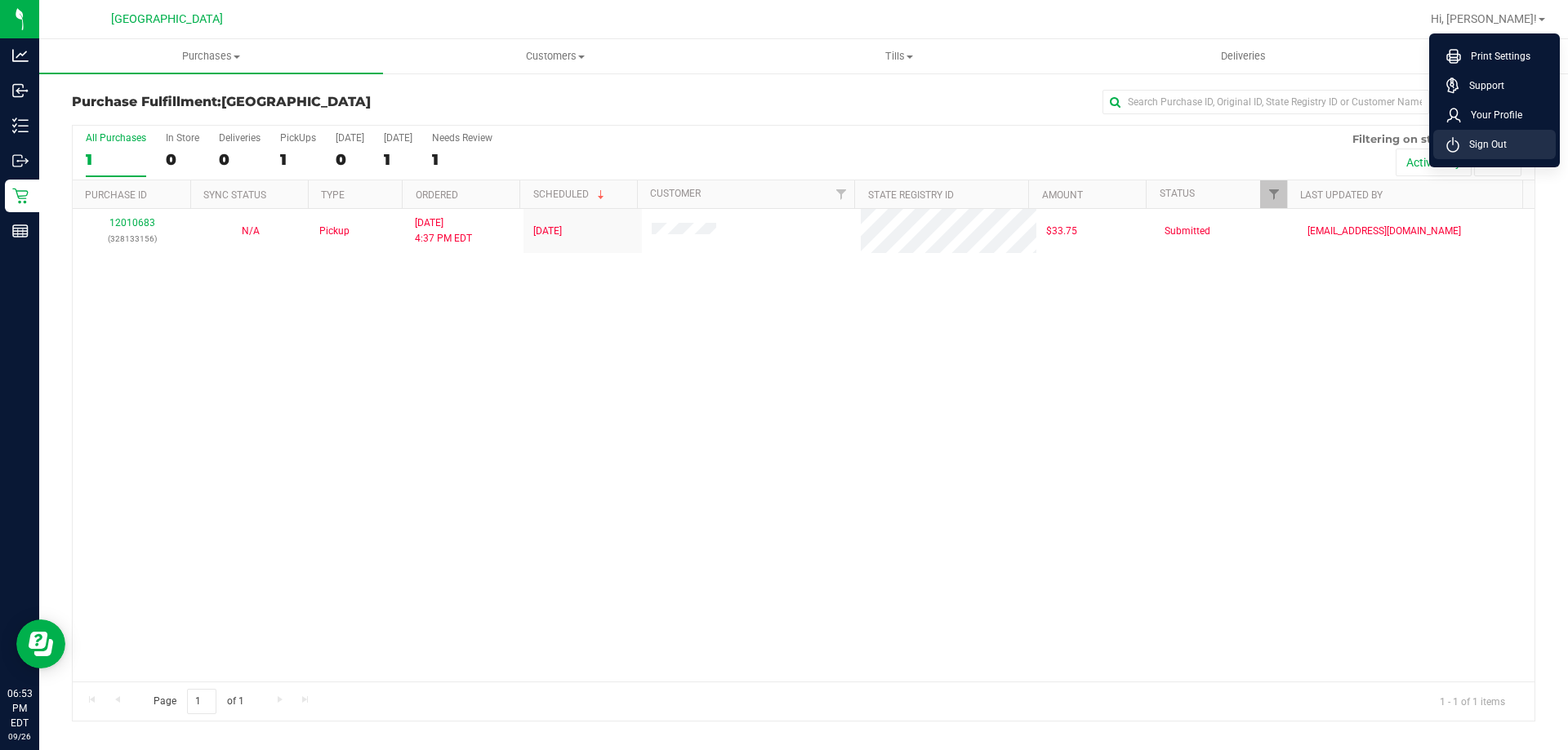
click at [1478, 151] on span "Sign Out" at bounding box center [1482, 144] width 48 height 16
